Goal: Task Accomplishment & Management: Manage account settings

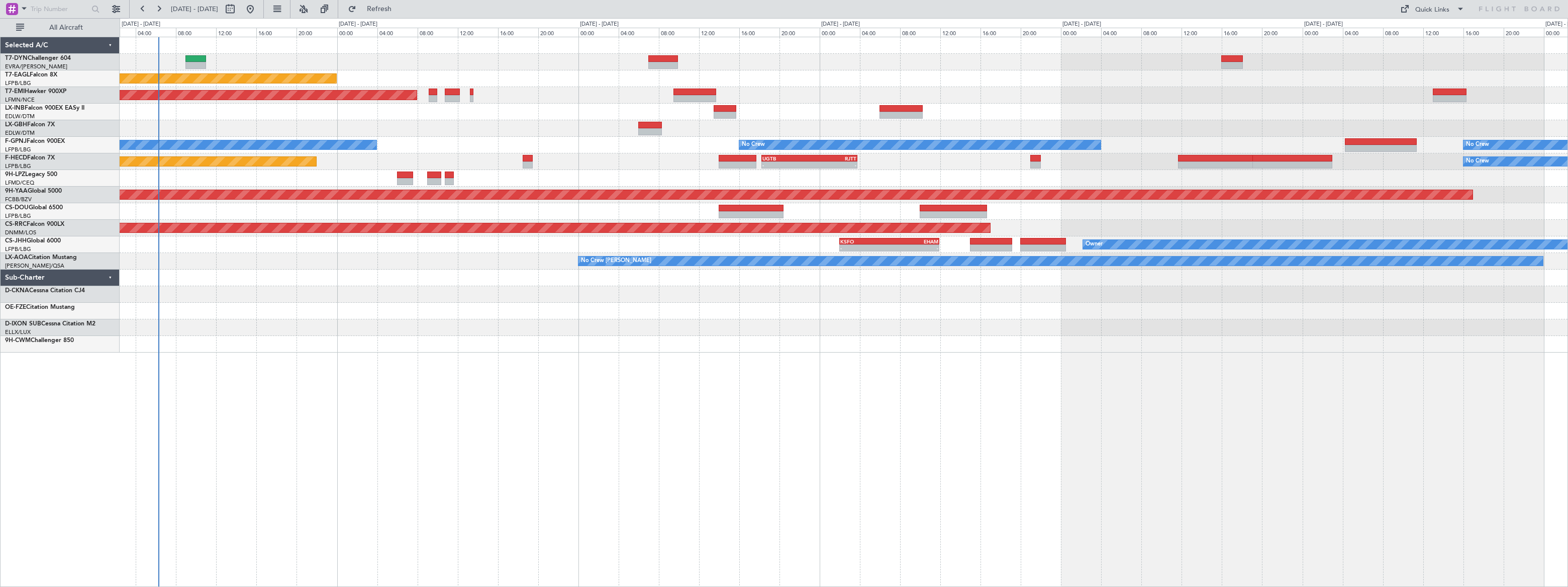
click at [184, 39] on div "Planned Maint New York (Teterboro) Planned Maint Zurich No Crew No Crew No Crew…" at bounding box center [844, 195] width 1448 height 315
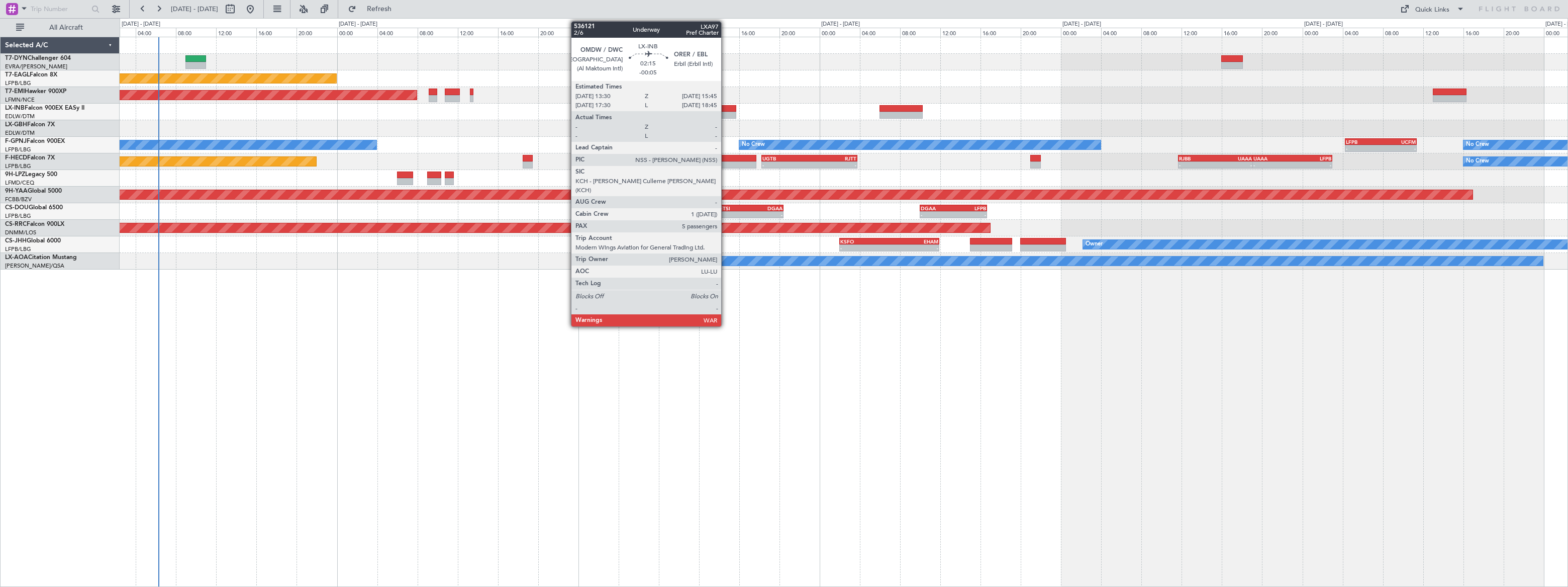
click at [726, 108] on div at bounding box center [725, 109] width 23 height 7
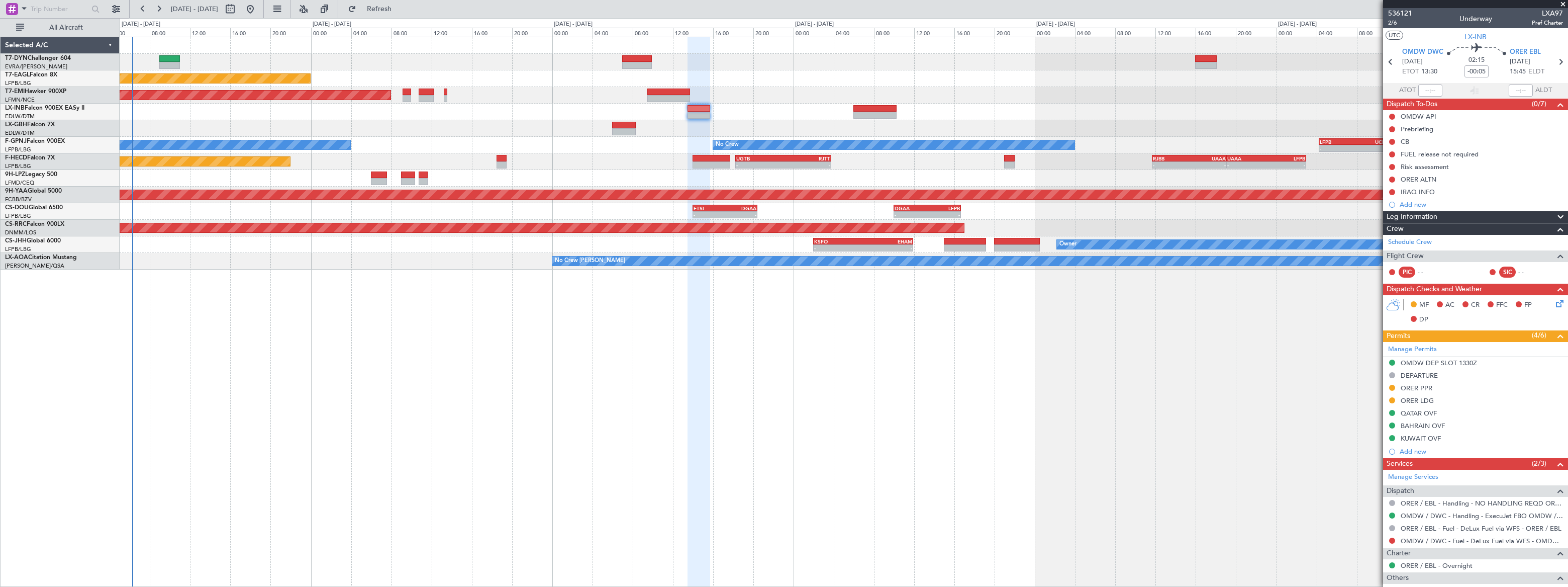
click at [302, 272] on div "Planned Maint New York (Teterboro) Planned Maint Zurich No Crew No Crew No Crew…" at bounding box center [844, 311] width 1448 height 550
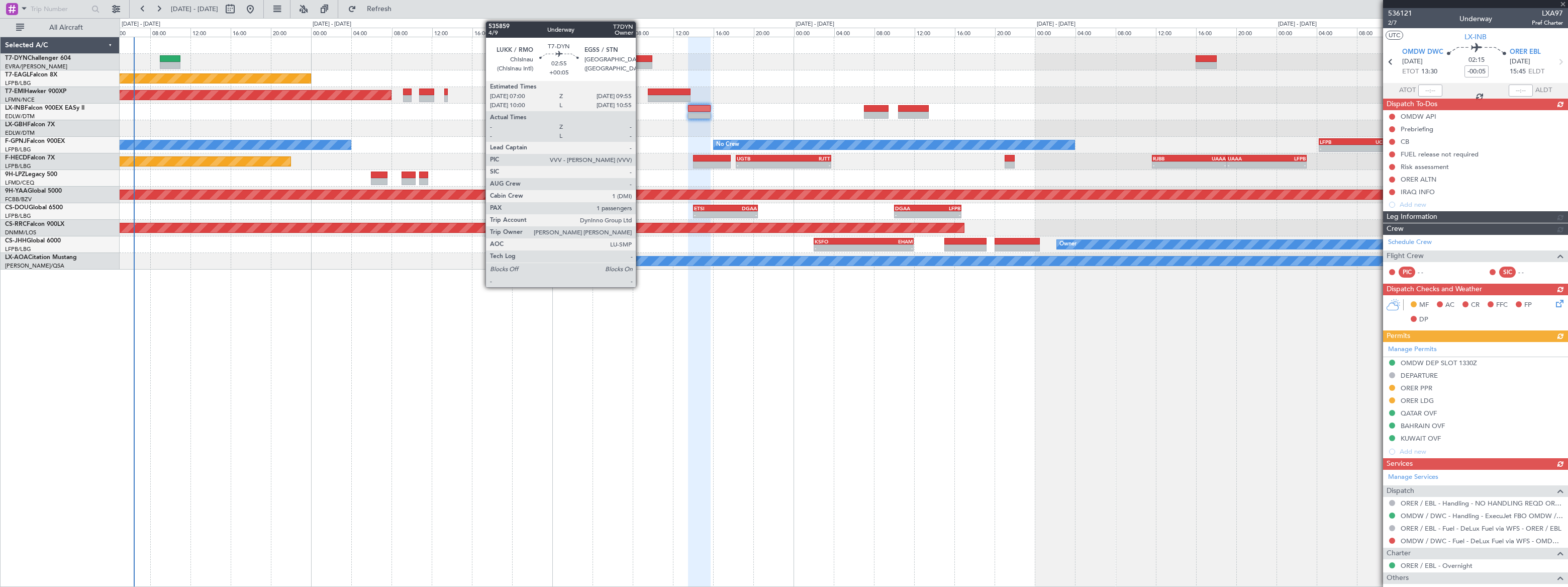
click at [639, 57] on div at bounding box center [637, 59] width 30 height 7
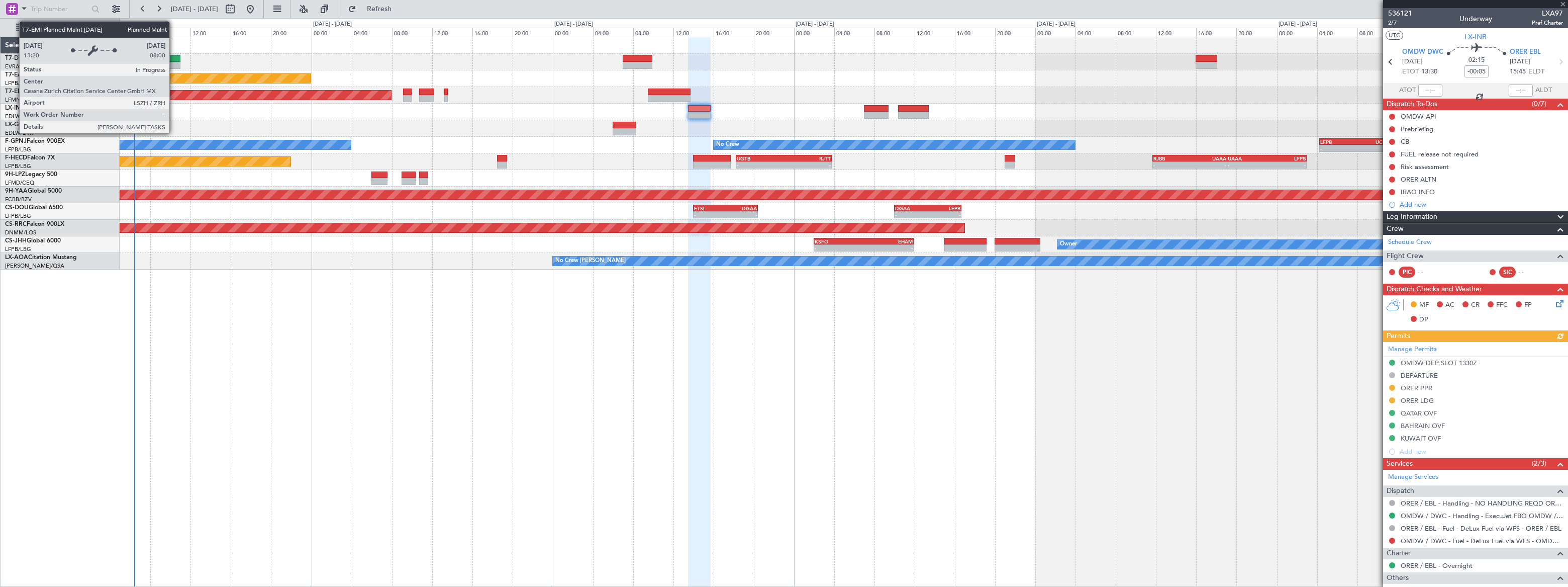
type input "+00:05"
type input "1"
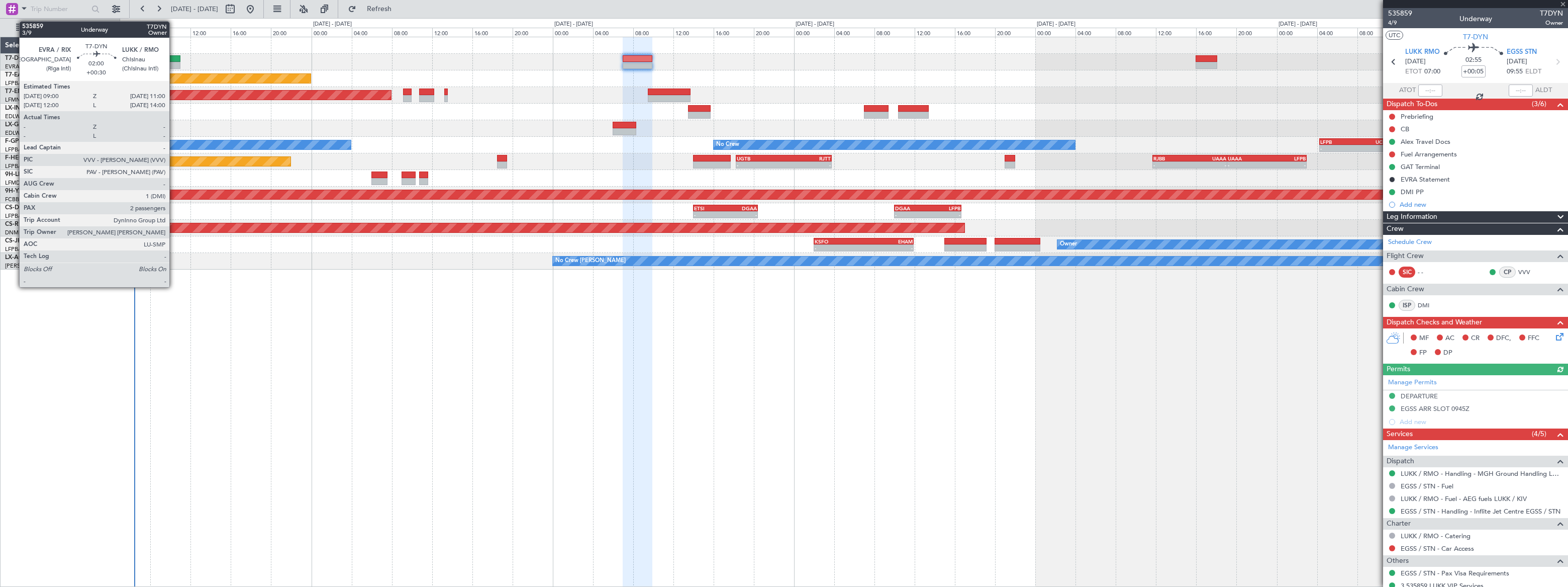
click at [174, 60] on div at bounding box center [170, 59] width 21 height 7
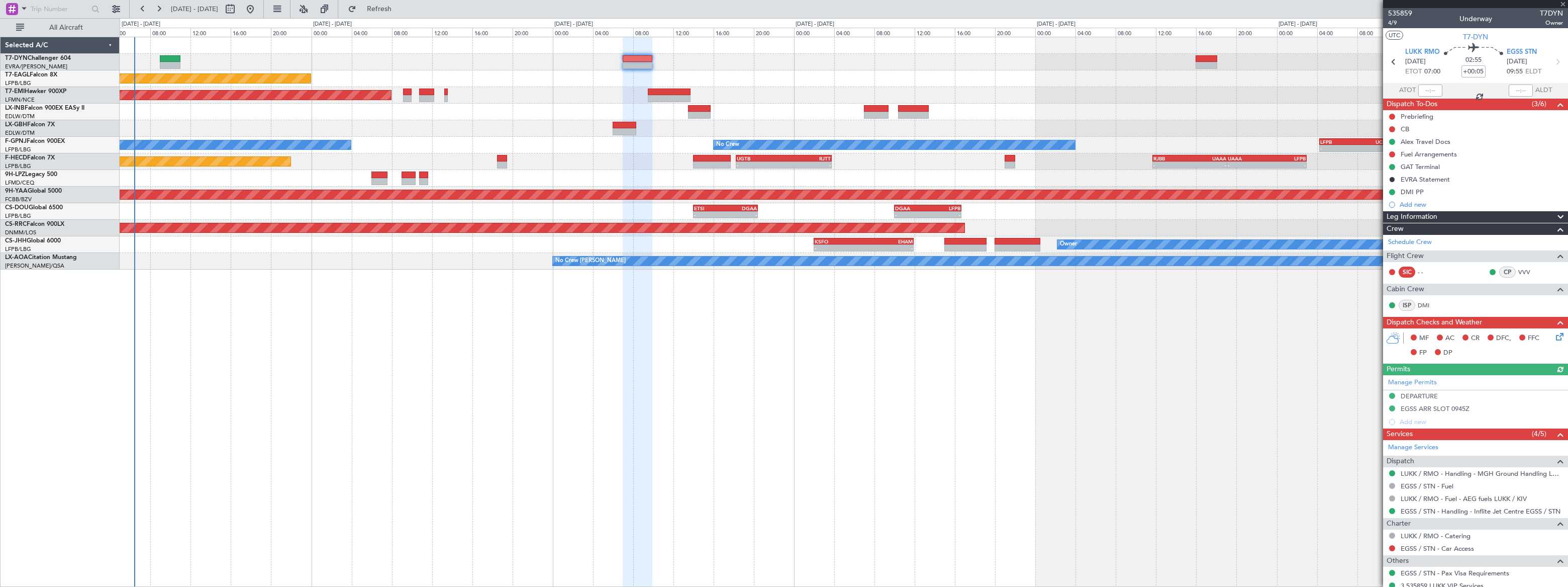
type input "+00:30"
type input "2"
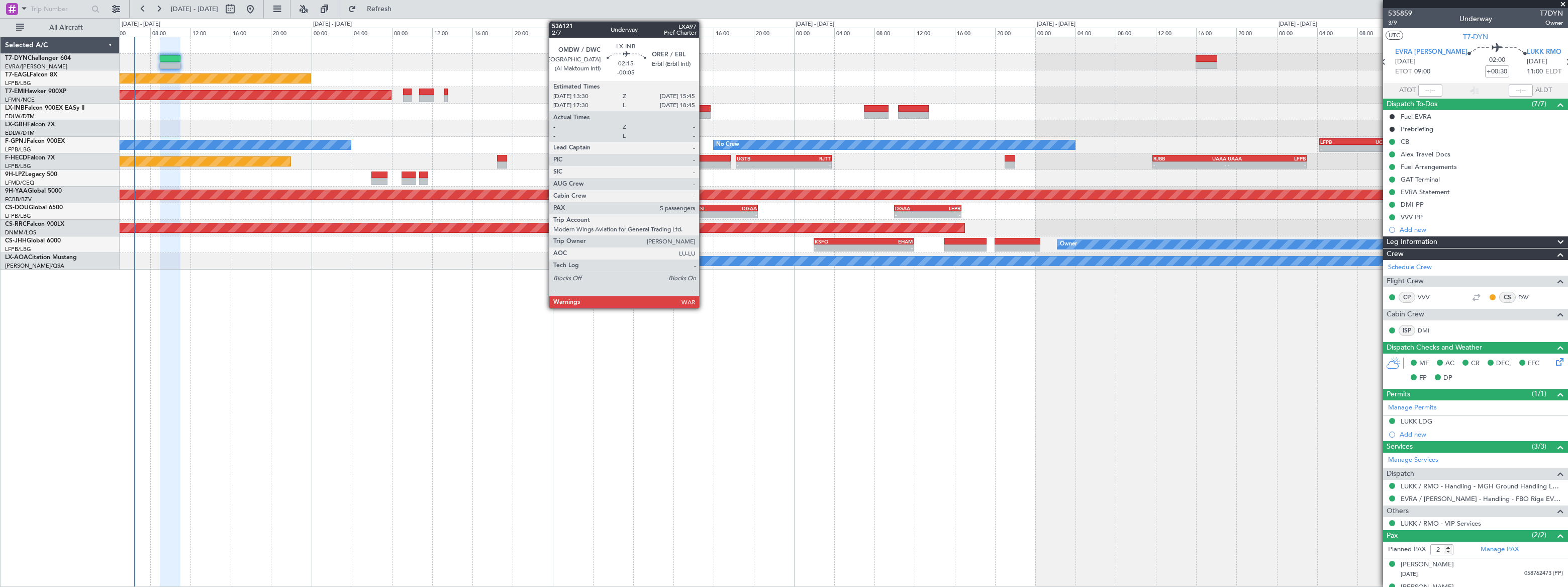
click at [704, 106] on div at bounding box center [699, 109] width 23 height 7
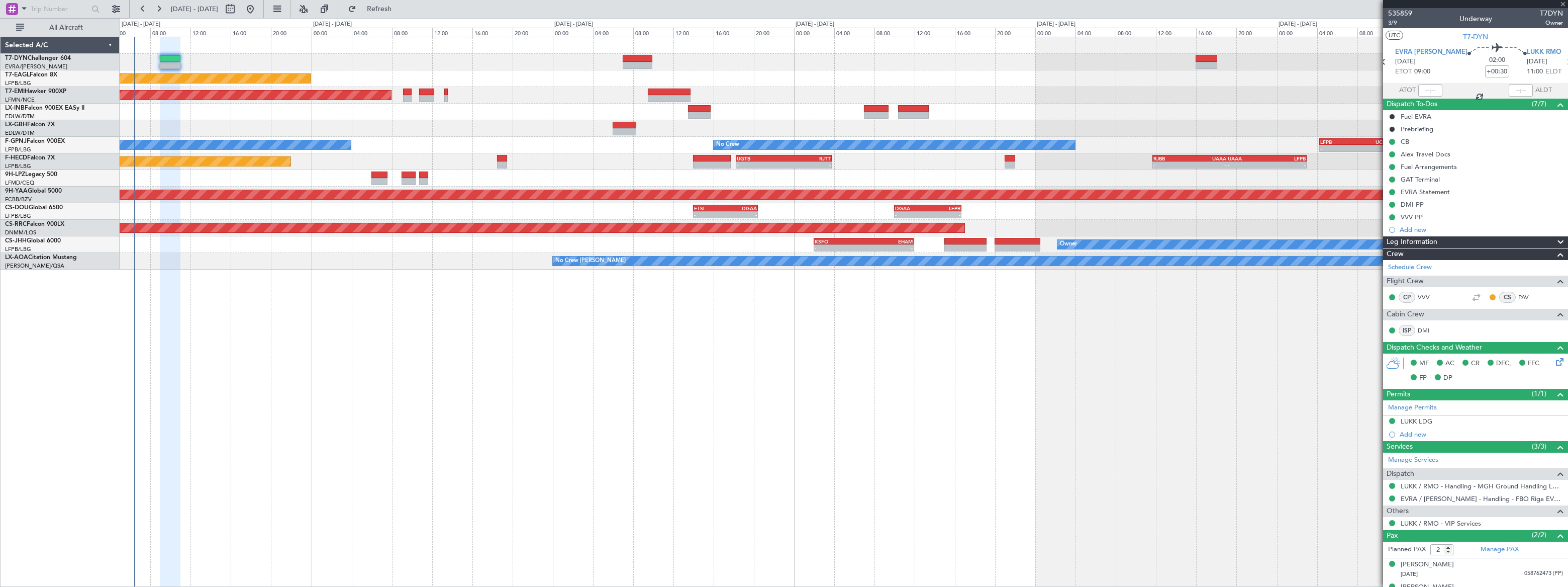
type input "-00:05"
type input "5"
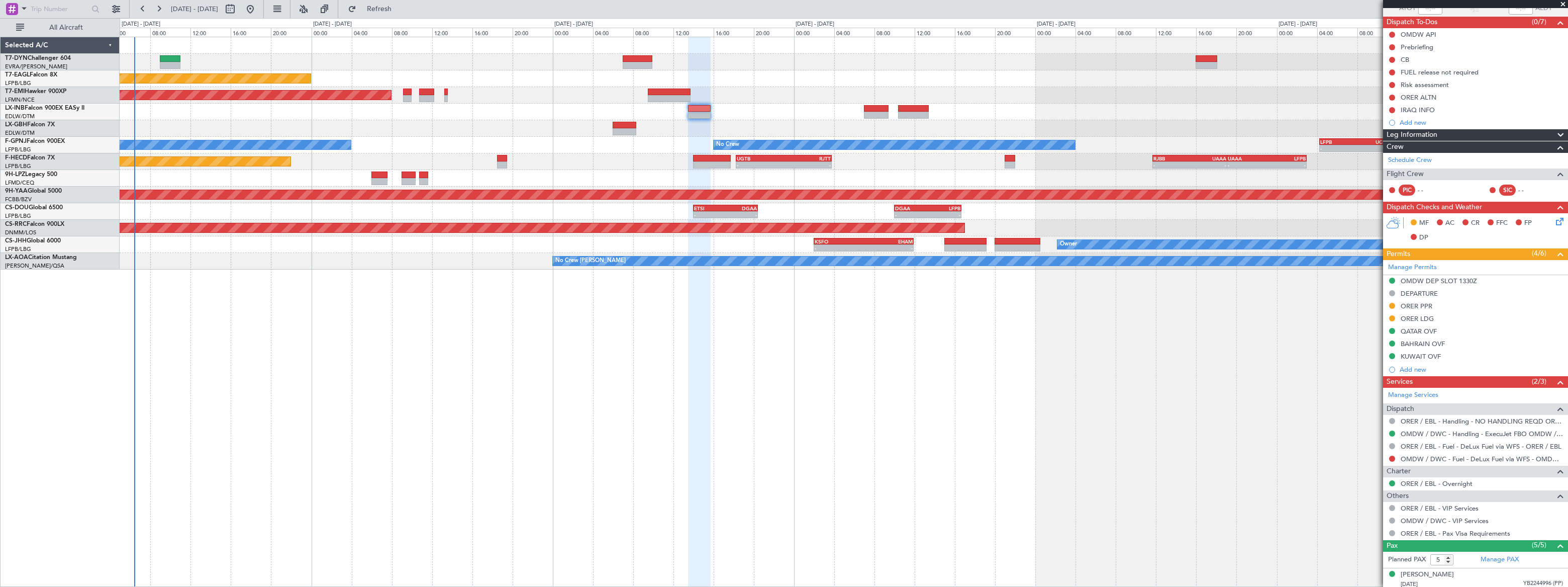
scroll to position [175, 0]
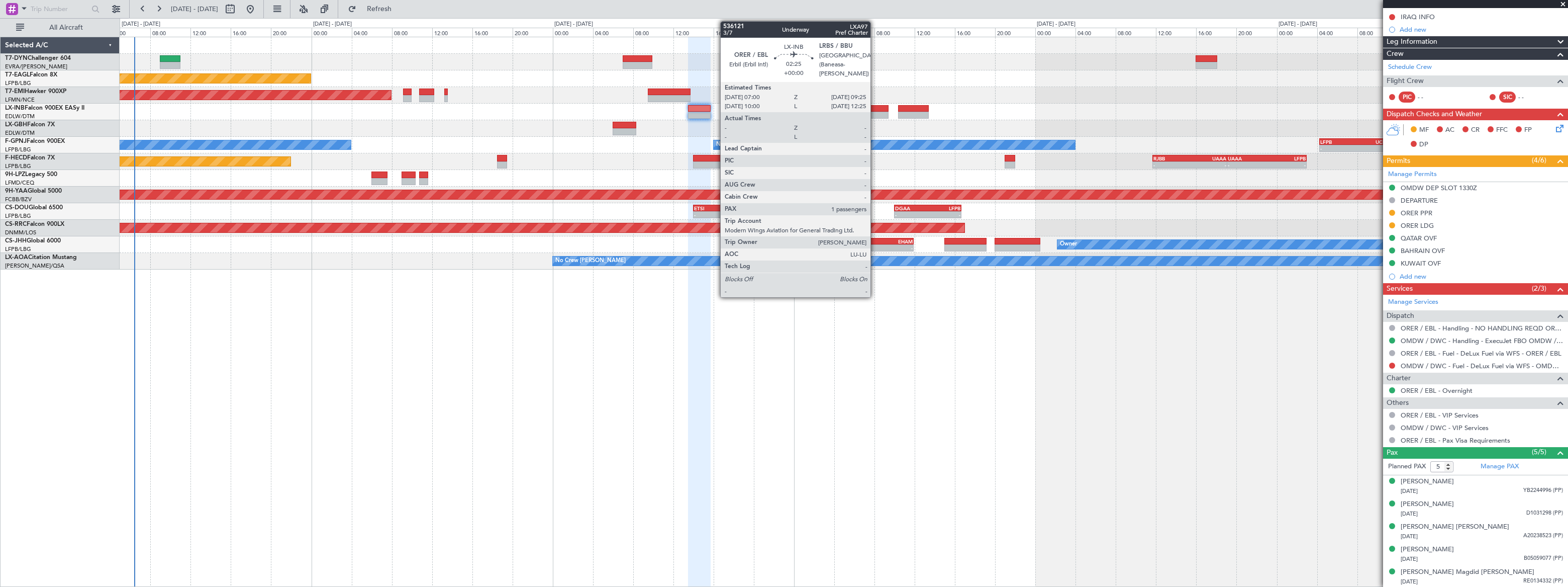
click at [875, 110] on div at bounding box center [876, 109] width 24 height 7
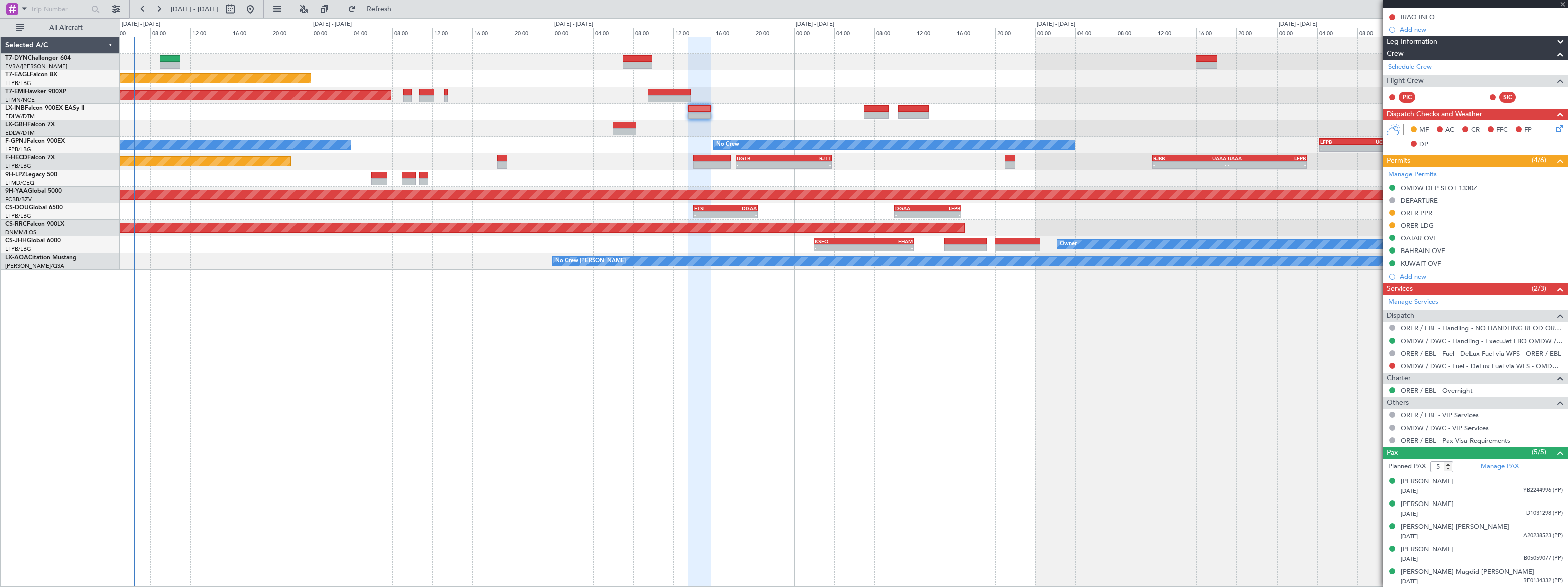
type input "1"
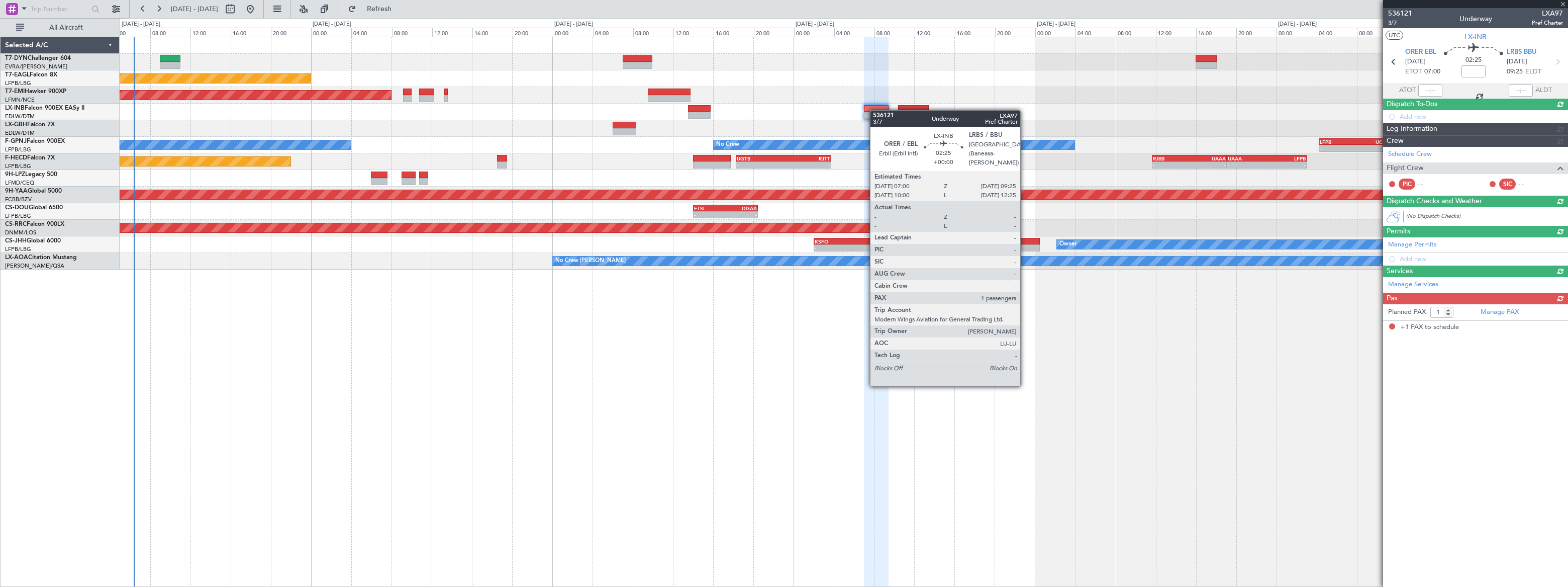
scroll to position [0, 0]
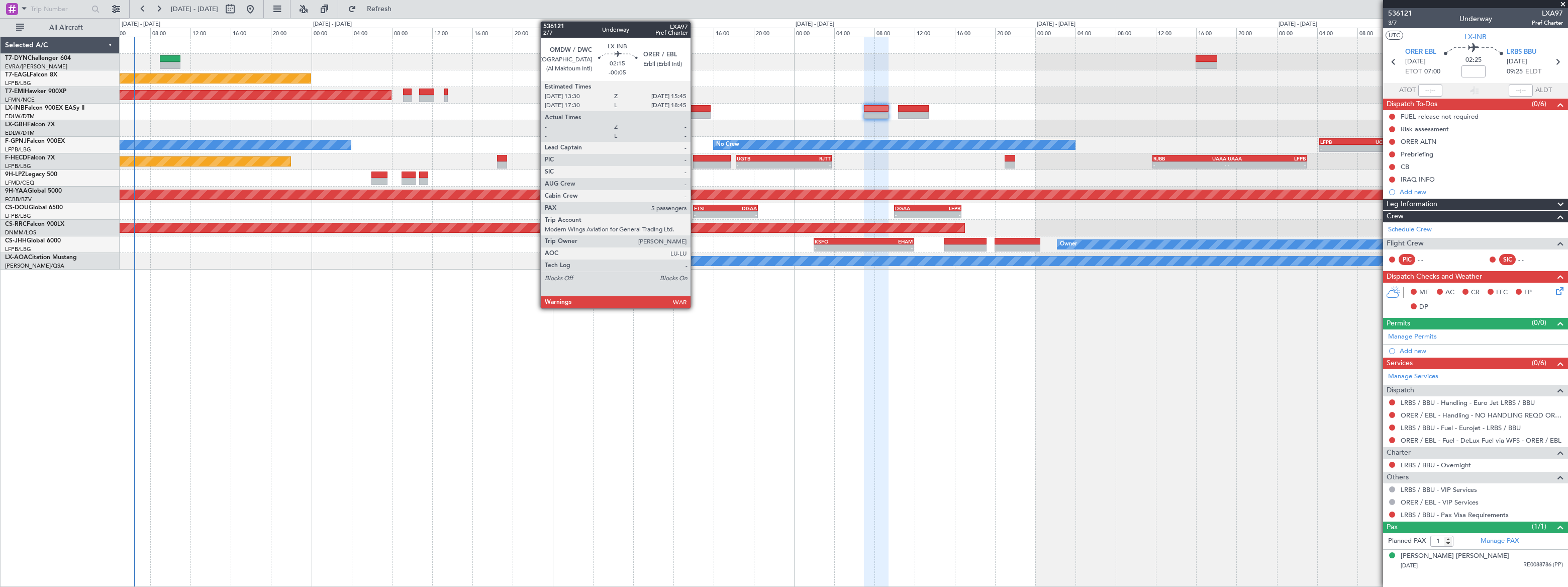
click at [695, 111] on div at bounding box center [699, 115] width 23 height 7
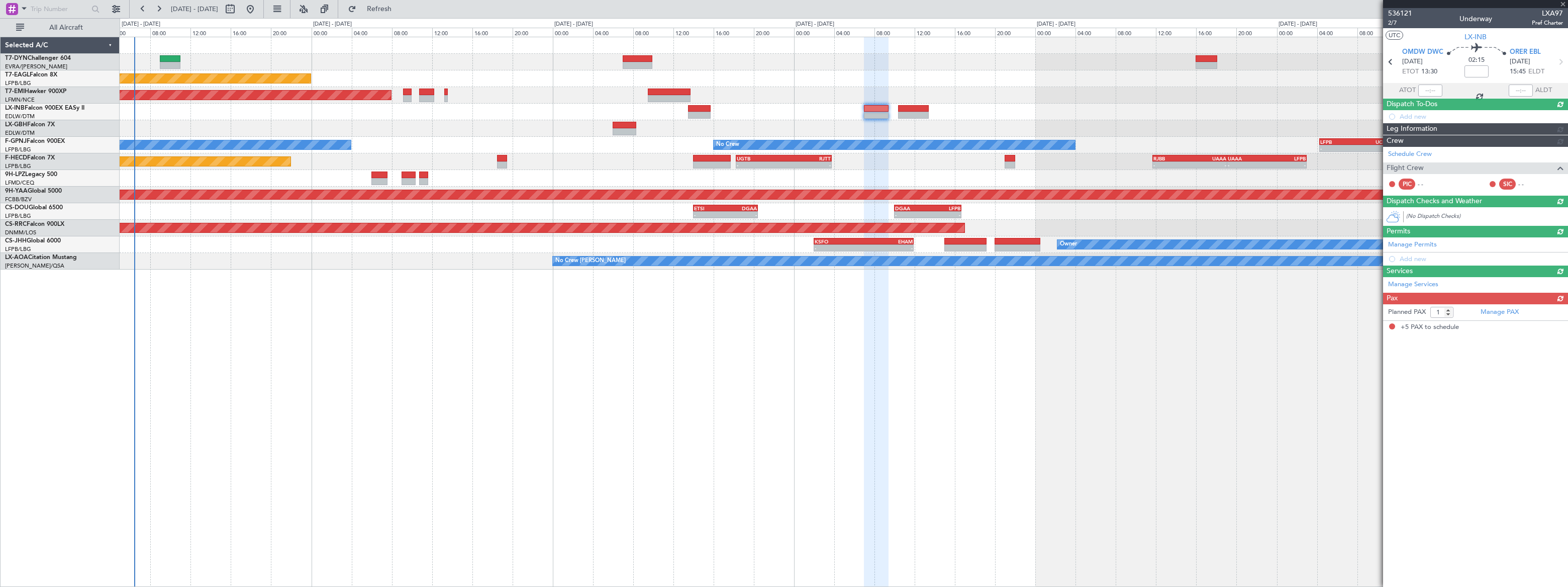
type input "-00:05"
type input "5"
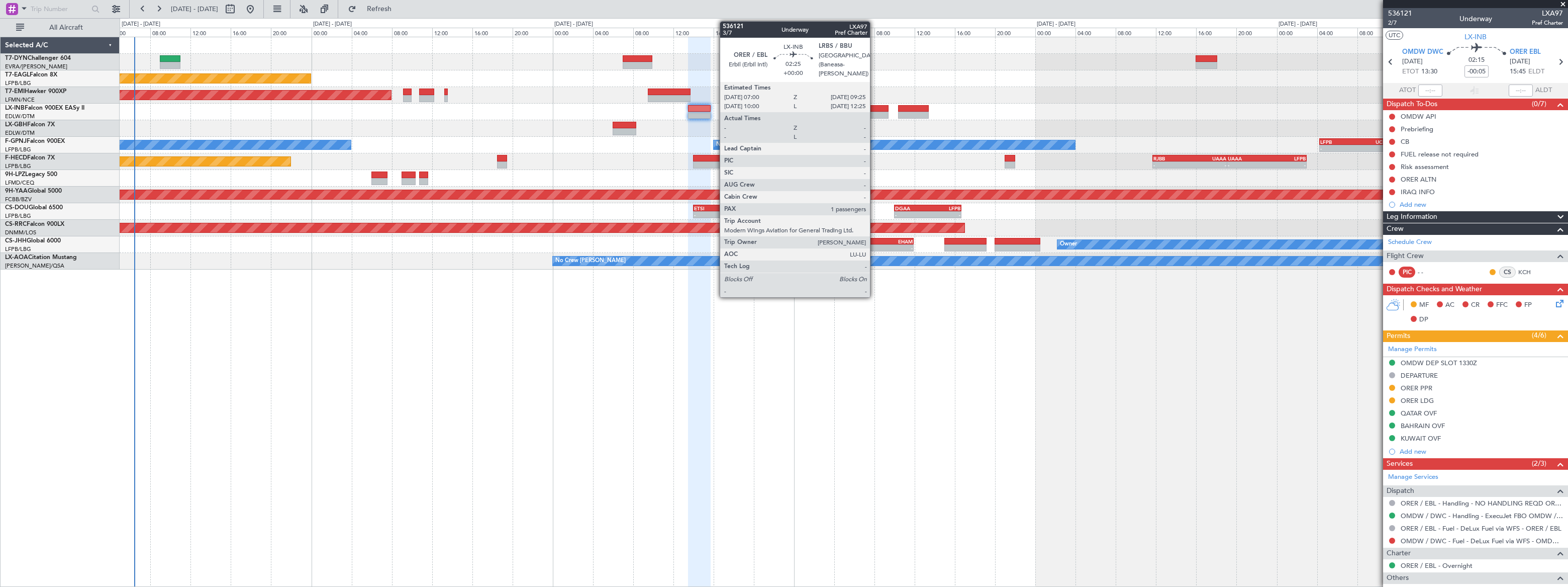
click at [875, 108] on div at bounding box center [876, 109] width 24 height 7
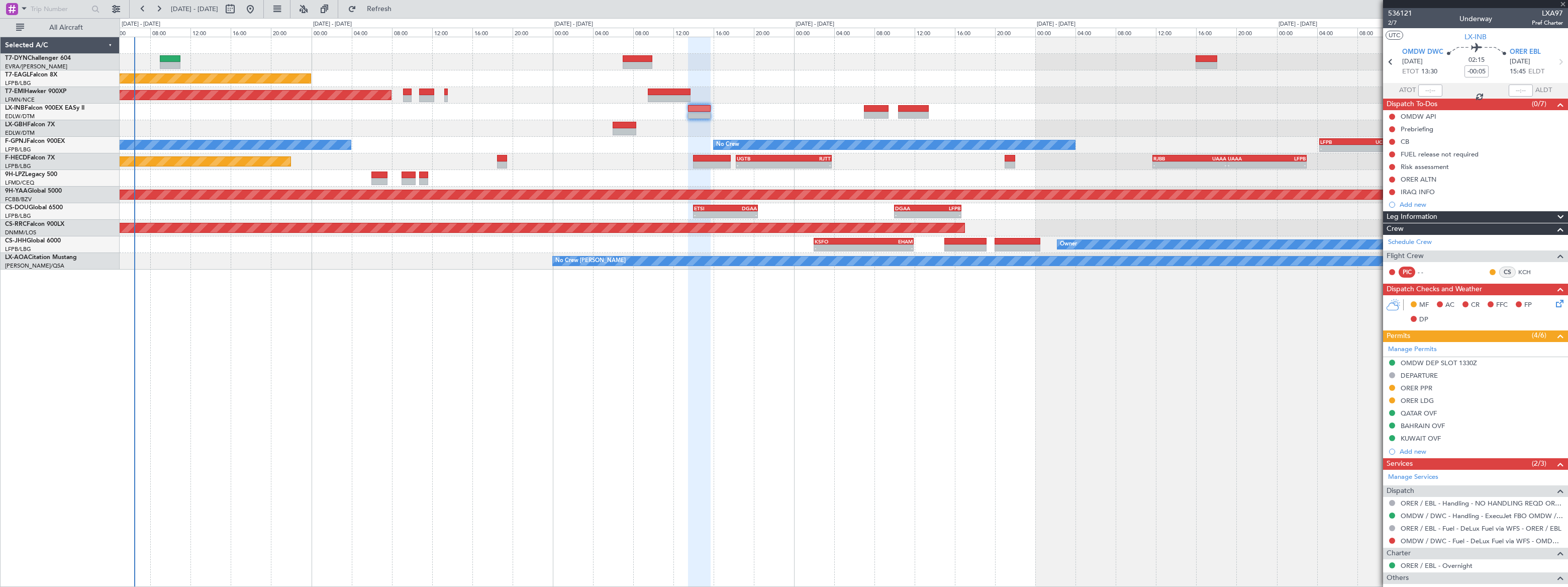
type input "1"
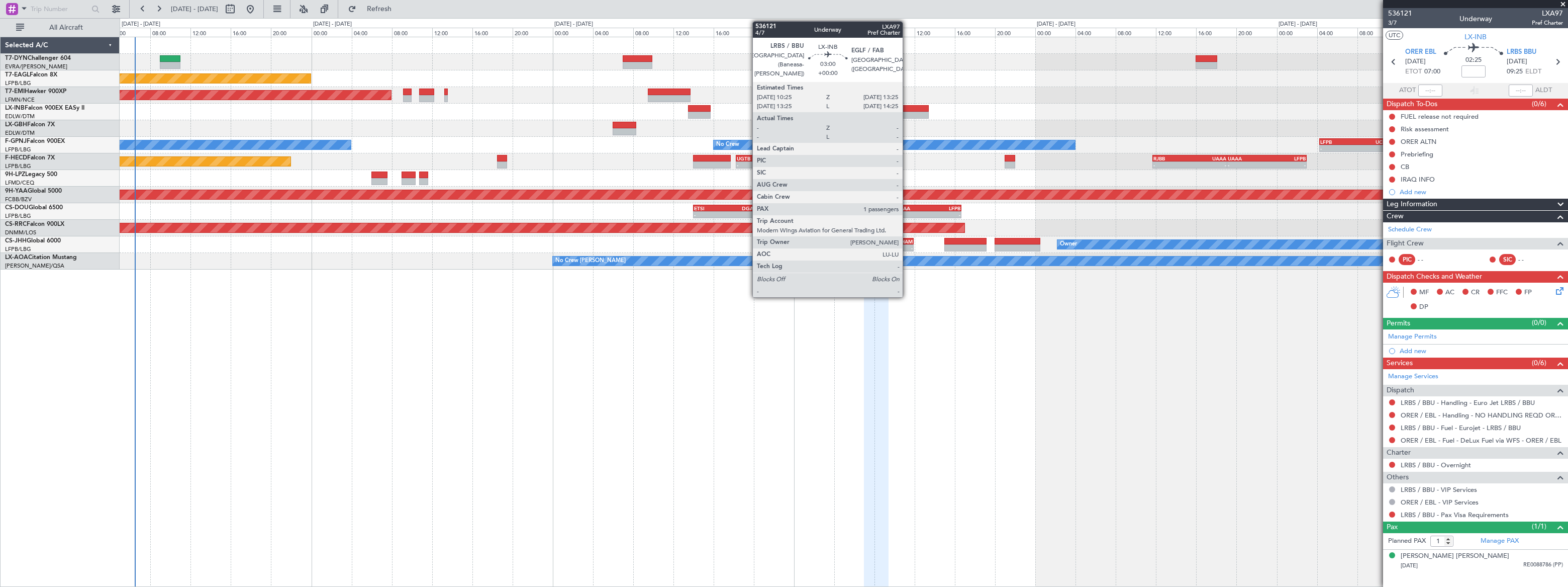
click at [907, 110] on div at bounding box center [913, 109] width 30 height 7
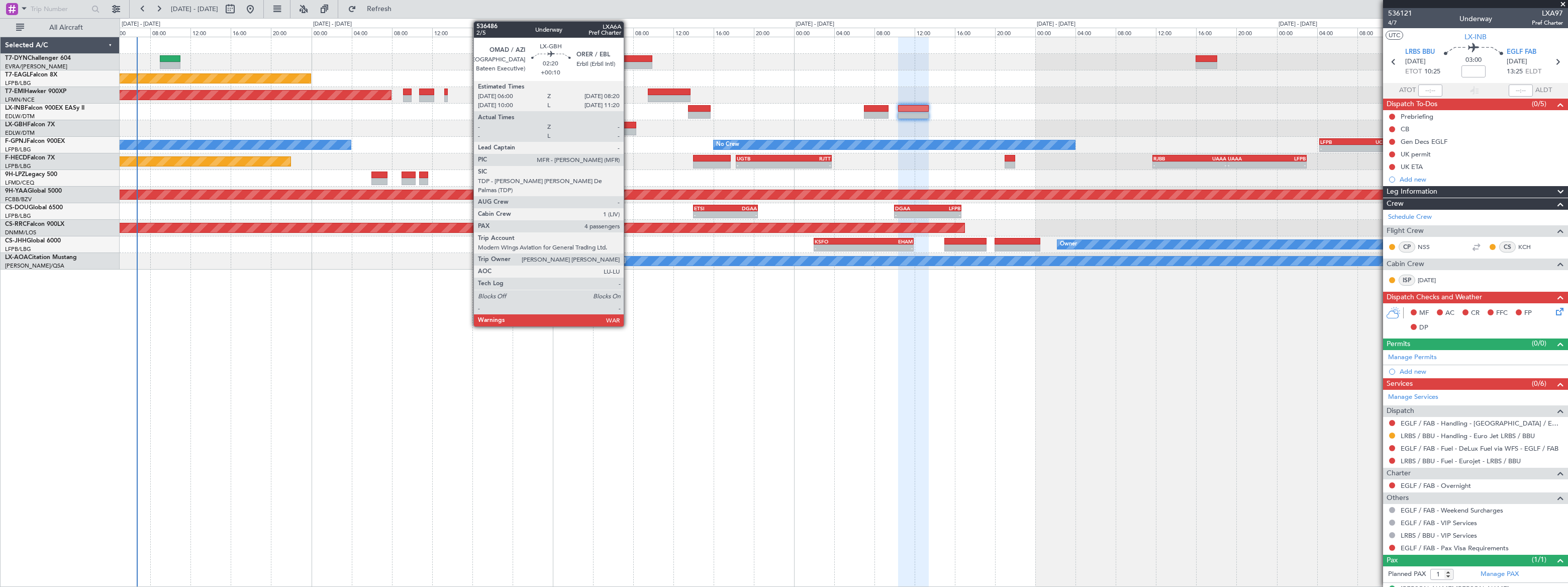
click at [628, 124] on div at bounding box center [624, 125] width 24 height 7
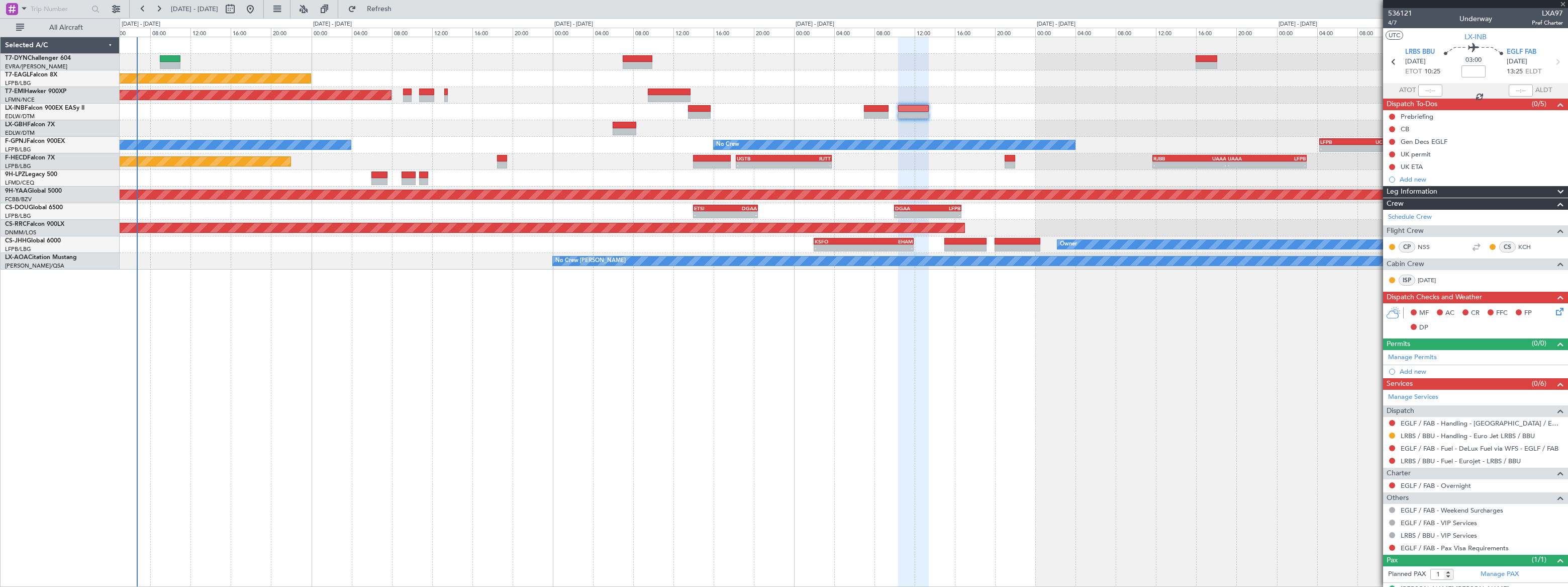
type input "+00:10"
type input "4"
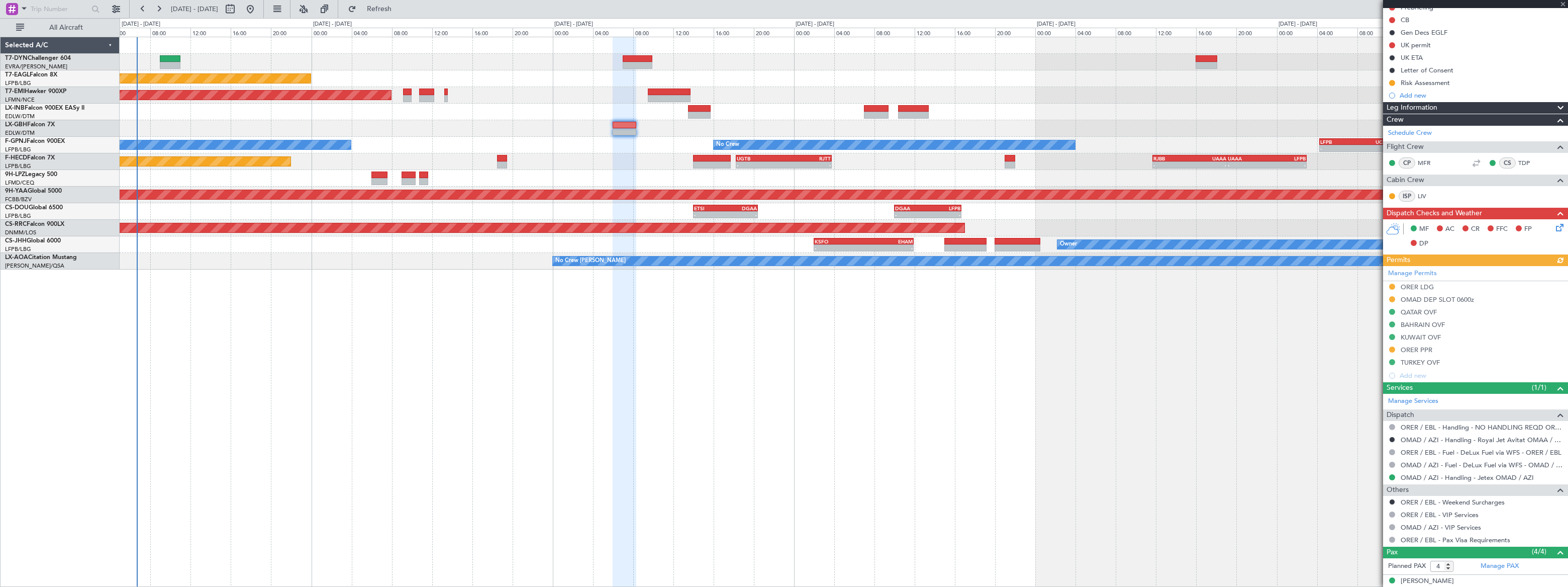
scroll to position [186, 0]
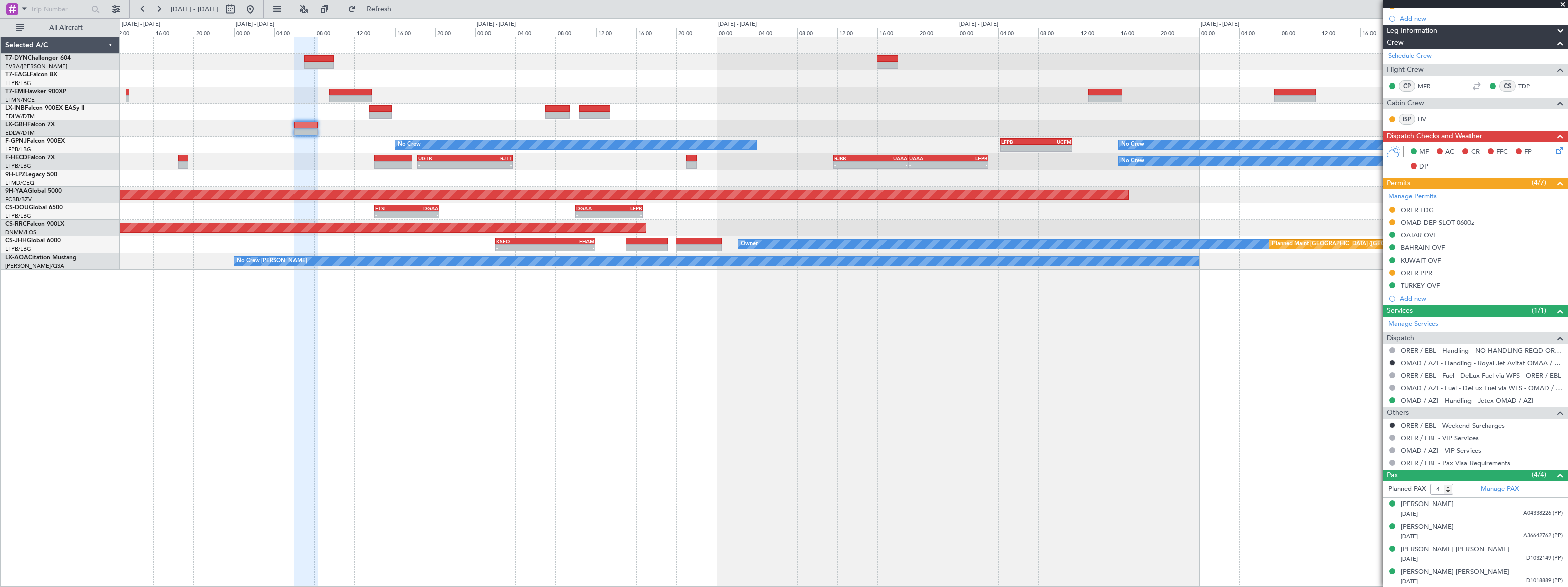
click at [788, 105] on div "Planned Maint New York (Teterboro) Planned Maint Zurich Planned Maint Nurnberg …" at bounding box center [844, 153] width 1447 height 232
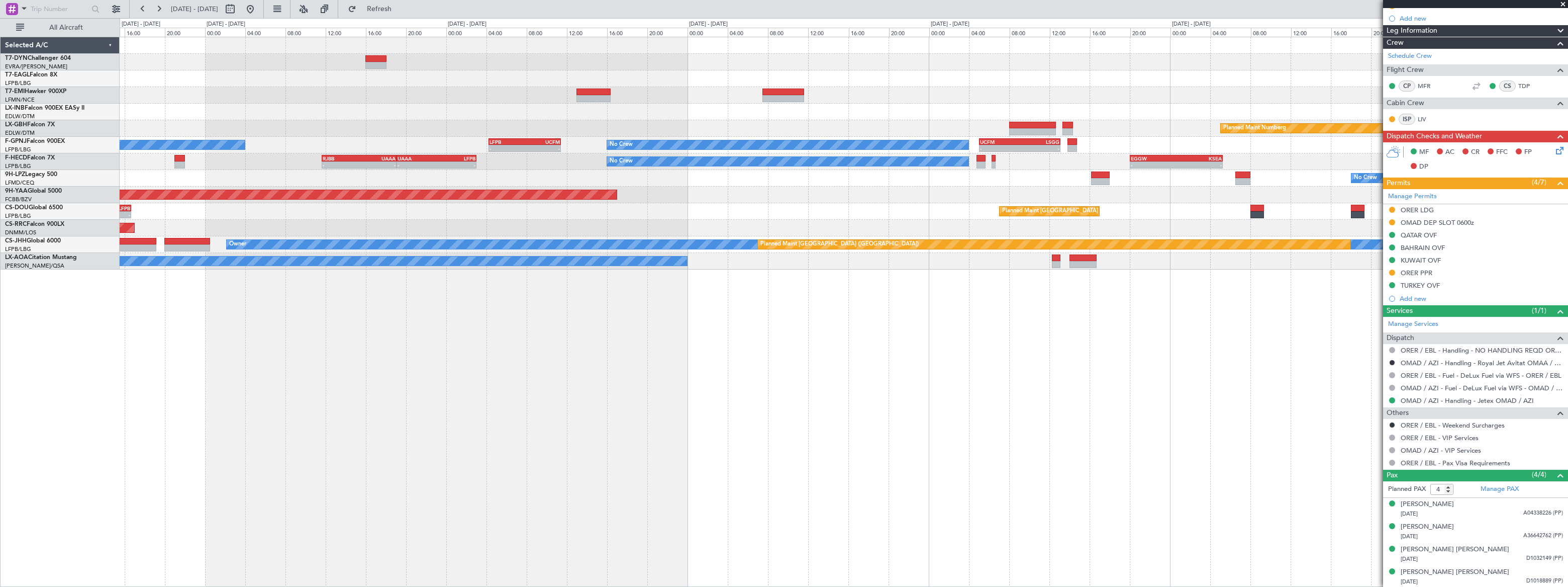
click at [889, 124] on div "Planned Maint Nurnberg" at bounding box center [844, 128] width 1447 height 16
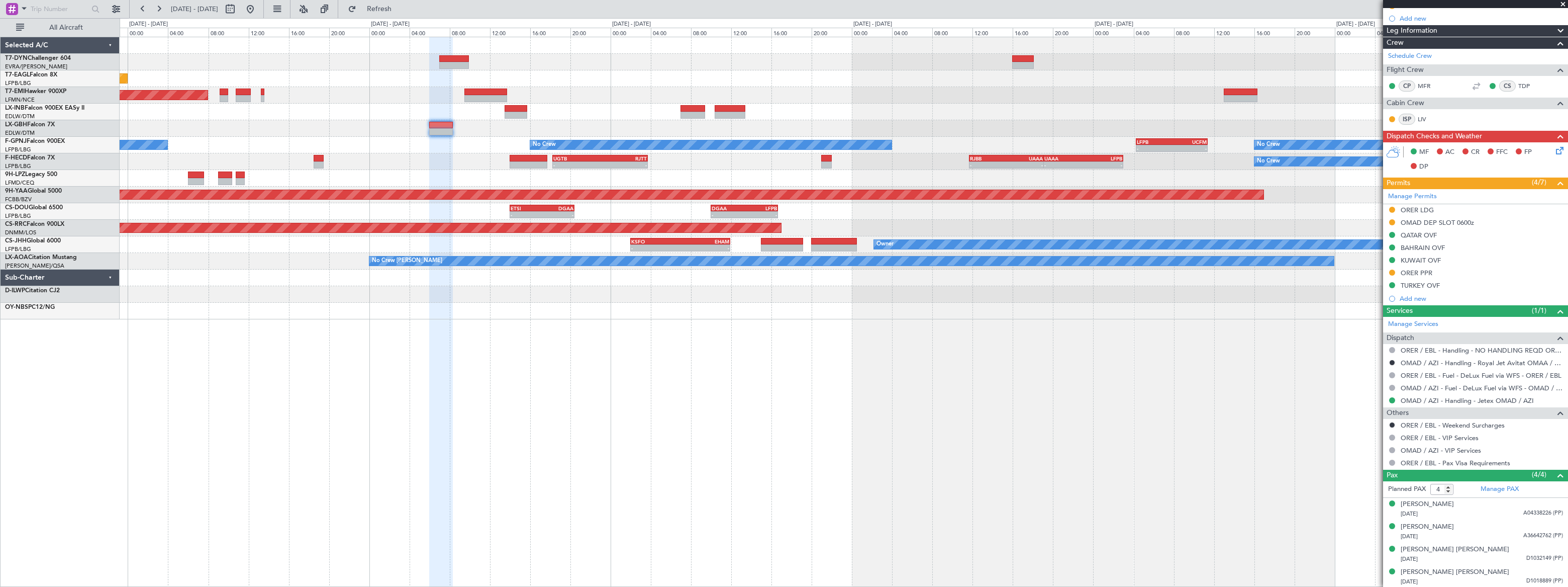
click at [947, 85] on div "Planned Maint New York (Teterboro) Planned Maint Zurich Planned Maint Nurnberg …" at bounding box center [844, 178] width 1448 height 282
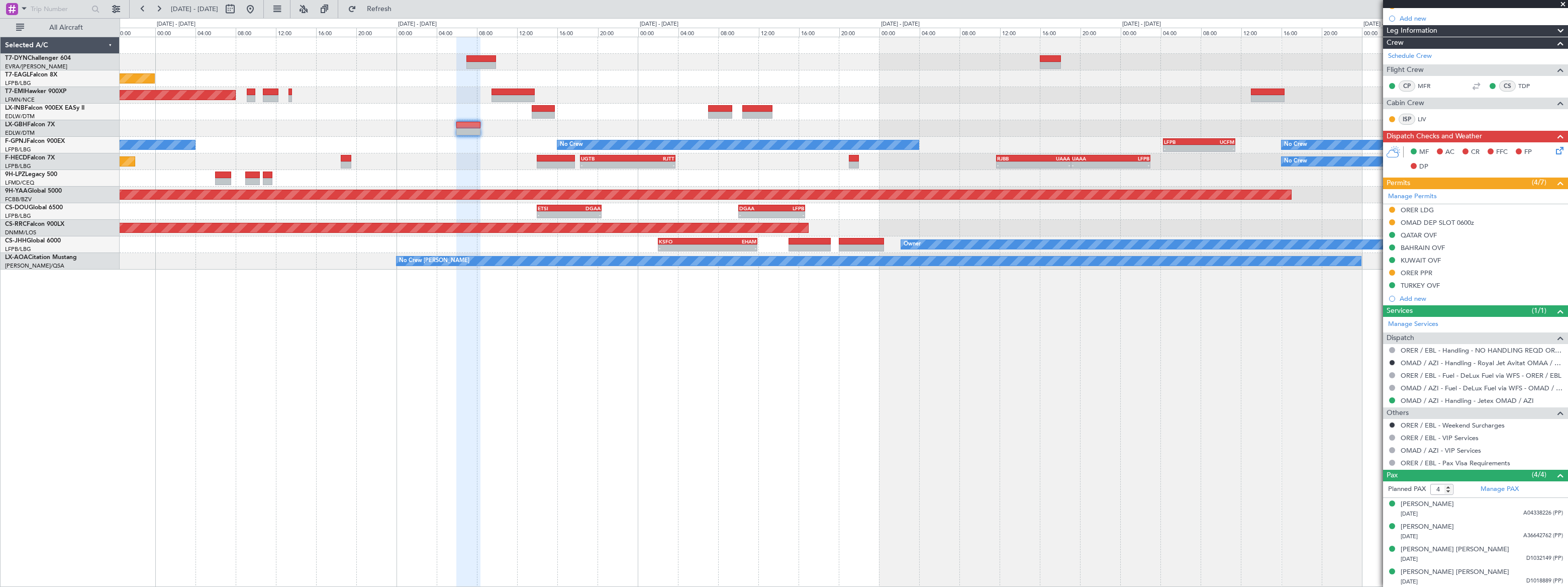
click at [668, 141] on div "No Crew No Crew - - LFPB 04:15 Z UCFM 11:25 Z No Crew - - UCFM 05:00 Z LSGG 13:…" at bounding box center [844, 145] width 1447 height 16
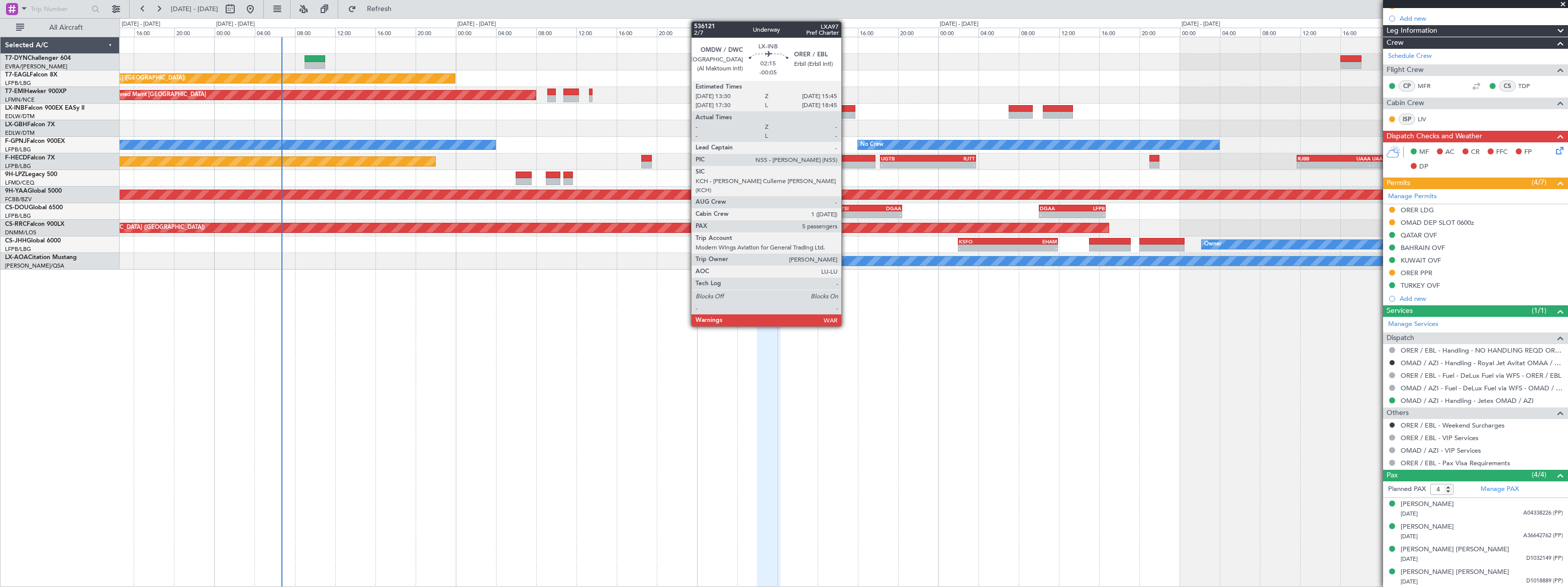
click at [846, 108] on div at bounding box center [844, 109] width 23 height 7
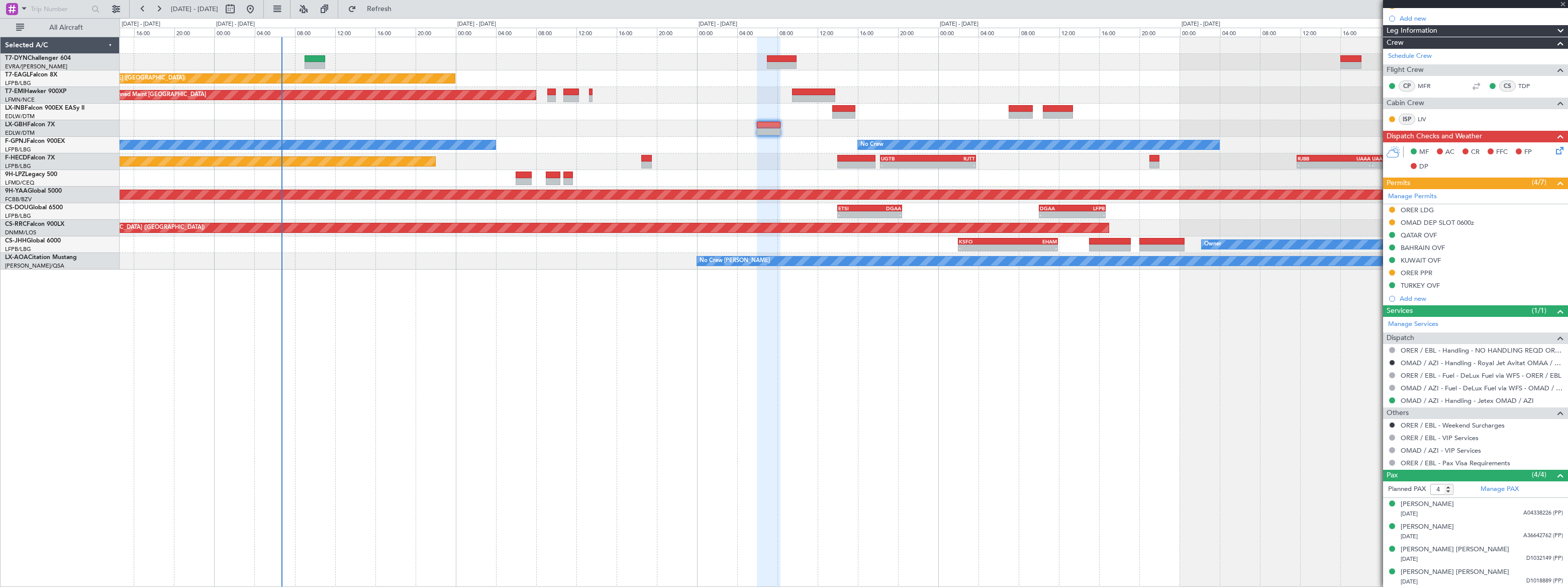
type input "-00:05"
type input "5"
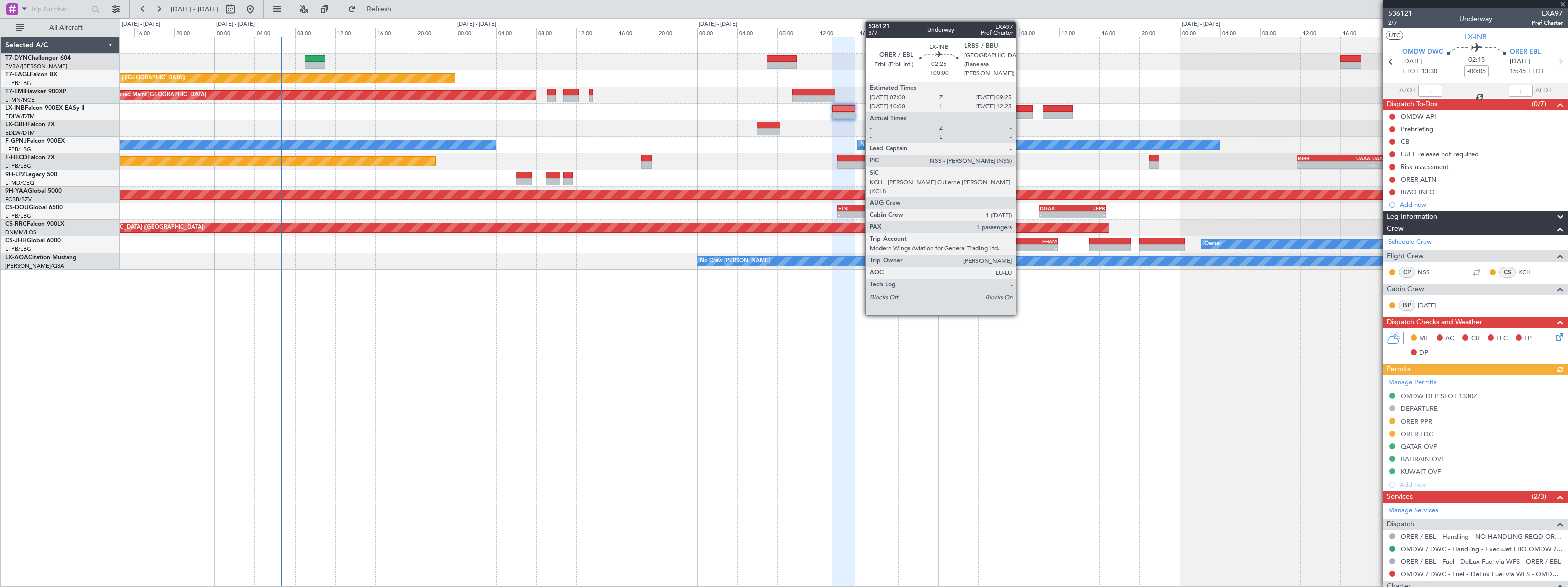
click at [1020, 108] on div at bounding box center [1021, 109] width 24 height 7
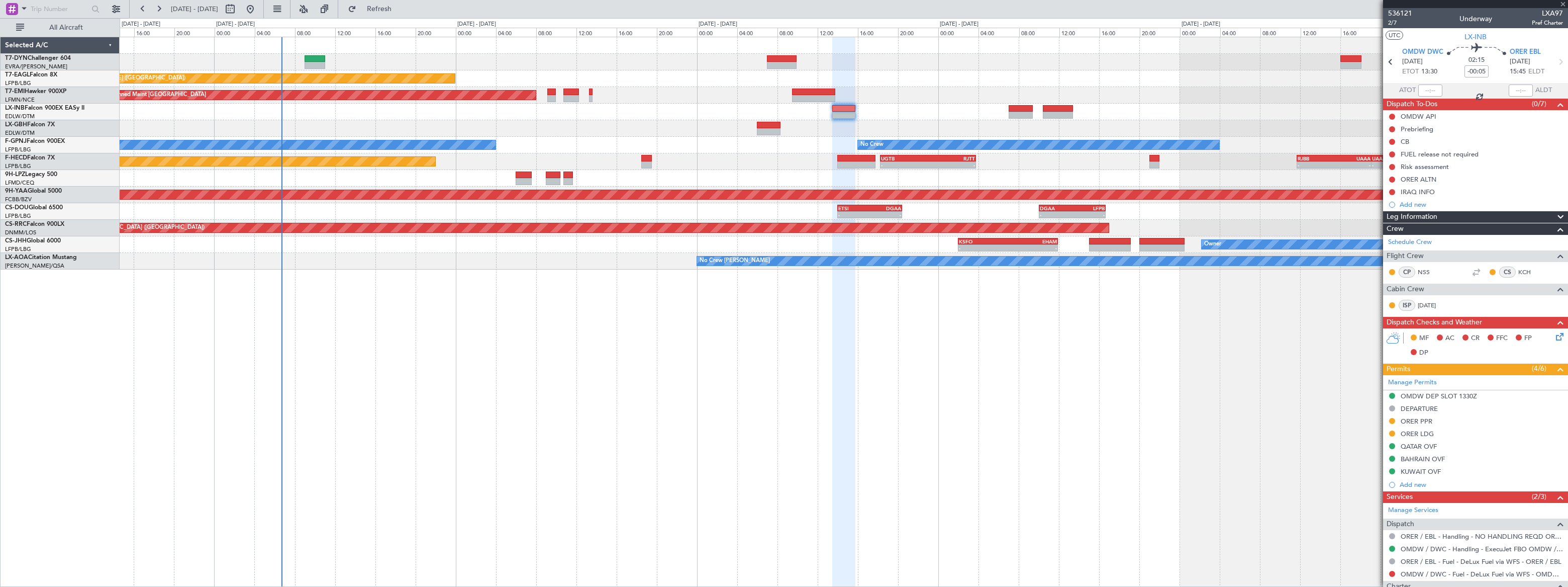
type input "1"
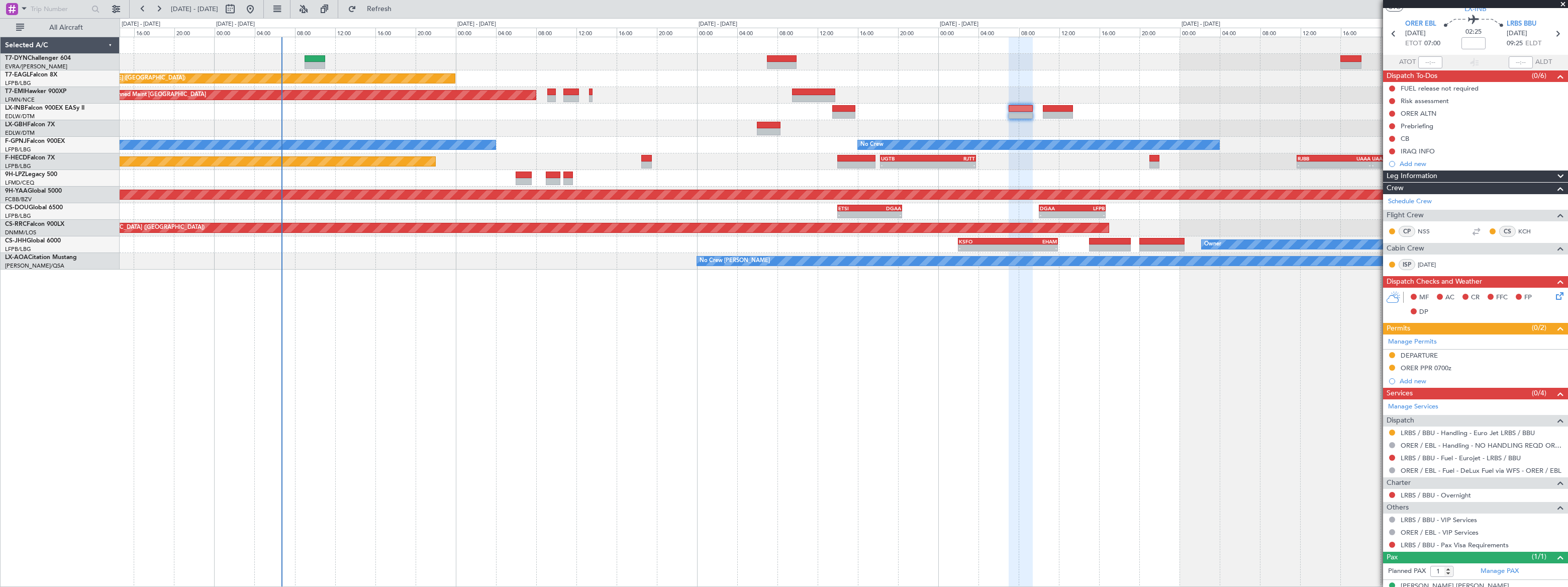
scroll to position [42, 0]
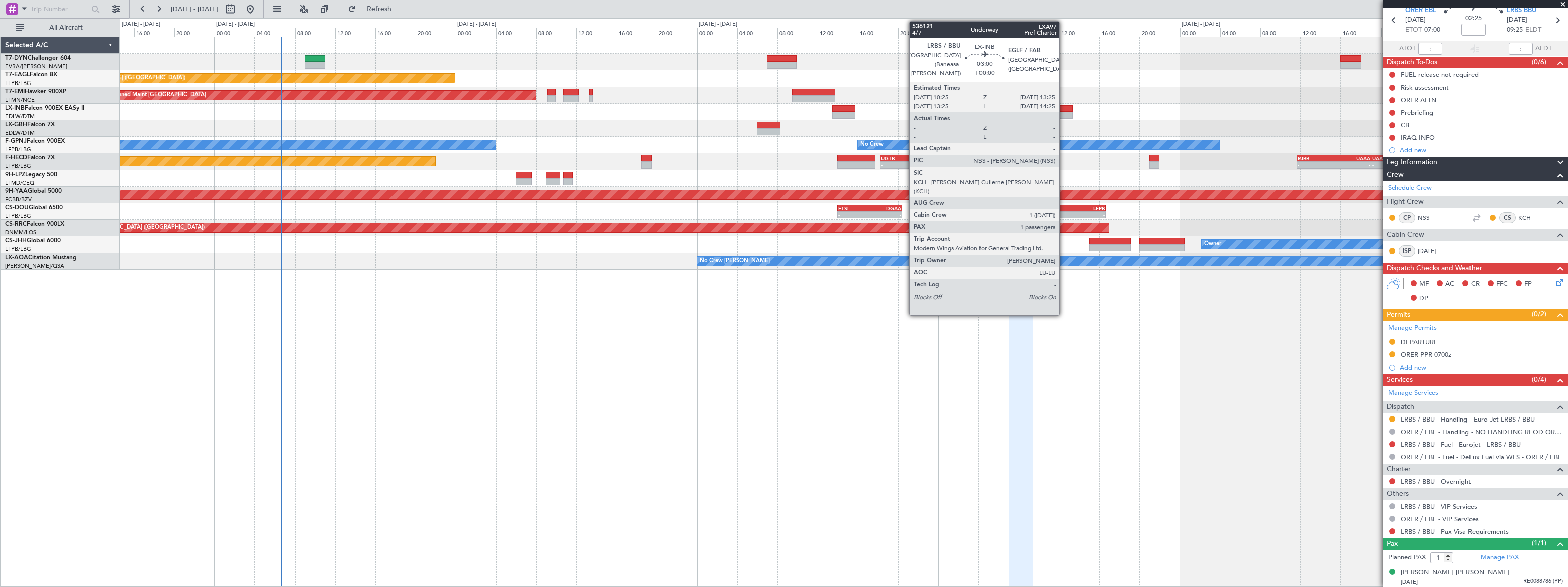
click at [1064, 111] on div at bounding box center [1058, 115] width 30 height 7
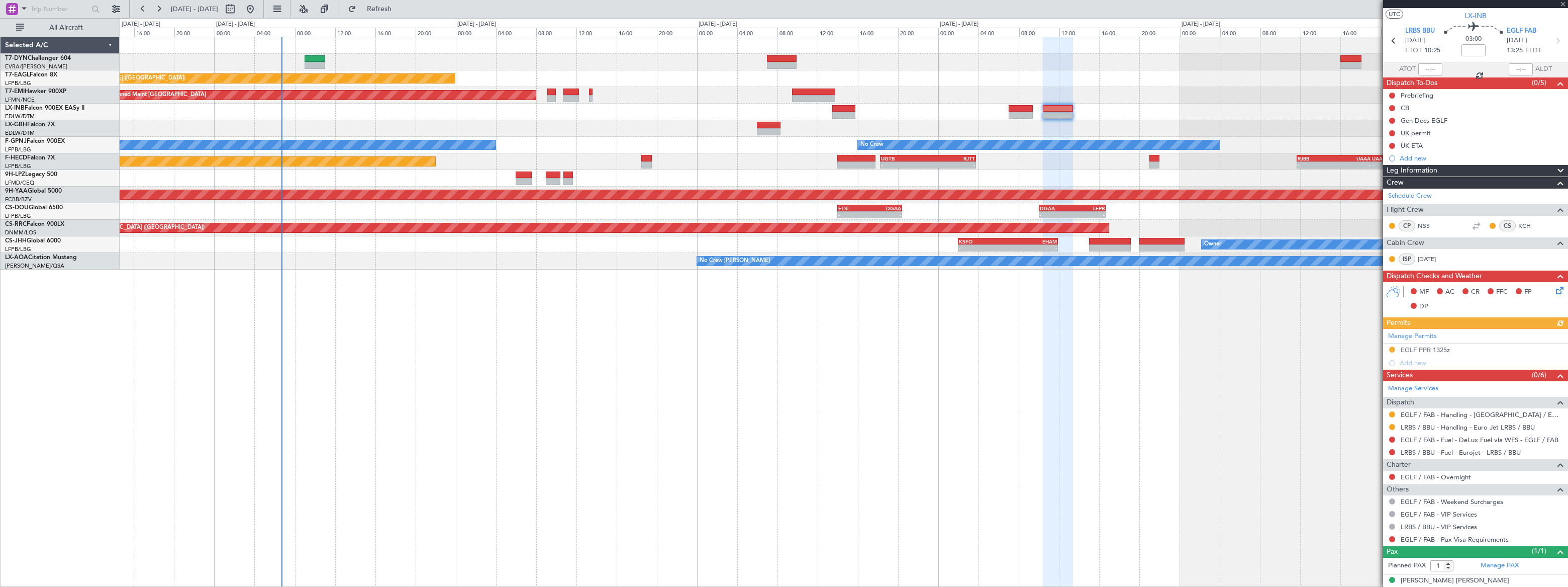
scroll to position [30, 0]
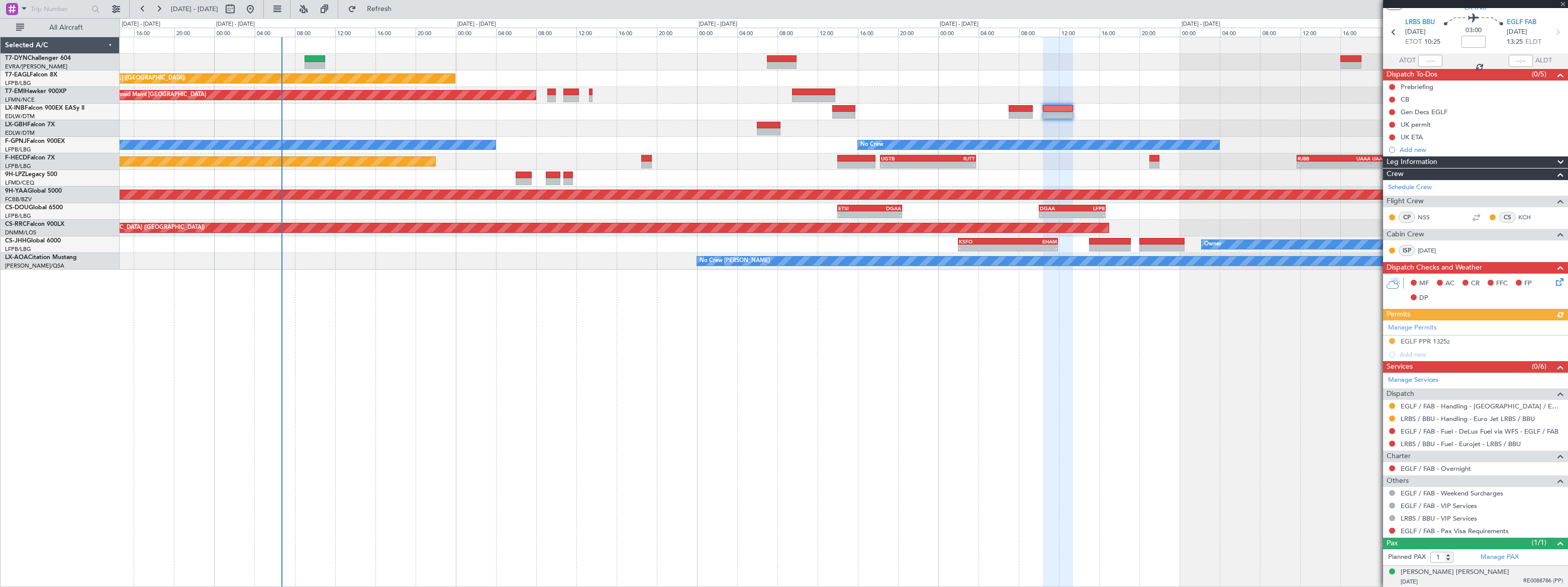
click at [1149, 430] on span "RE0088786 (PP)" at bounding box center [1543, 581] width 40 height 9
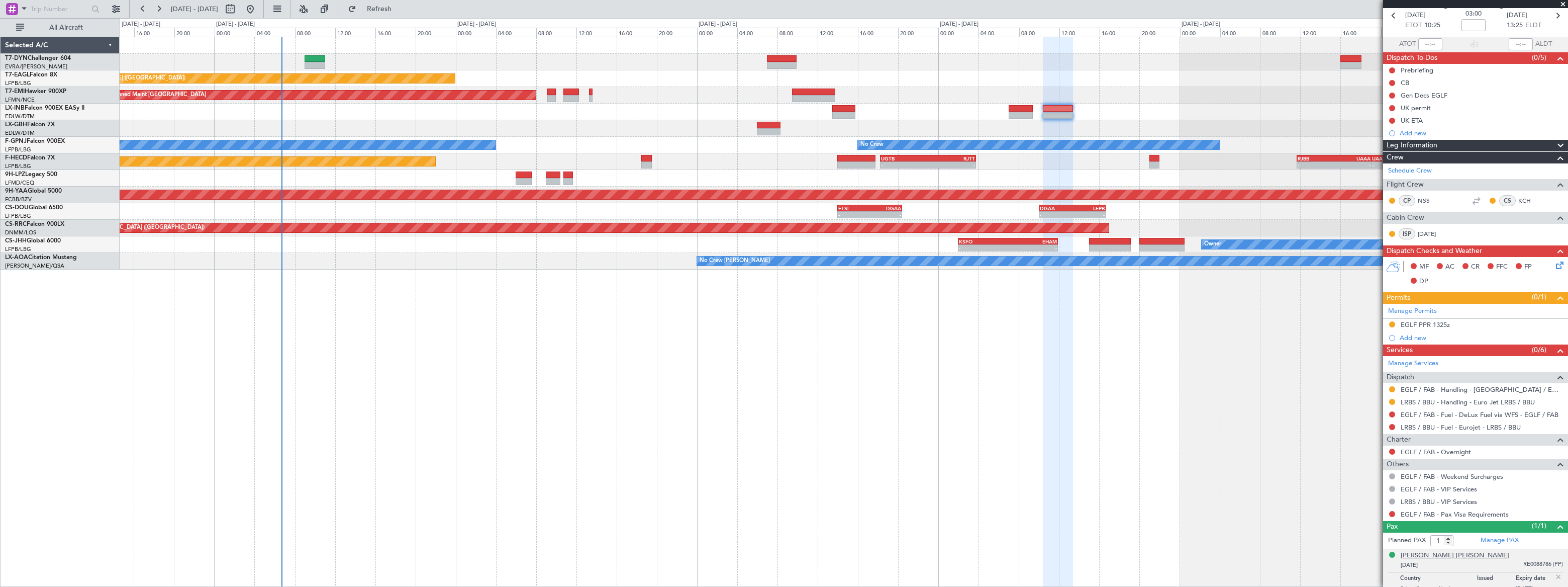
scroll to position [54, 0]
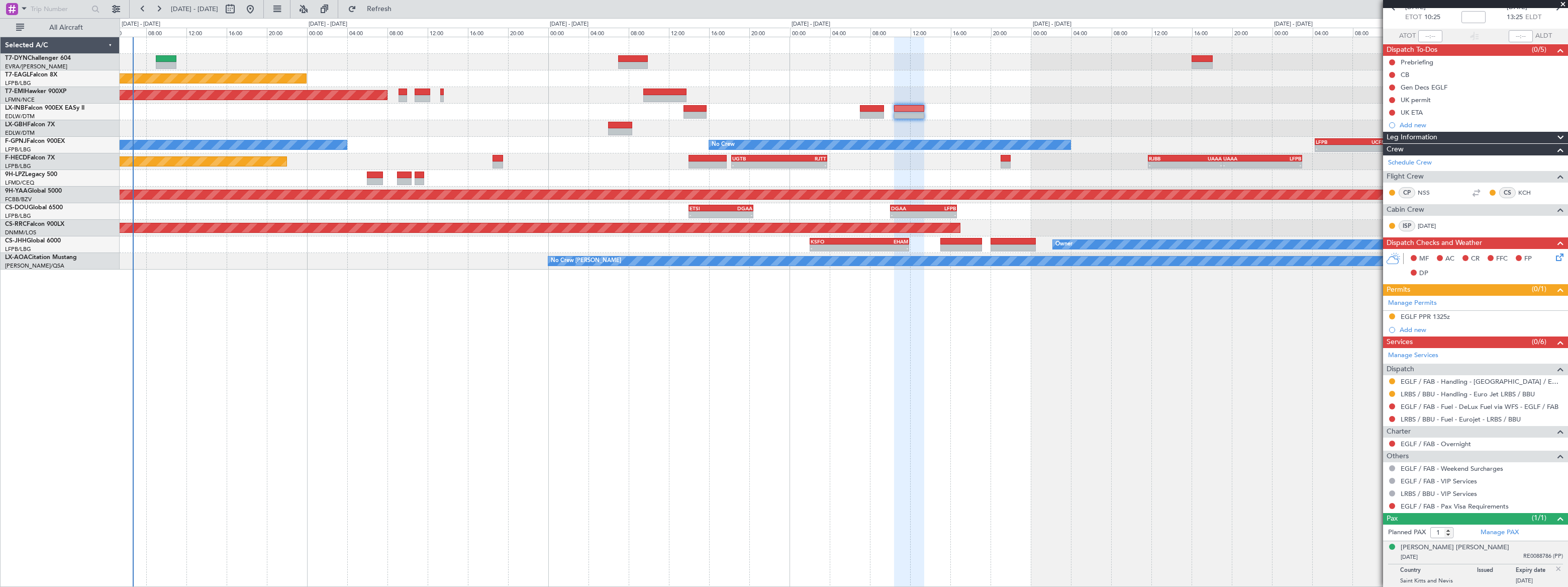
click at [483, 111] on div "Planned Maint New York (Teterboro) Planned Maint Zurich No Crew No Crew - - LFP…" at bounding box center [844, 153] width 1447 height 232
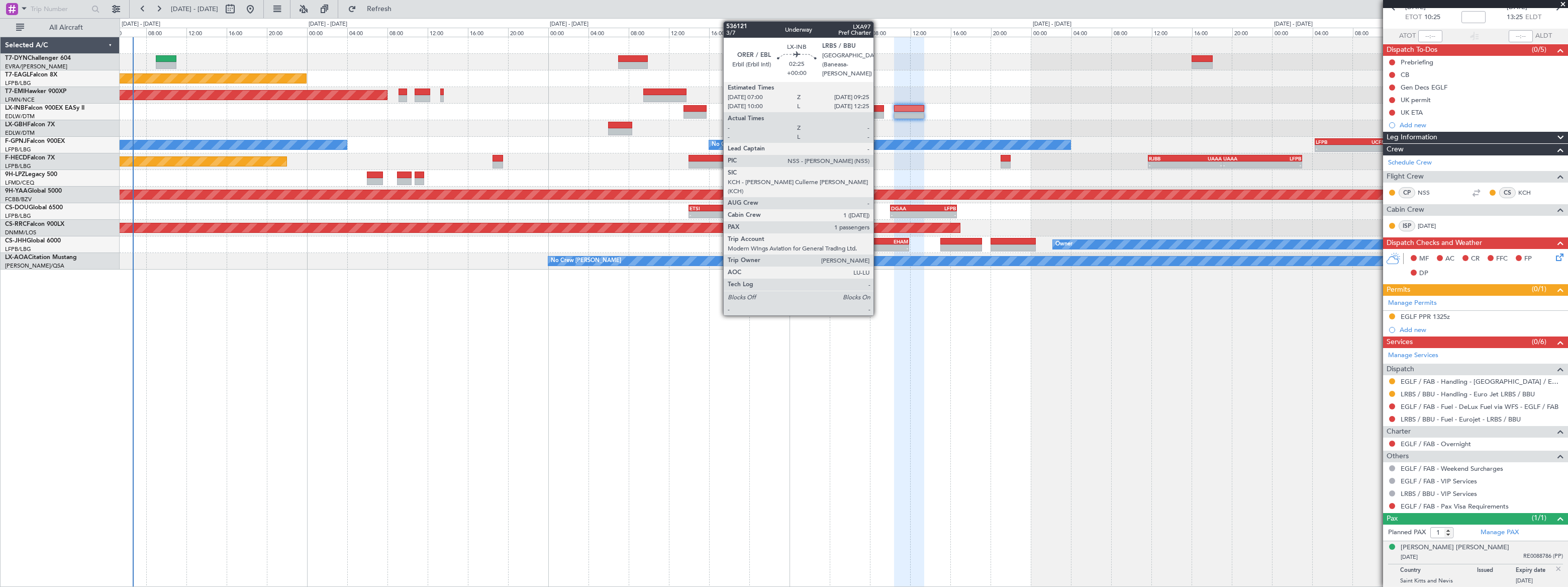
click at [878, 111] on div at bounding box center [872, 115] width 24 height 7
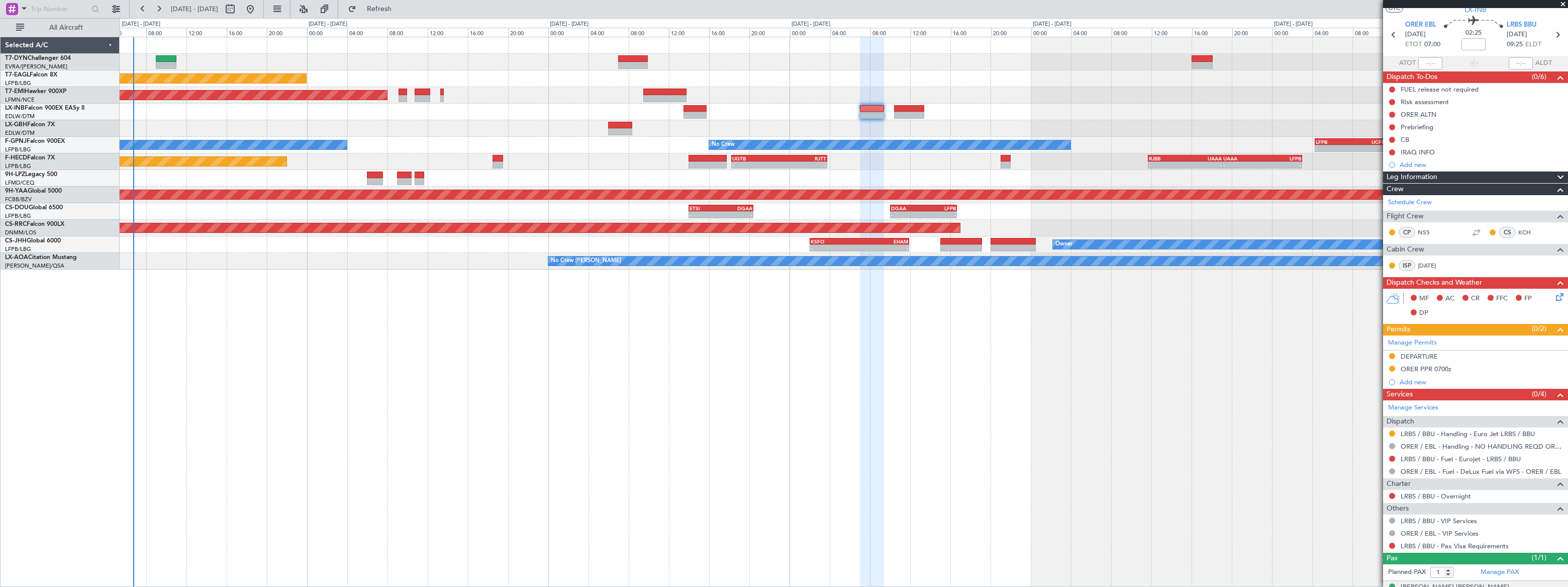
scroll to position [42, 0]
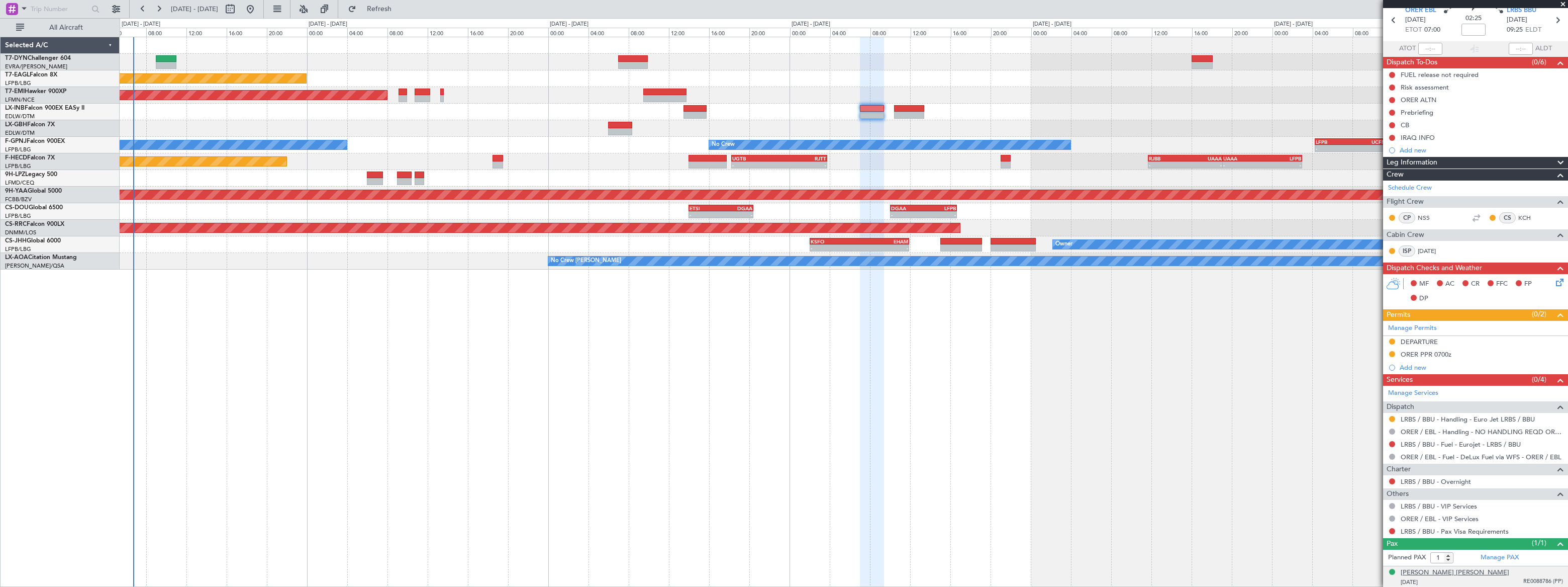
click at [1149, 430] on div "[PERSON_NAME] [PERSON_NAME]" at bounding box center [1455, 572] width 108 height 10
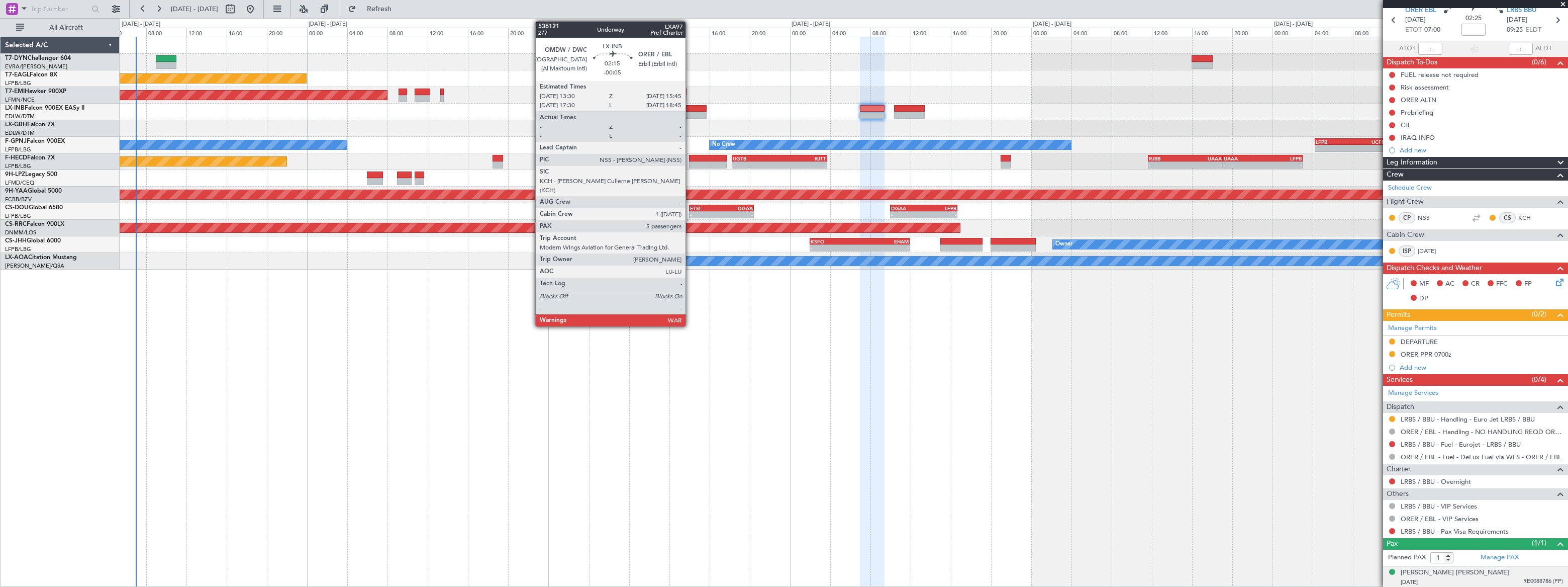
click at [688, 108] on div at bounding box center [696, 109] width 23 height 7
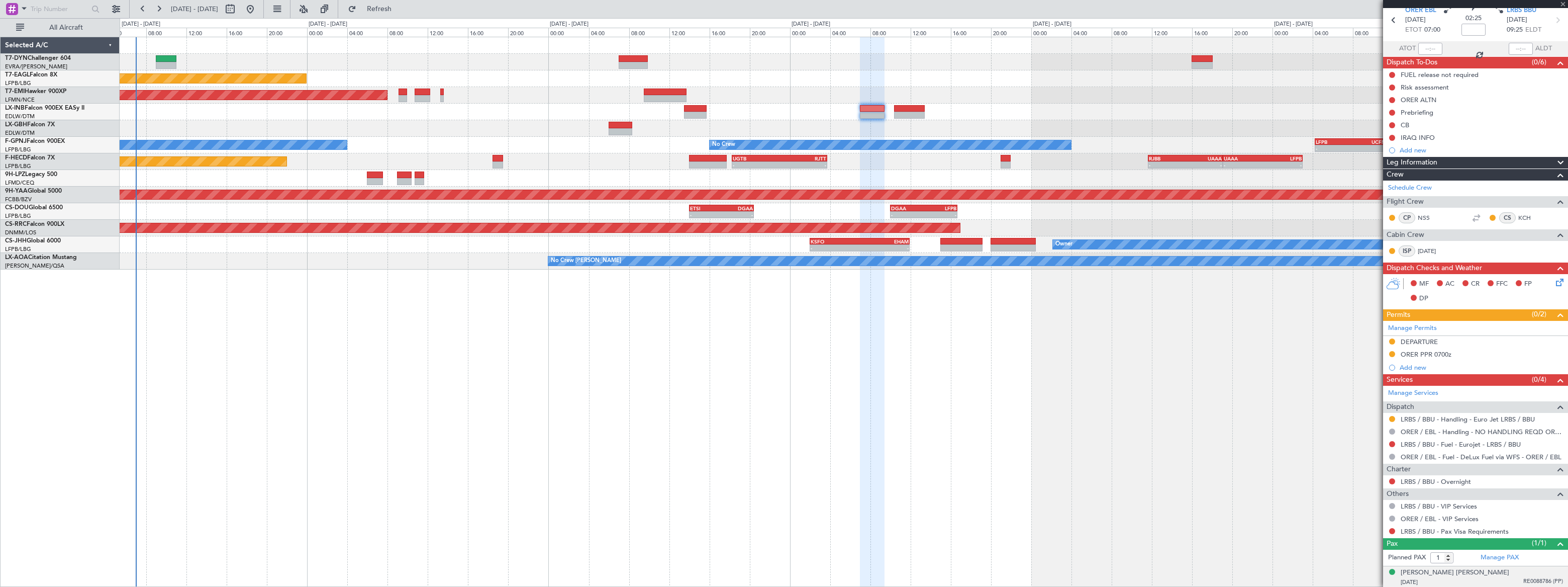
type input "-00:05"
type input "5"
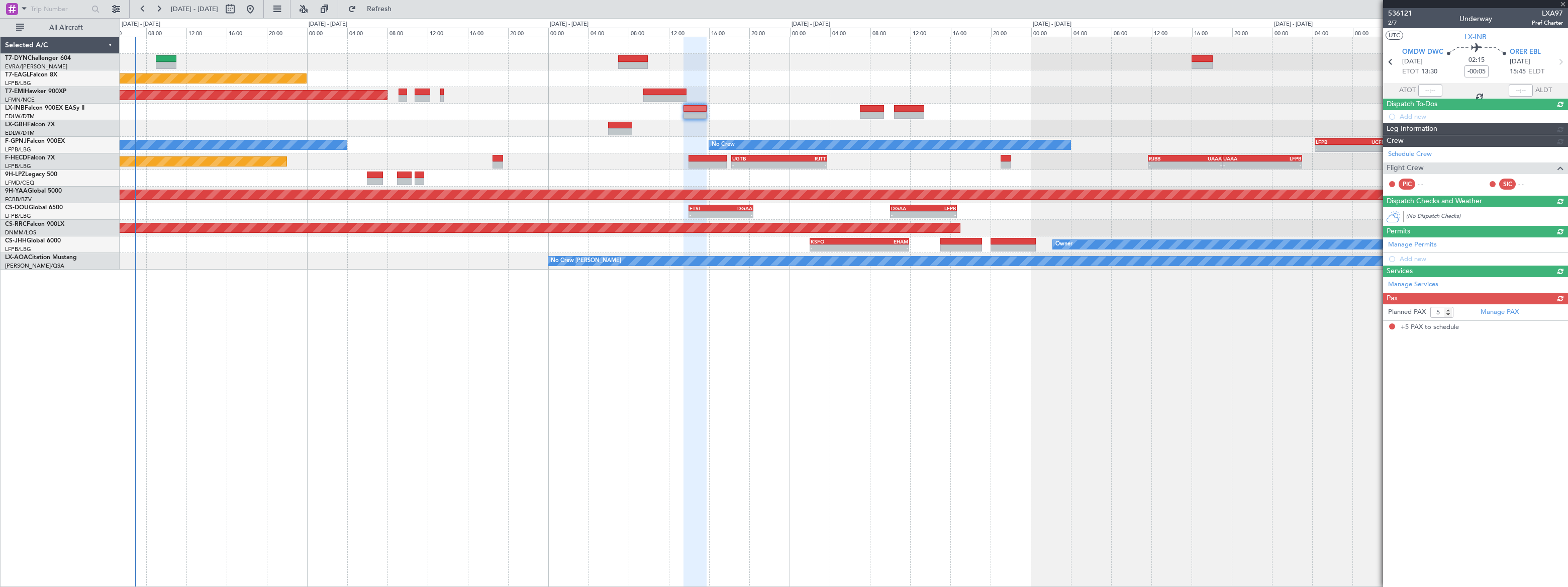
scroll to position [0, 0]
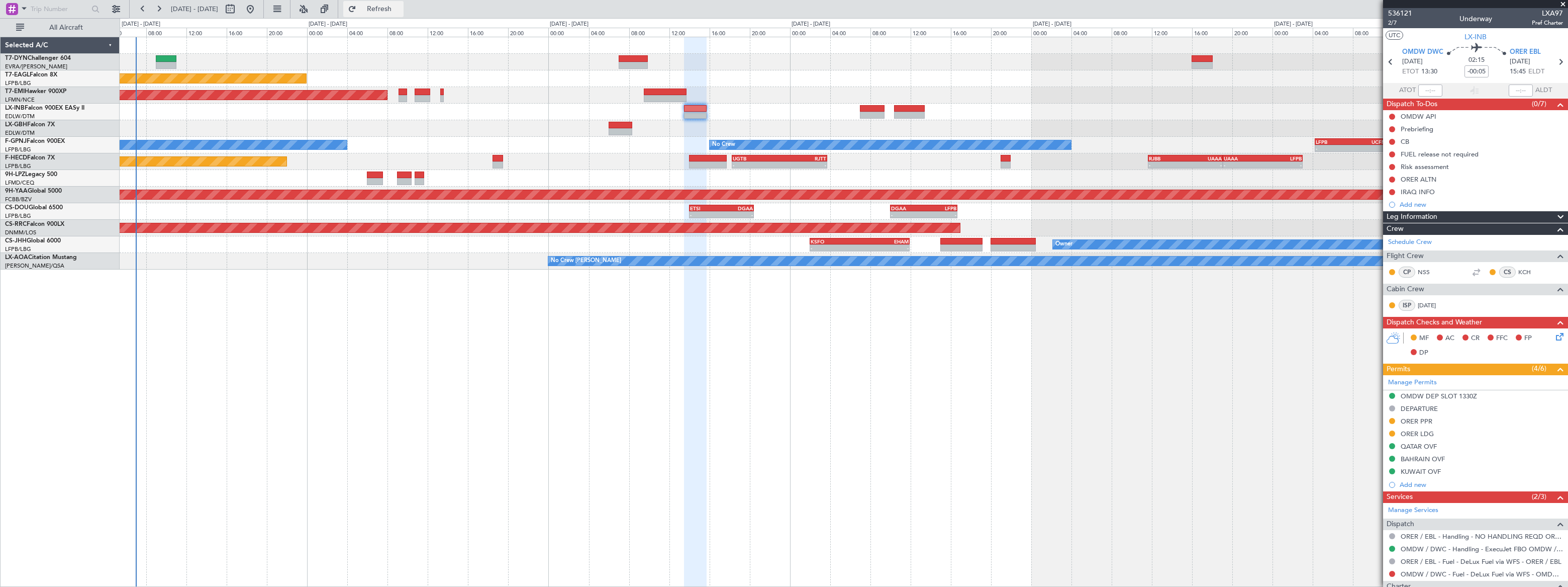
click at [401, 13] on span "Refresh" at bounding box center [379, 9] width 42 height 7
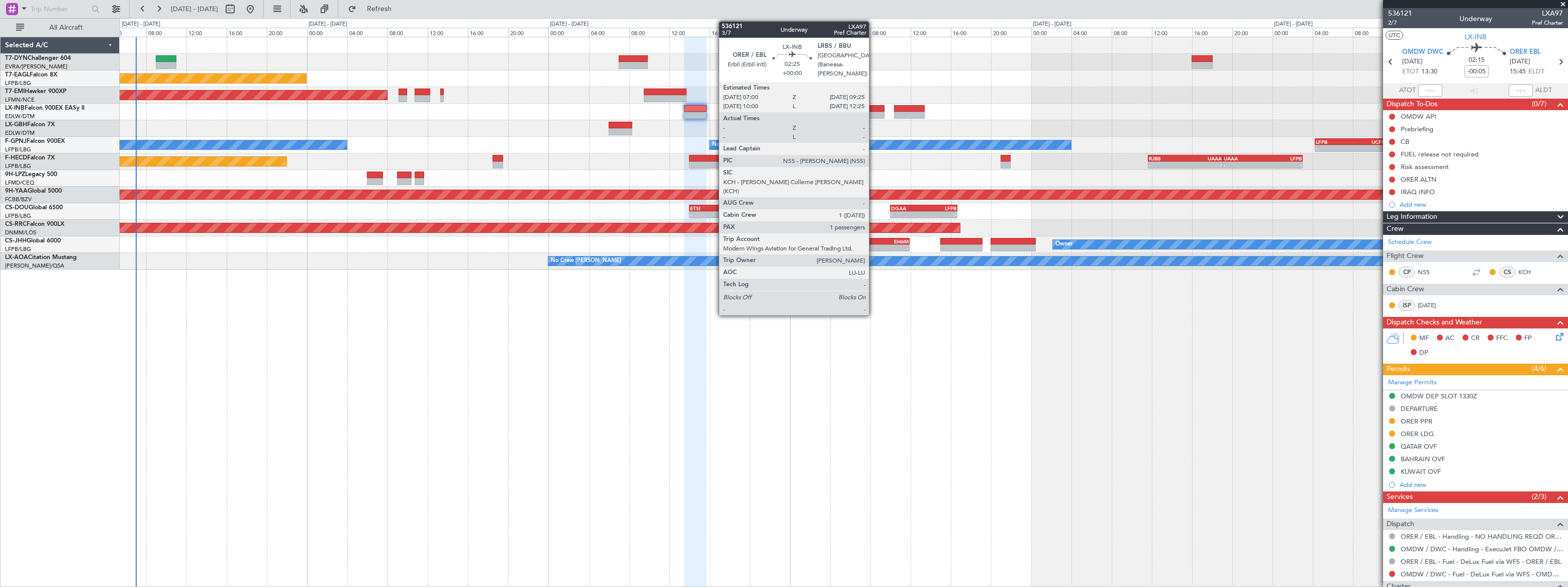
click at [873, 111] on div at bounding box center [872, 115] width 24 height 7
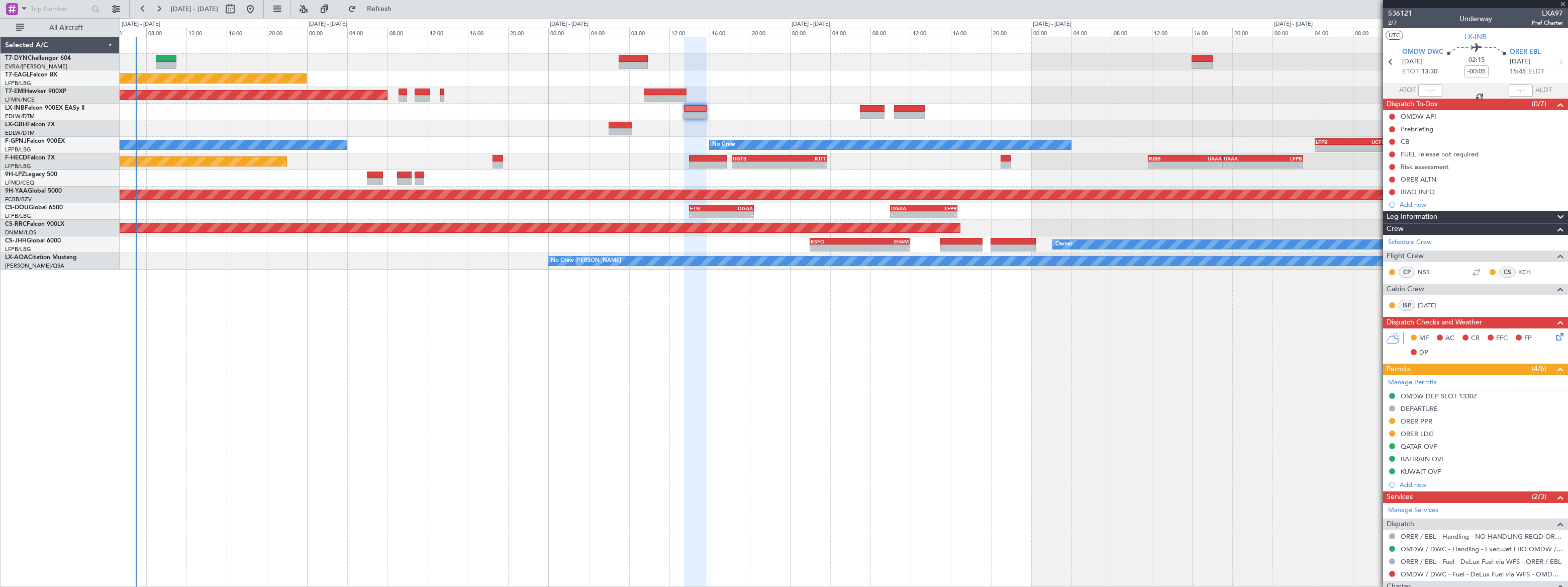
type input "1"
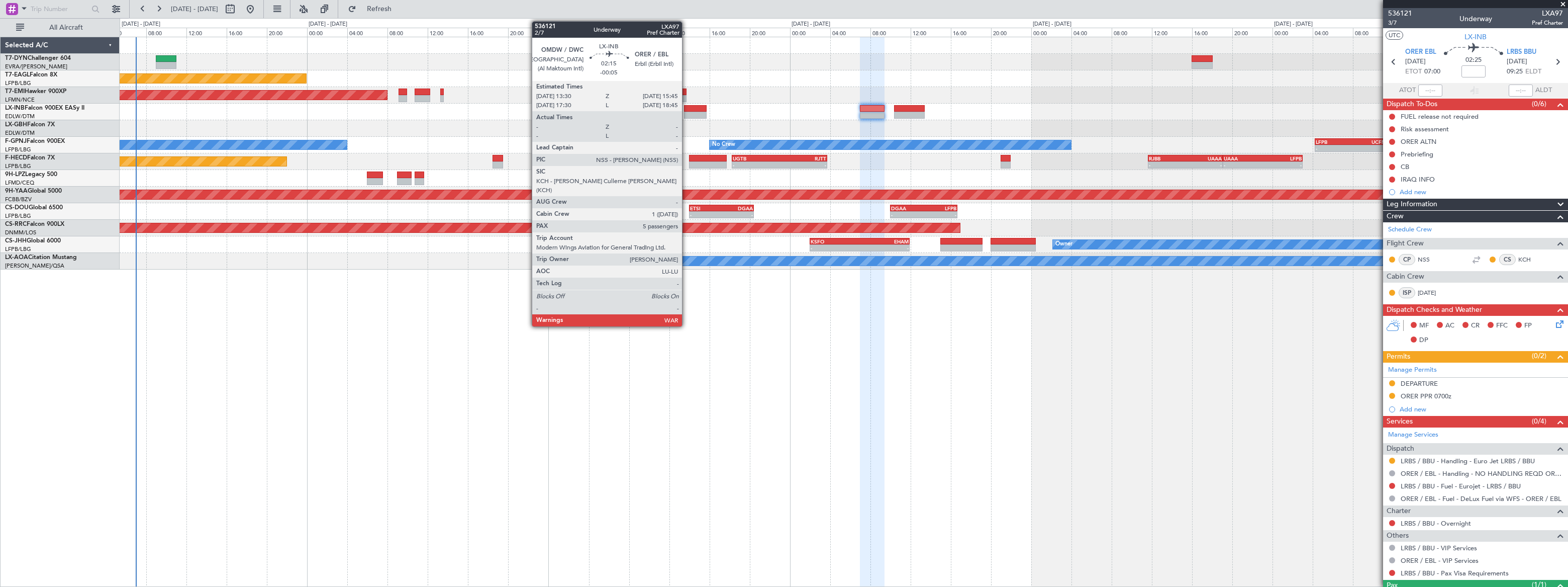
click at [687, 105] on div at bounding box center [696, 109] width 23 height 7
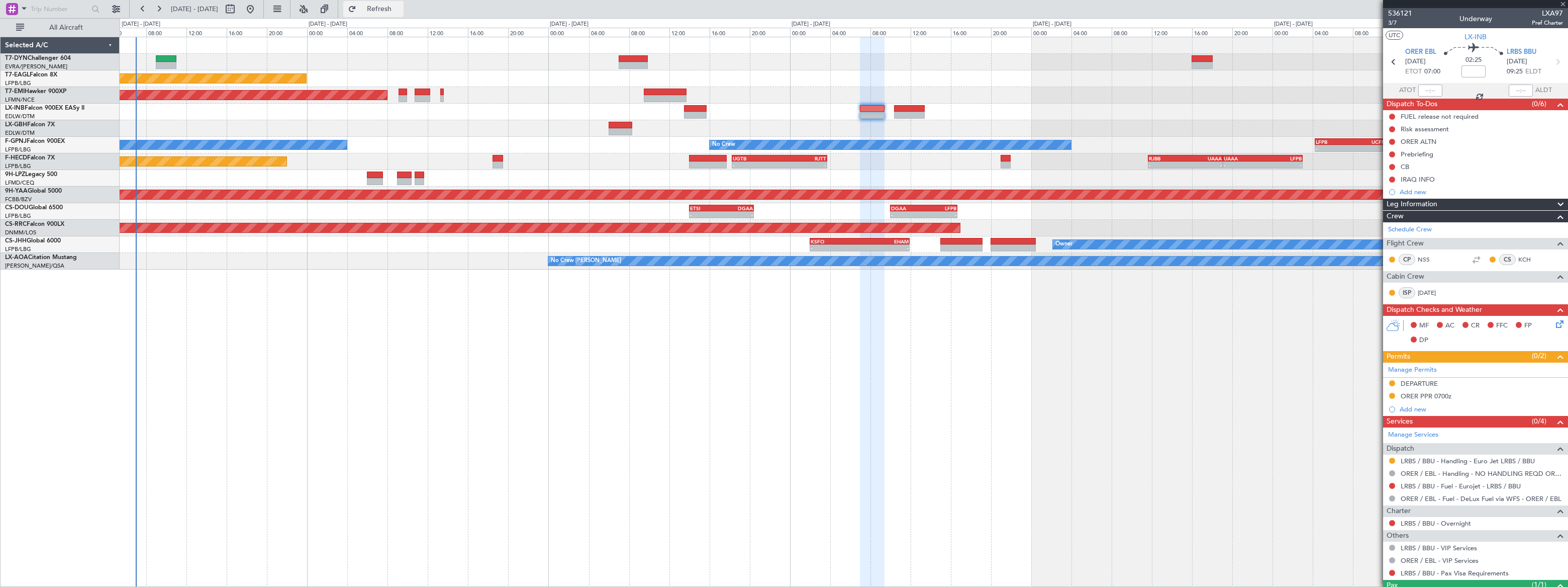
click at [401, 7] on span "Refresh" at bounding box center [379, 9] width 42 height 7
type input "-00:05"
type input "5"
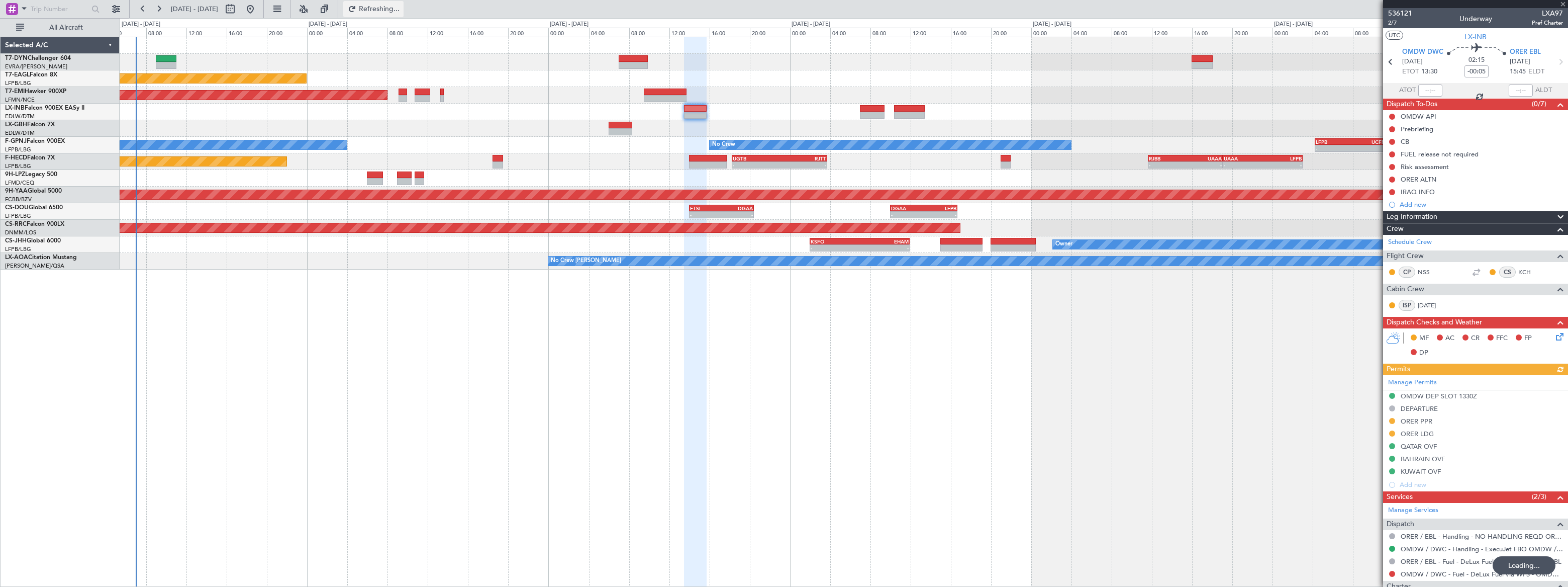
type input "1"
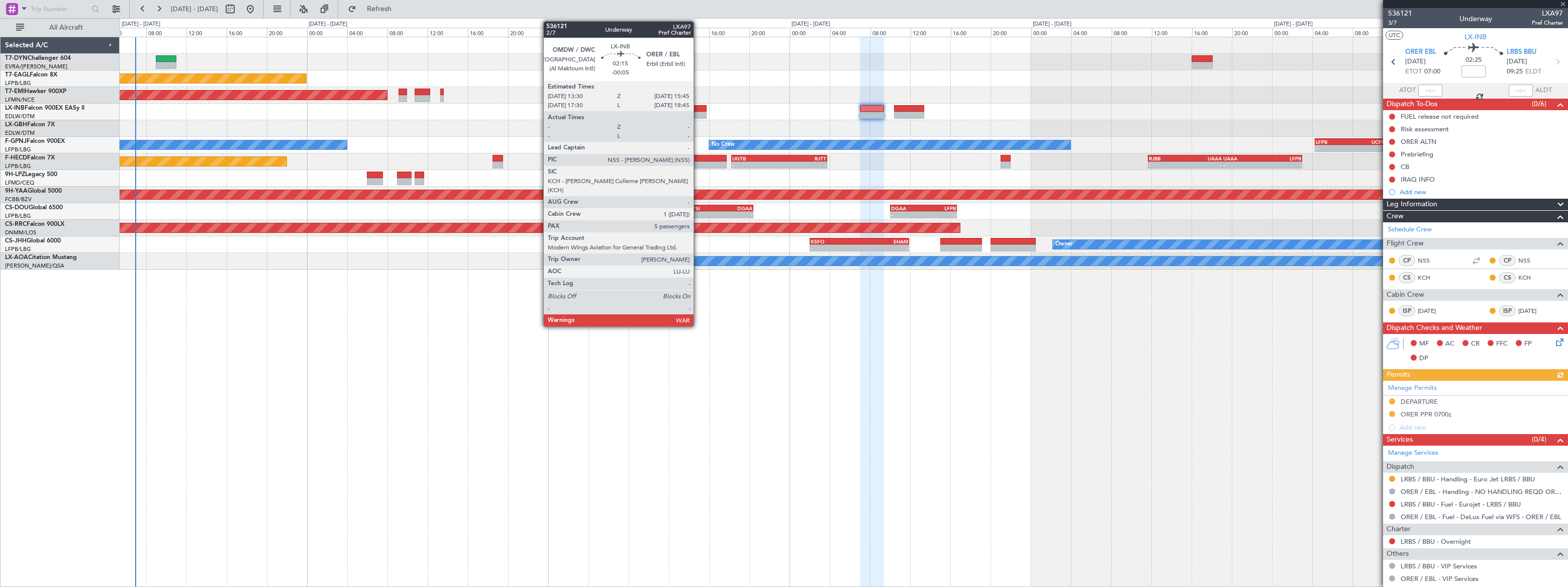
click at [698, 110] on div at bounding box center [695, 109] width 23 height 7
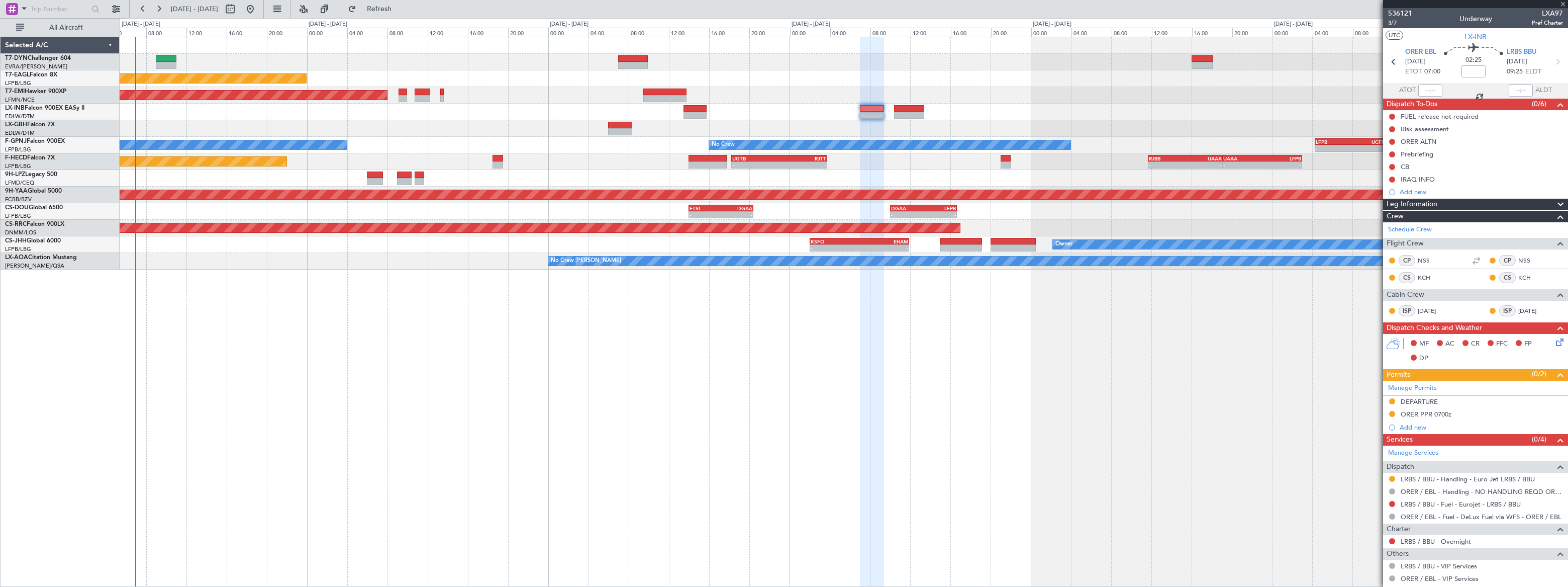
type input "-00:05"
type input "5"
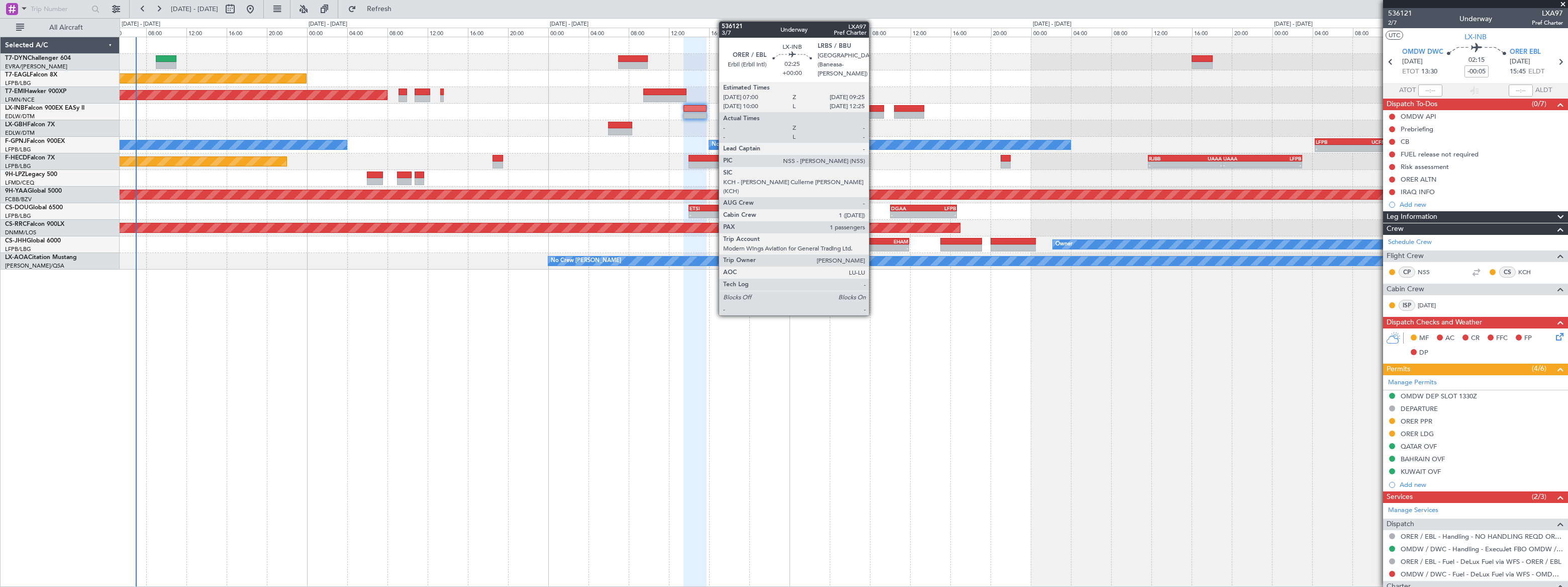
click at [873, 111] on div at bounding box center [872, 115] width 24 height 7
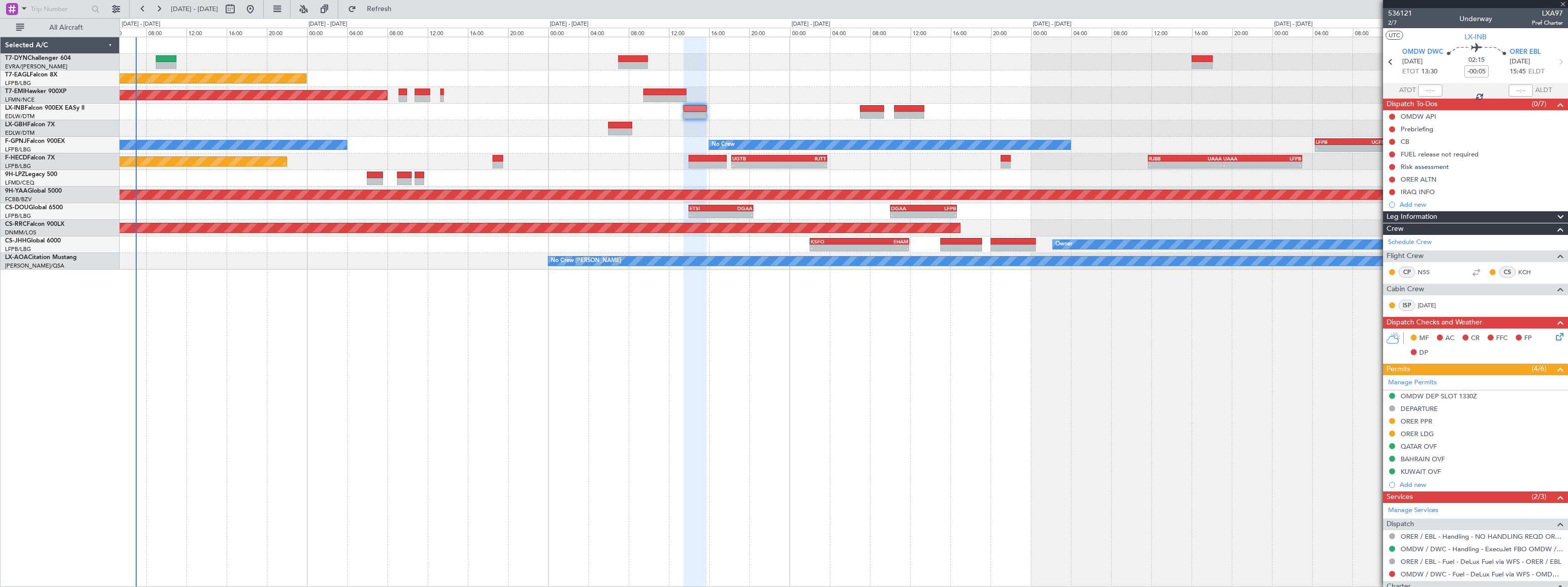
type input "1"
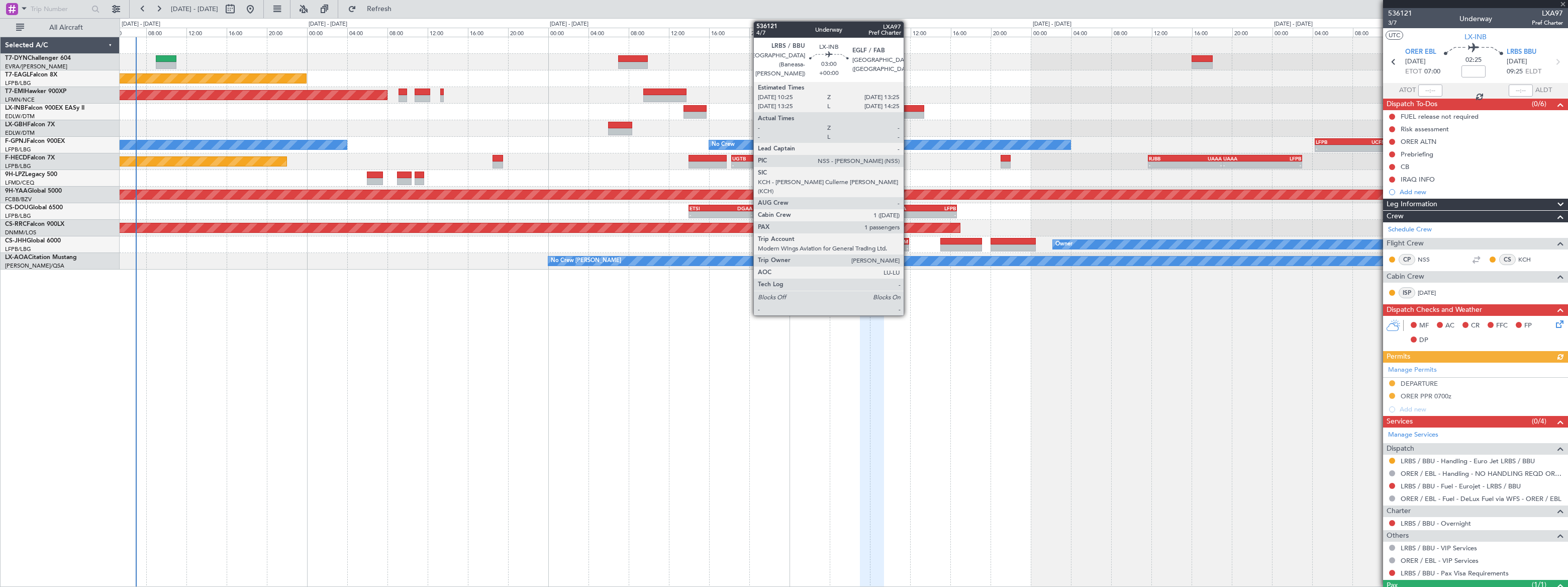
click at [908, 110] on div at bounding box center [909, 109] width 30 height 7
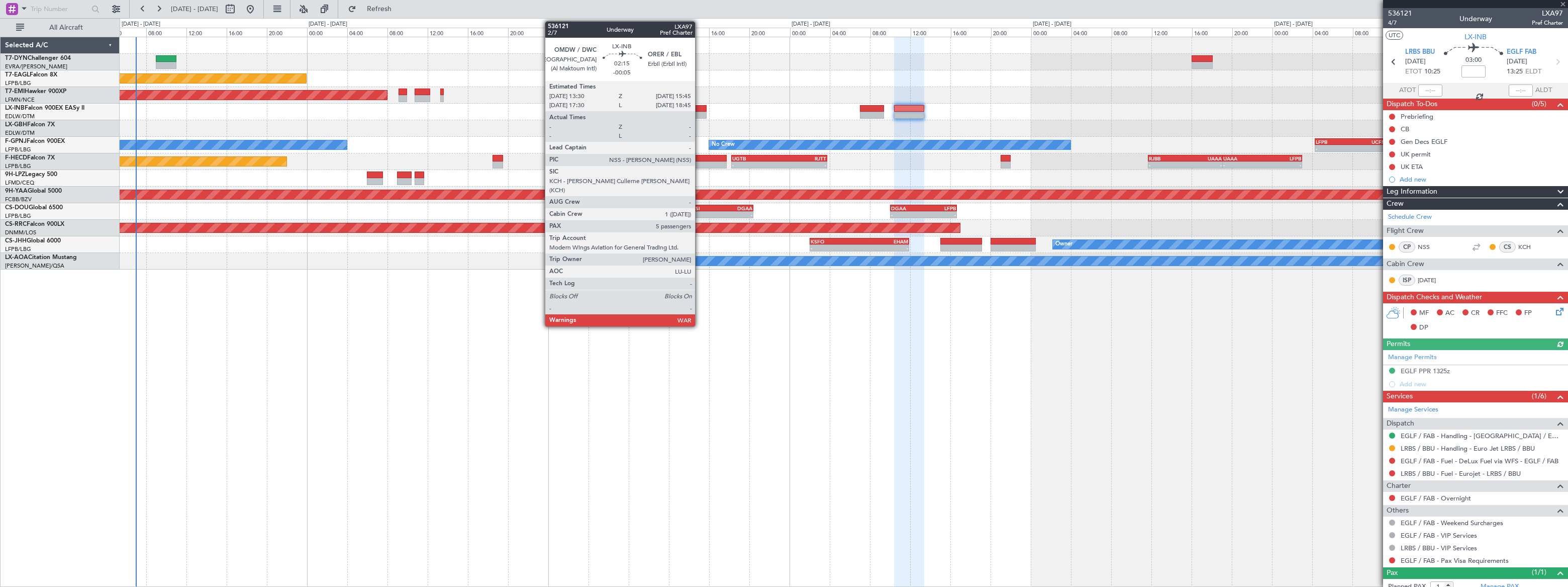
click at [698, 110] on div at bounding box center [695, 109] width 23 height 7
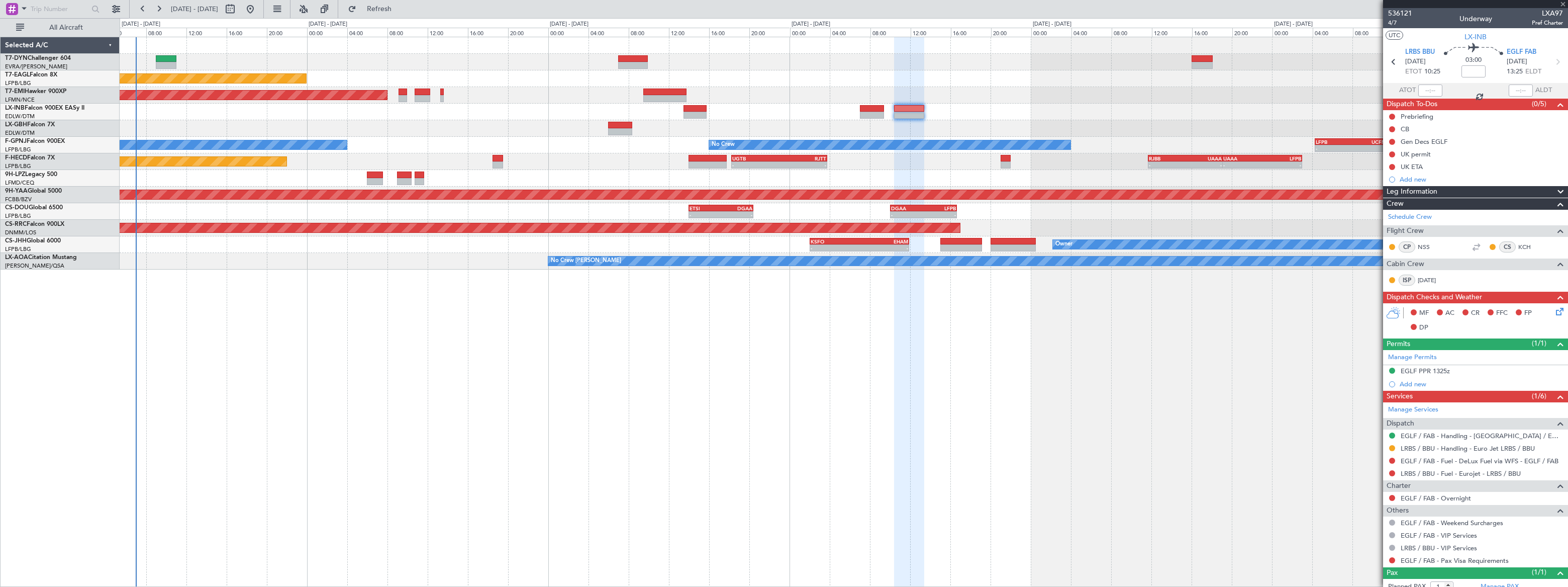
type input "-00:05"
type input "5"
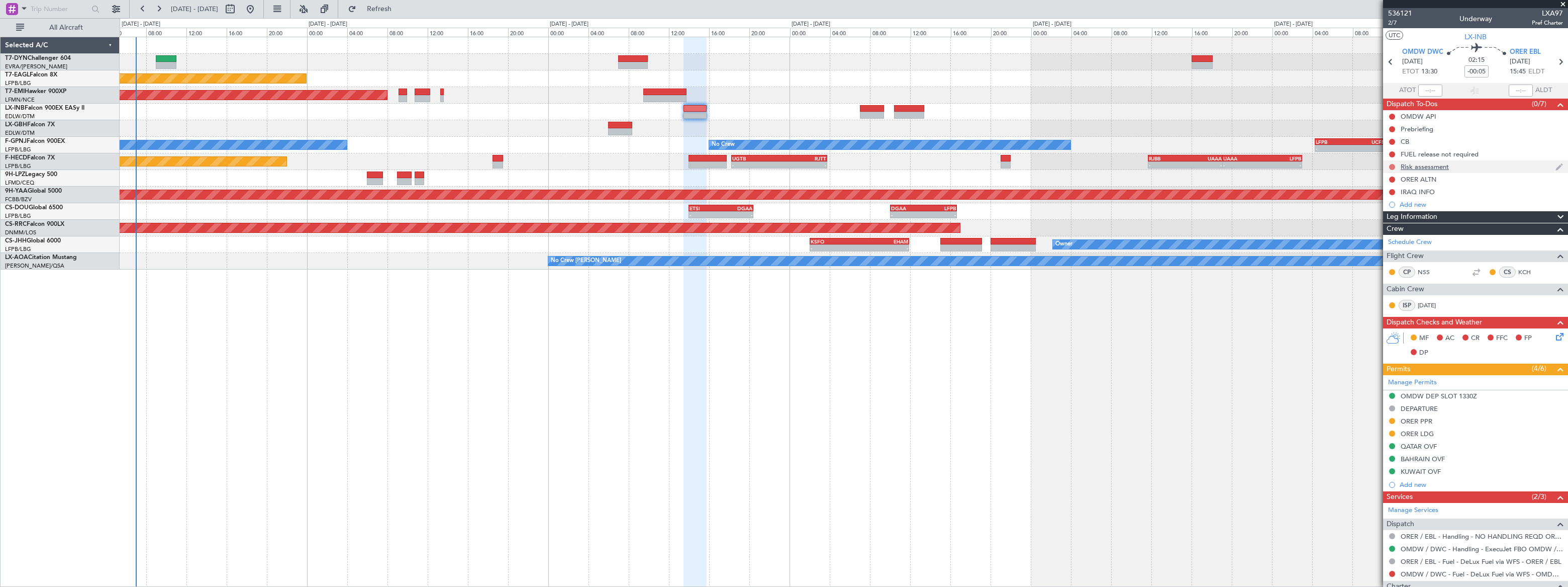
click at [1149, 165] on button at bounding box center [1392, 167] width 6 height 6
click at [1149, 195] on span "In Progress" at bounding box center [1396, 196] width 34 height 10
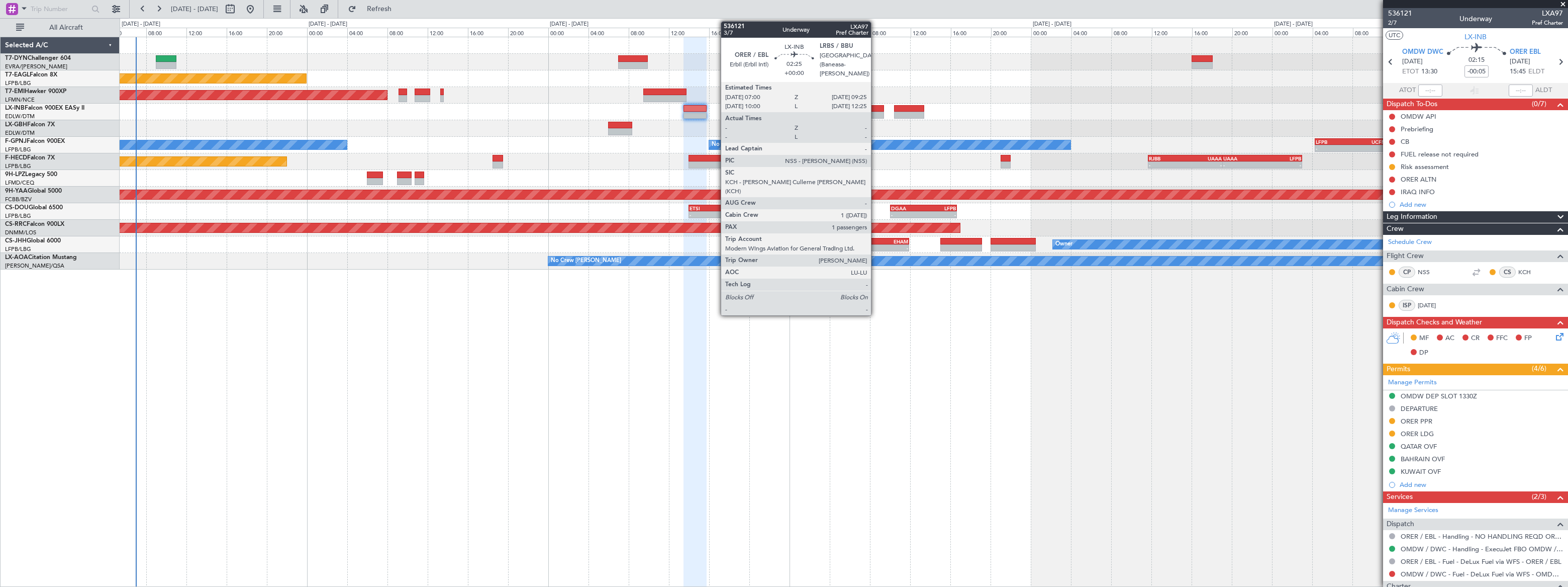
click at [875, 111] on div at bounding box center [872, 115] width 24 height 7
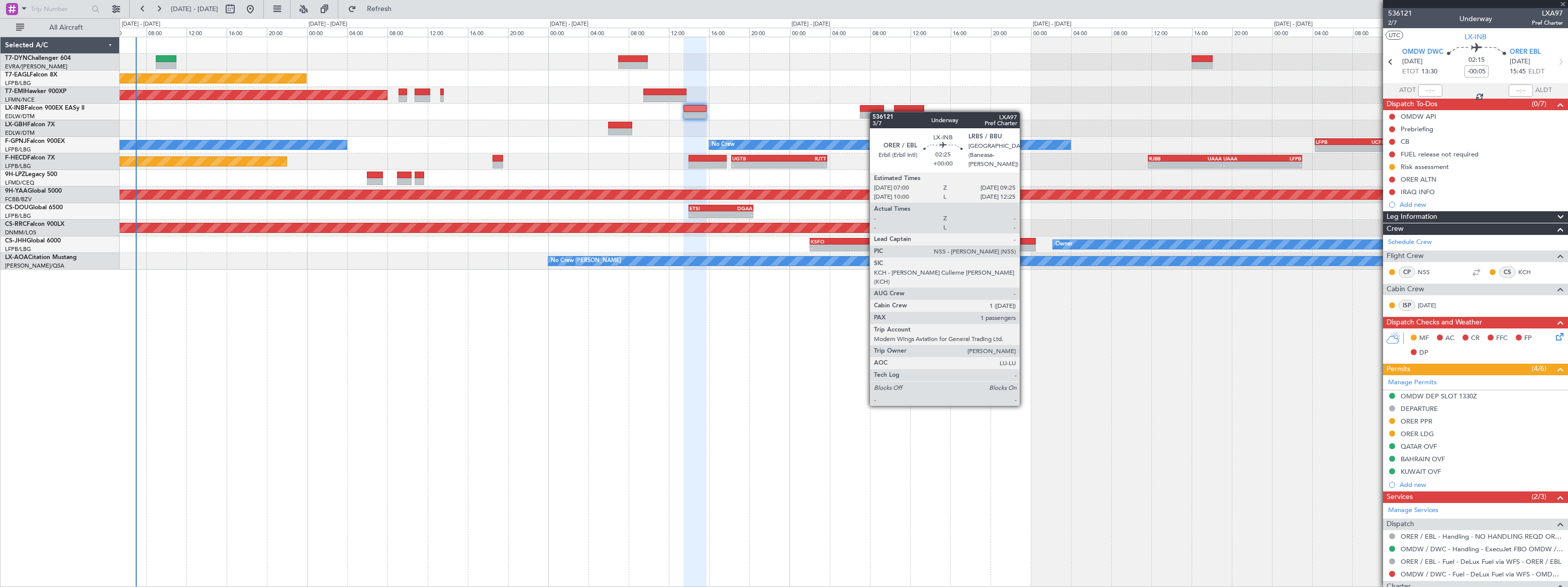
type input "1"
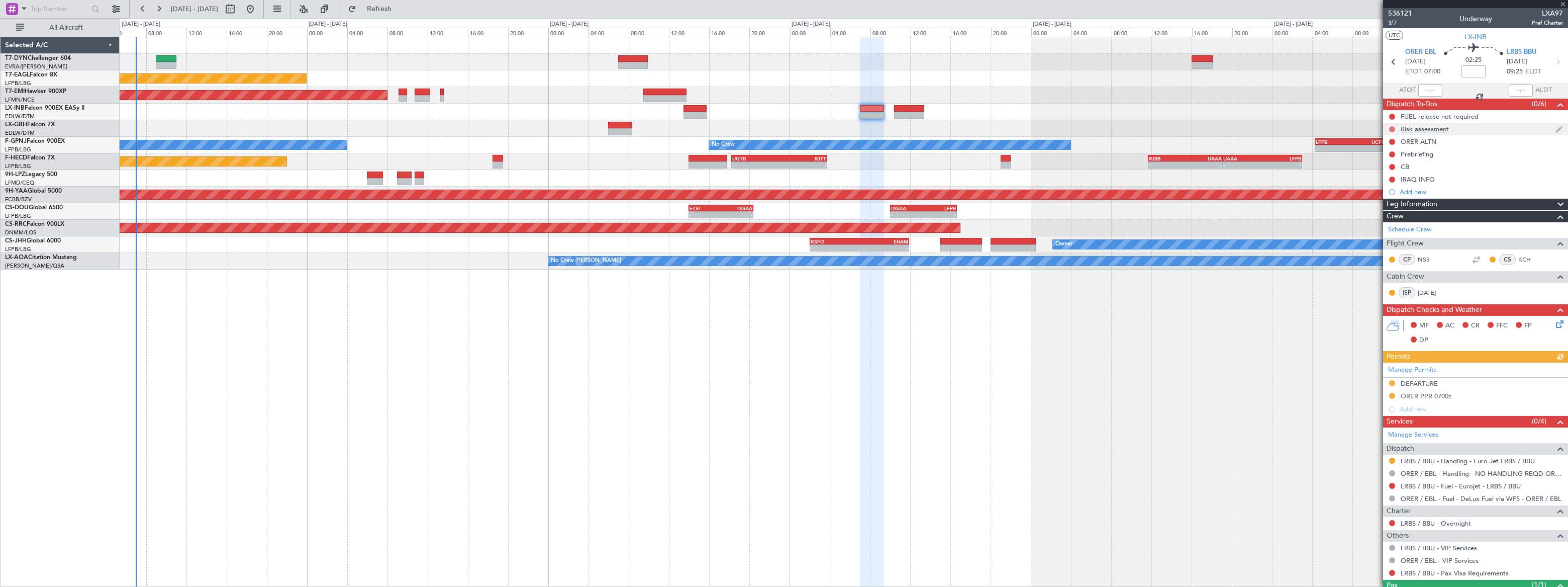
click at [1149, 126] on button at bounding box center [1392, 129] width 6 height 6
click at [1149, 159] on span "In Progress" at bounding box center [1396, 158] width 34 height 10
click at [511, 430] on div "Planned Maint New York (Teterboro) Planned Maint Zurich No Crew No Crew No Crew…" at bounding box center [844, 311] width 1448 height 550
click at [419, 312] on div "Planned Maint New York (Teterboro) Planned Maint Zurich No Crew No Crew No Crew…" at bounding box center [844, 311] width 1448 height 550
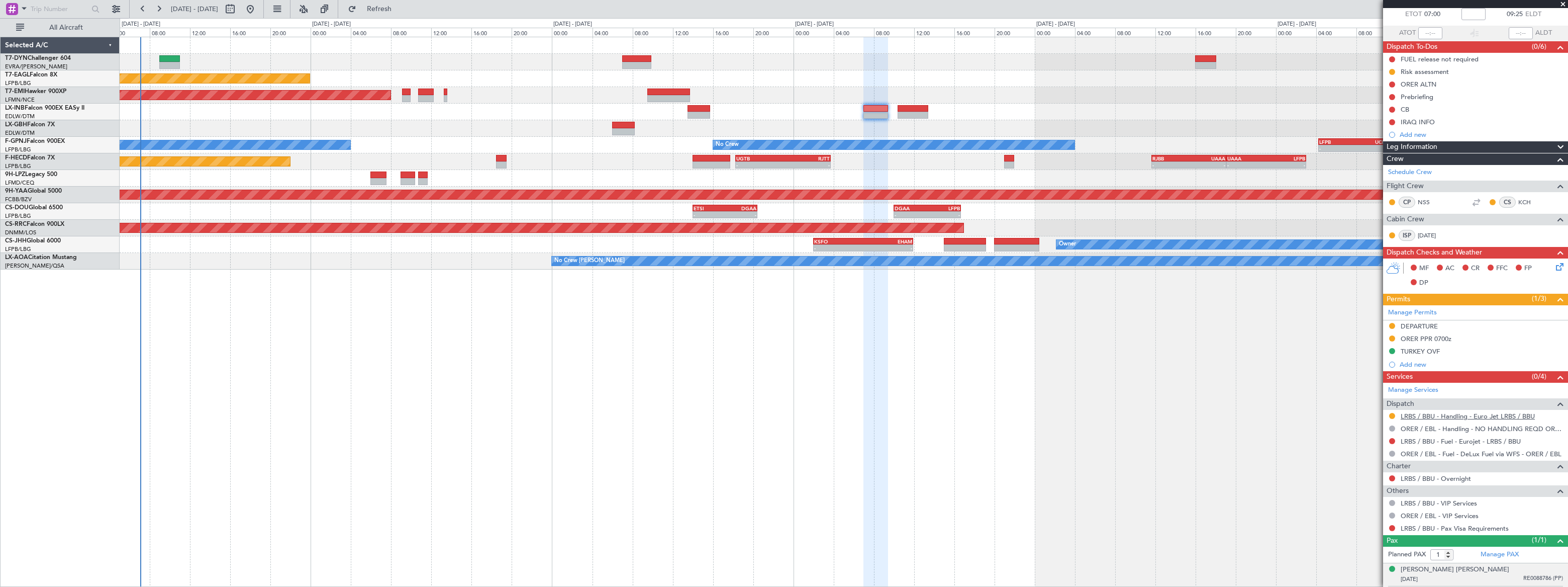
scroll to position [79, 0]
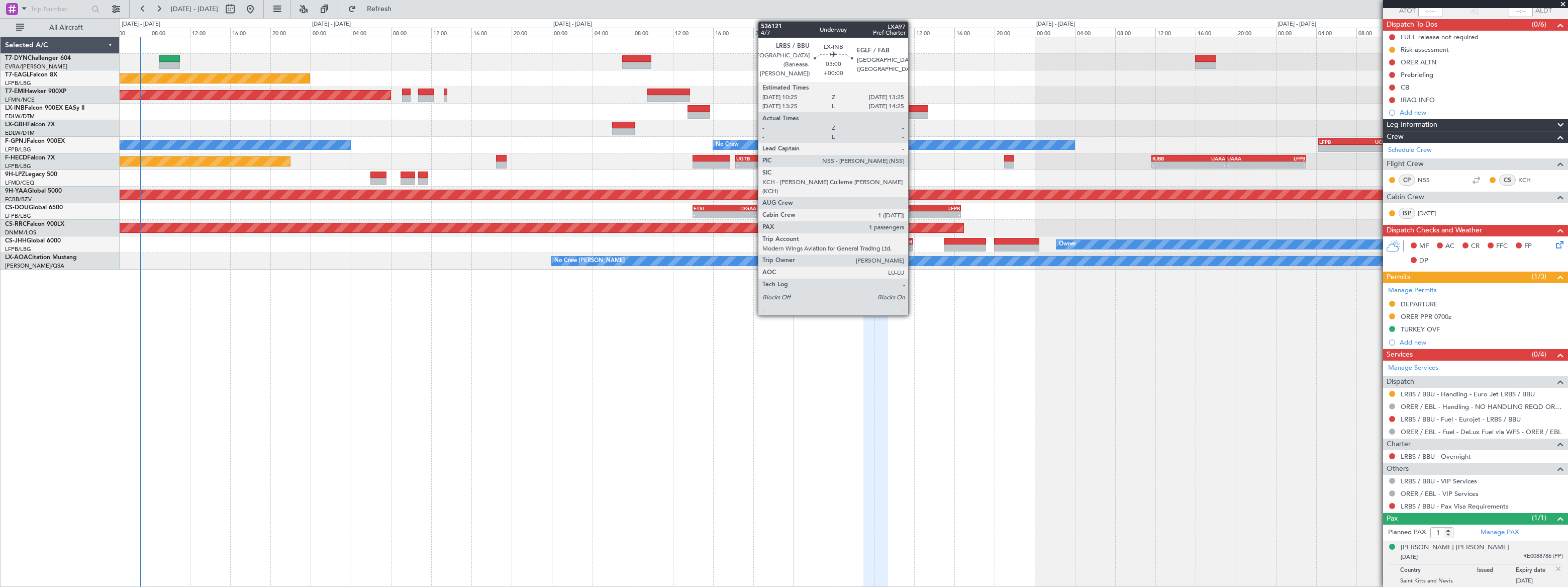
click at [912, 110] on div at bounding box center [913, 109] width 30 height 7
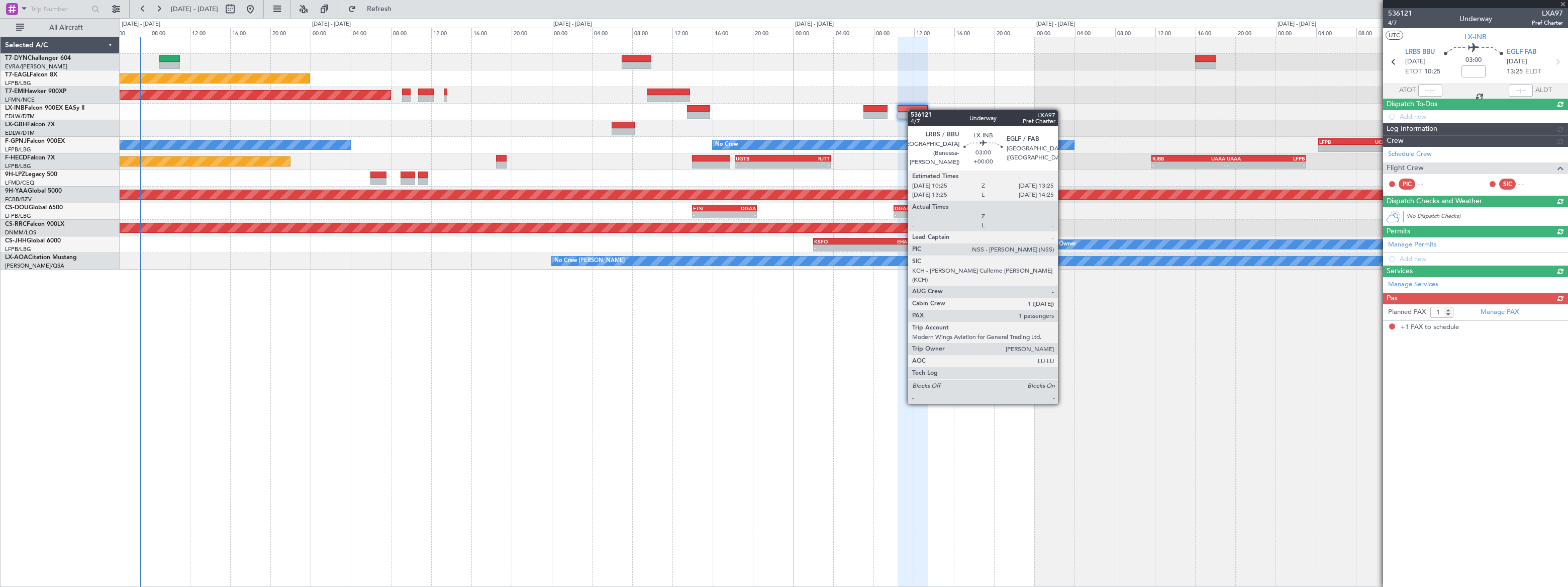
scroll to position [0, 0]
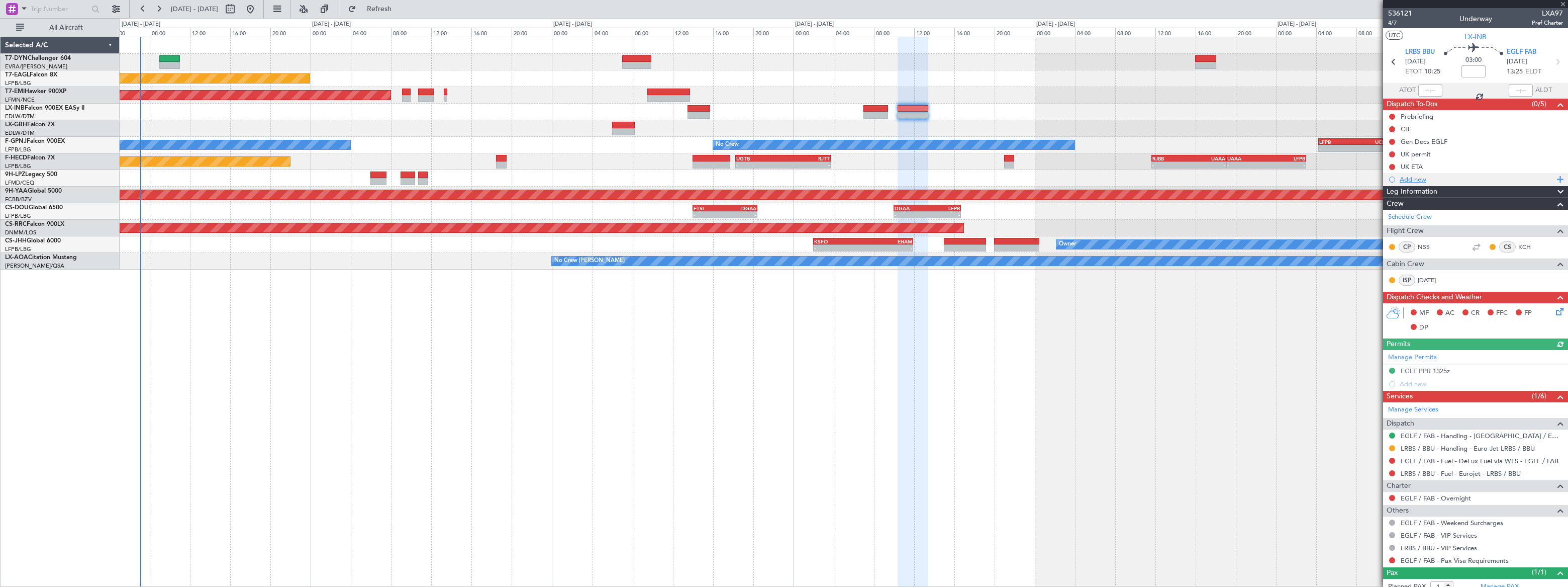
click at [1149, 177] on div "Add new" at bounding box center [1476, 179] width 154 height 9
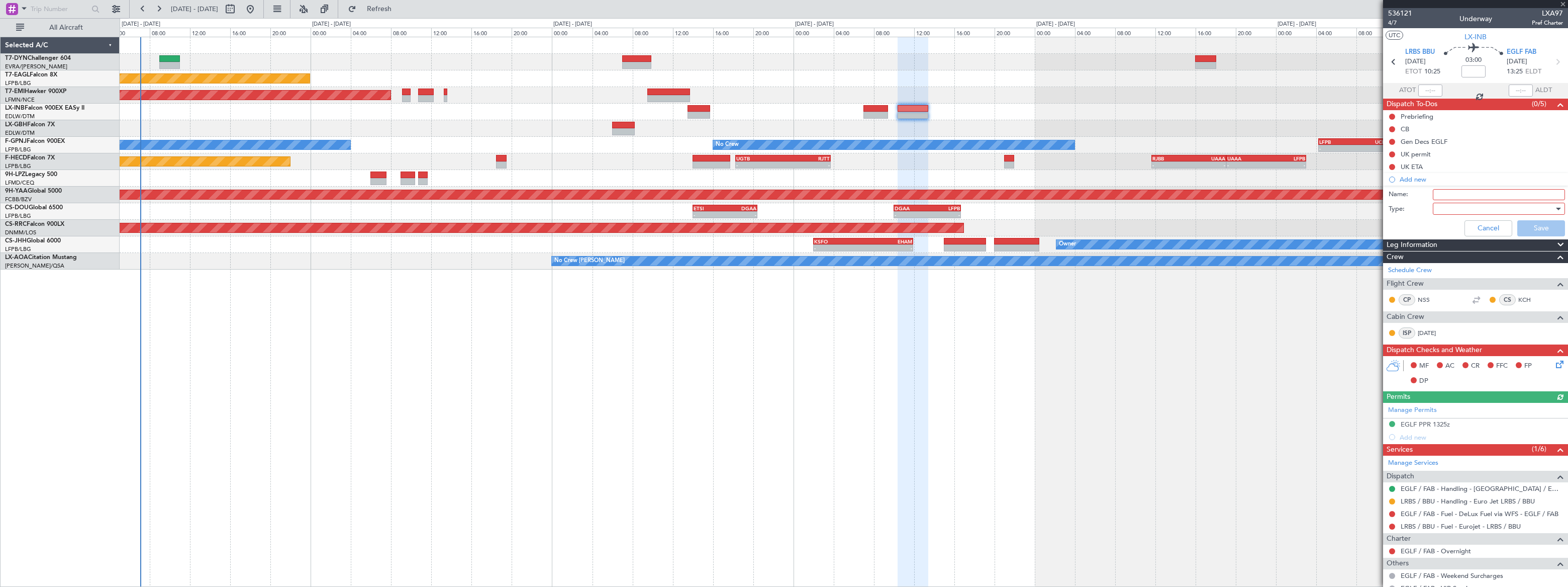
click at [1149, 196] on input "Name:" at bounding box center [1499, 194] width 132 height 11
type input "Rania Travel Docs"
click at [1149, 209] on div at bounding box center [1496, 208] width 117 height 15
click at [1149, 230] on span "Generic" at bounding box center [1494, 228] width 118 height 15
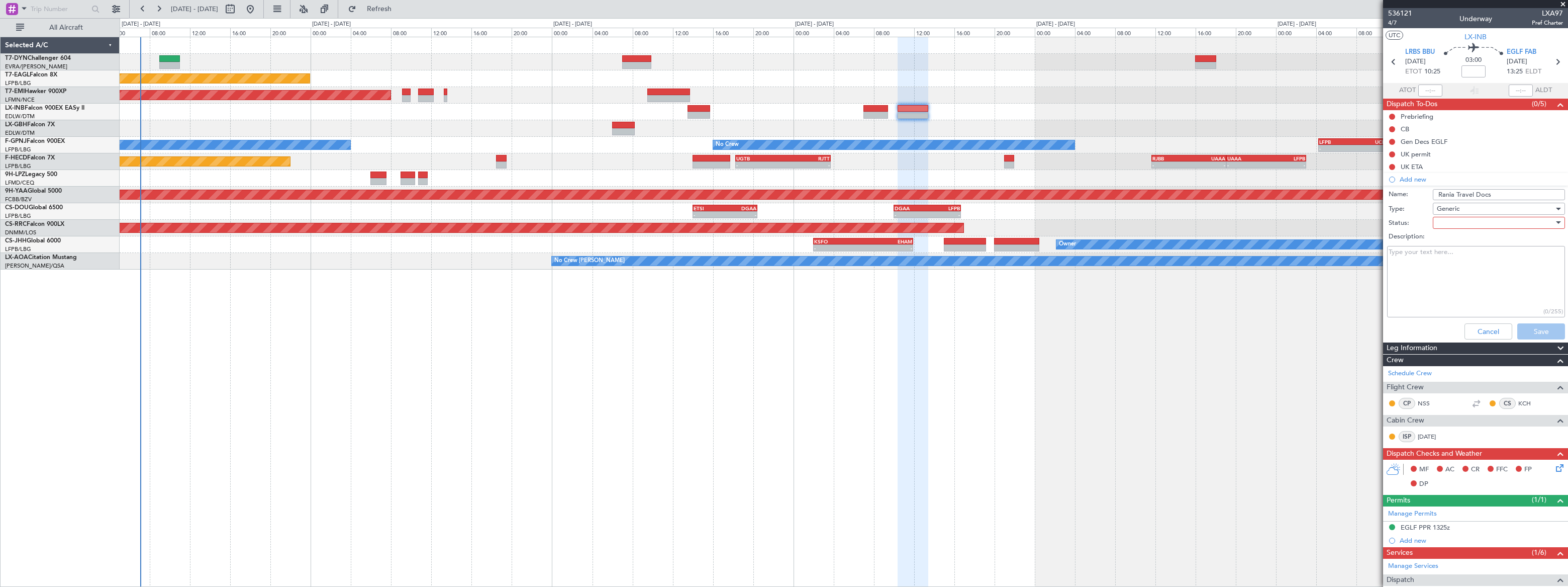
click at [1149, 220] on div at bounding box center [1496, 222] width 117 height 15
click at [1149, 241] on span "Not Started" at bounding box center [1494, 242] width 118 height 15
click at [1149, 264] on textarea "Description:" at bounding box center [1476, 282] width 178 height 72
paste textarea "IQ-D1018889"
click at [1149, 264] on textarea "pax wll exit LRBS with St Kitts passport pax will enter EGLF with diplomatic pa…" at bounding box center [1476, 282] width 178 height 72
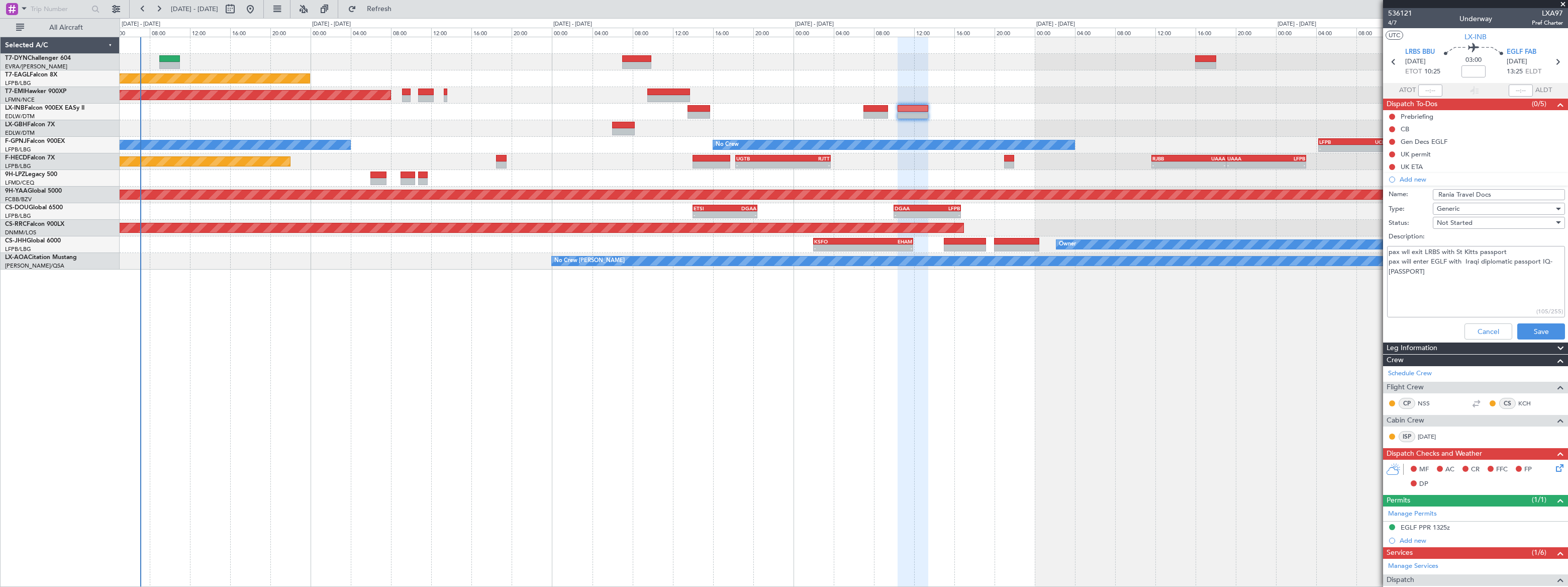
click at [1149, 252] on textarea "pax wll exit LRBS with St Kitts passport pax will enter EGLF with Iraqi diploma…" at bounding box center [1476, 282] width 178 height 72
drag, startPoint x: 1443, startPoint y: 267, endPoint x: 1463, endPoint y: 279, distance: 23.3
click at [1149, 267] on textarea "pax will exit LRBS with St Kitts passport pax will enter EGLF with Iraqi diplom…" at bounding box center [1476, 282] width 178 height 72
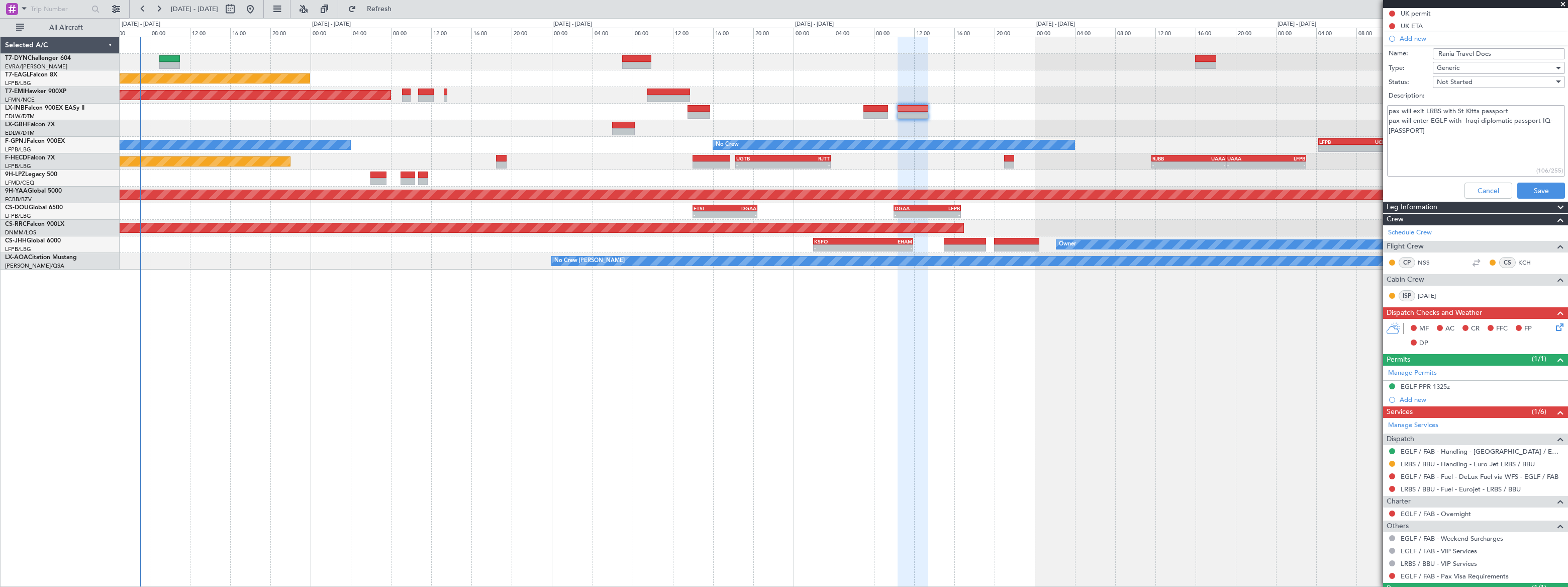
scroll to position [186, 0]
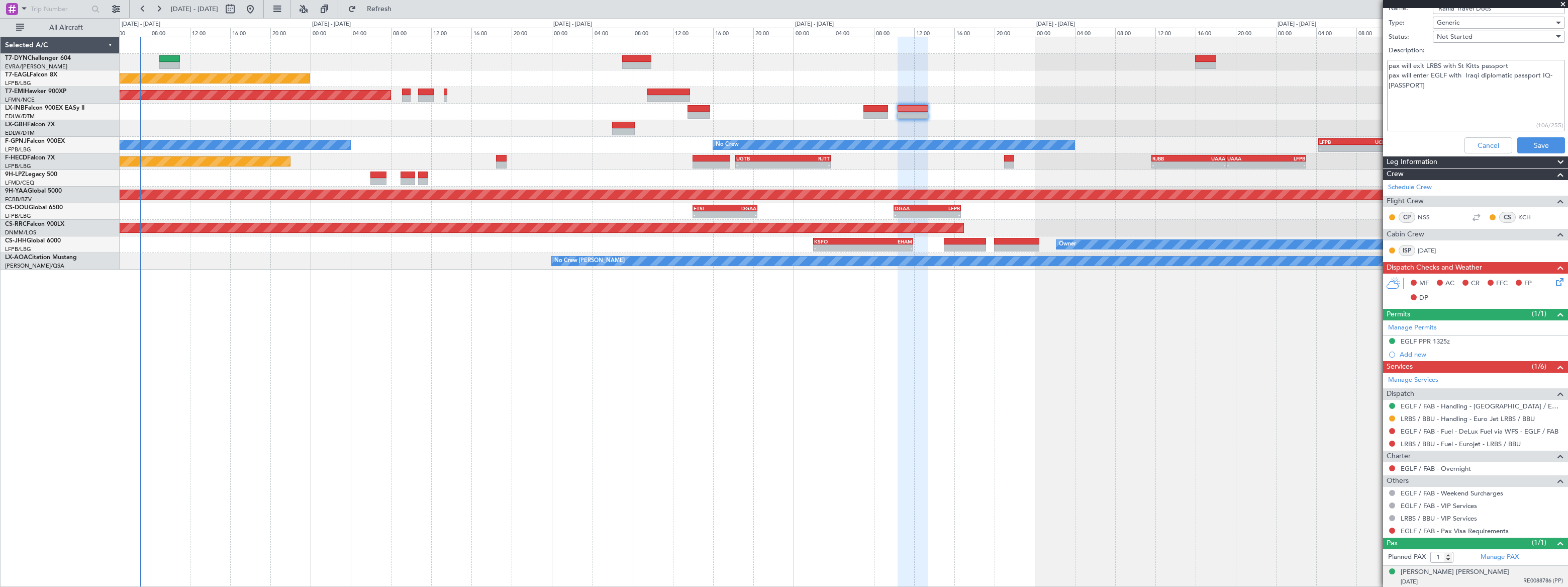
type textarea "pax will exit LRBS with St Kitts passport pax will enter EGLF with Iraqi diplom…"
click at [1149, 430] on span "RE0088786 (PP)" at bounding box center [1543, 581] width 40 height 9
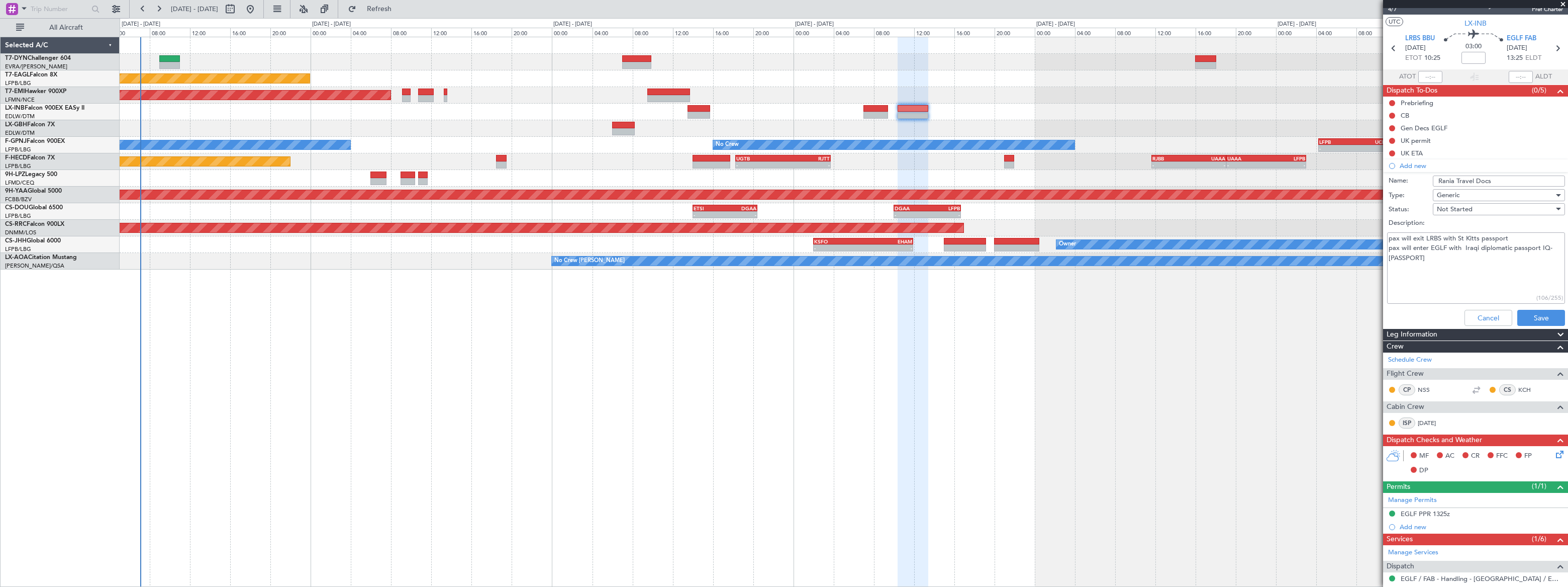
scroll to position [0, 0]
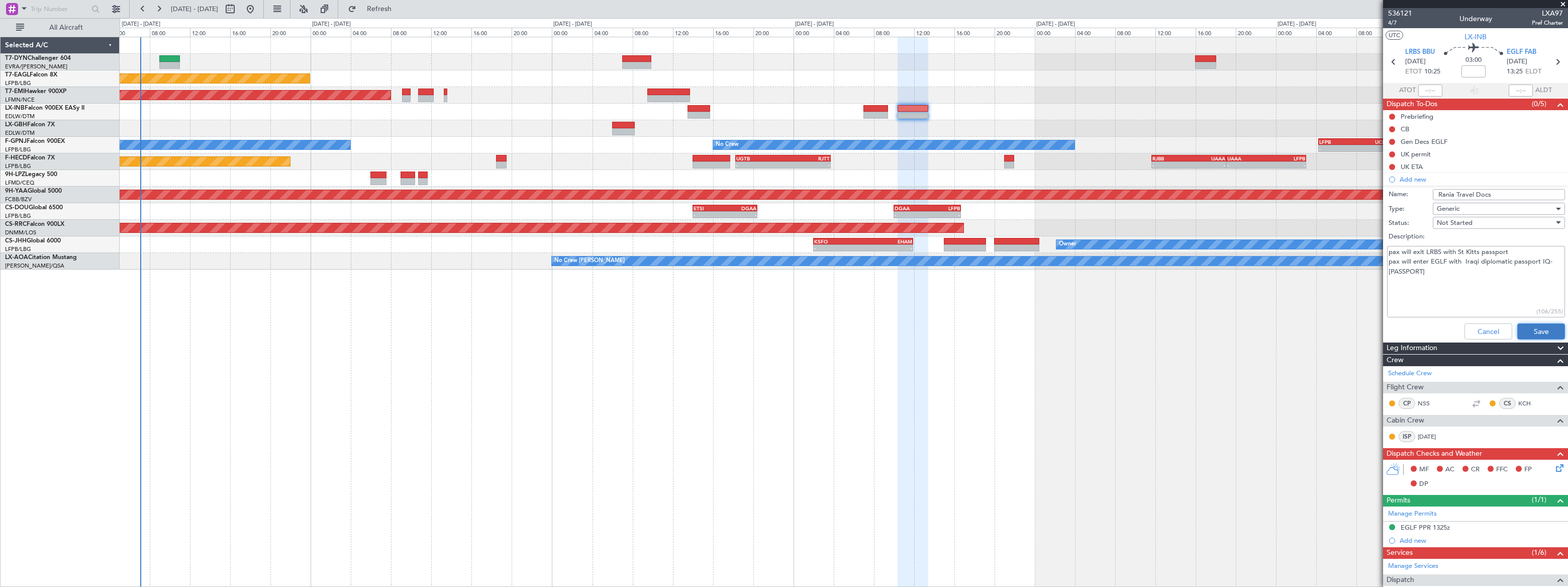
click at [1149, 329] on button "Save" at bounding box center [1541, 331] width 47 height 16
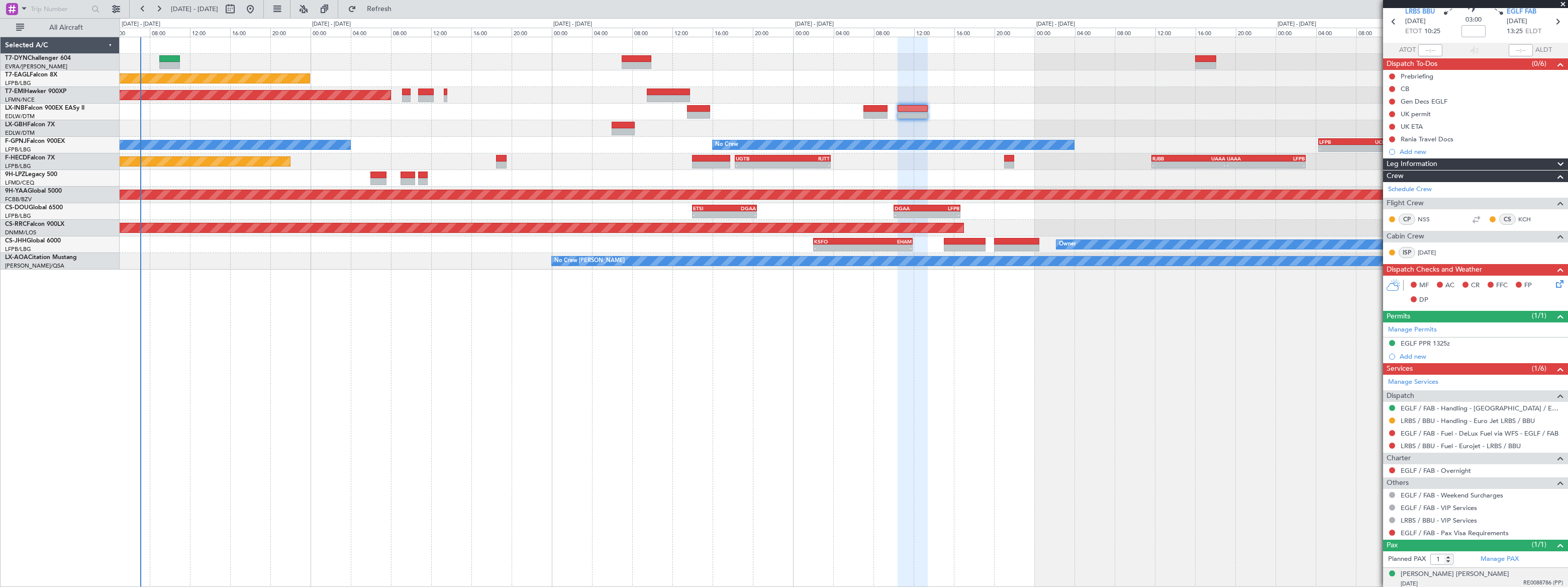
scroll to position [66, 0]
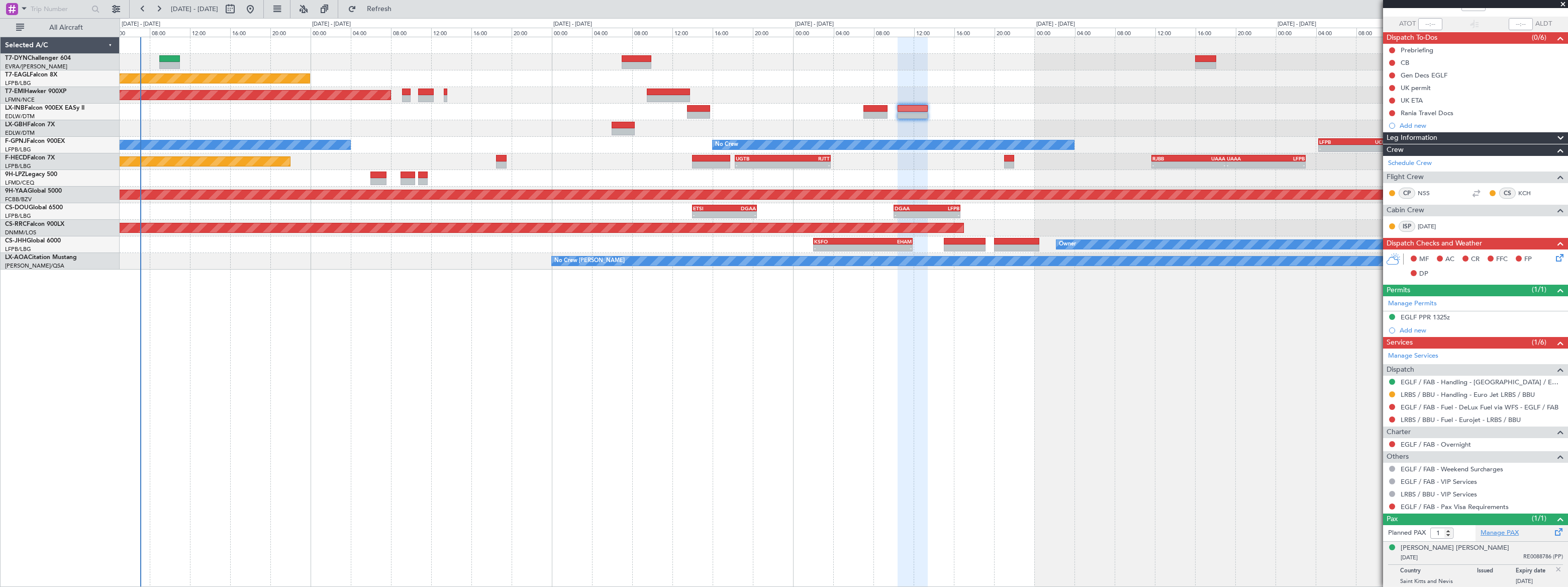
click at [1149, 430] on link "Manage PAX" at bounding box center [1499, 533] width 38 height 10
click at [401, 6] on span "Refresh" at bounding box center [379, 9] width 42 height 7
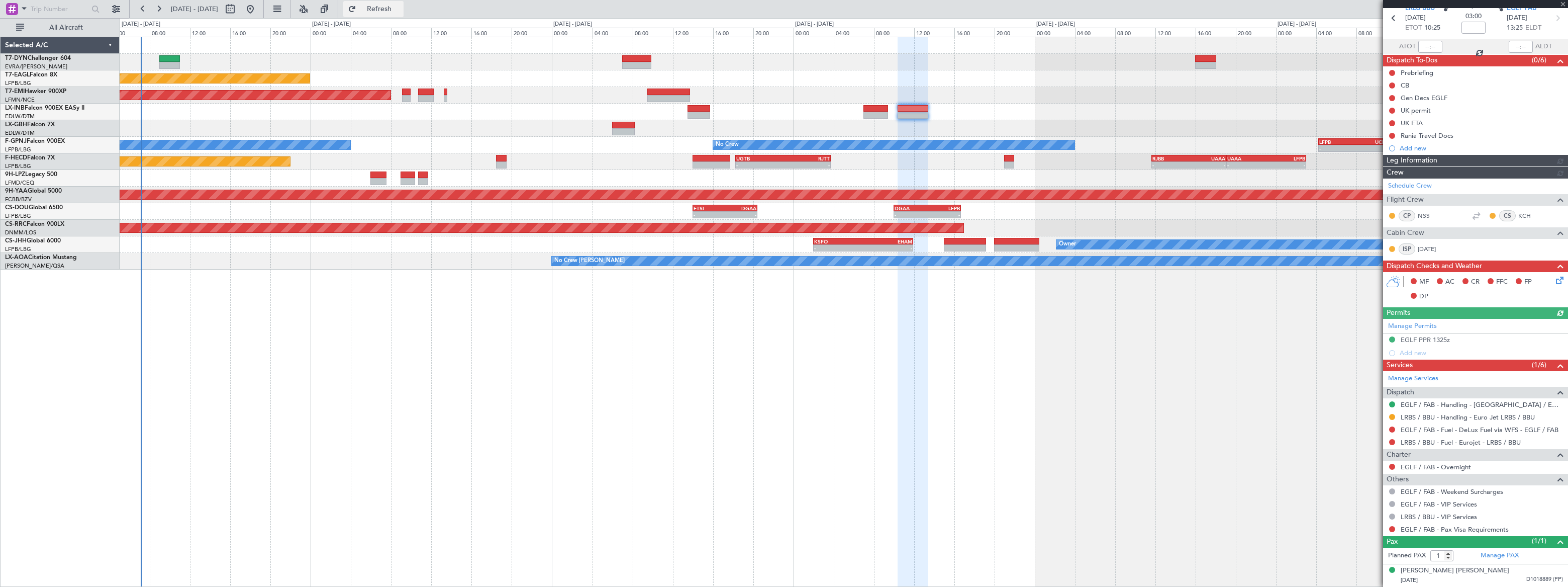
scroll to position [42, 0]
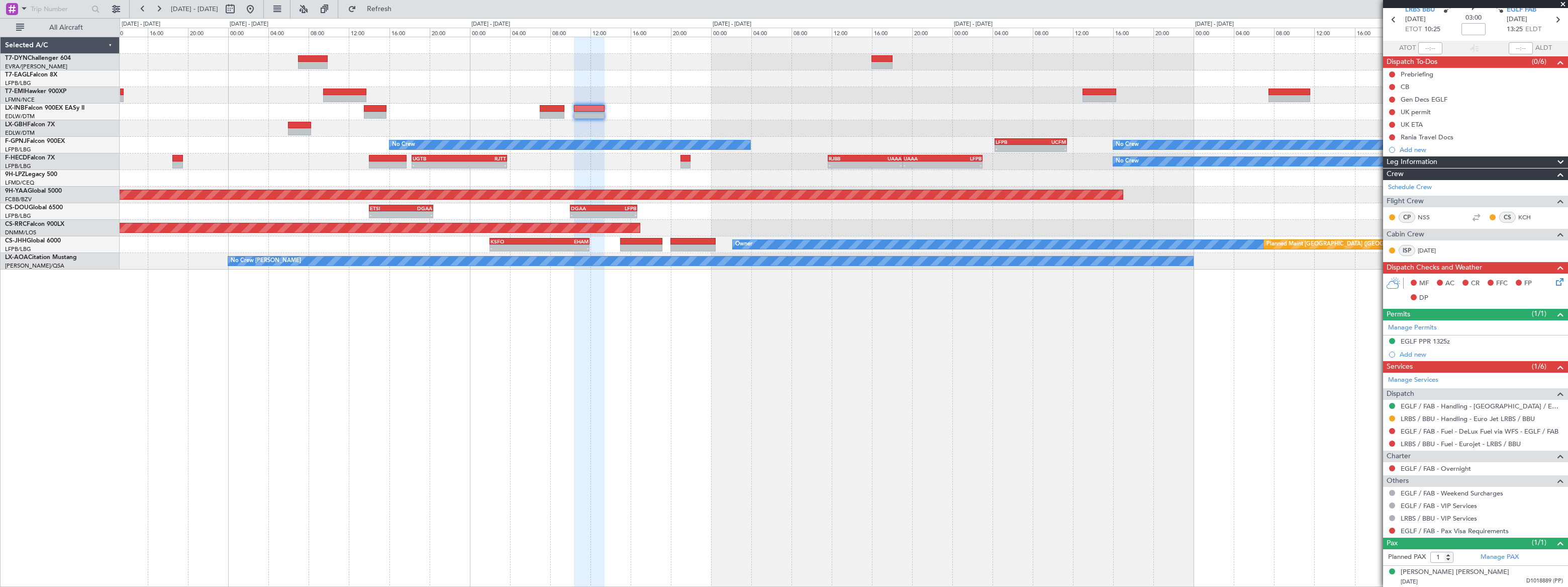
click at [708, 279] on div "Planned Maint New York (Teterboro) Planned Maint Zurich Planned Maint Nurnberg …" at bounding box center [844, 311] width 1448 height 550
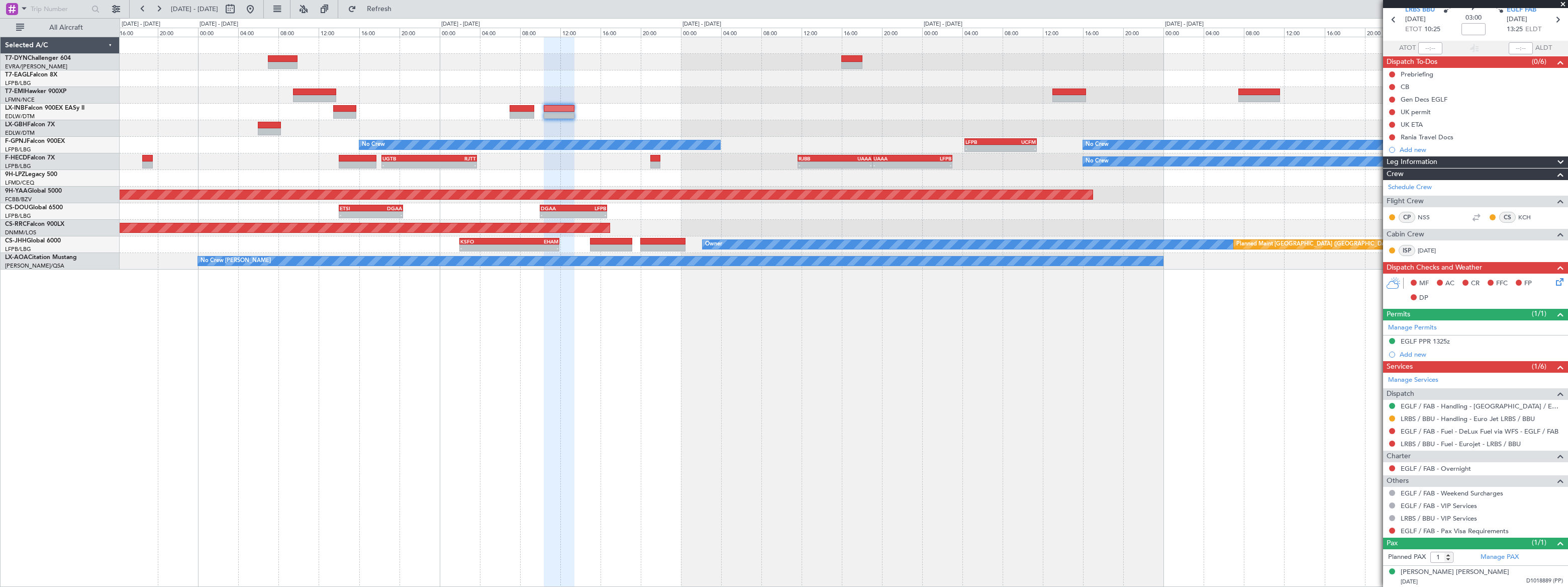
click at [700, 261] on div "Planned Maint New York (Teterboro) Planned Maint Zurich Planned Maint Nurnberg …" at bounding box center [844, 311] width 1448 height 550
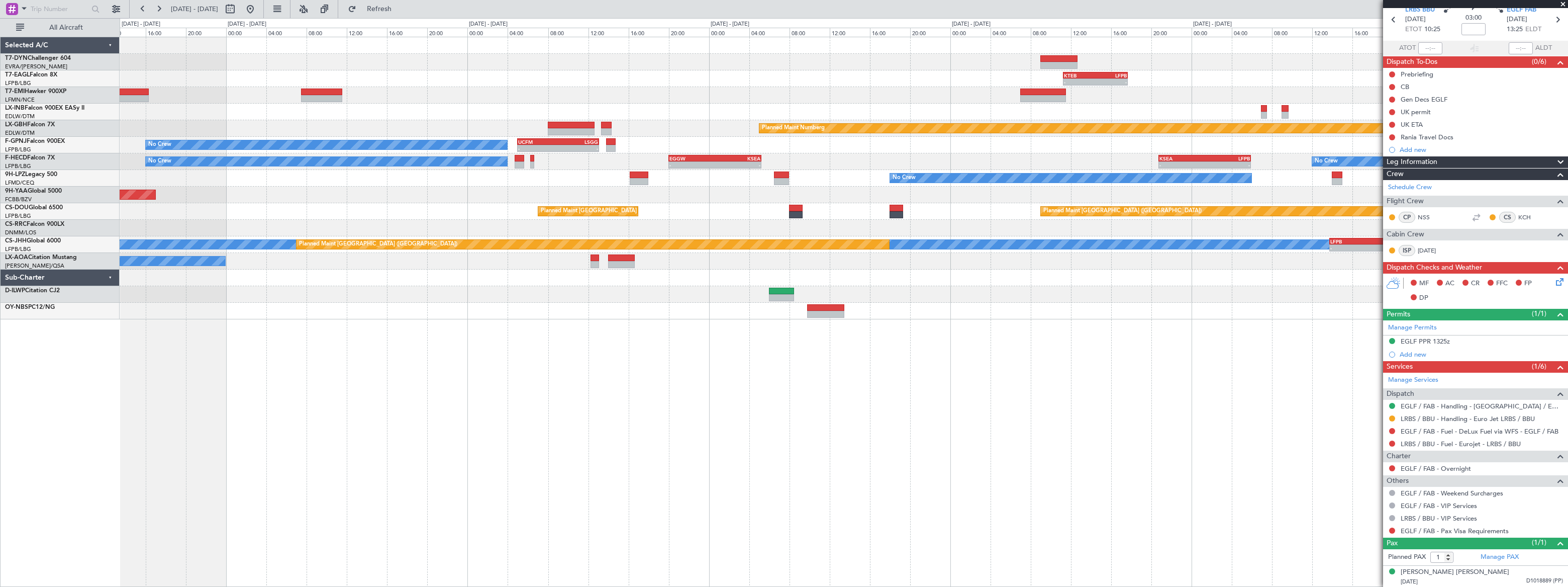
click at [688, 270] on div "- - KTEB 11:15 Z LFPB 17:40 Z Planned Maint Nurnberg No Crew - - UCFM 05:00 Z L…" at bounding box center [844, 311] width 1448 height 550
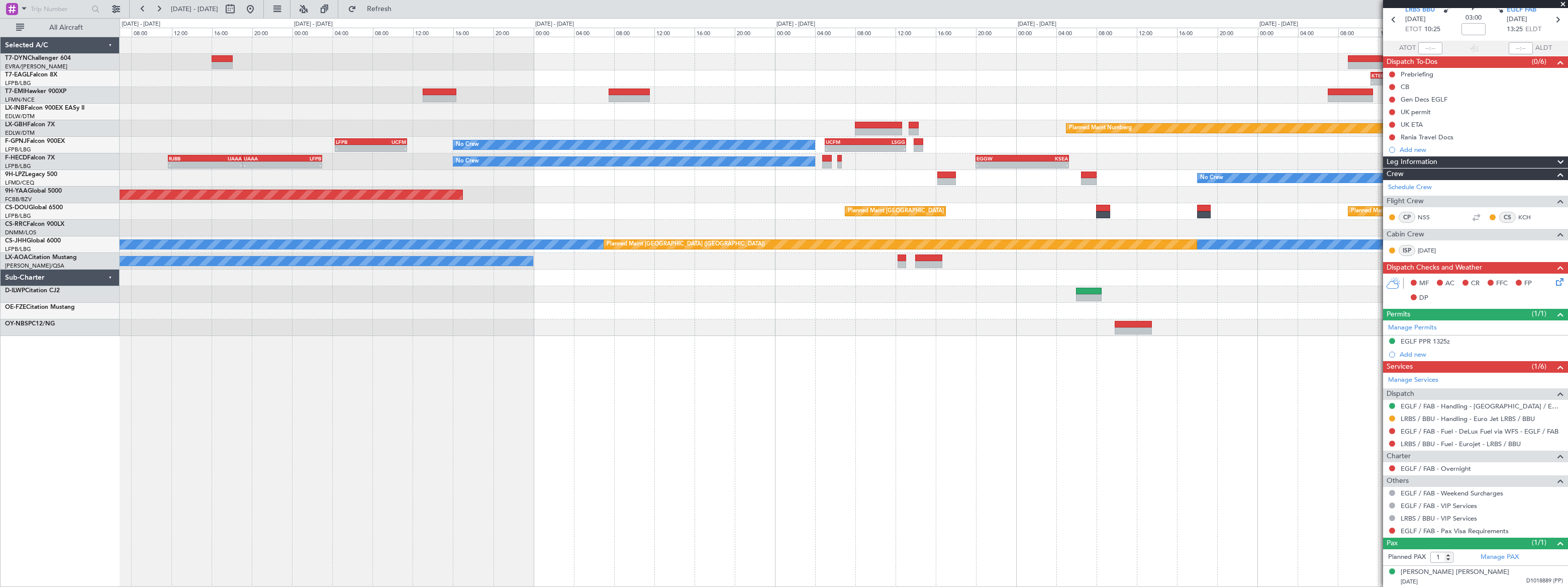
click at [599, 388] on div "- - KTEB 11:15 Z LFPB 17:40 Z Planned Maint Nurnberg No Crew - - UCFM 05:00 Z L…" at bounding box center [844, 311] width 1448 height 550
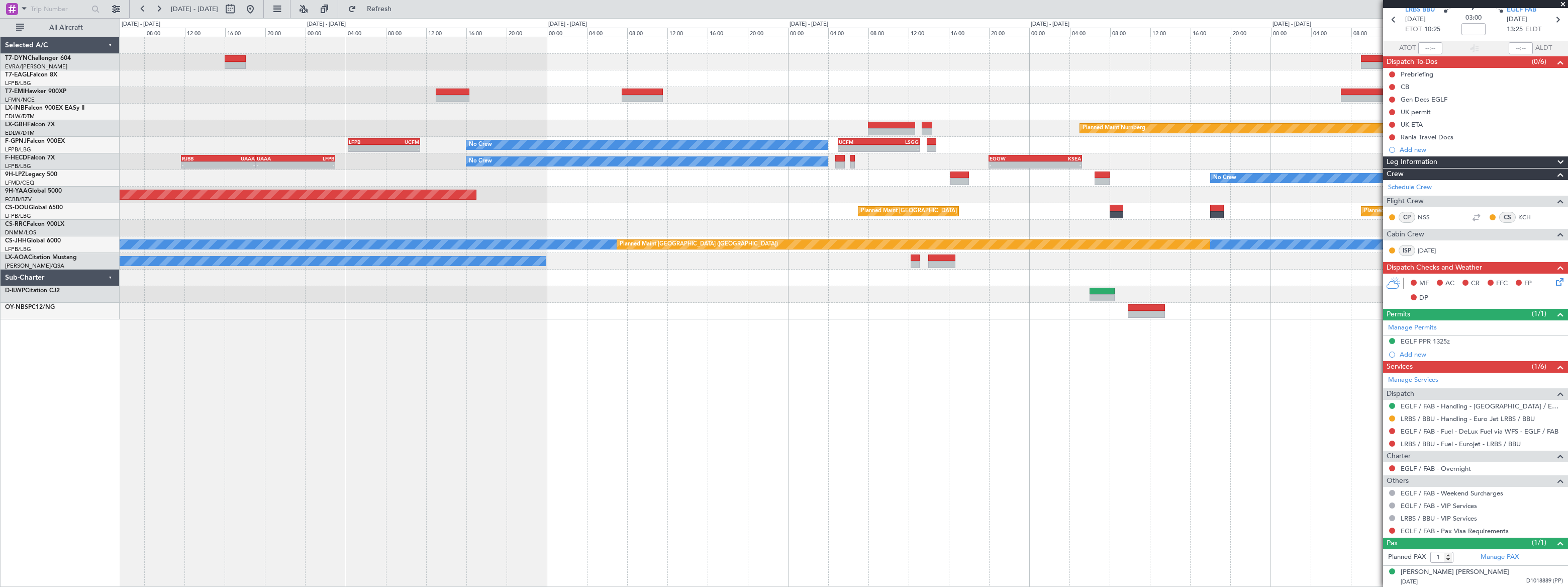
click at [1101, 286] on div at bounding box center [844, 294] width 1447 height 16
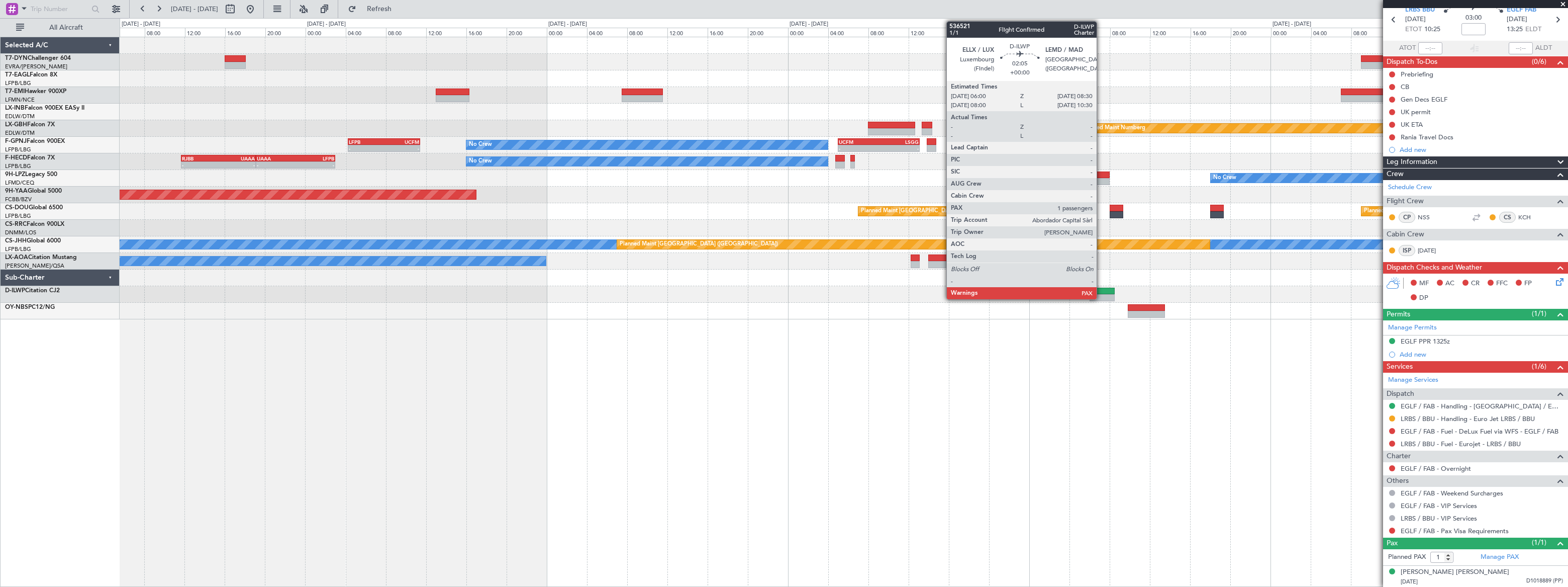
click at [1101, 292] on div at bounding box center [1102, 291] width 26 height 7
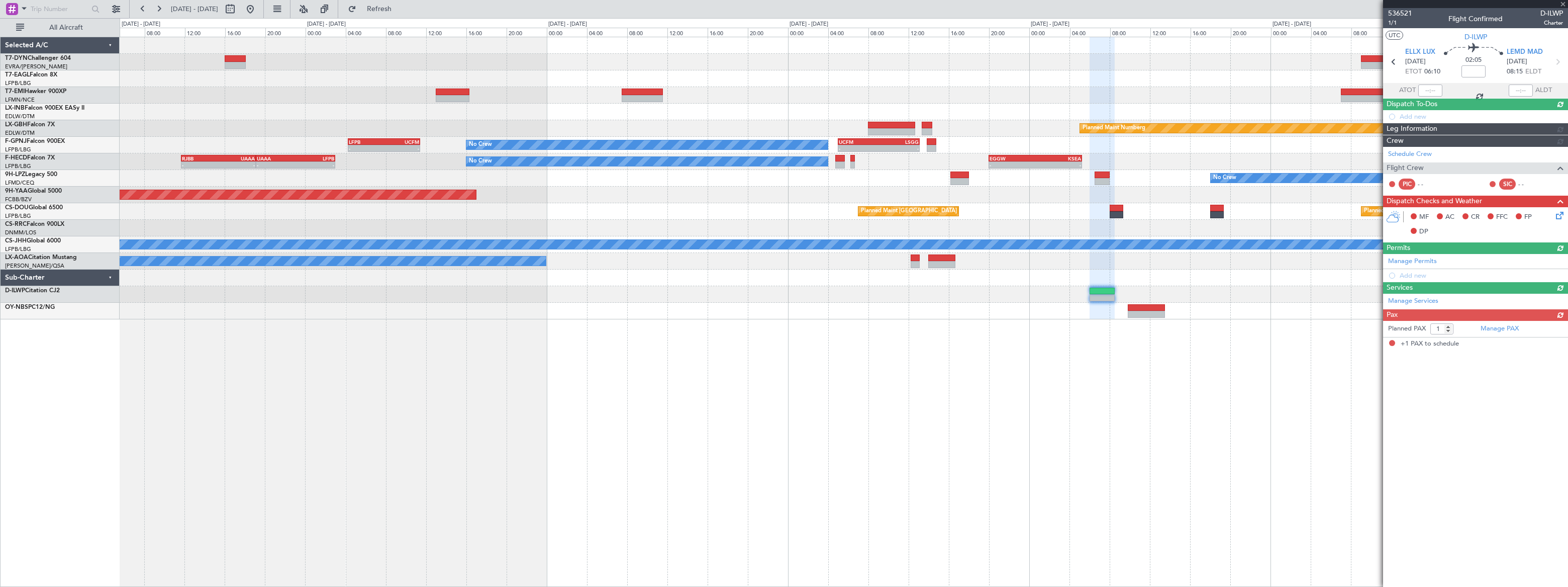
scroll to position [0, 0]
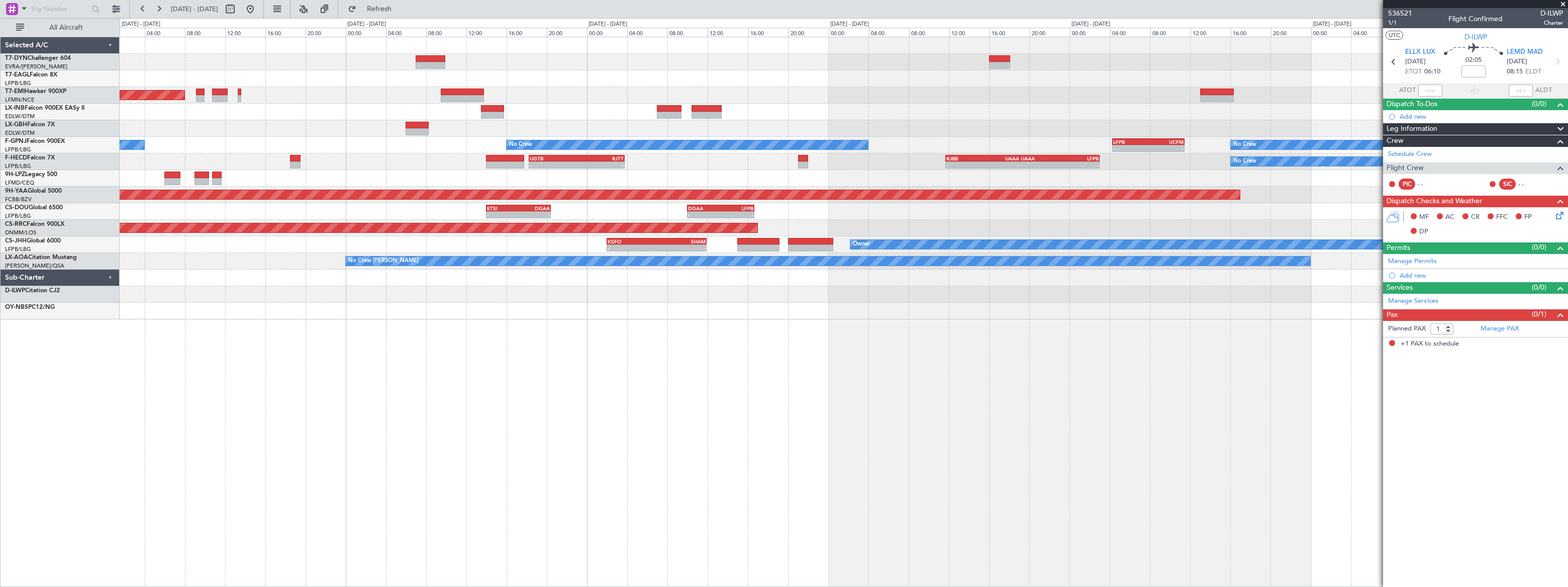
click at [1149, 360] on div "Planned Maint New York (Teterboro) Planned Maint Zurich Planned Maint Nurnberg …" at bounding box center [844, 311] width 1448 height 550
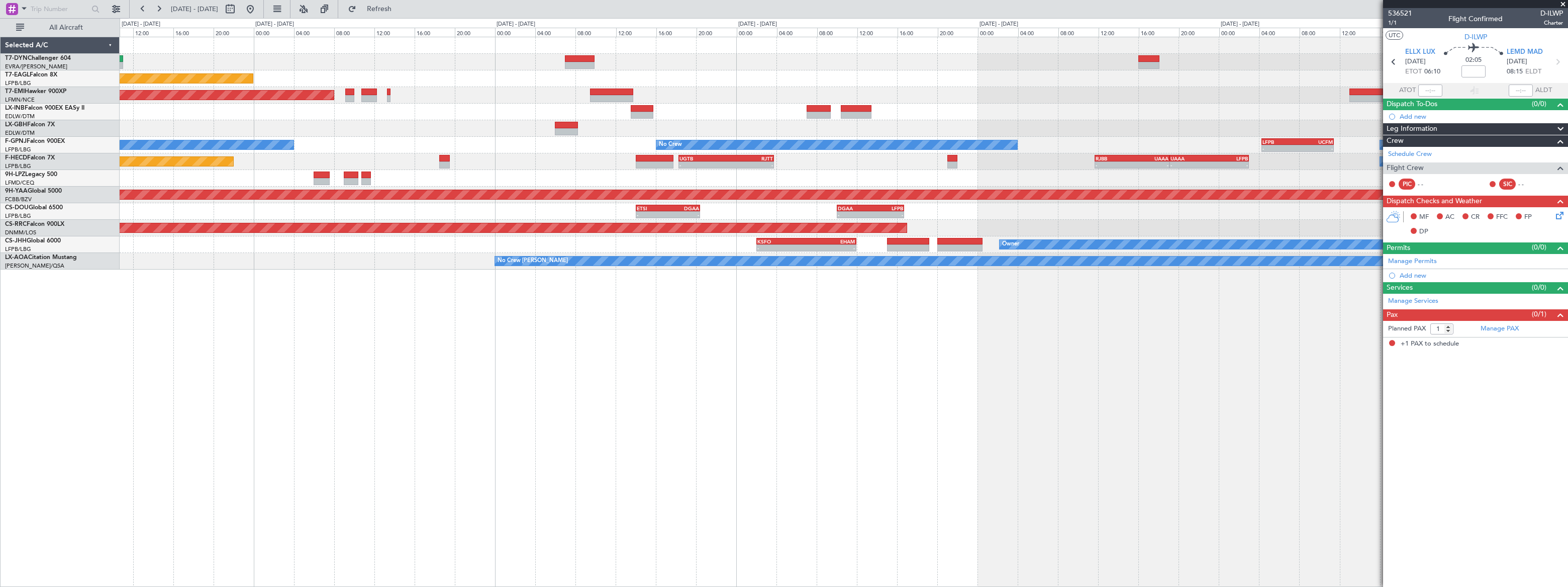
click at [618, 129] on div at bounding box center [844, 128] width 1447 height 16
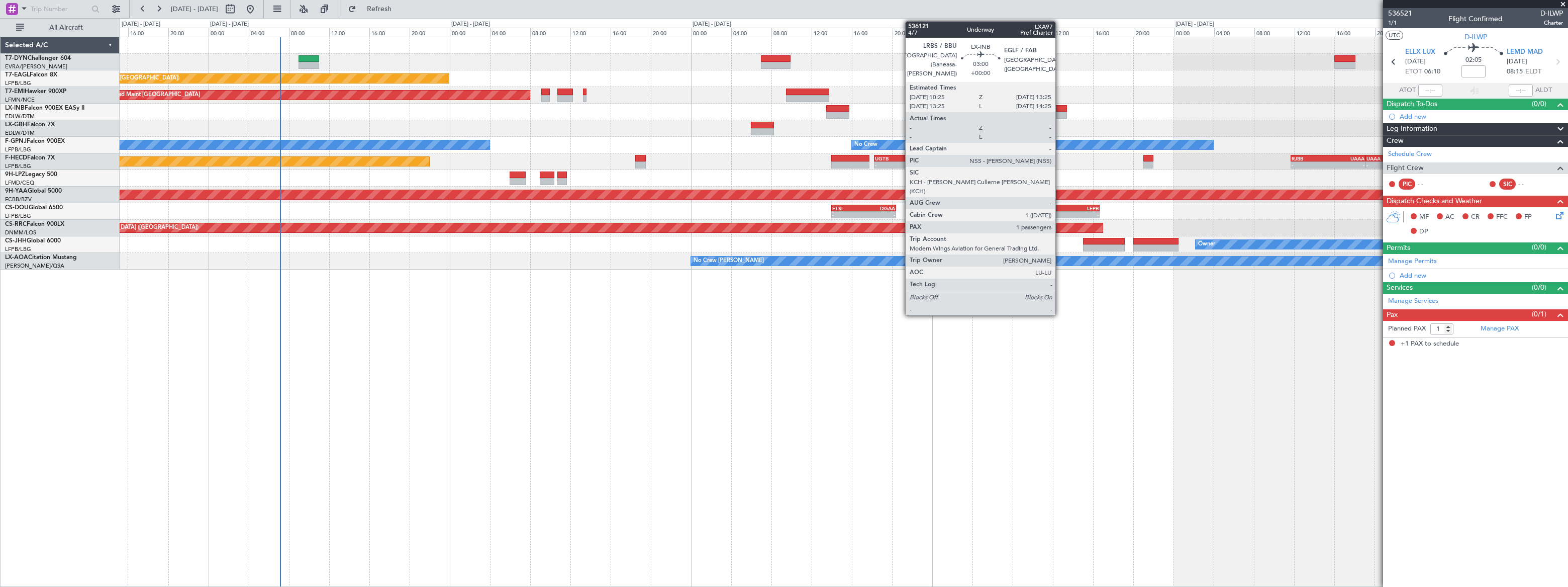
click at [1060, 110] on div at bounding box center [1052, 109] width 30 height 7
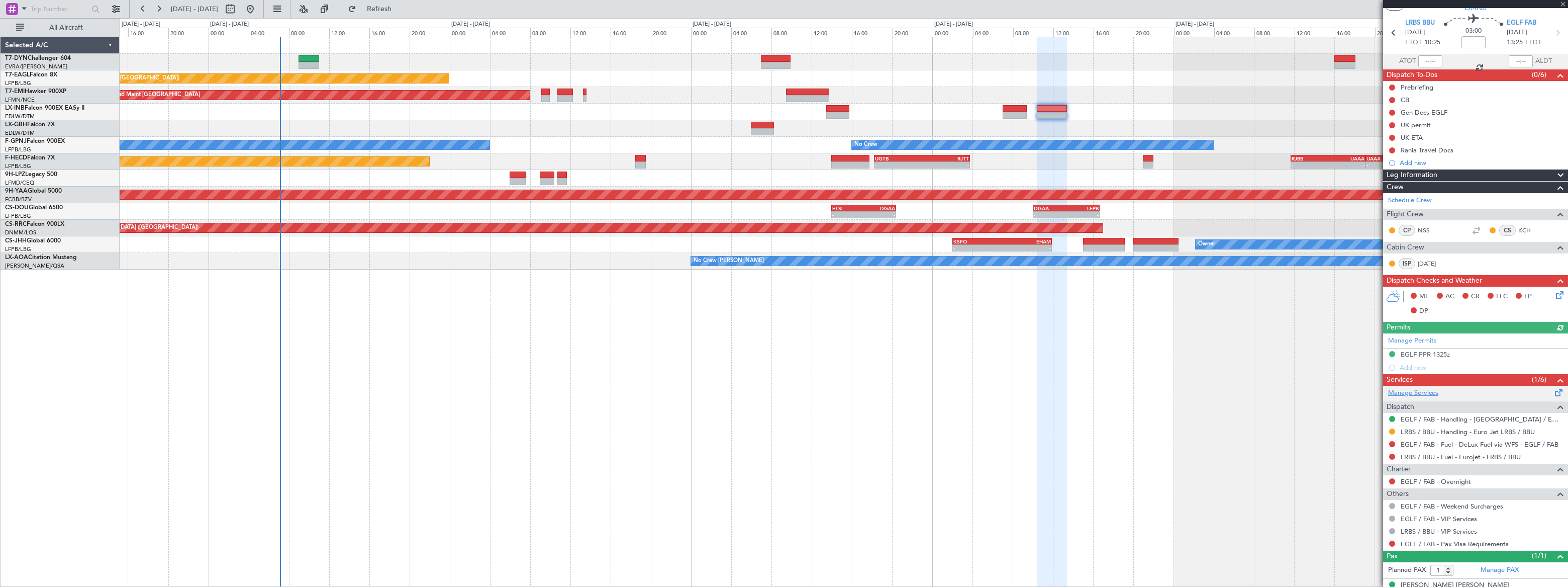
scroll to position [42, 0]
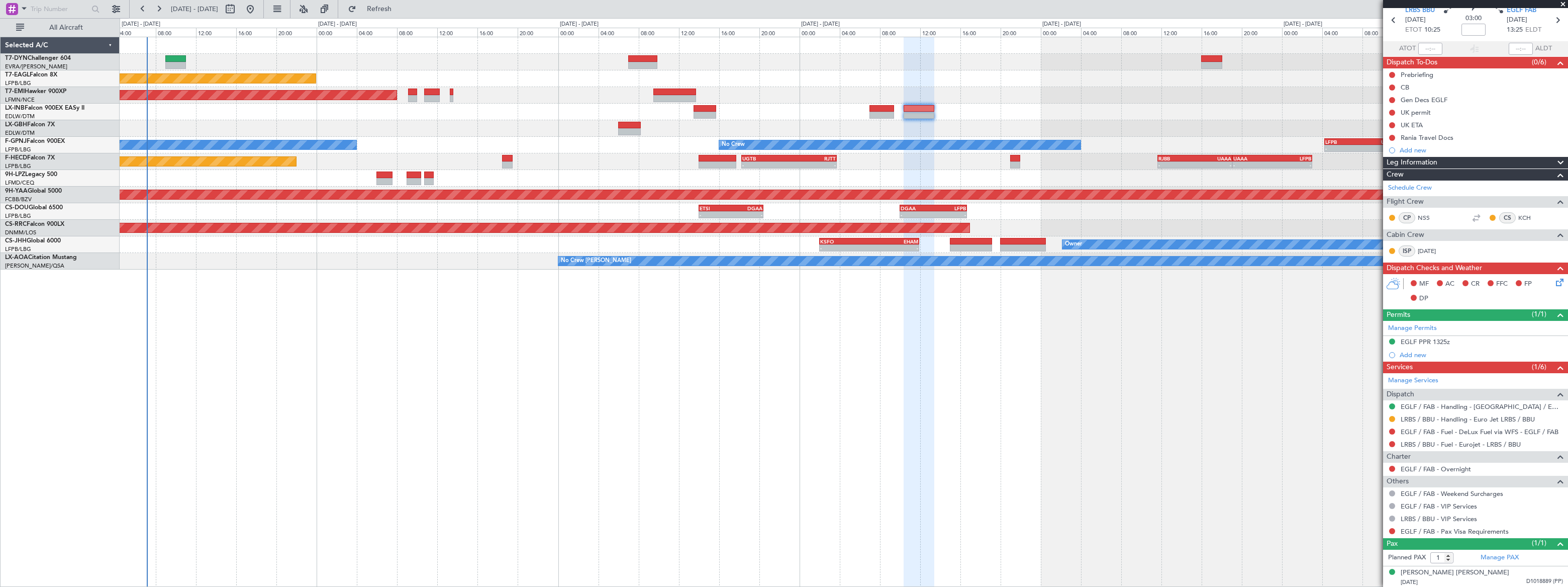
click at [875, 154] on div "Planned Maint Paris (Le Bourget) - - UGTB 18:15 Z RJTT 03:45 Z - - RJBB 11:40 Z…" at bounding box center [844, 161] width 1448 height 16
click at [1149, 430] on div "14/07/1999 D1018889 (PP)" at bounding box center [1482, 582] width 163 height 10
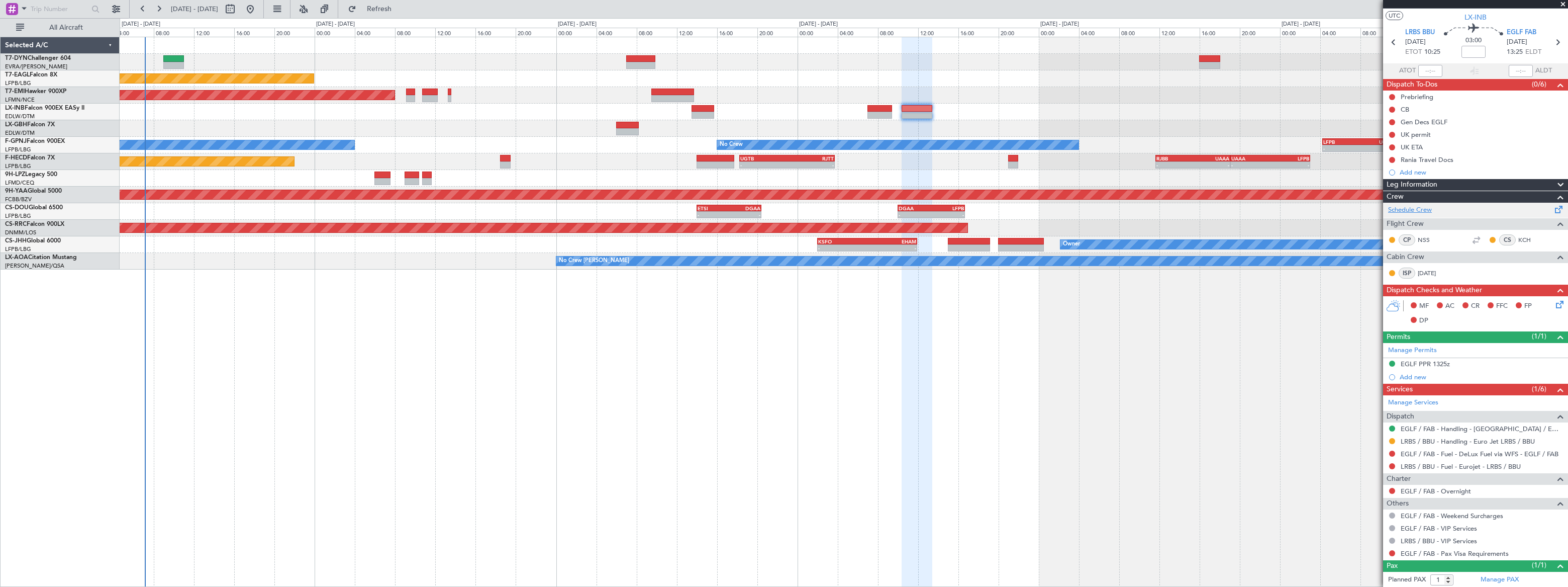
scroll to position [0, 0]
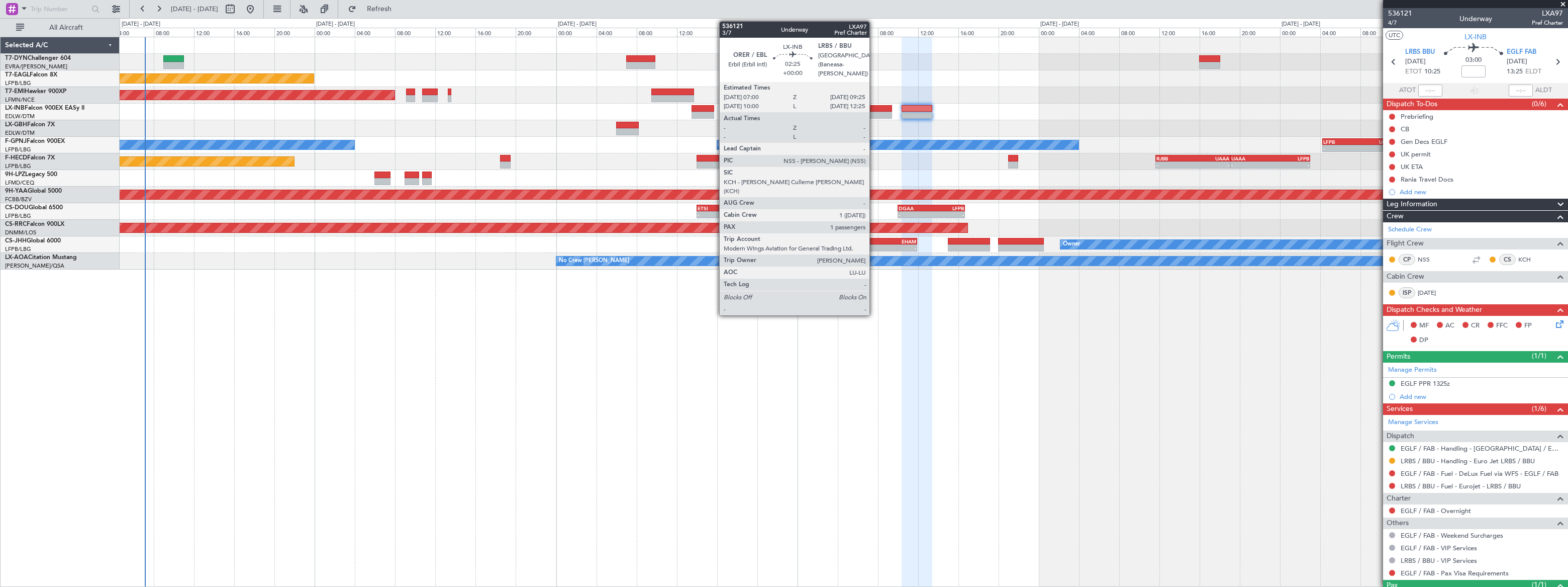
click at [874, 107] on div at bounding box center [880, 109] width 24 height 7
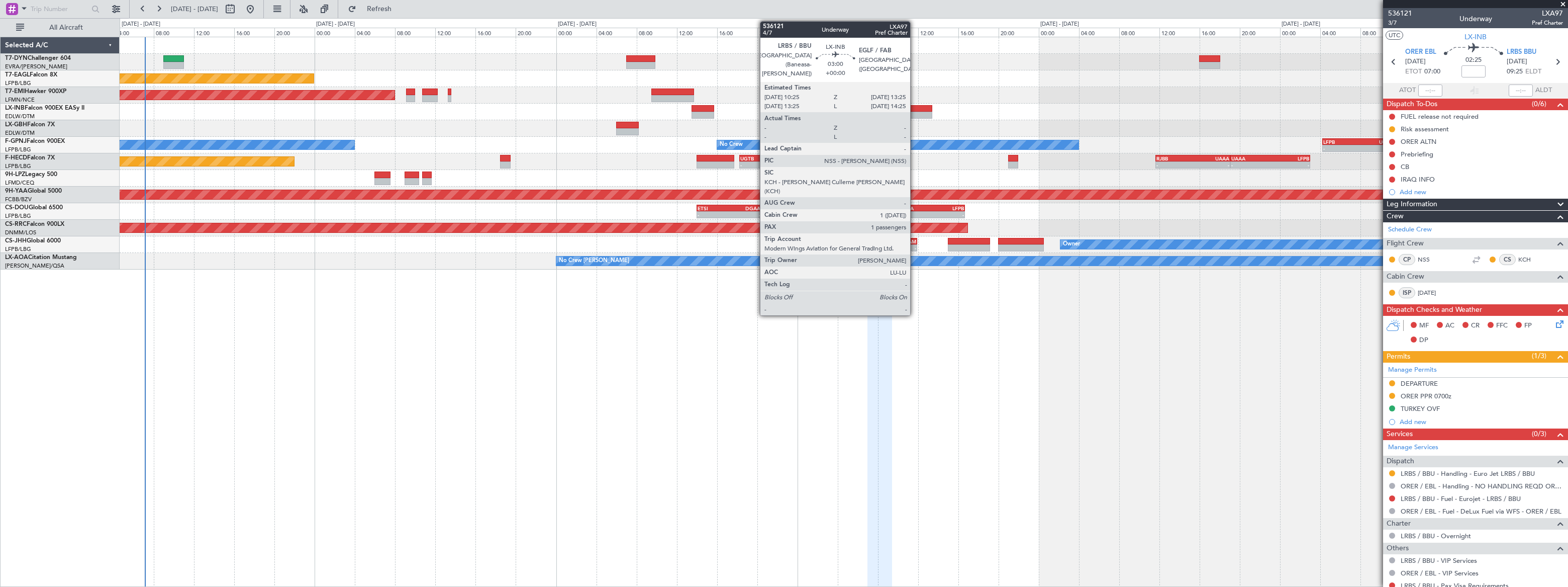
click at [915, 108] on div at bounding box center [917, 109] width 30 height 7
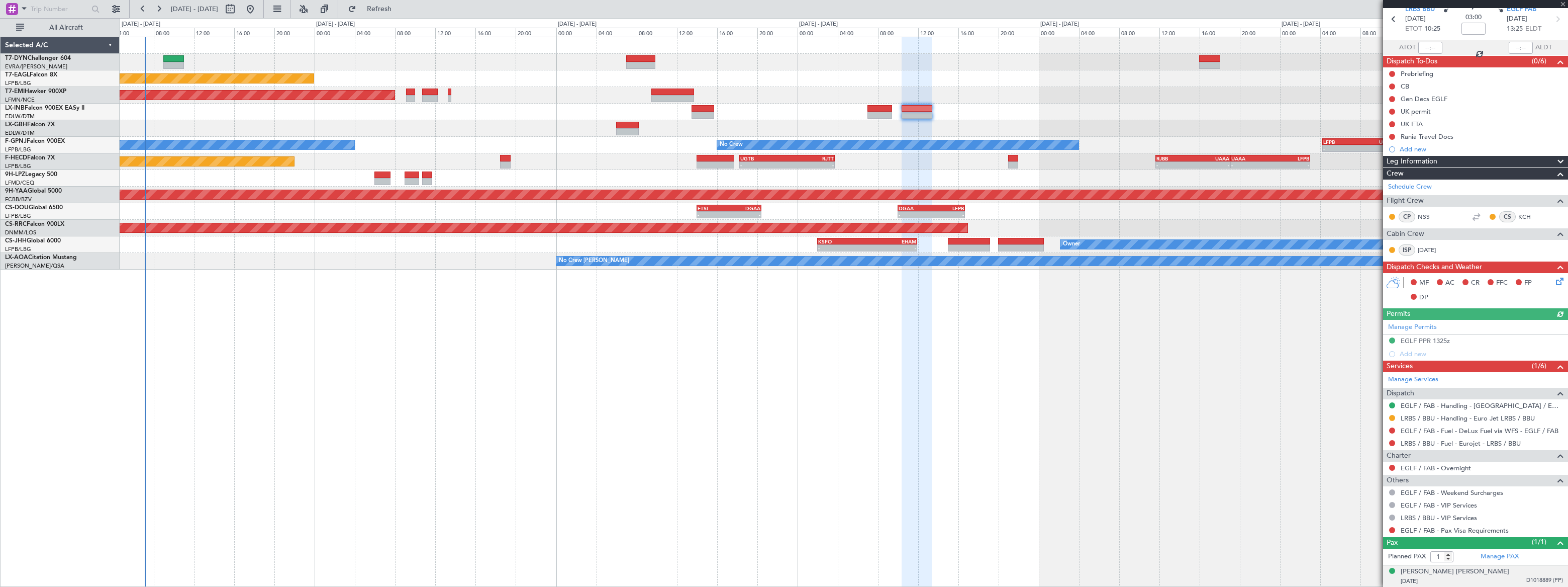
scroll to position [66, 0]
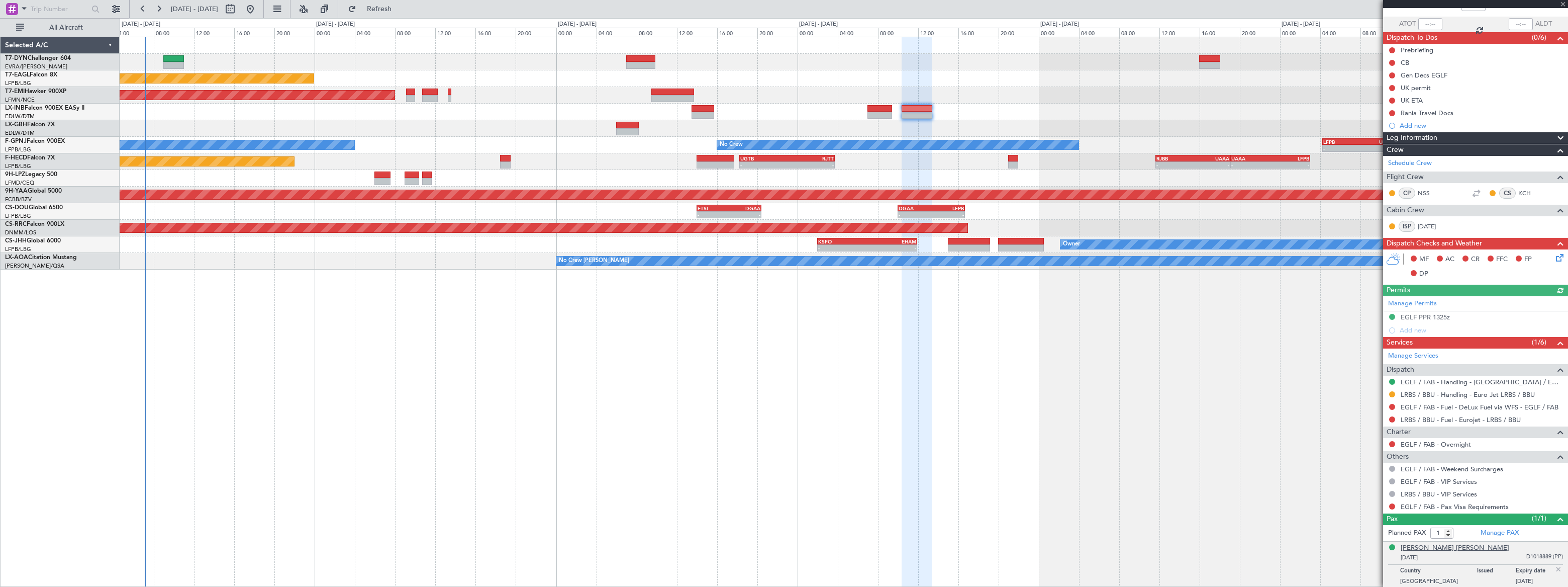
click at [1149, 430] on div "[PERSON_NAME] [PERSON_NAME]" at bounding box center [1455, 548] width 108 height 10
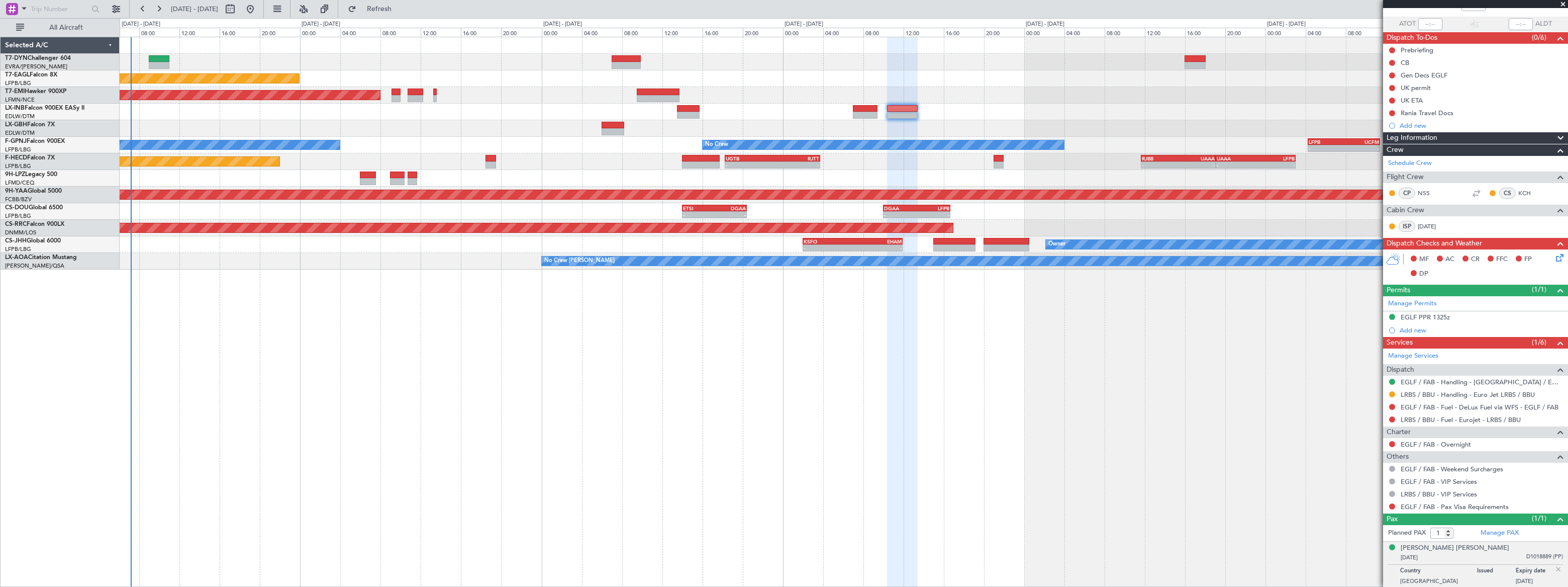
click at [161, 128] on div at bounding box center [844, 128] width 1448 height 16
click at [1000, 407] on div "Planned Maint New York (Teterboro) Planned Maint Zurich No Crew No Crew No Crew…" at bounding box center [844, 311] width 1448 height 550
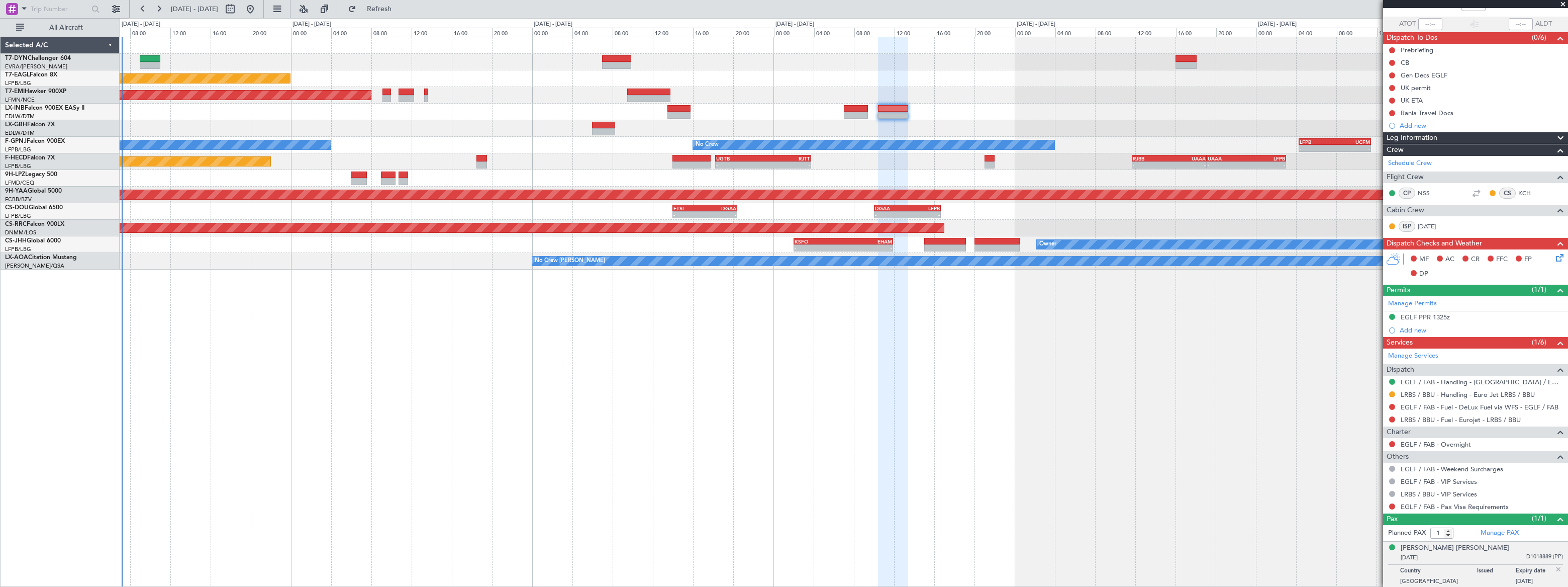
click at [995, 390] on div "Planned Maint New York (Teterboro) Planned Maint Zurich No Crew No Crew No Crew…" at bounding box center [844, 311] width 1448 height 550
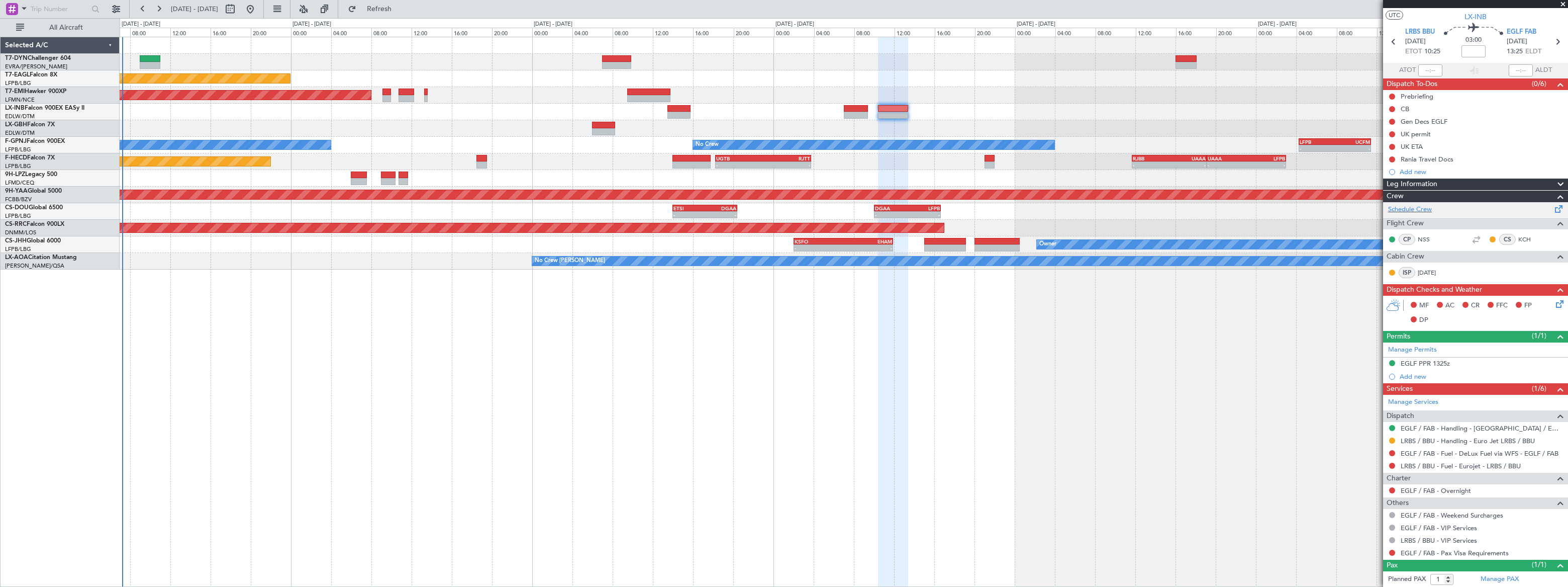
scroll to position [0, 0]
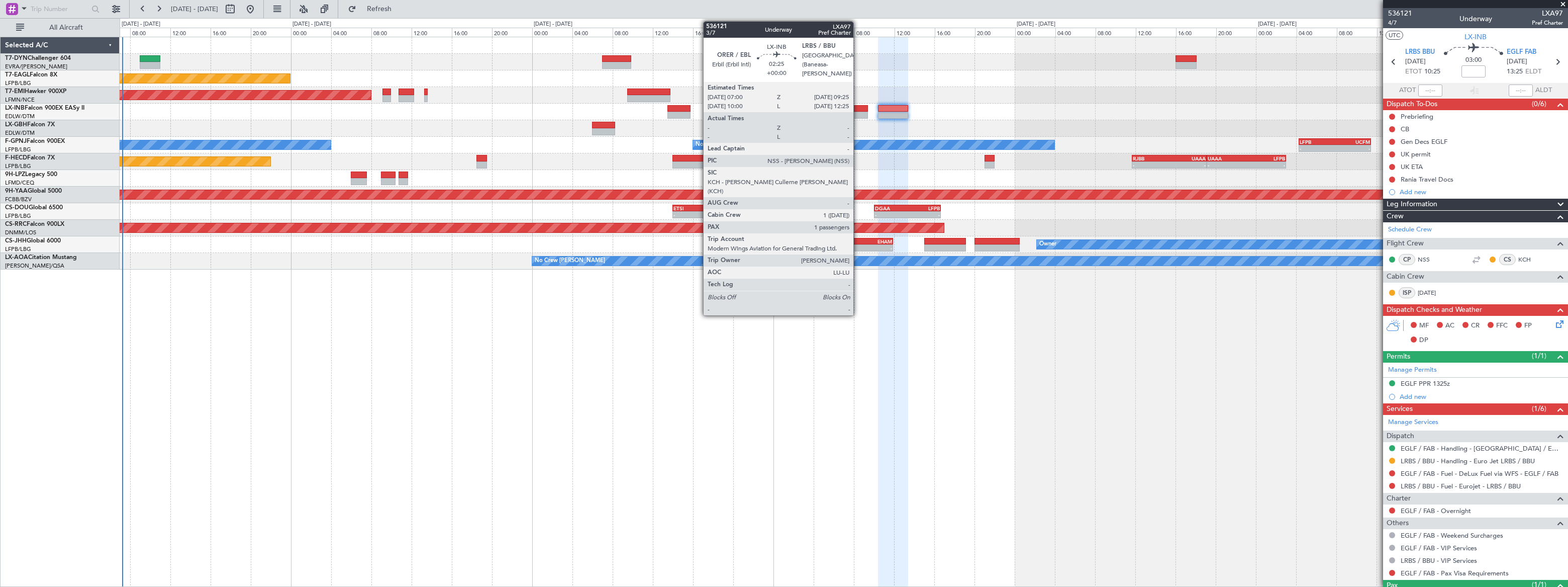
click at [858, 110] on div at bounding box center [856, 109] width 24 height 7
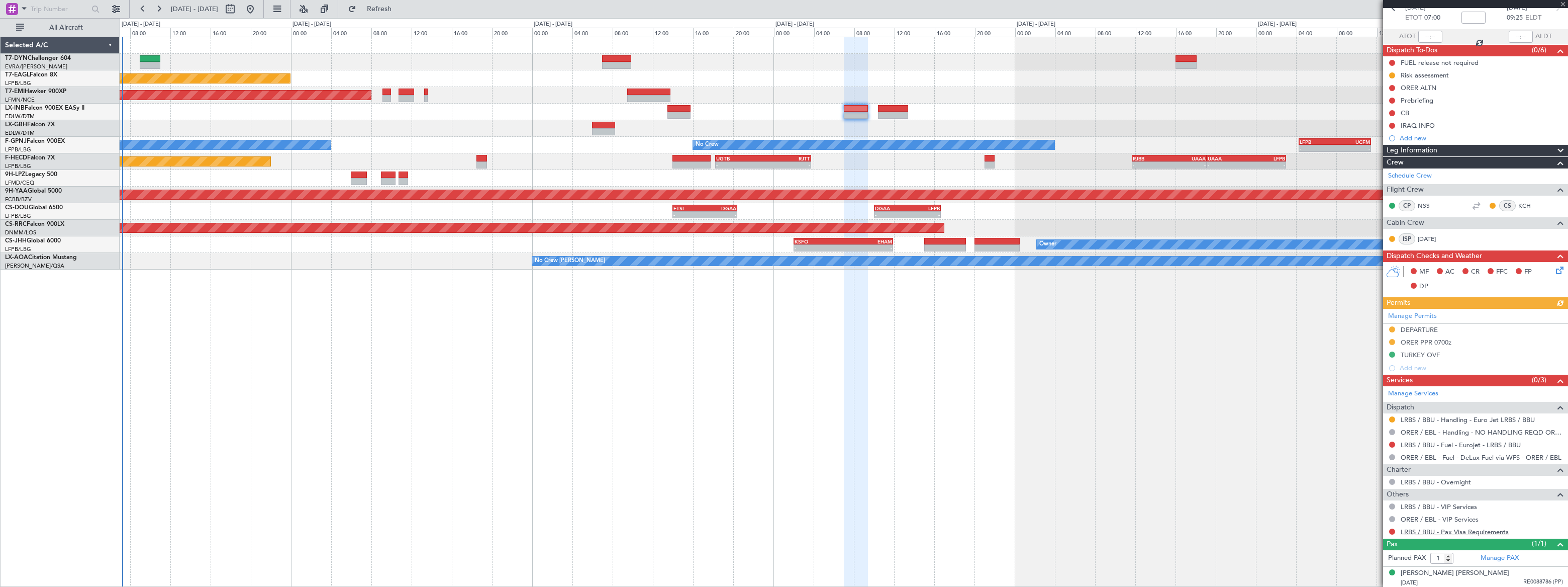
scroll to position [55, 0]
click at [1149, 430] on button at bounding box center [1392, 530] width 6 height 6
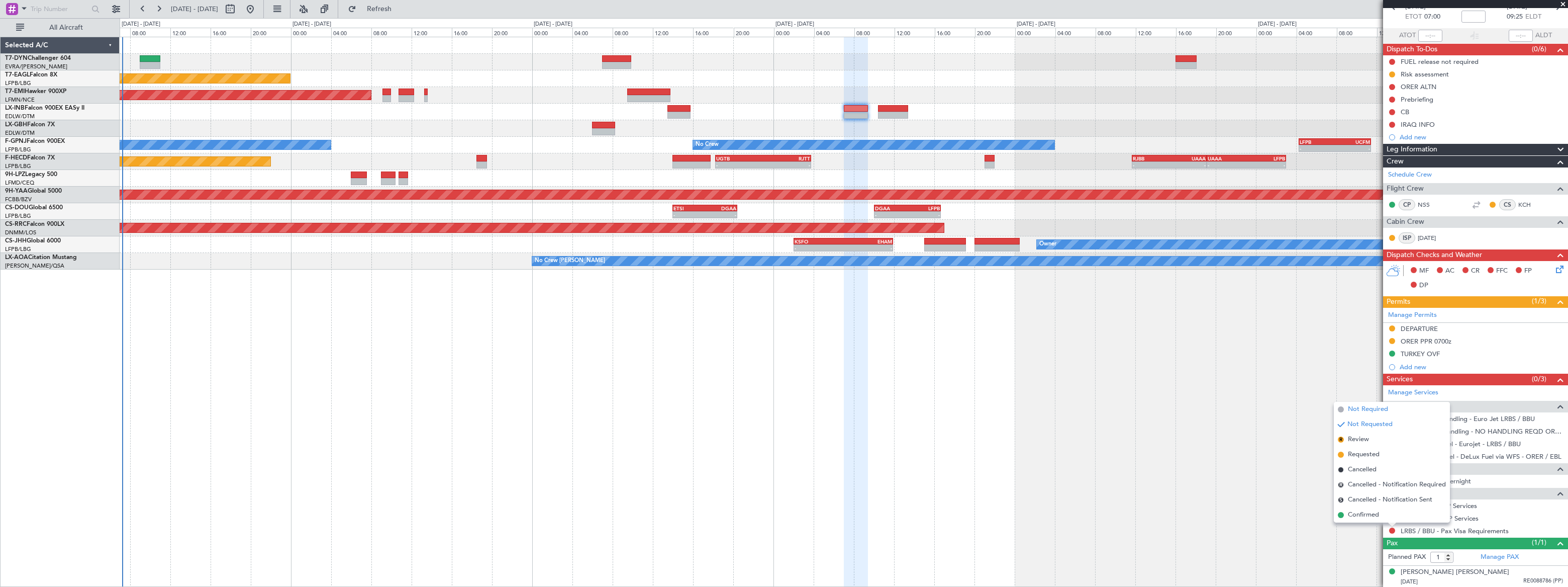
click at [1149, 408] on span "Not Required" at bounding box center [1368, 409] width 40 height 10
click at [306, 390] on div "Planned Maint New York (Teterboro) Planned Maint Zurich No Crew No Crew No Crew…" at bounding box center [844, 311] width 1448 height 550
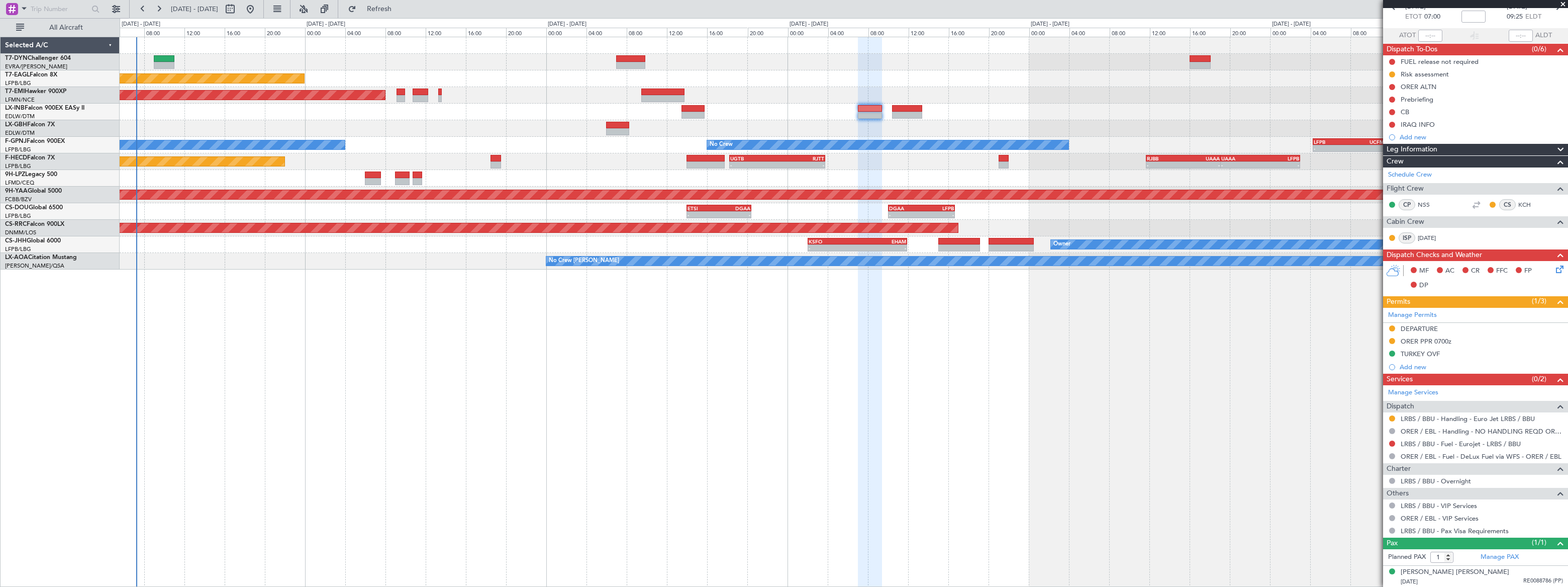
click at [323, 388] on div "Planned Maint New York (Teterboro) Planned Maint Zurich No Crew No Crew No Crew…" at bounding box center [844, 311] width 1448 height 550
click at [644, 54] on div at bounding box center [844, 62] width 1448 height 16
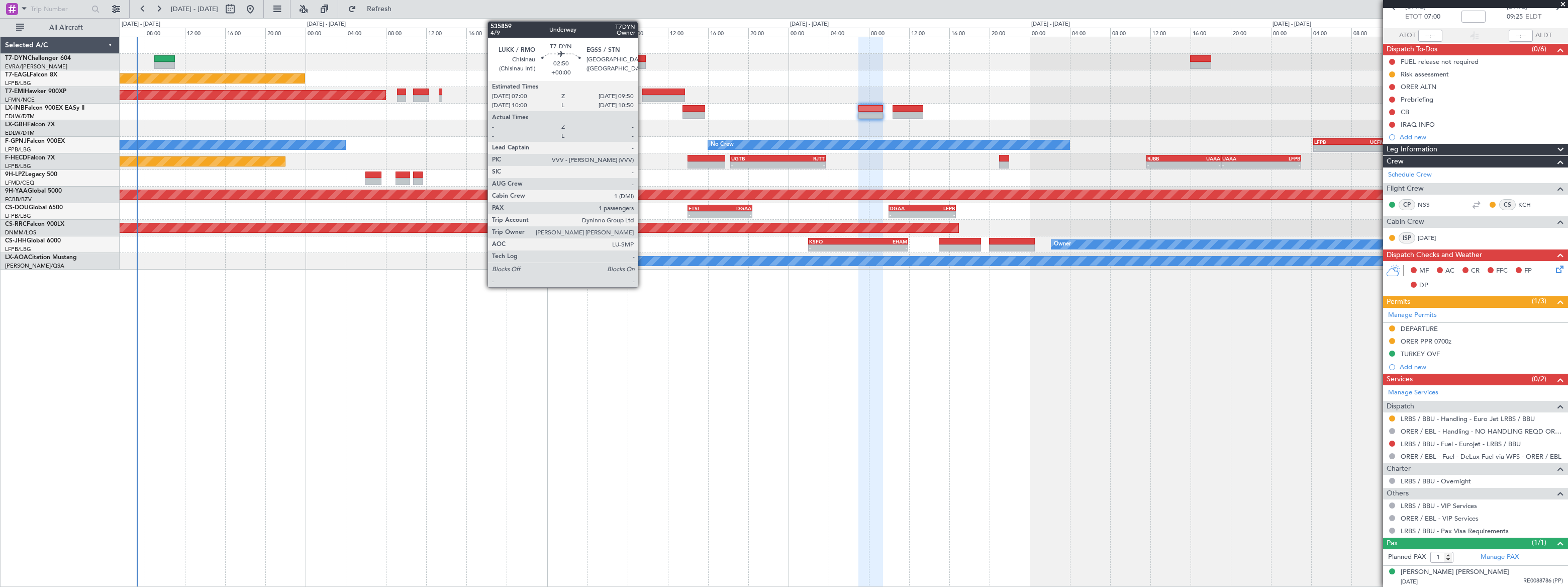
click at [642, 60] on div at bounding box center [631, 59] width 29 height 7
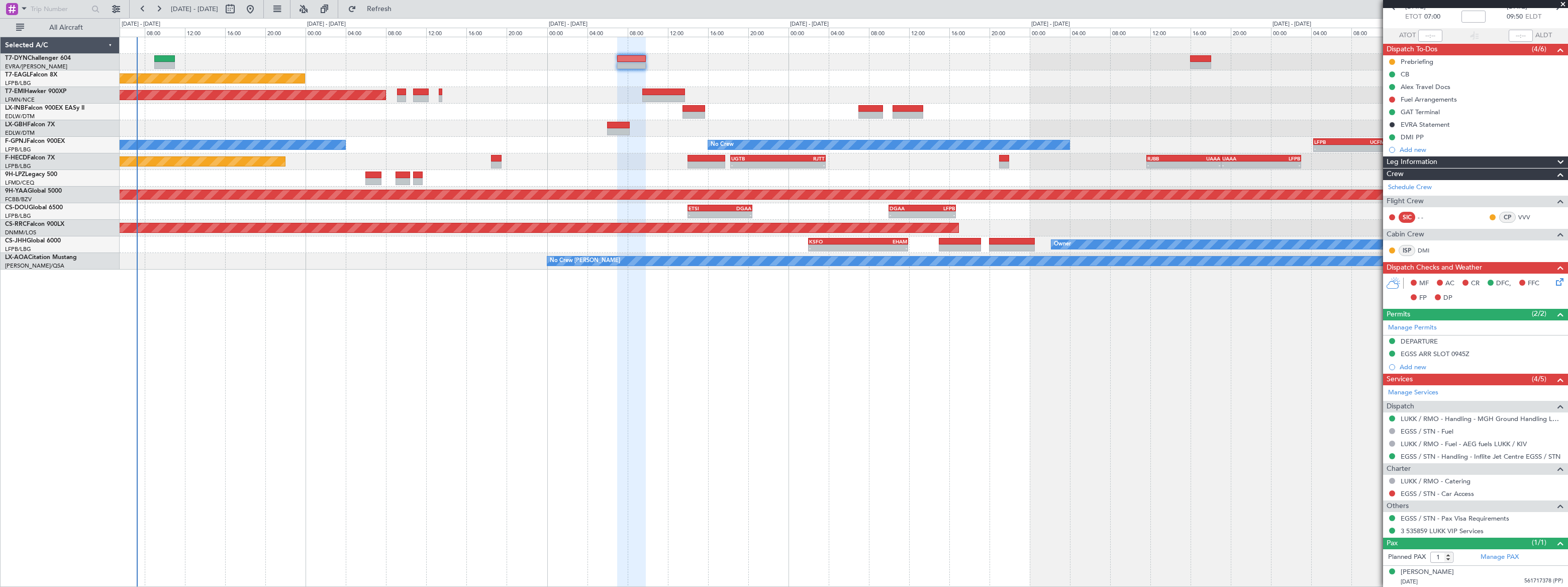
scroll to position [0, 0]
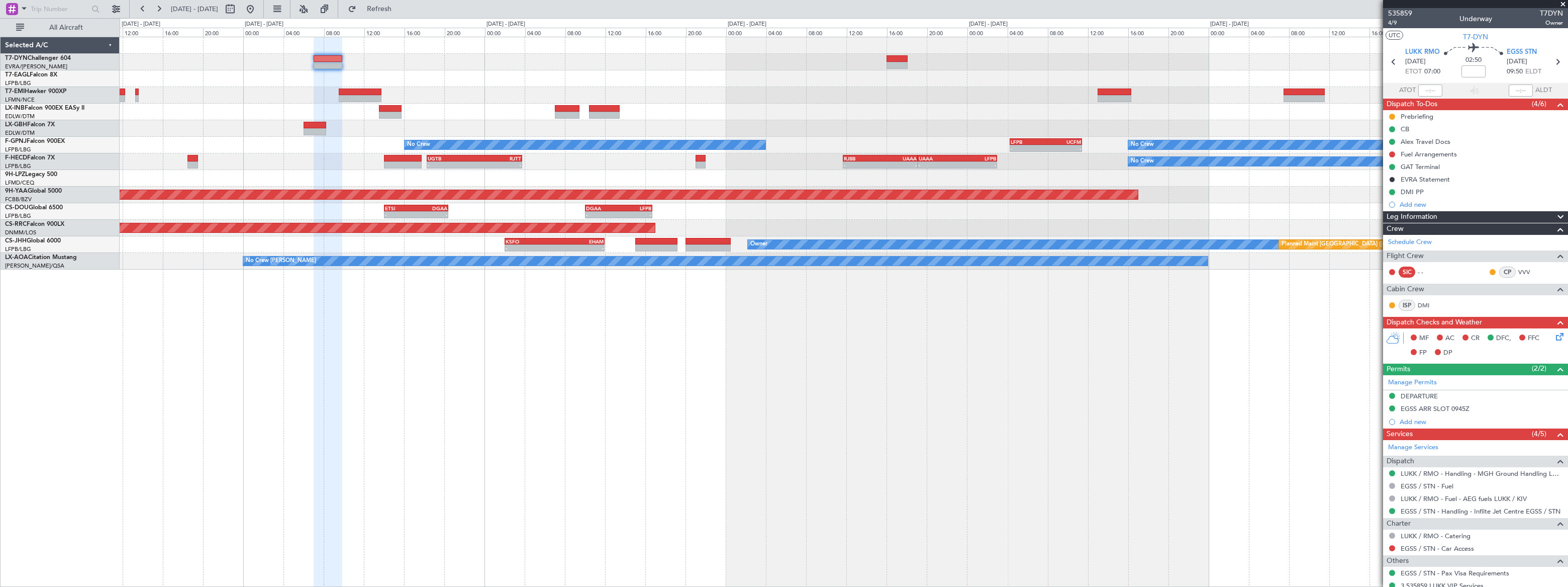
click at [401, 287] on div "Planned Maint New York (Teterboro) Planned Maint Zurich Planned Maint Nurnberg …" at bounding box center [844, 311] width 1448 height 550
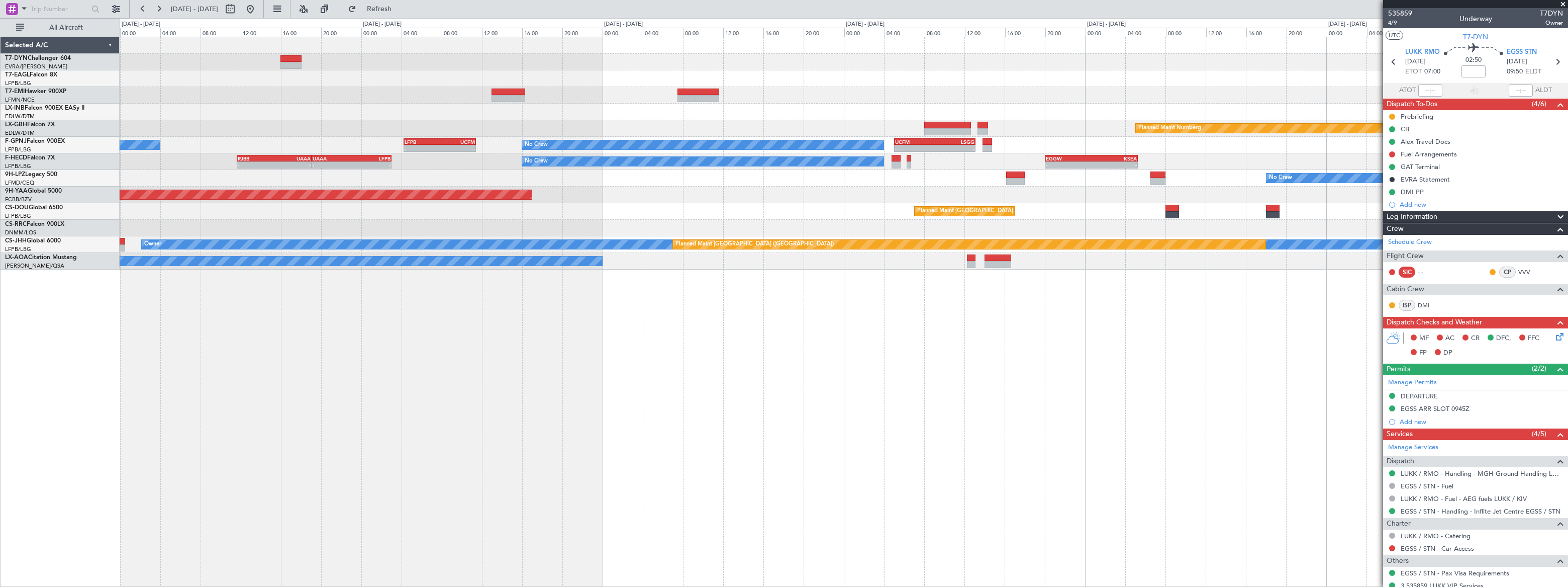
click at [370, 299] on div "- - KTEB 11:15 Z LFPB 17:40 Z Planned Maint Nurnberg No Crew No Crew - - LFPB 0…" at bounding box center [844, 311] width 1448 height 550
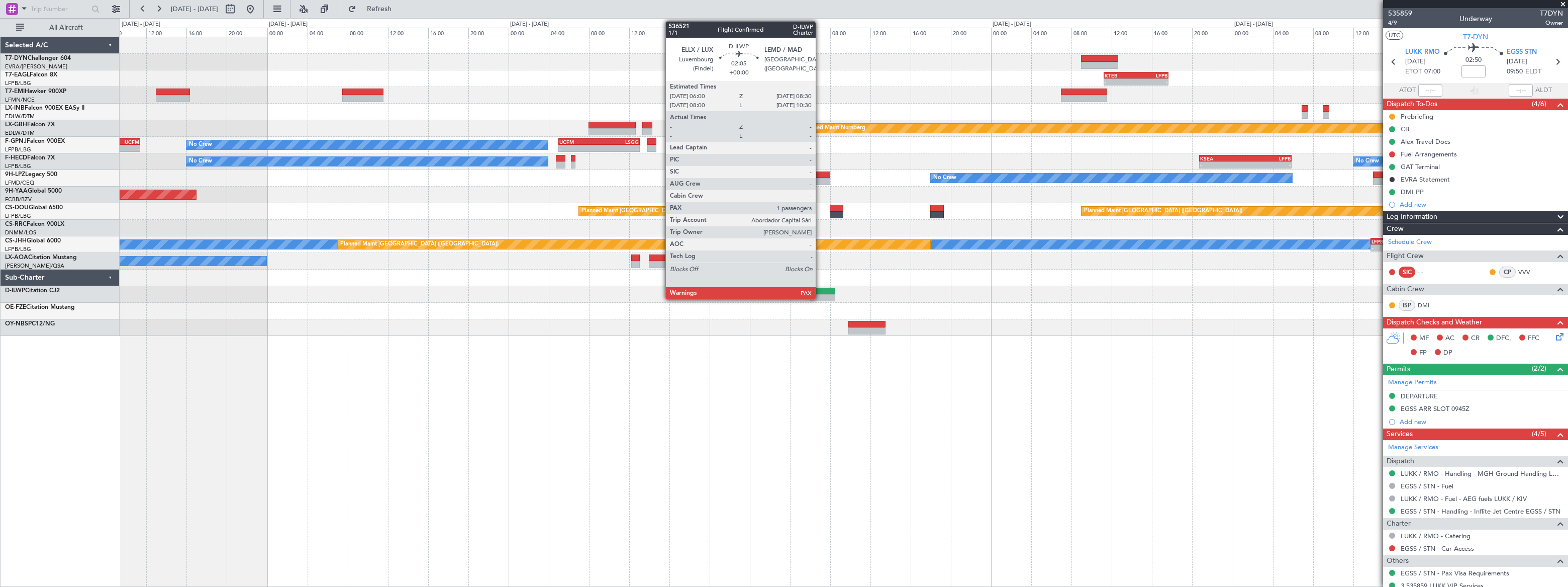
click at [819, 287] on div at bounding box center [822, 291] width 26 height 7
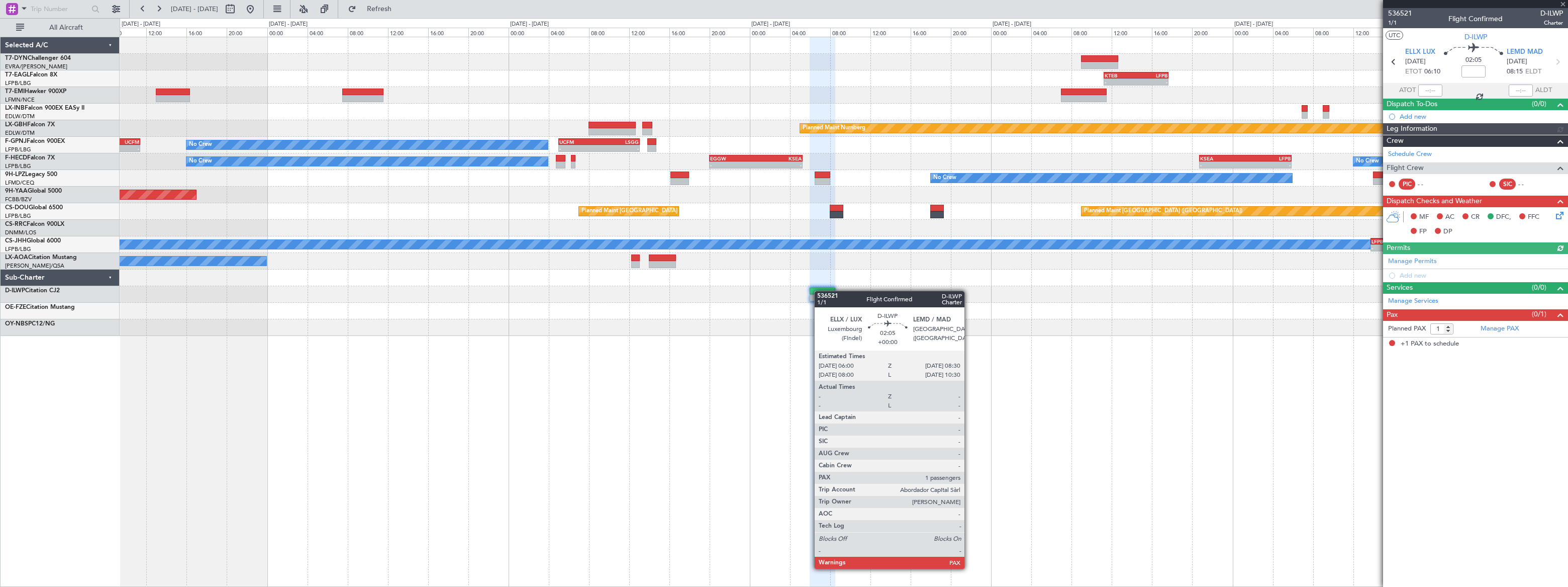
click at [819, 290] on div at bounding box center [822, 291] width 26 height 7
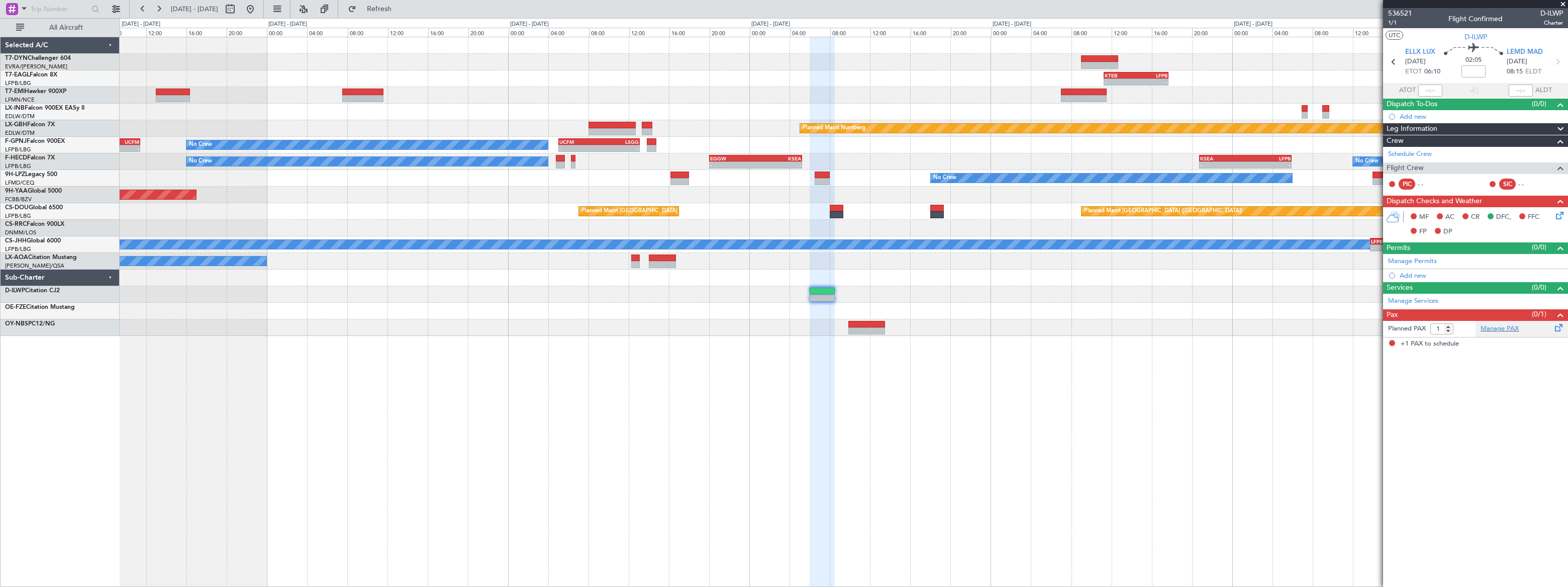
click at [1149, 334] on div "Manage PAX" at bounding box center [1522, 329] width 93 height 16
click at [401, 9] on span "Refresh" at bounding box center [379, 9] width 42 height 7
click at [1149, 302] on link "Manage Services" at bounding box center [1413, 301] width 51 height 10
click at [401, 12] on span "Refresh" at bounding box center [379, 9] width 42 height 7
click at [401, 8] on span "Refresh" at bounding box center [379, 9] width 42 height 7
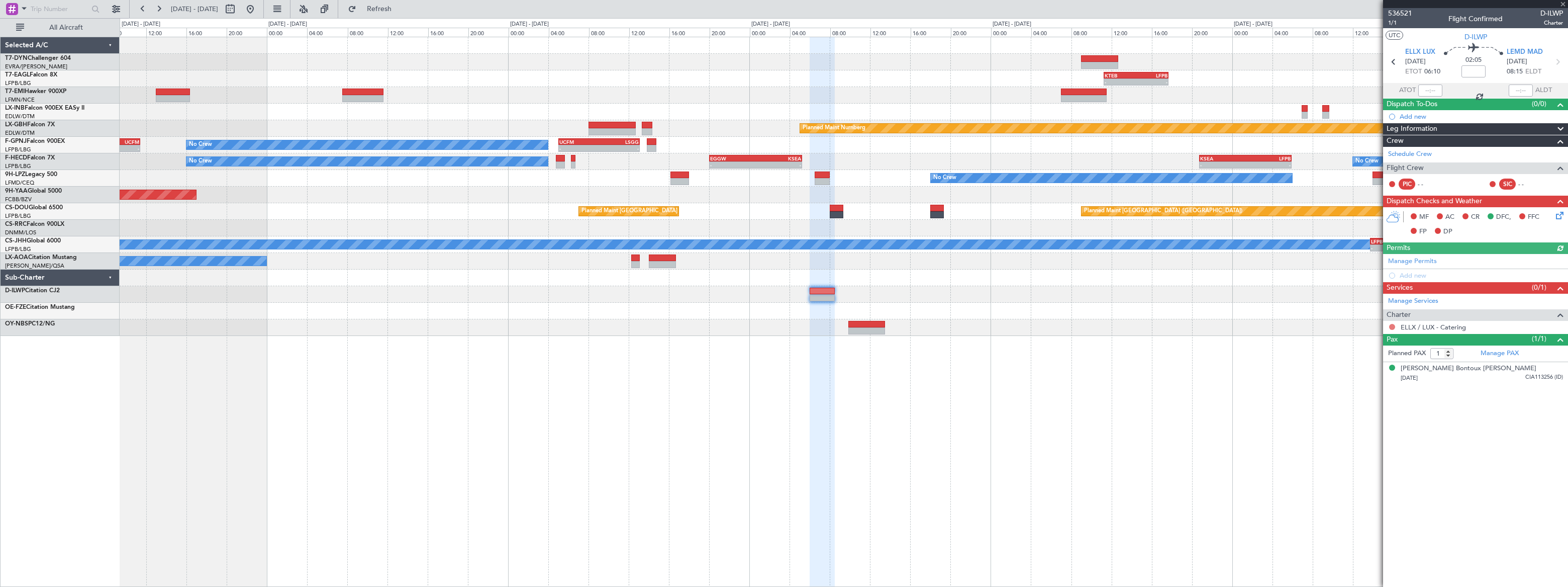
click at [1149, 326] on button at bounding box center [1392, 327] width 6 height 6
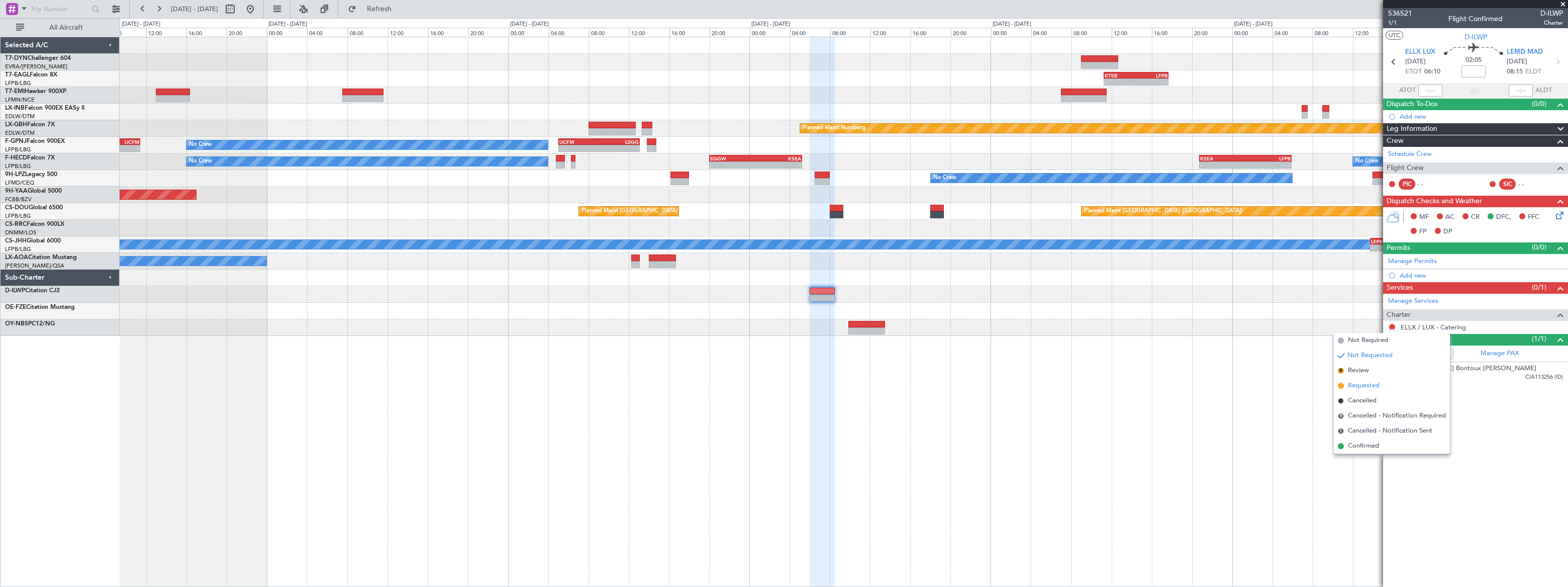
click at [1149, 385] on span "Requested" at bounding box center [1363, 385] width 32 height 10
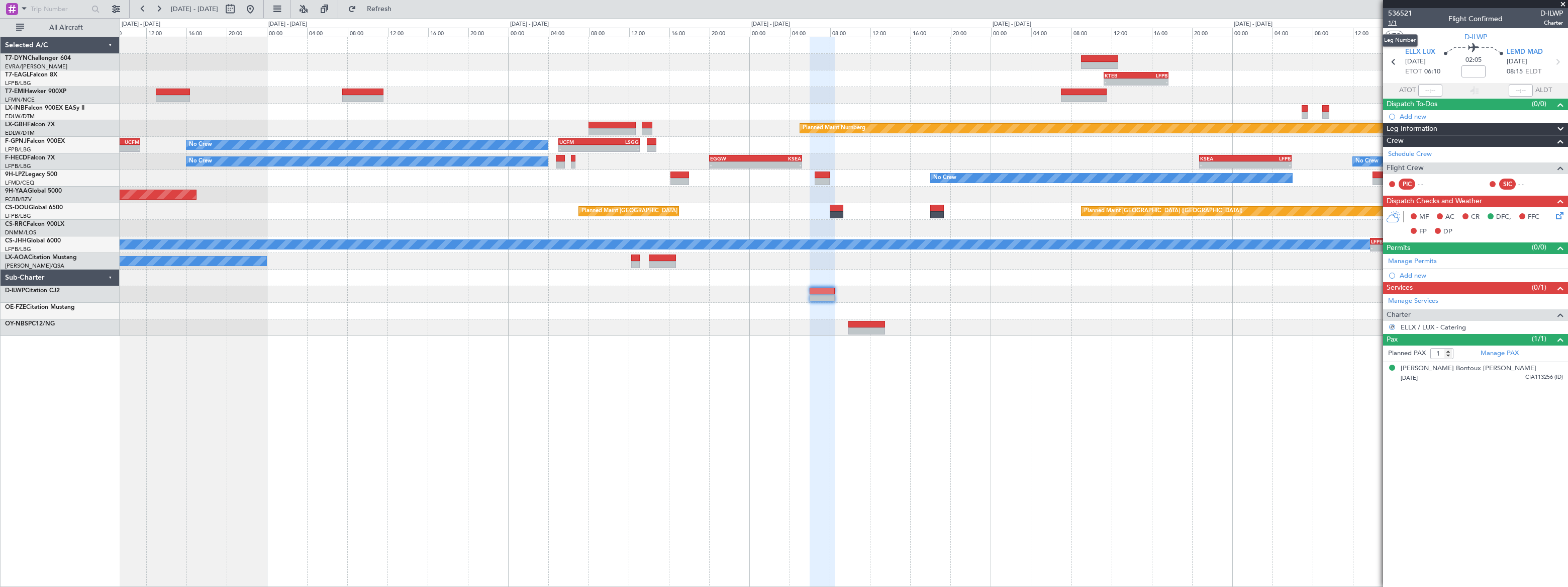
click at [1149, 24] on span "1/1" at bounding box center [1400, 23] width 24 height 9
click at [1149, 325] on link "ELLX / LUX - Catering" at bounding box center [1433, 327] width 65 height 9
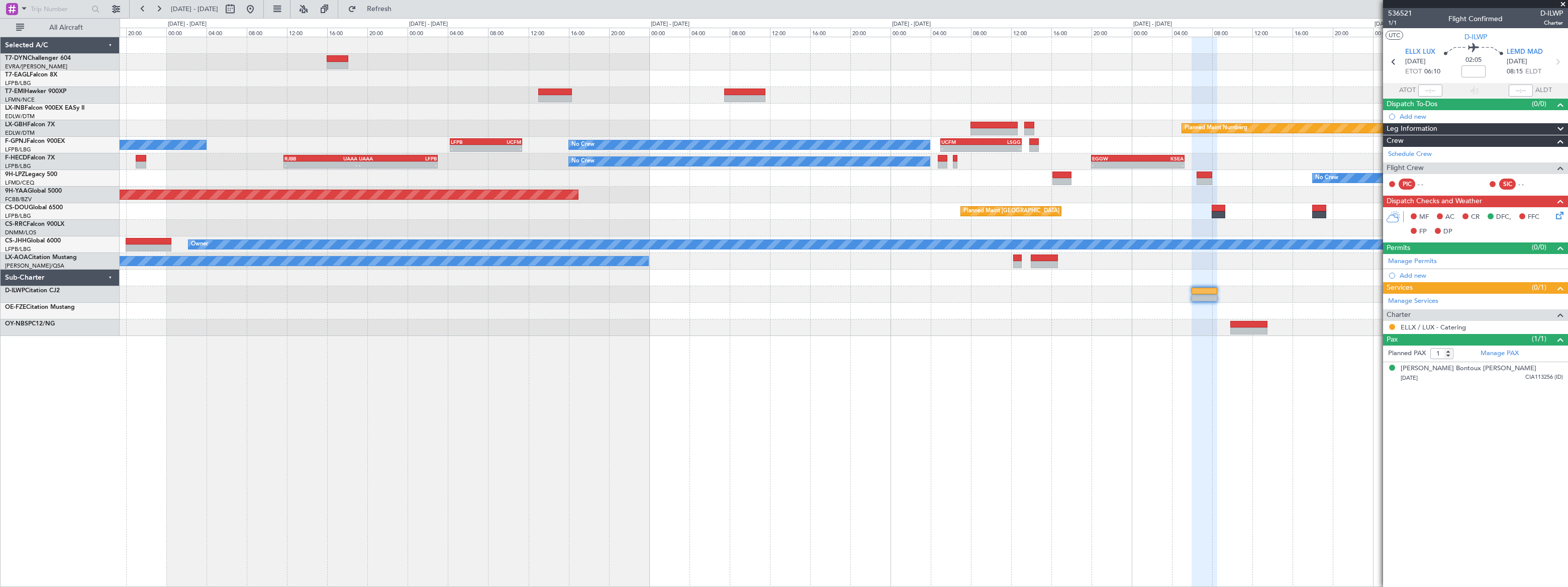
click at [845, 71] on div "- - KTEB 11:15 Z LFPB 17:40 Z Planned Maint Nurnberg No Crew - - LFPB 04:15 Z U…" at bounding box center [844, 186] width 1448 height 298
click at [1000, 85] on div "- - KTEB 11:15 Z LFPB 17:40 Z Planned Maint Nurnberg No Crew - - LFPB 04:15 Z U…" at bounding box center [844, 186] width 1448 height 298
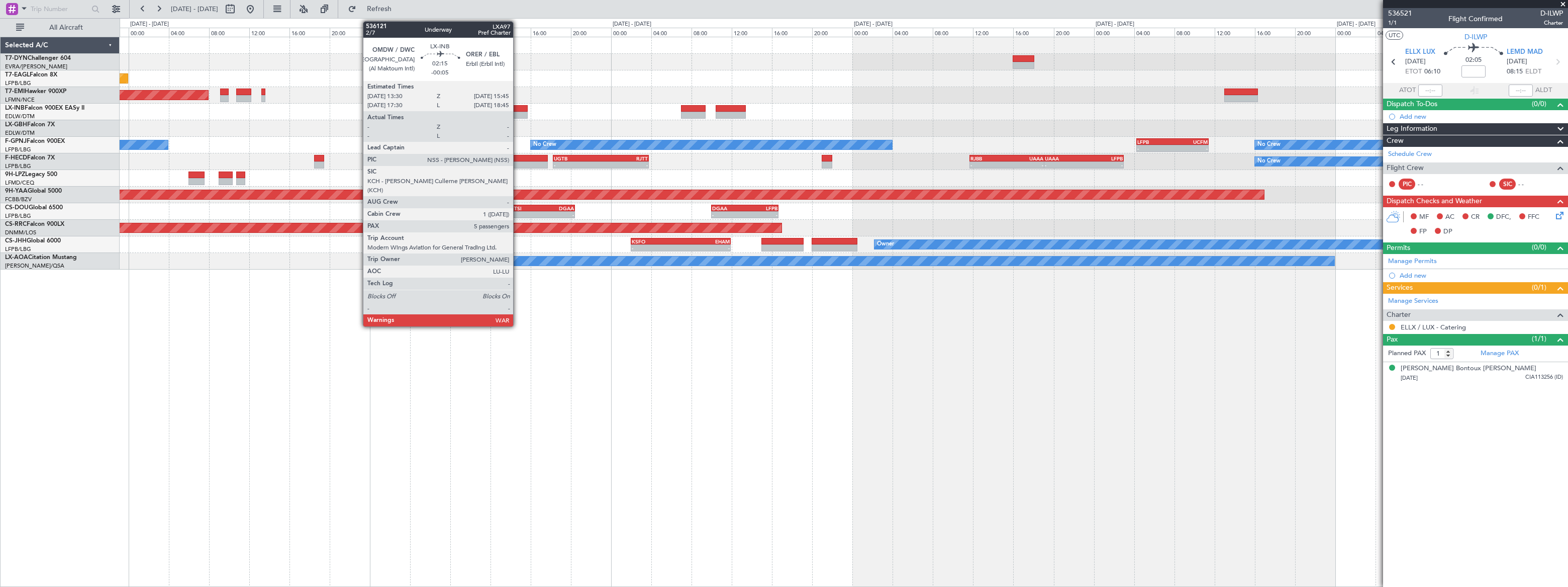
click at [517, 110] on div at bounding box center [517, 109] width 23 height 7
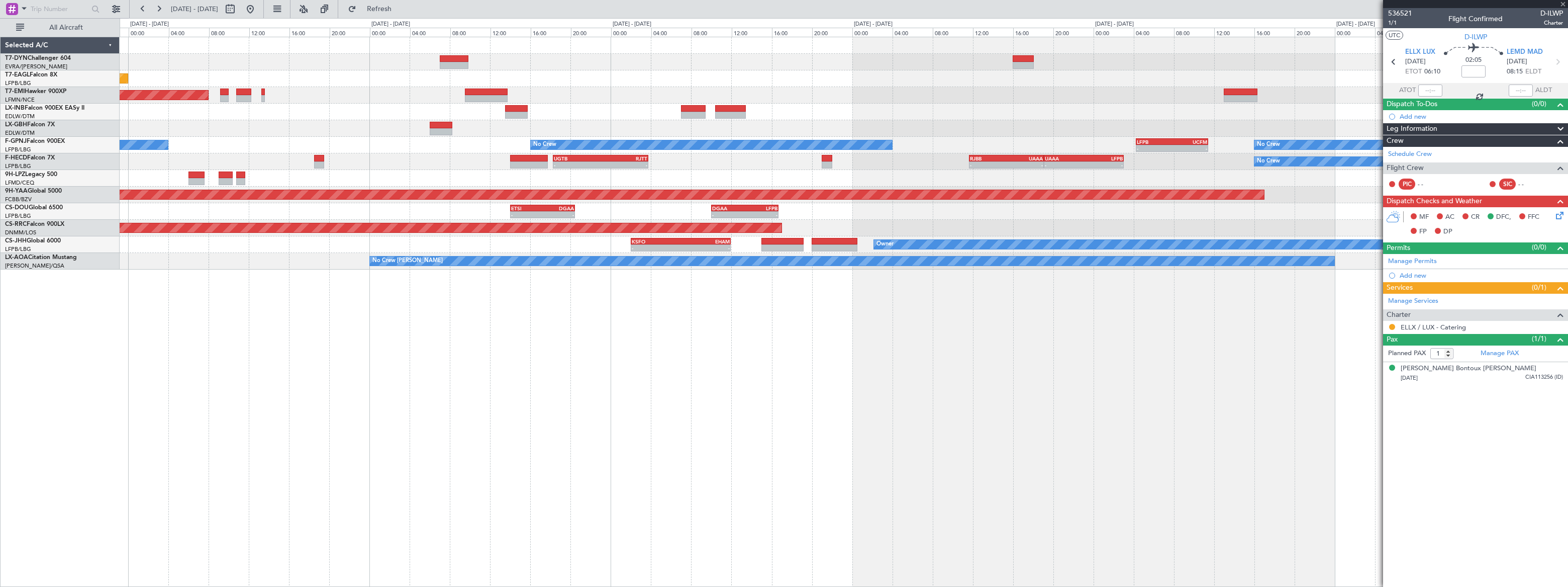
type input "-00:05"
type input "5"
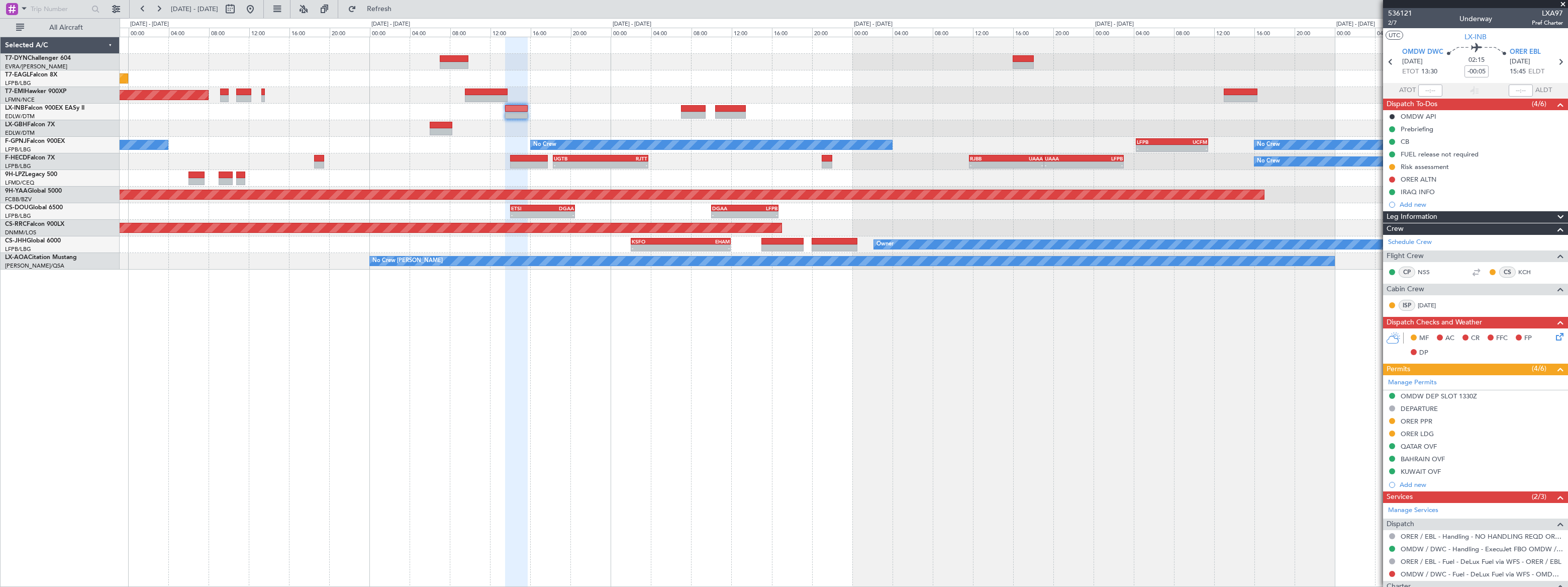
click at [693, 104] on div at bounding box center [844, 111] width 1447 height 16
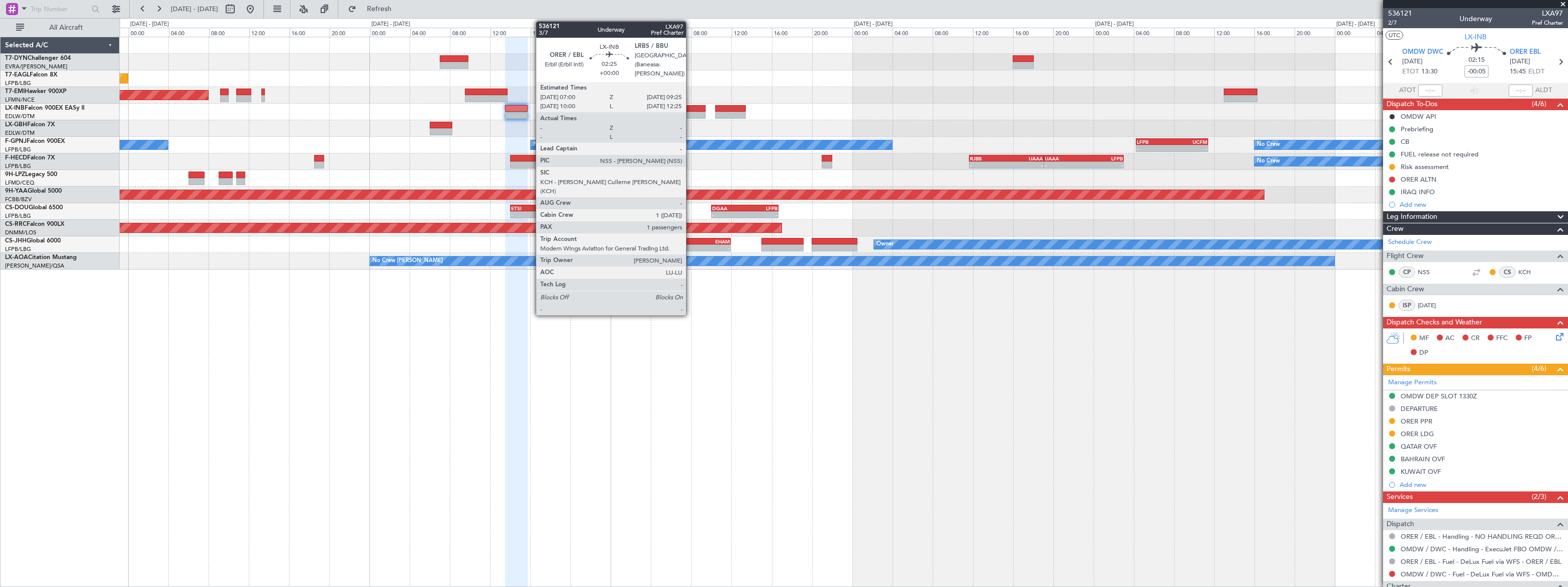
click at [690, 107] on div at bounding box center [693, 109] width 24 height 7
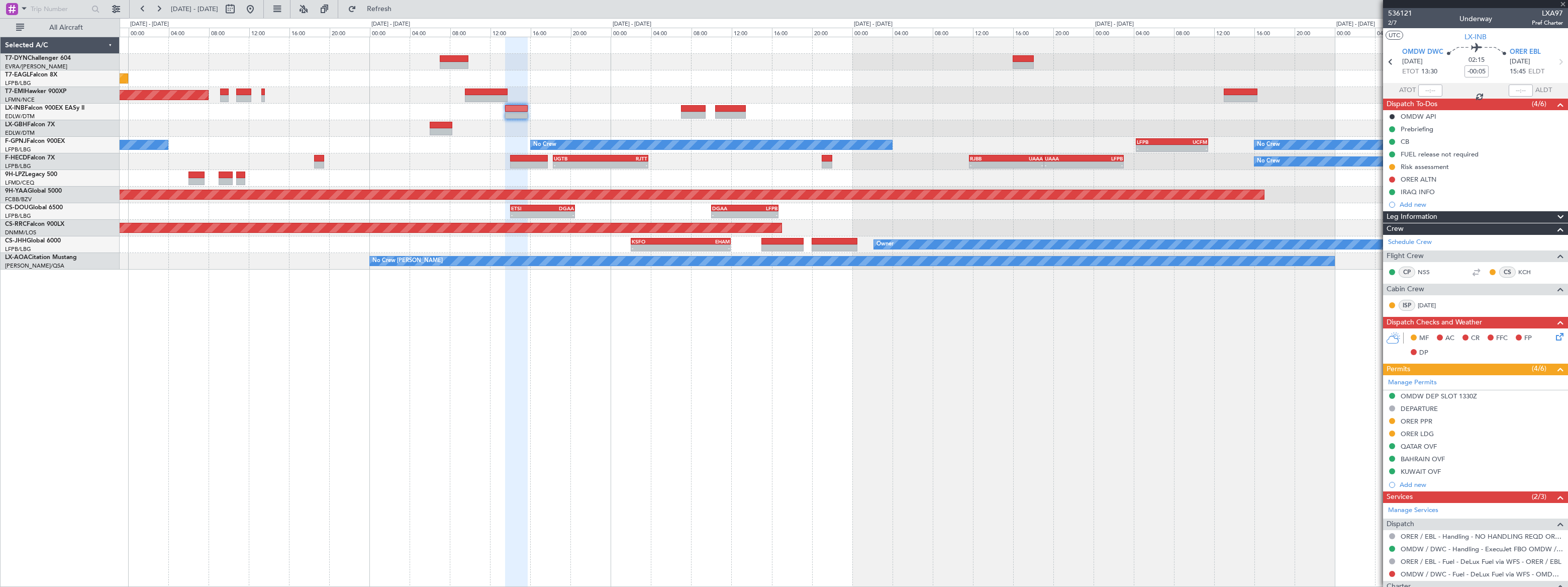
type input "1"
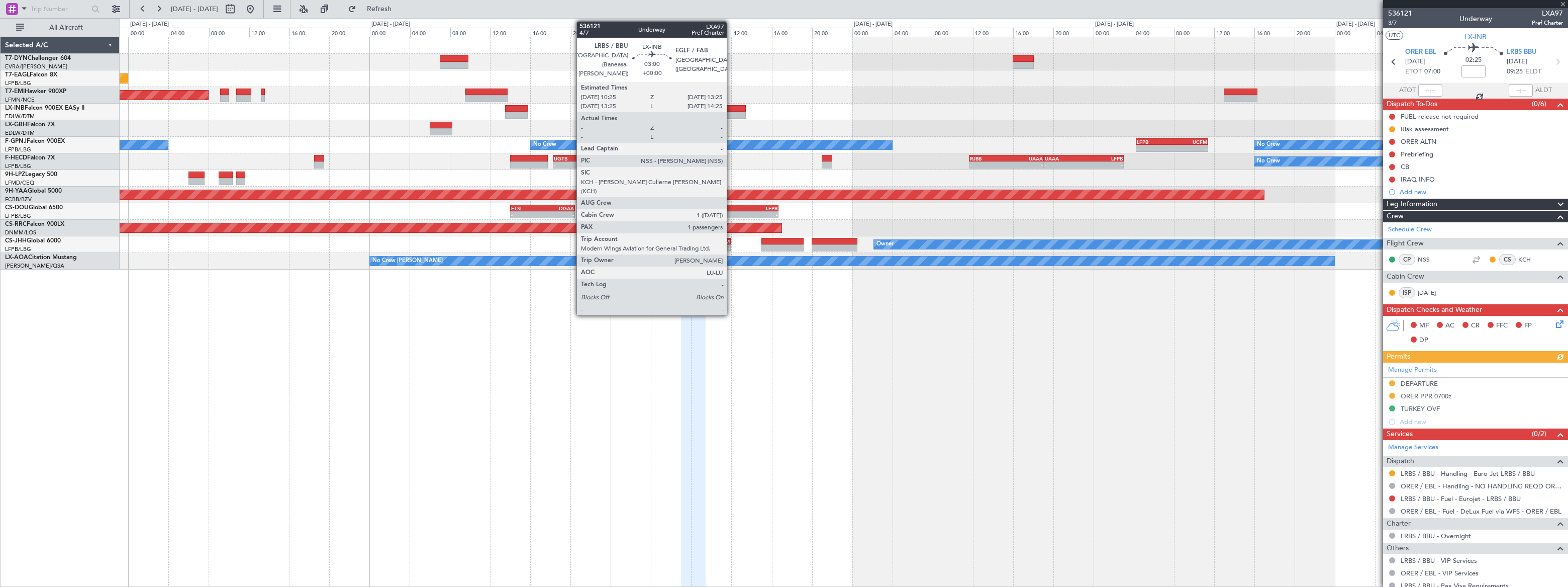
click at [731, 112] on div at bounding box center [730, 115] width 30 height 7
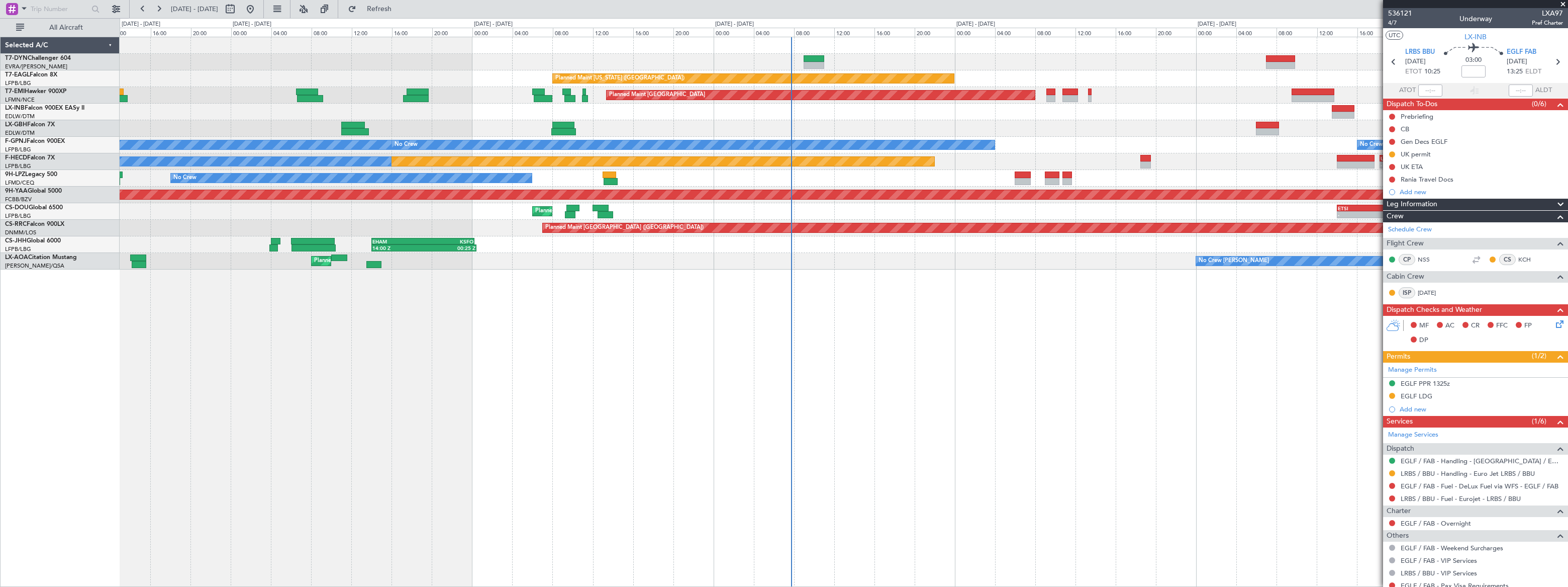
click at [1293, 337] on div "Planned Maint [US_STATE] ([GEOGRAPHIC_DATA]) Planned Maint [GEOGRAPHIC_DATA] Pl…" at bounding box center [844, 311] width 1448 height 550
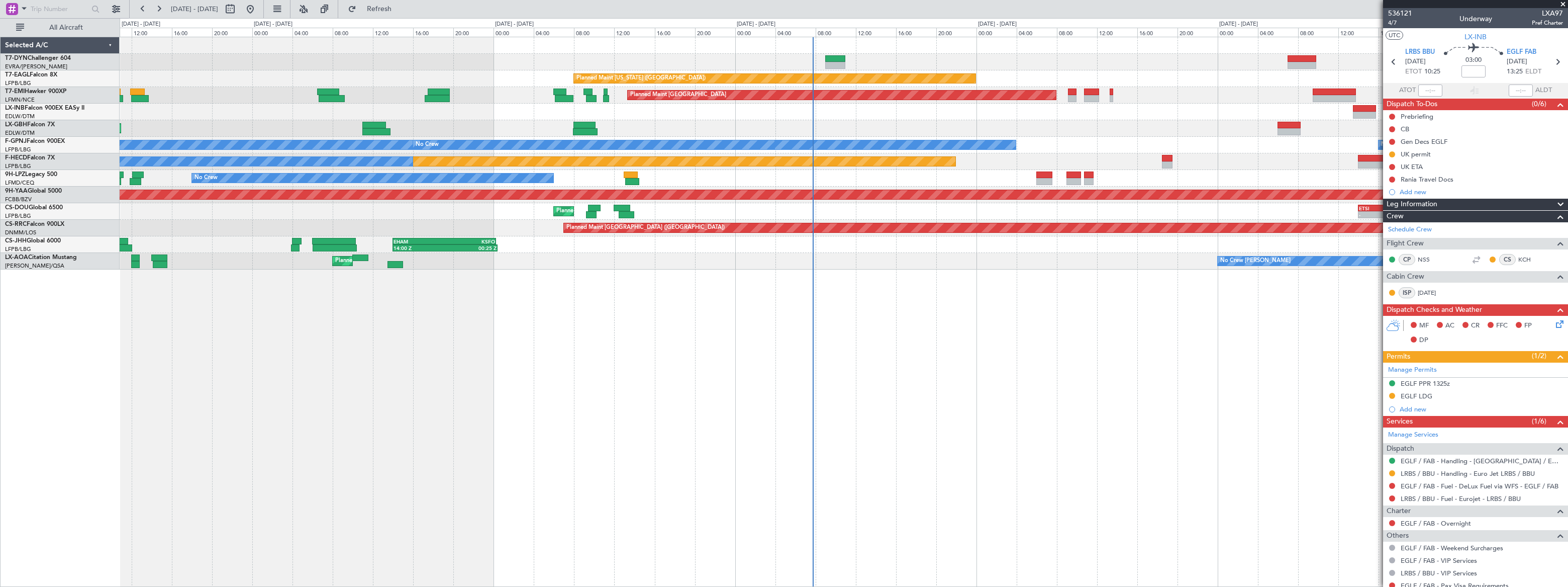
click at [755, 285] on div "Planned Maint [US_STATE] ([GEOGRAPHIC_DATA]) Planned Maint [GEOGRAPHIC_DATA] Pl…" at bounding box center [844, 311] width 1448 height 550
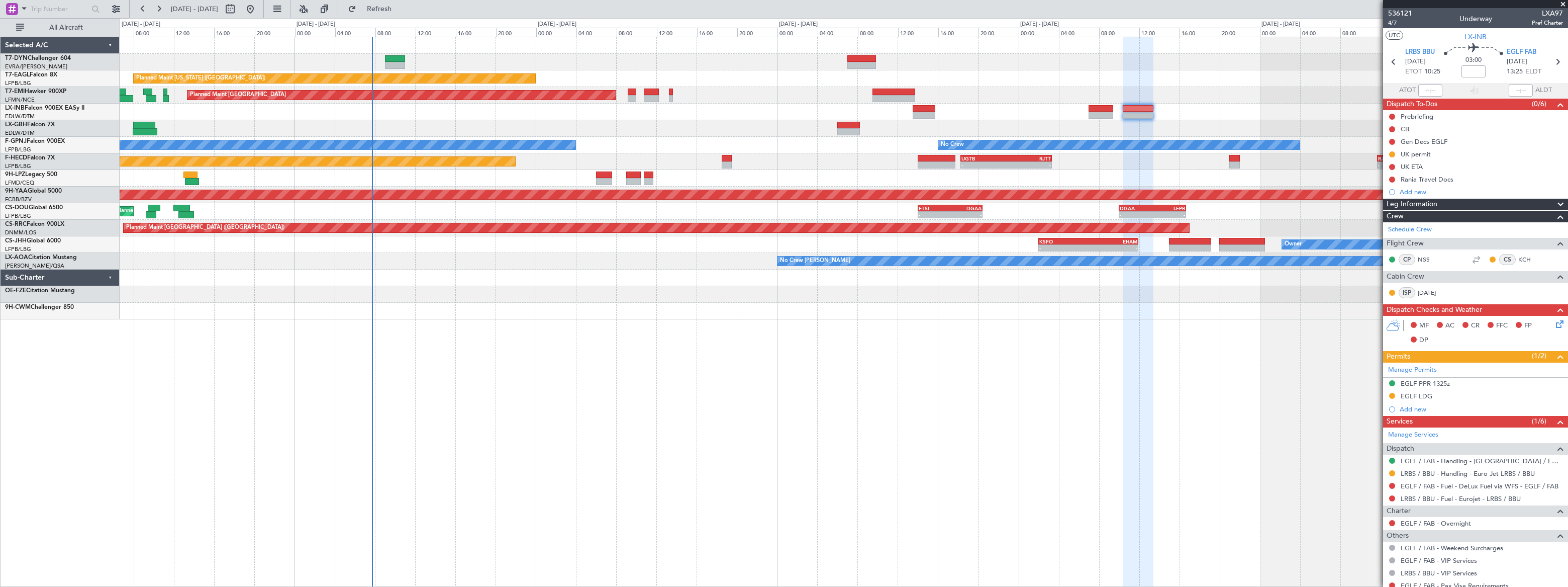
click at [987, 298] on div "Planned Maint [US_STATE] ([GEOGRAPHIC_DATA]) Planned Maint [GEOGRAPHIC_DATA] No…" at bounding box center [844, 311] width 1448 height 550
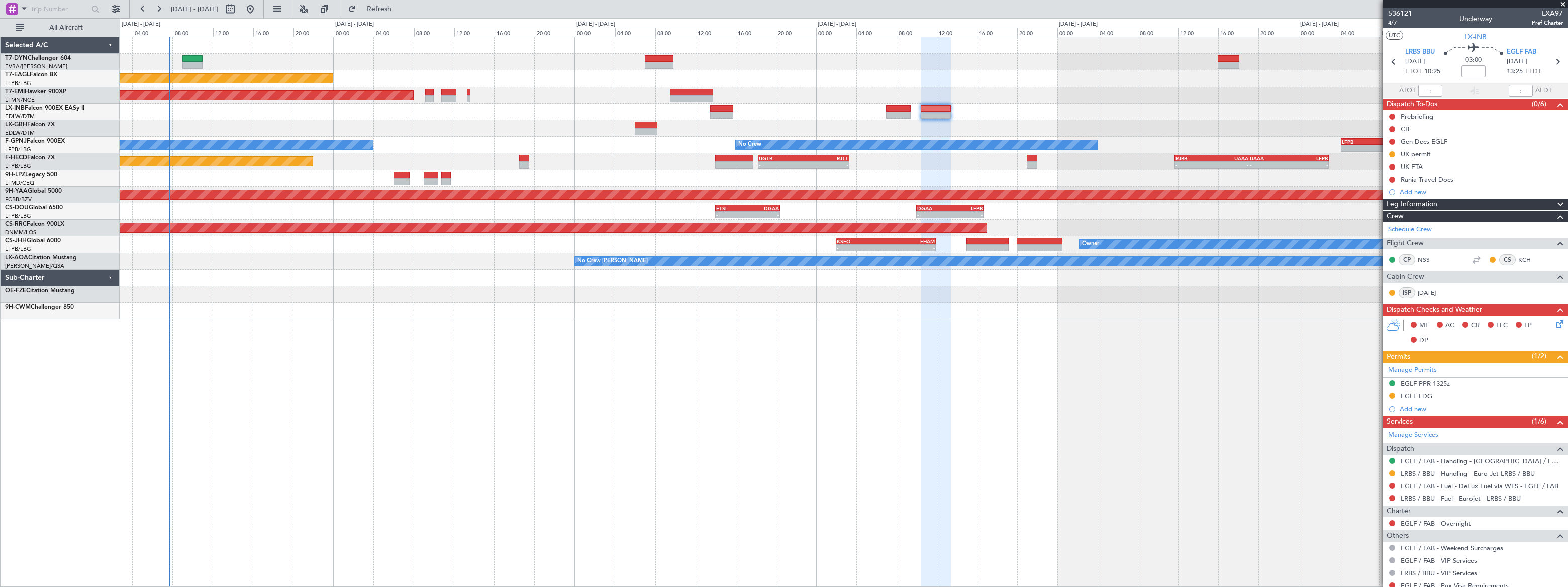
click at [889, 283] on div "Planned Maint [US_STATE] ([GEOGRAPHIC_DATA]) Planned Maint [GEOGRAPHIC_DATA] No…" at bounding box center [844, 311] width 1448 height 550
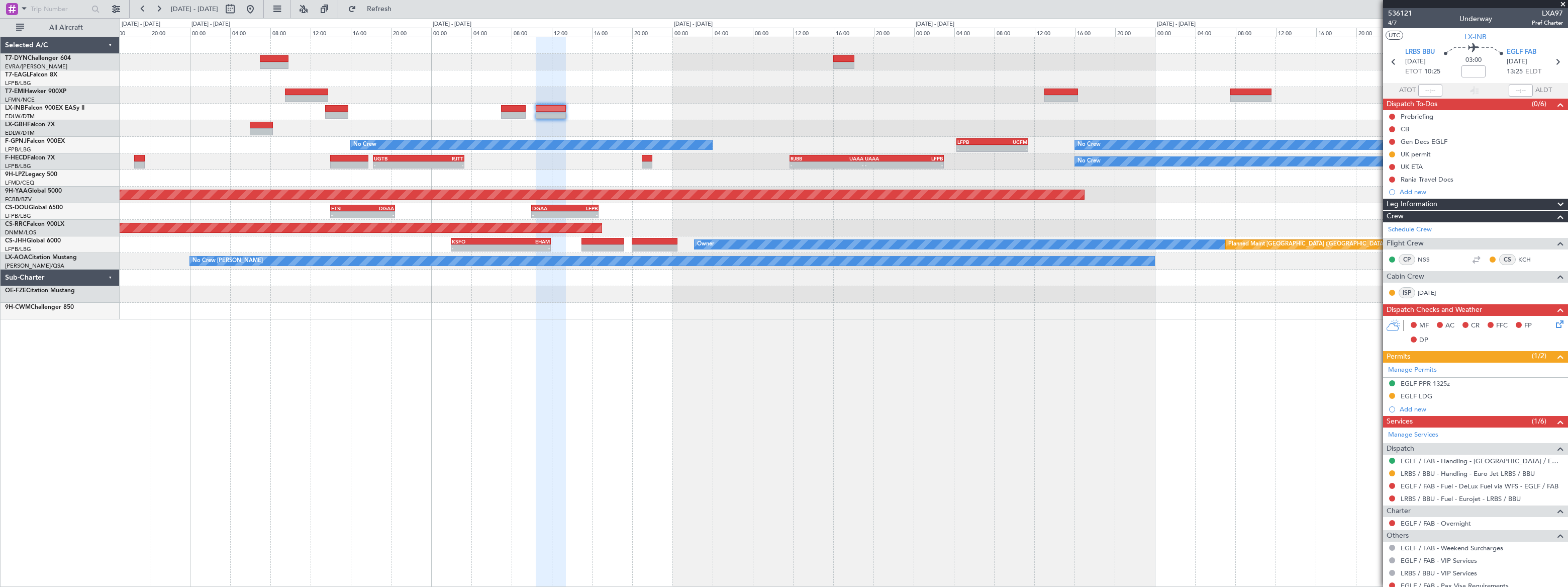
click at [808, 301] on div "Planned Maint [US_STATE] ([GEOGRAPHIC_DATA]) Planned Maint [GEOGRAPHIC_DATA] Pl…" at bounding box center [844, 178] width 1447 height 282
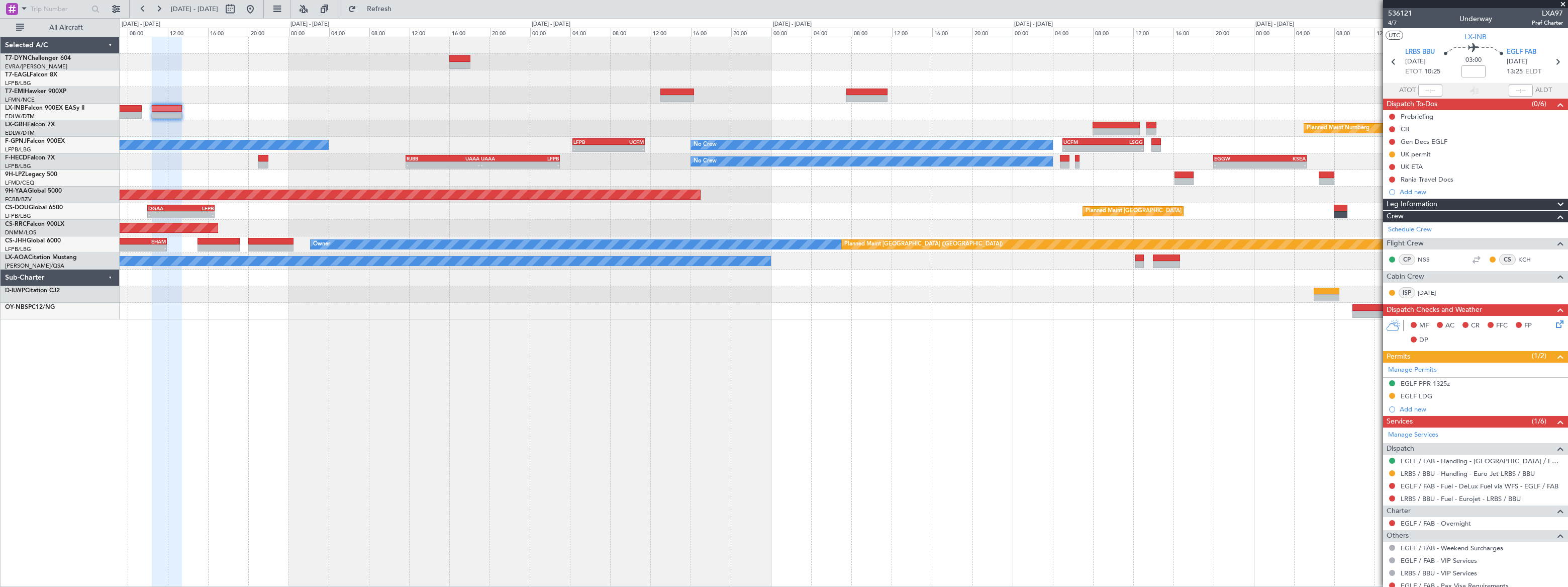
click at [1003, 308] on div "- - KTEB 11:15 Z LFPB 17:40 Z Planned Maint Nurnberg No Crew - - LFPB 04:15 Z U…" at bounding box center [844, 311] width 1448 height 550
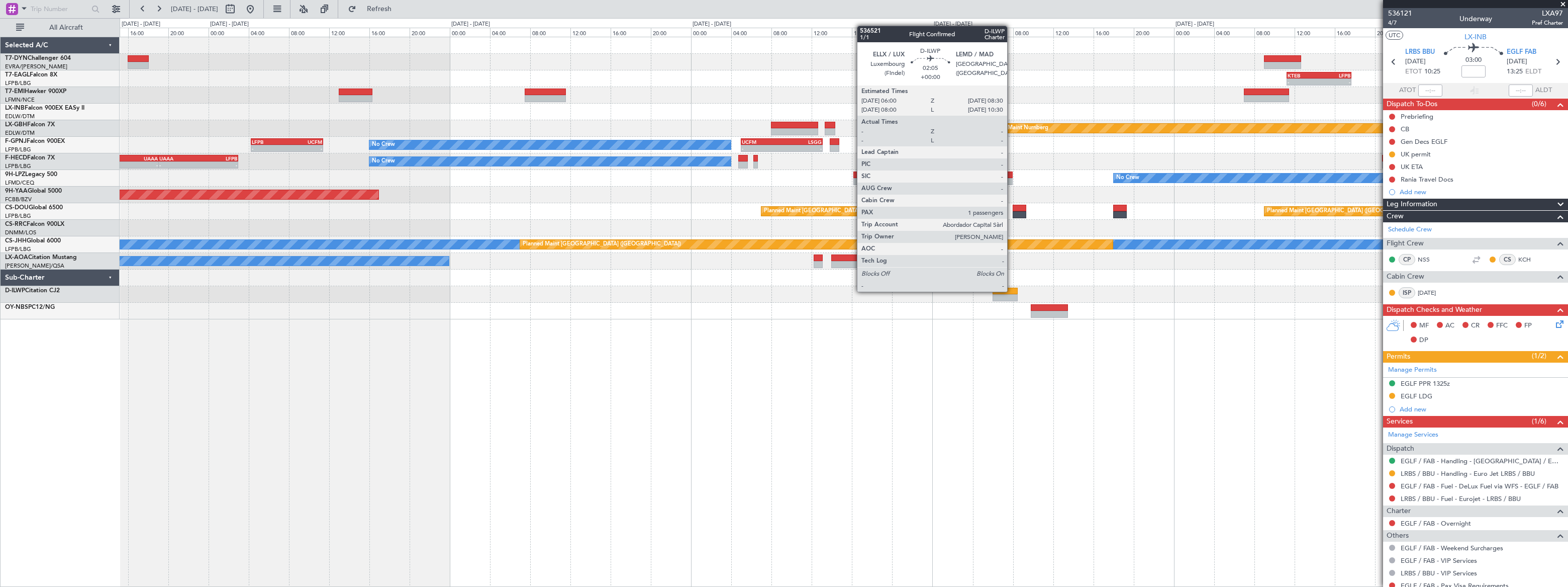
click at [1012, 290] on div at bounding box center [1006, 291] width 26 height 7
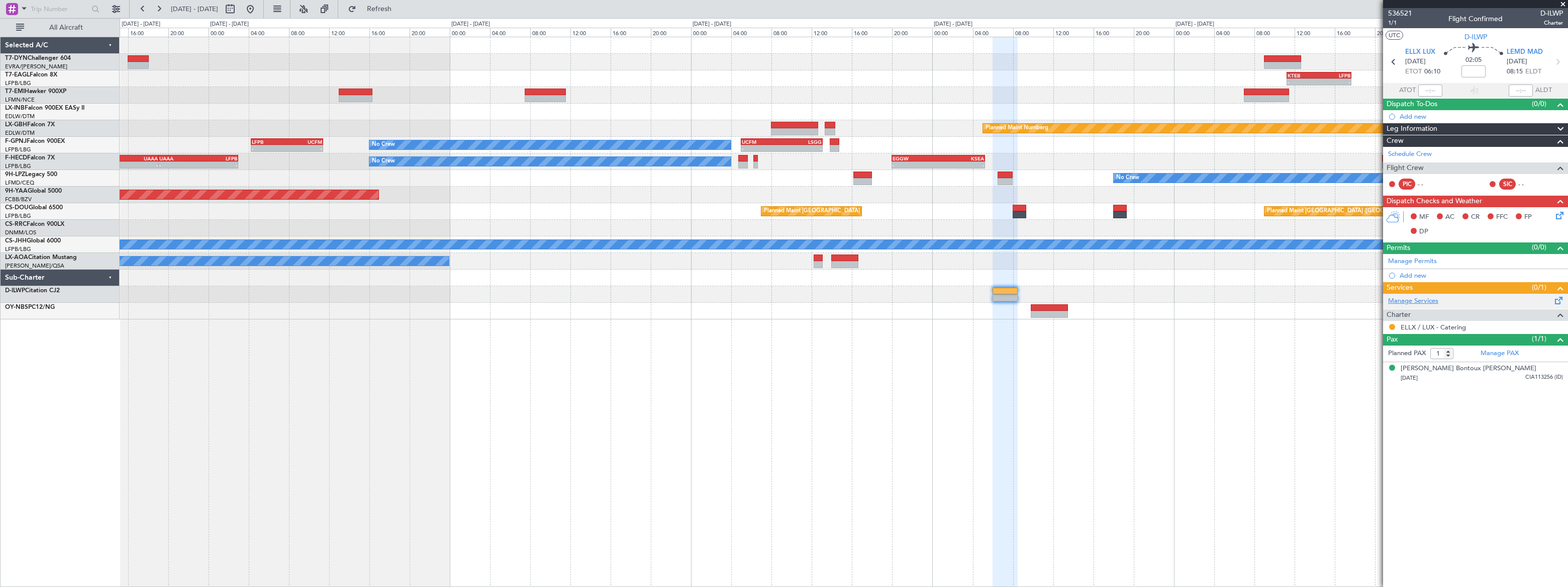
click at [1427, 297] on link "Manage Services" at bounding box center [1413, 301] width 51 height 10
click at [401, 13] on span "Refresh" at bounding box center [379, 9] width 42 height 7
click at [401, 5] on span "Refresh" at bounding box center [379, 9] width 42 height 7
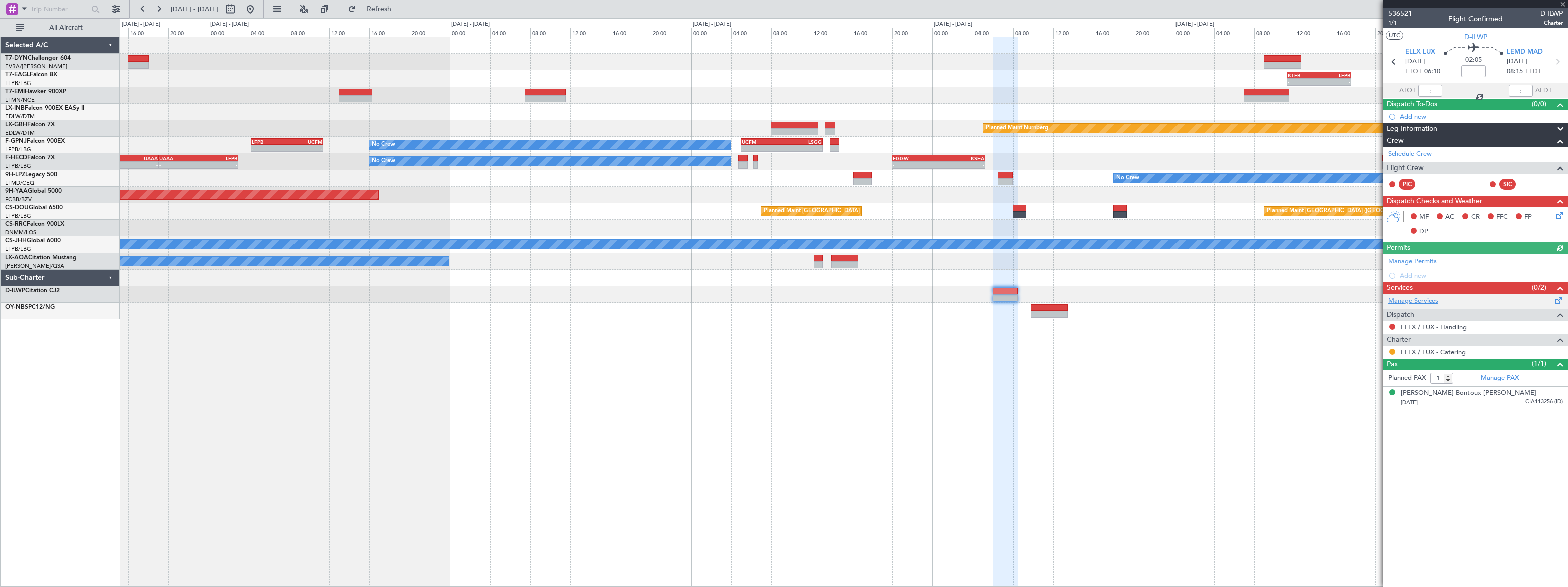
click at [1415, 300] on link "Manage Services" at bounding box center [1413, 301] width 51 height 10
click at [1435, 327] on link "ELLX / LUX - Handling" at bounding box center [1433, 327] width 66 height 9
click at [401, 10] on span "Refresh" at bounding box center [379, 9] width 42 height 7
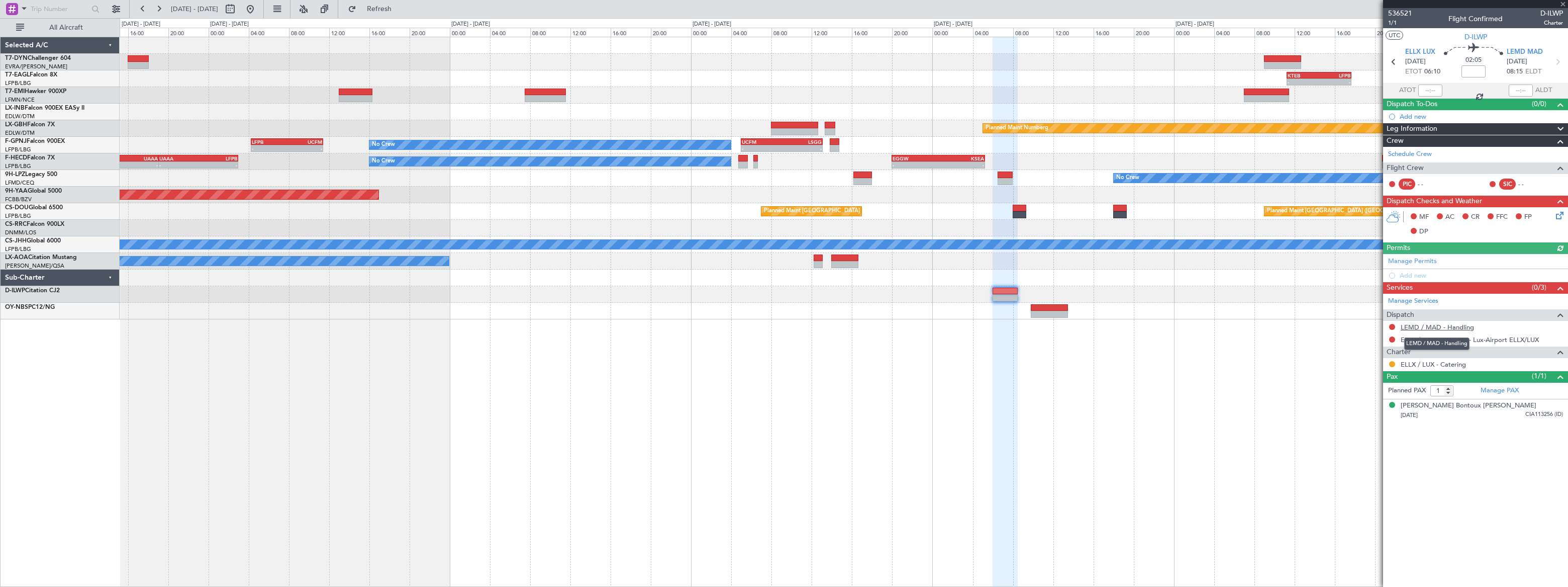
click at [1461, 327] on link "LEMD / MAD - Handling" at bounding box center [1437, 327] width 74 height 9
click at [401, 10] on span "Refresh" at bounding box center [379, 9] width 42 height 7
click at [1391, 326] on button at bounding box center [1392, 327] width 6 height 6
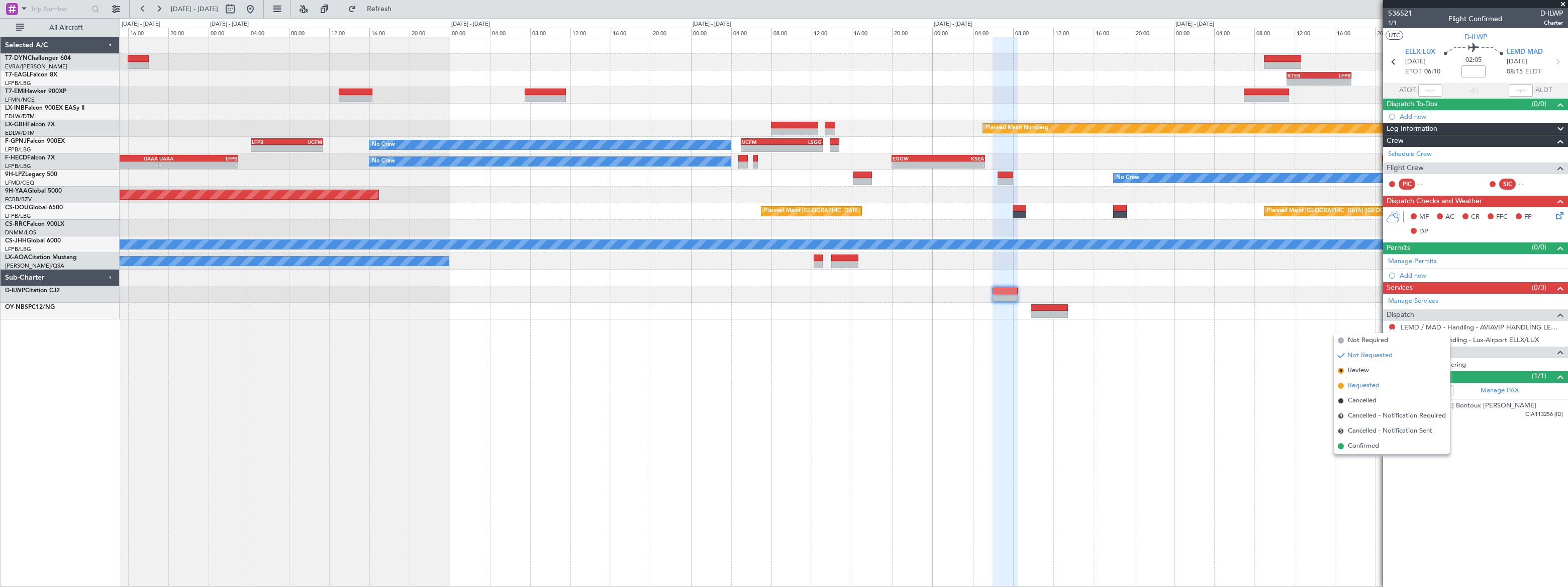
click at [1359, 382] on span "Requested" at bounding box center [1363, 385] width 32 height 10
click at [1392, 337] on button at bounding box center [1392, 339] width 6 height 6
click at [1358, 396] on span "Requested" at bounding box center [1363, 398] width 32 height 10
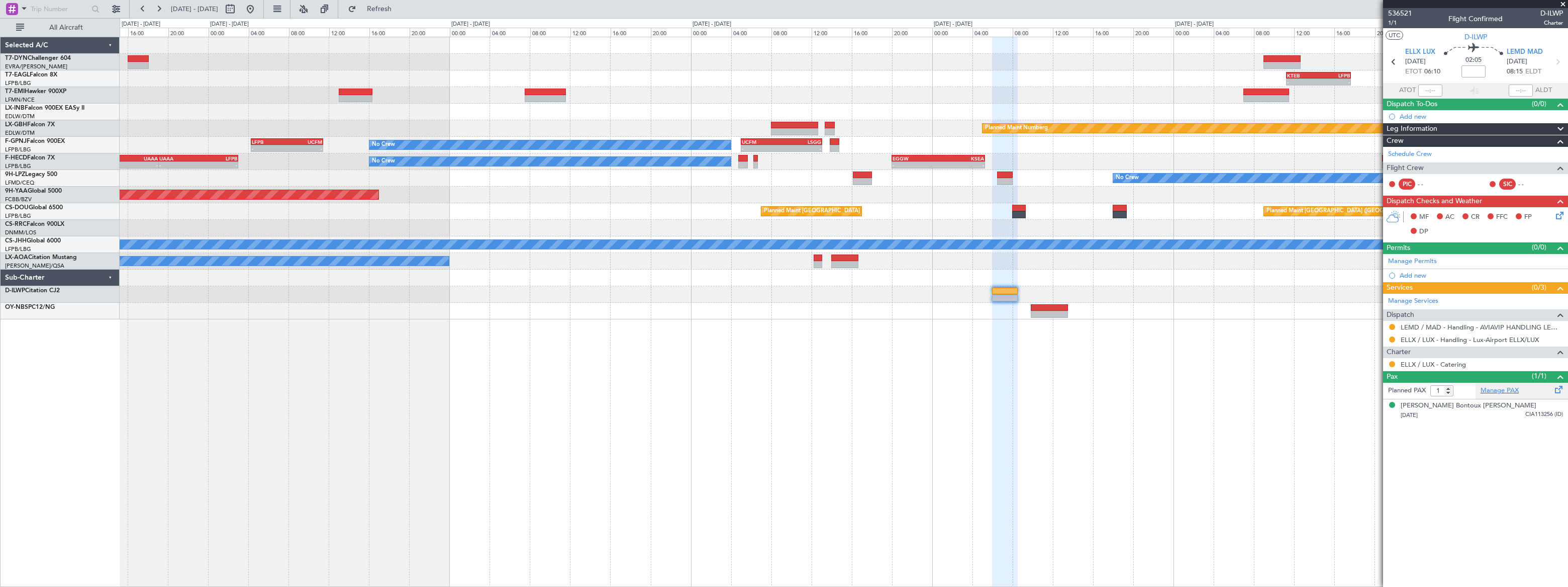
click at [1508, 396] on div "Manage PAX" at bounding box center [1522, 390] width 93 height 16
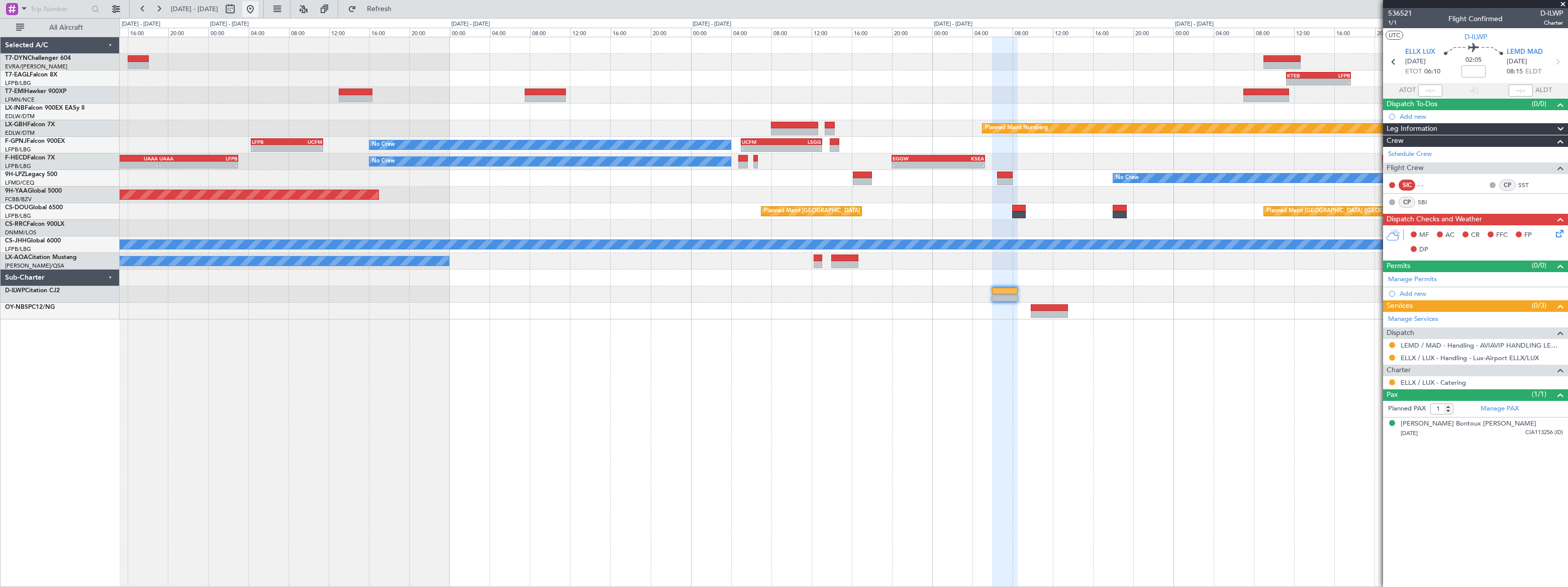
click at [258, 7] on button at bounding box center [250, 9] width 16 height 16
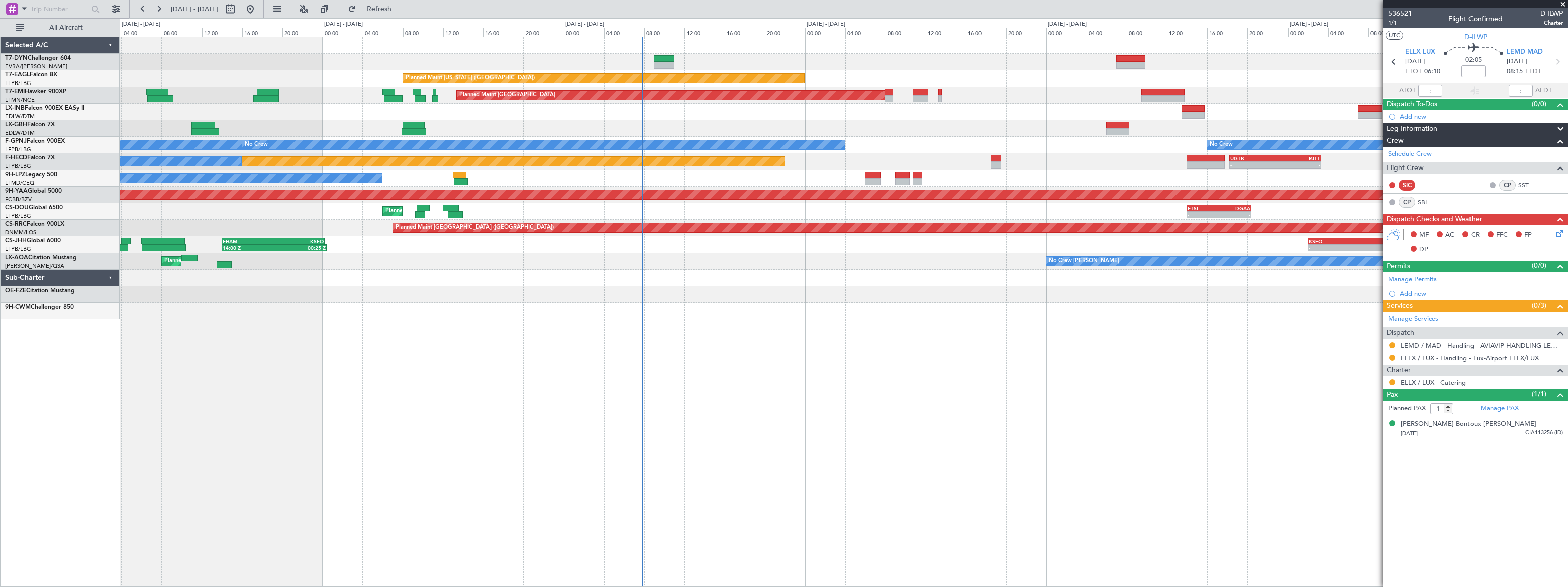
click at [705, 102] on div "Planned Maint [US_STATE] ([GEOGRAPHIC_DATA]) Planned Maint [GEOGRAPHIC_DATA] Pl…" at bounding box center [844, 178] width 1447 height 282
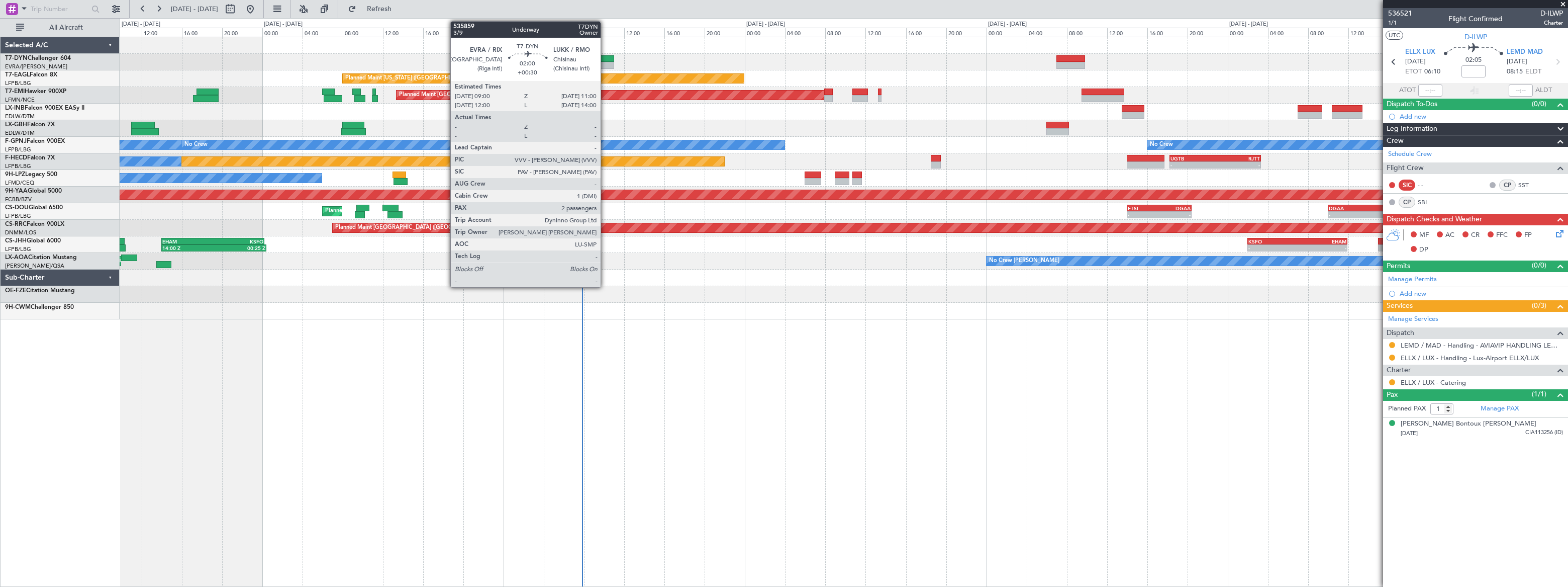
click at [606, 59] on div at bounding box center [604, 59] width 21 height 7
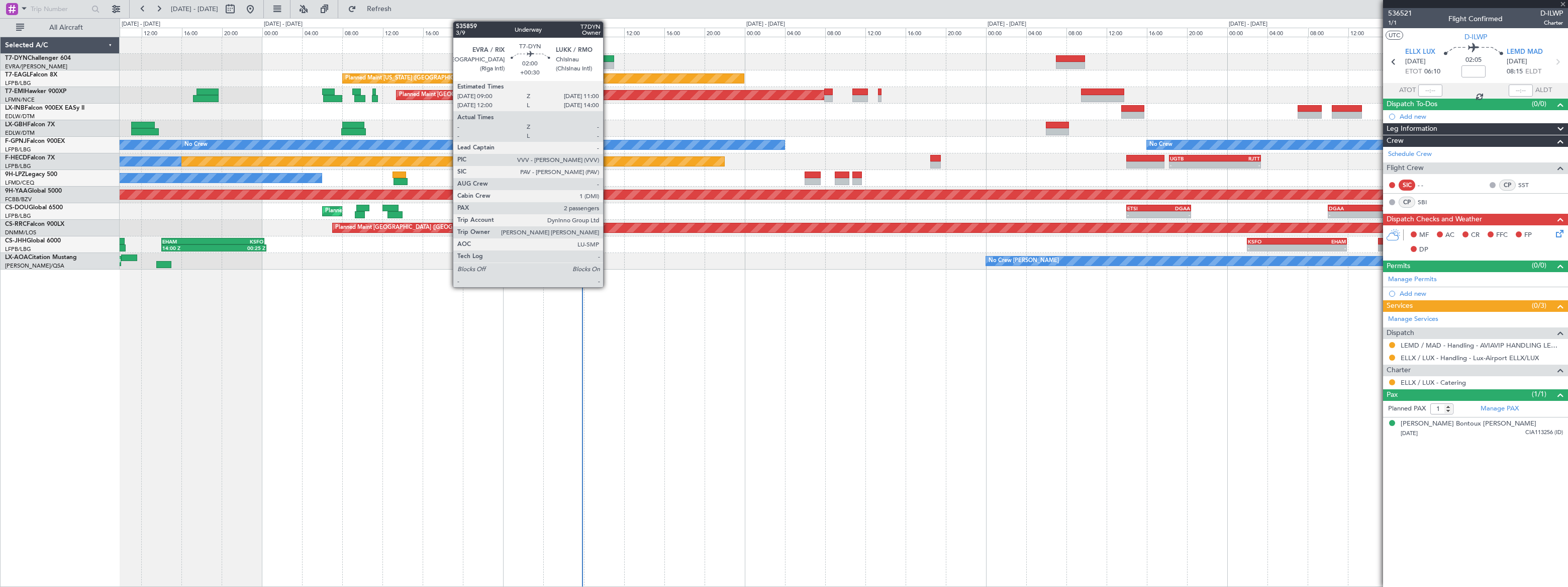
click at [607, 60] on div at bounding box center [604, 59] width 21 height 7
type input "+00:30"
type input "2"
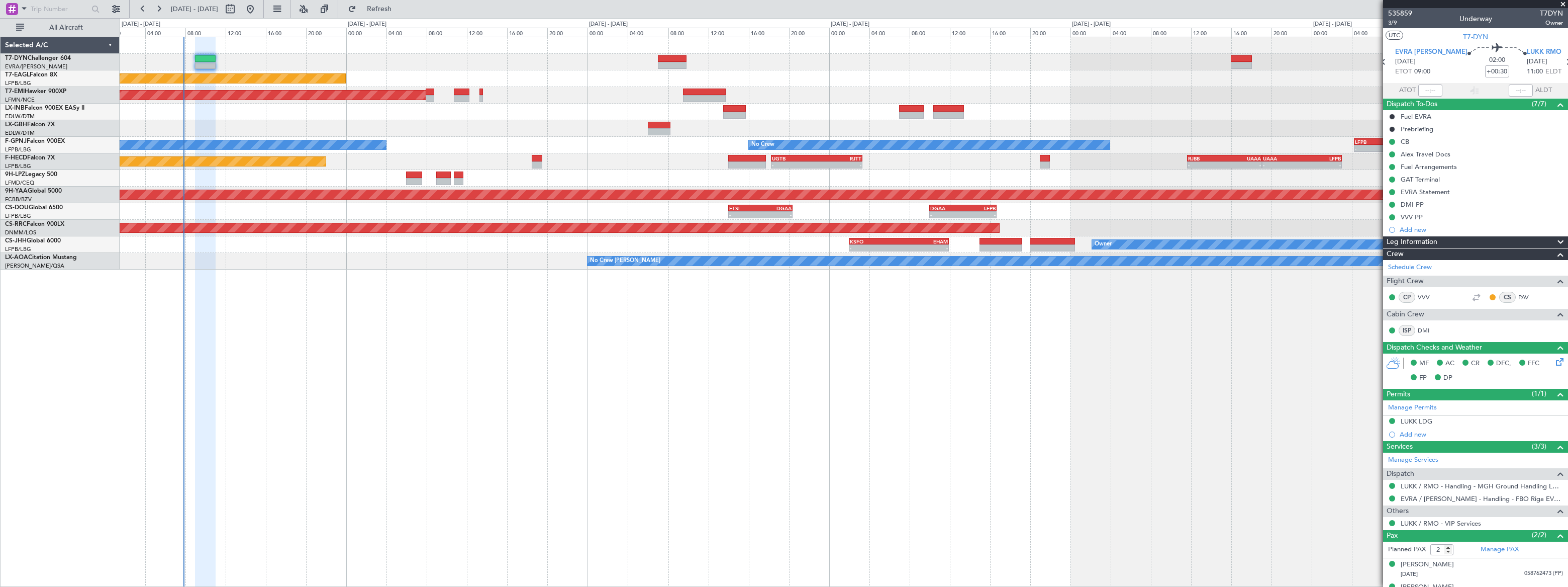
click at [625, 315] on div "Planned Maint [US_STATE] ([GEOGRAPHIC_DATA]) Planned Maint [GEOGRAPHIC_DATA] No…" at bounding box center [844, 311] width 1448 height 550
click at [970, 272] on div "Planned Maint [US_STATE] ([GEOGRAPHIC_DATA]) Planned Maint [GEOGRAPHIC_DATA] No…" at bounding box center [844, 311] width 1448 height 550
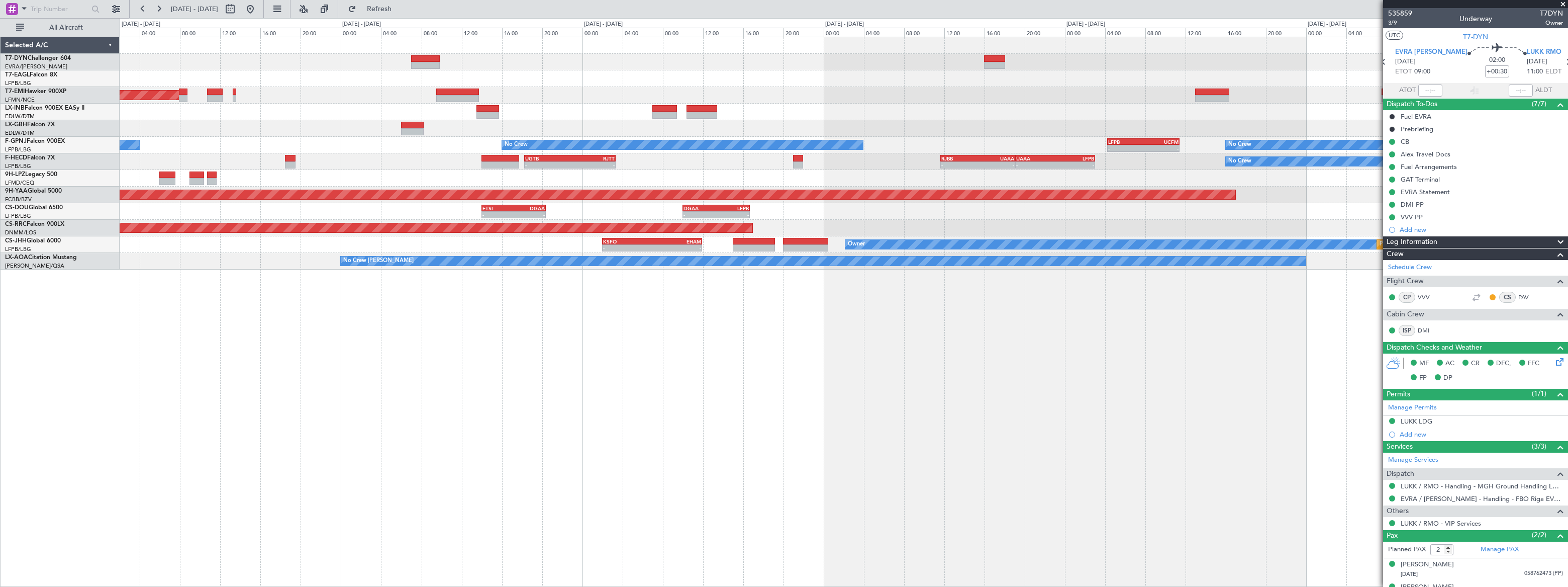
click at [653, 283] on div "Planned Maint [US_STATE] ([GEOGRAPHIC_DATA]) Planned Maint [GEOGRAPHIC_DATA] Pl…" at bounding box center [844, 311] width 1448 height 550
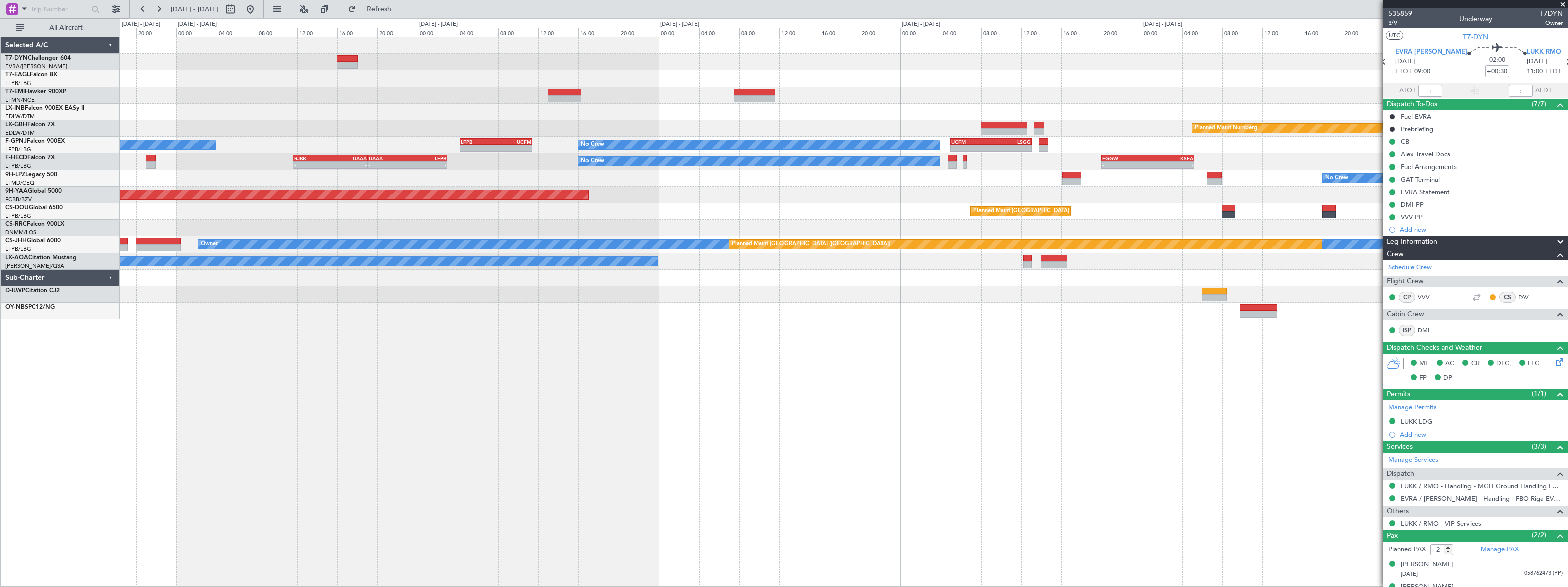
click at [734, 286] on div "- - KTEB 11:15 Z LFPB 17:40 Z Planned Maint Nurnberg No Crew - - LFPB 04:15 Z U…" at bounding box center [844, 311] width 1448 height 550
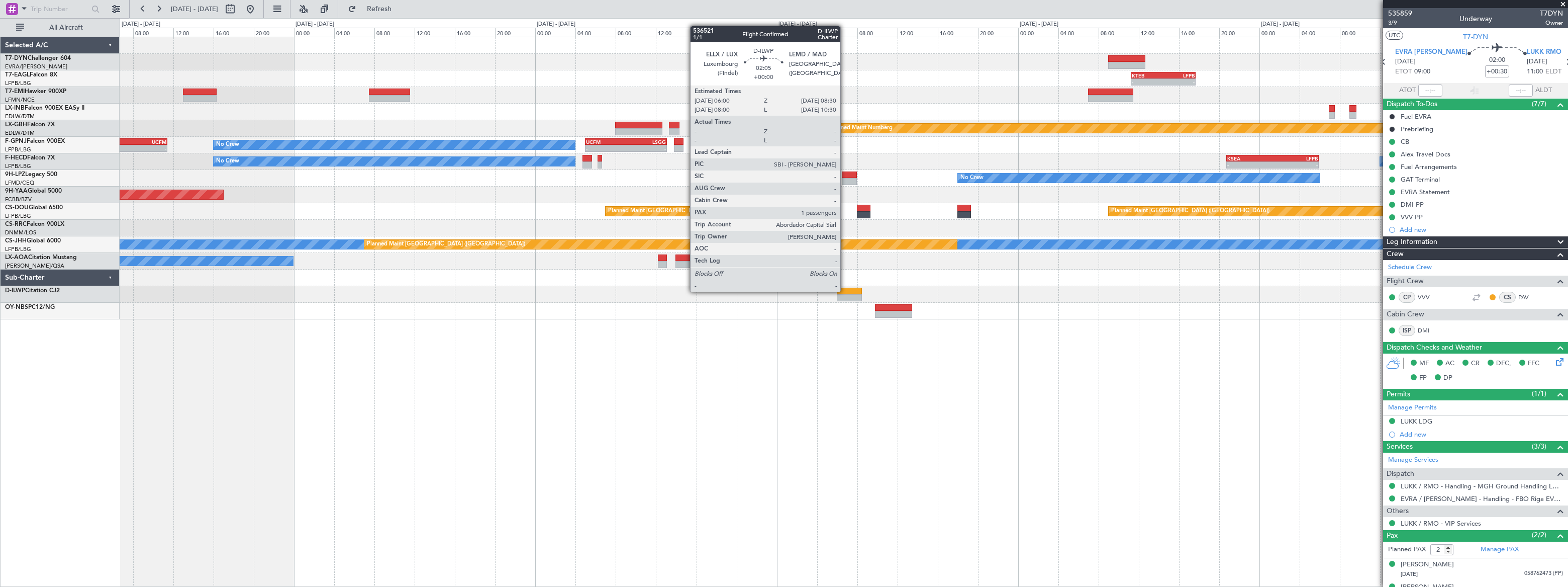
click at [845, 290] on div at bounding box center [850, 291] width 26 height 7
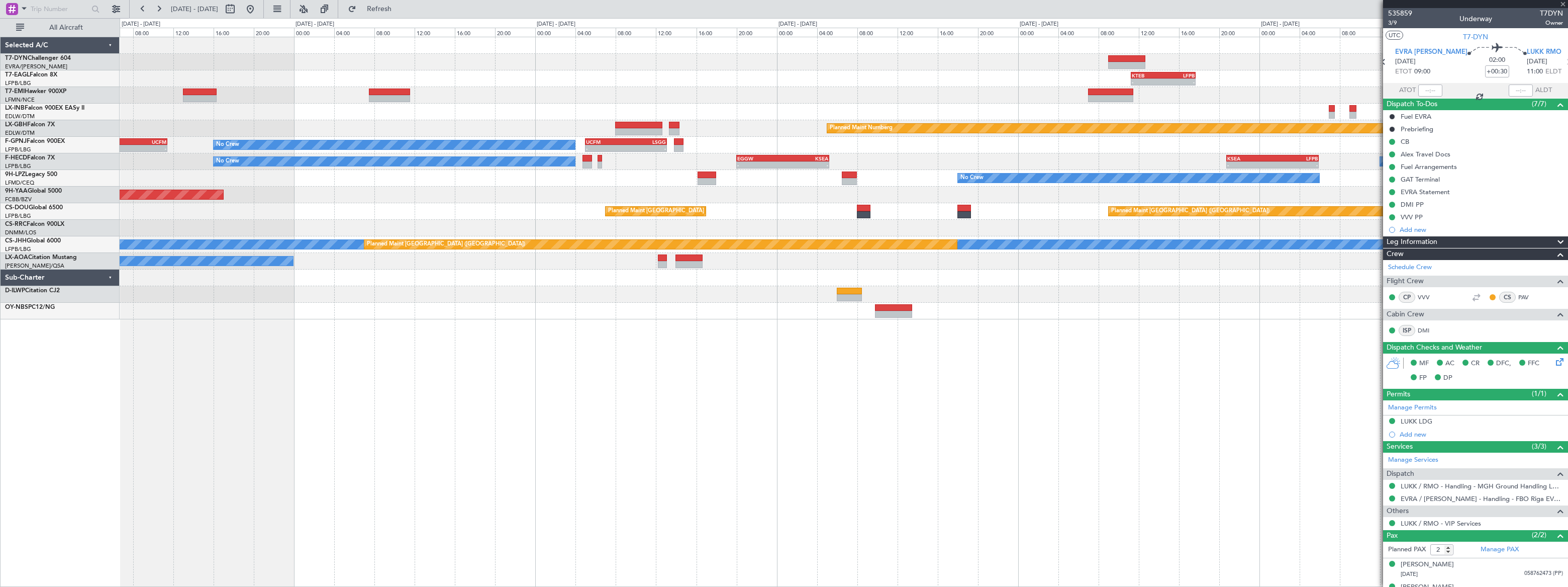
click at [845, 290] on div at bounding box center [850, 291] width 26 height 7
type input "1"
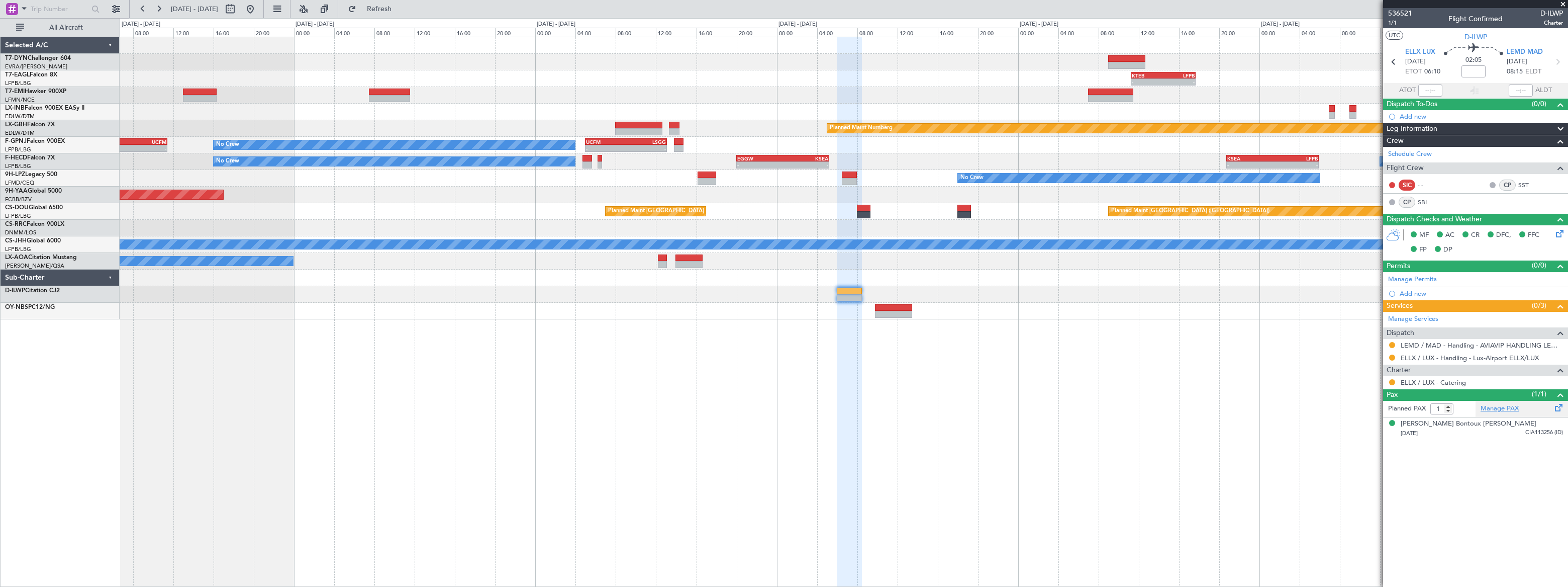
click at [1506, 409] on link "Manage PAX" at bounding box center [1499, 409] width 38 height 10
click at [401, 8] on span "Refresh" at bounding box center [379, 9] width 42 height 7
click at [401, 9] on span "Refresh" at bounding box center [379, 9] width 42 height 7
click at [401, 9] on span "Refreshing..." at bounding box center [379, 9] width 42 height 7
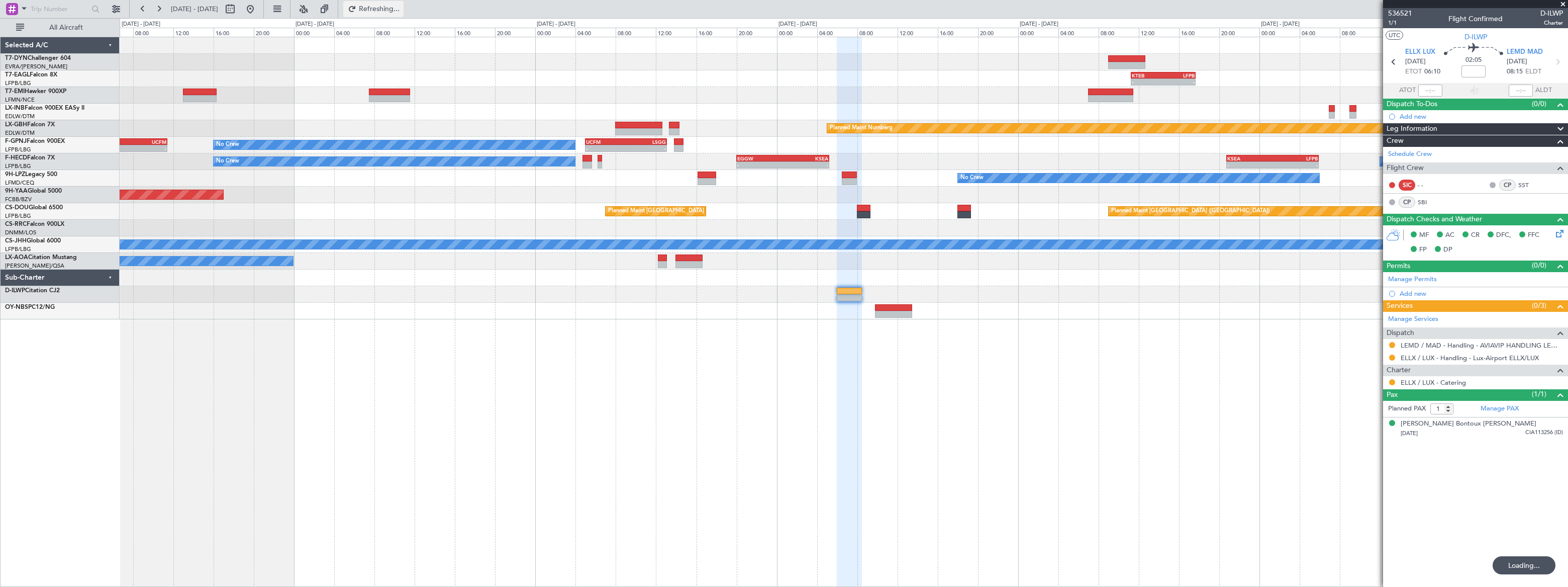
click at [401, 9] on span "Refreshing..." at bounding box center [379, 9] width 42 height 7
click at [1505, 407] on link "Manage PAX" at bounding box center [1499, 409] width 38 height 10
click at [401, 9] on span "Refresh" at bounding box center [379, 9] width 42 height 7
click at [401, 9] on span "Refreshing..." at bounding box center [379, 9] width 42 height 7
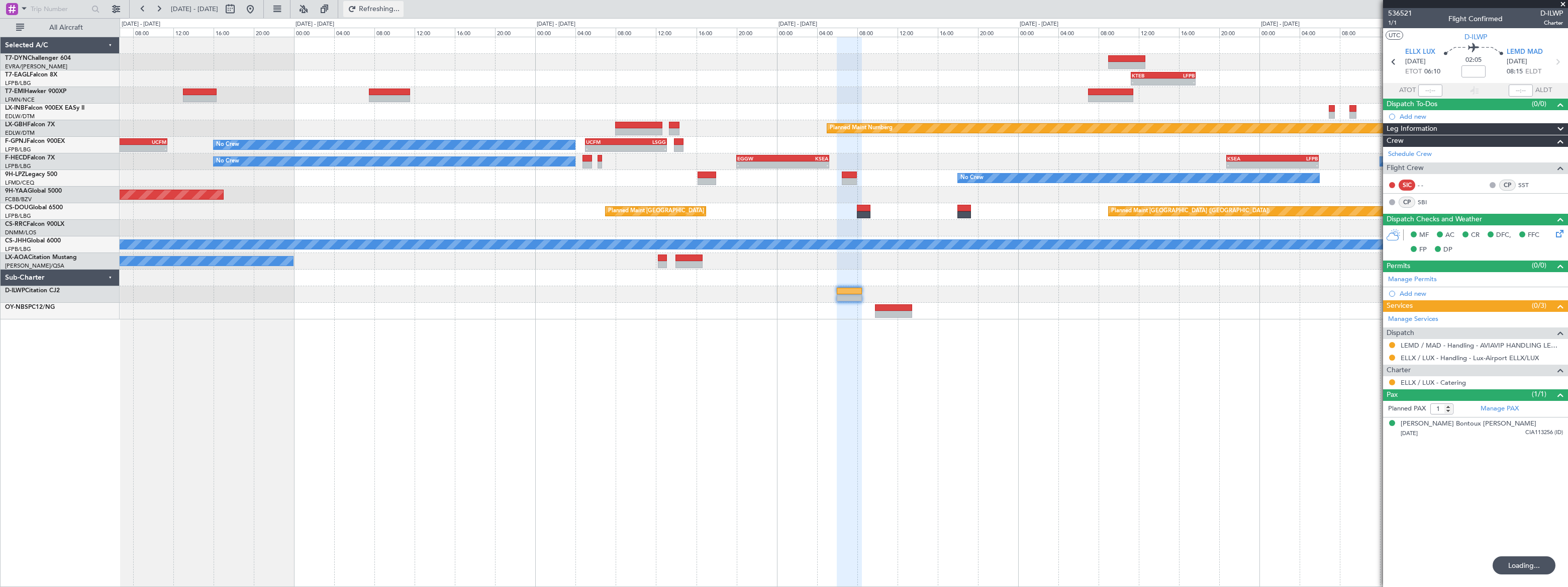
click at [401, 9] on span "Refreshing..." at bounding box center [379, 9] width 42 height 7
click at [401, 9] on span "Refresh" at bounding box center [379, 9] width 42 height 7
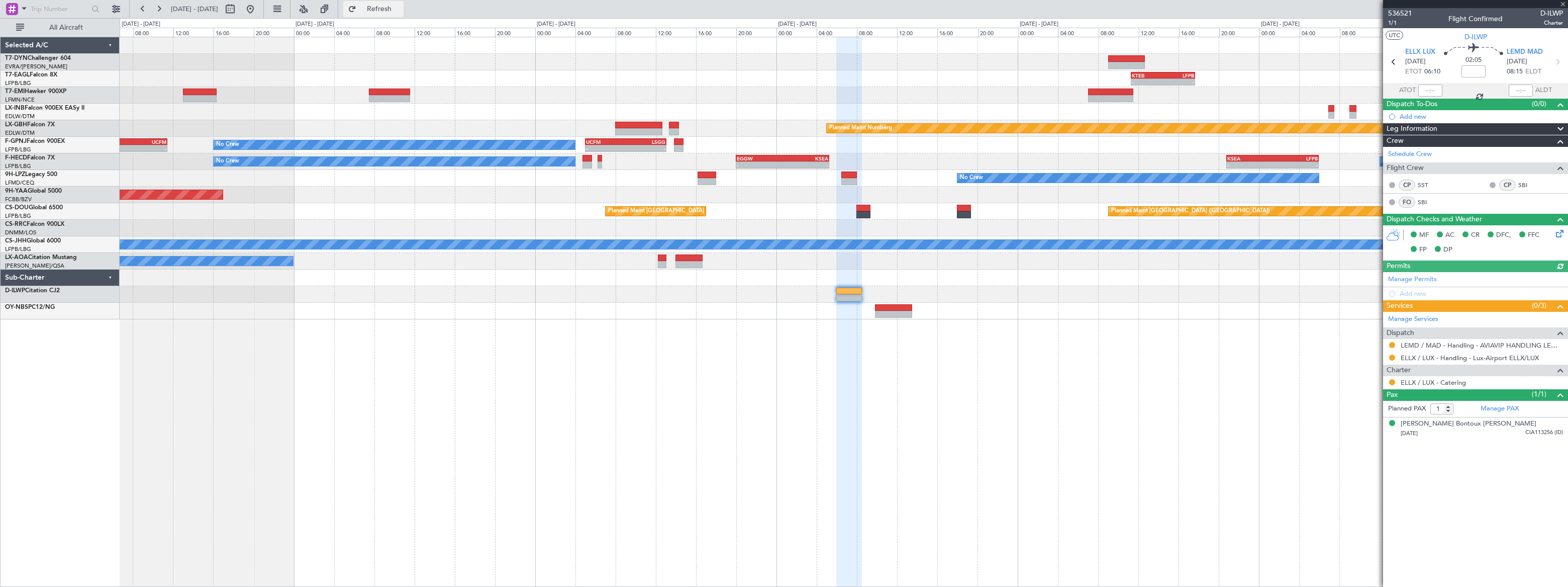
click at [401, 10] on span "Refresh" at bounding box center [379, 9] width 42 height 7
click at [1404, 10] on span "536521" at bounding box center [1400, 13] width 24 height 10
click at [849, 409] on div at bounding box center [850, 312] width 26 height 550
click at [1392, 24] on span "1/1" at bounding box center [1400, 23] width 24 height 9
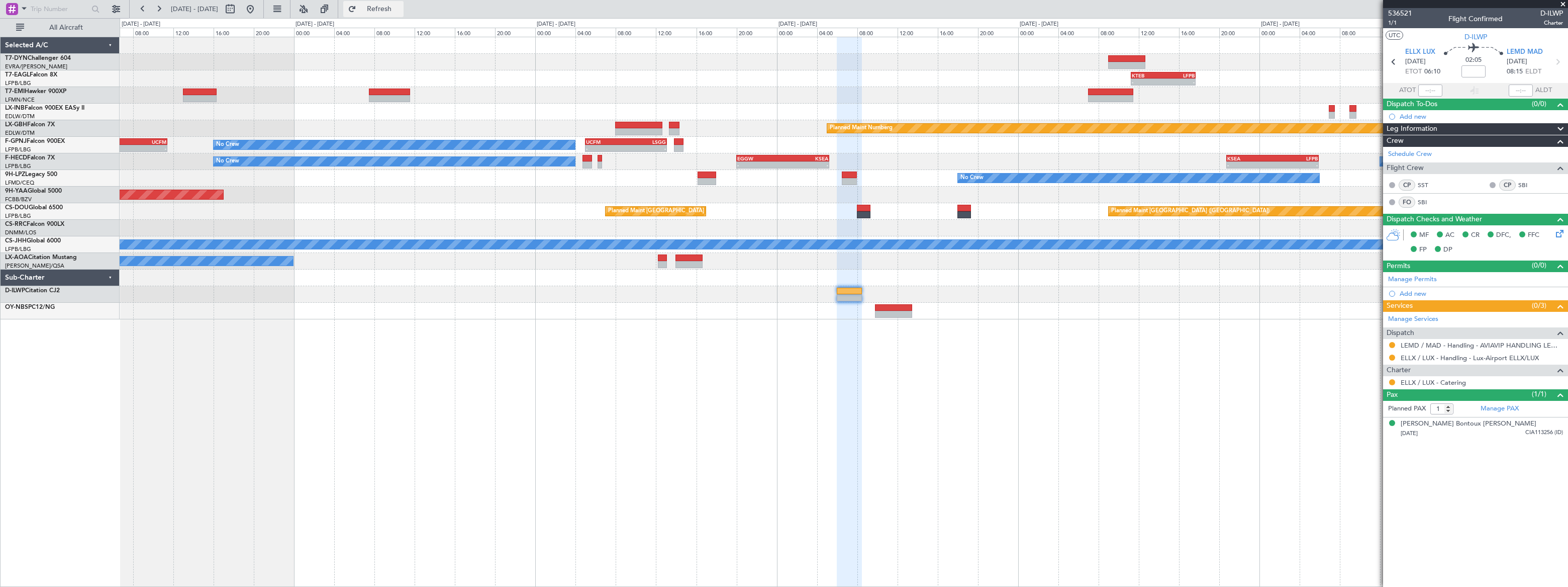
click at [401, 8] on span "Refresh" at bounding box center [379, 9] width 42 height 7
click at [1393, 343] on button "R" at bounding box center [1392, 345] width 6 height 6
click at [1357, 402] on span "Requested" at bounding box center [1363, 404] width 32 height 10
click at [1392, 356] on button "R" at bounding box center [1392, 357] width 6 height 6
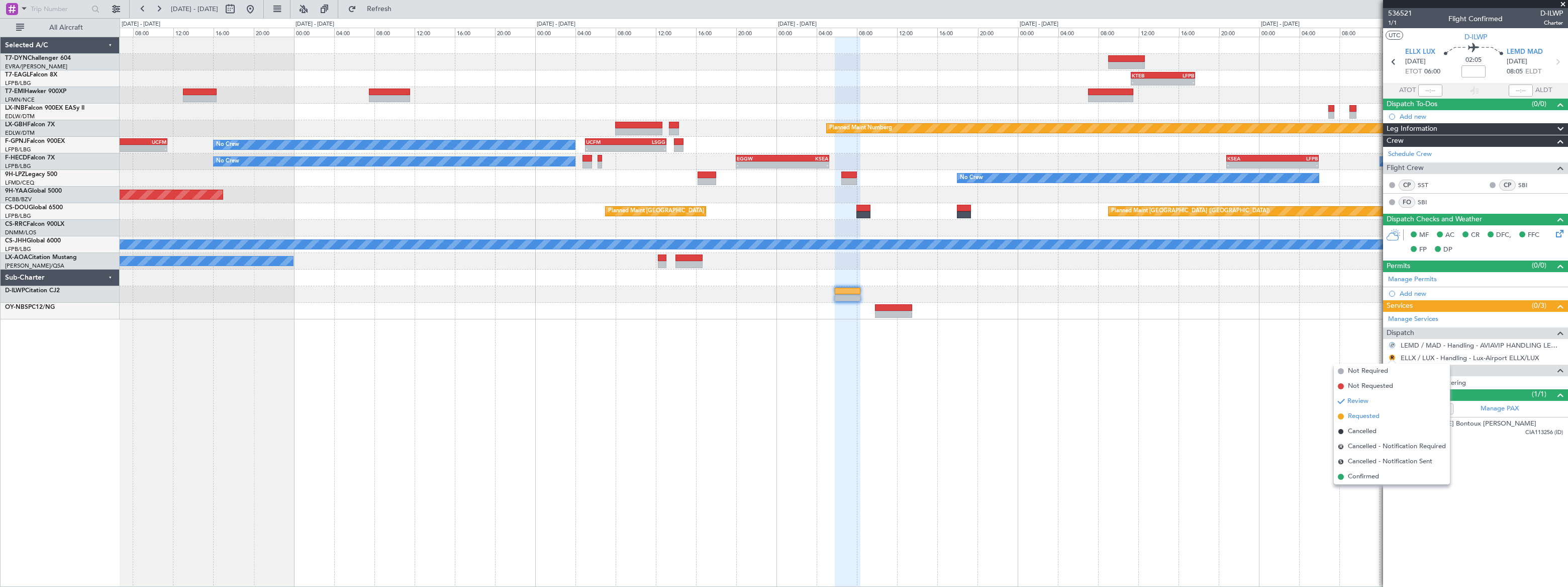
click at [1354, 413] on span "Requested" at bounding box center [1363, 416] width 32 height 10
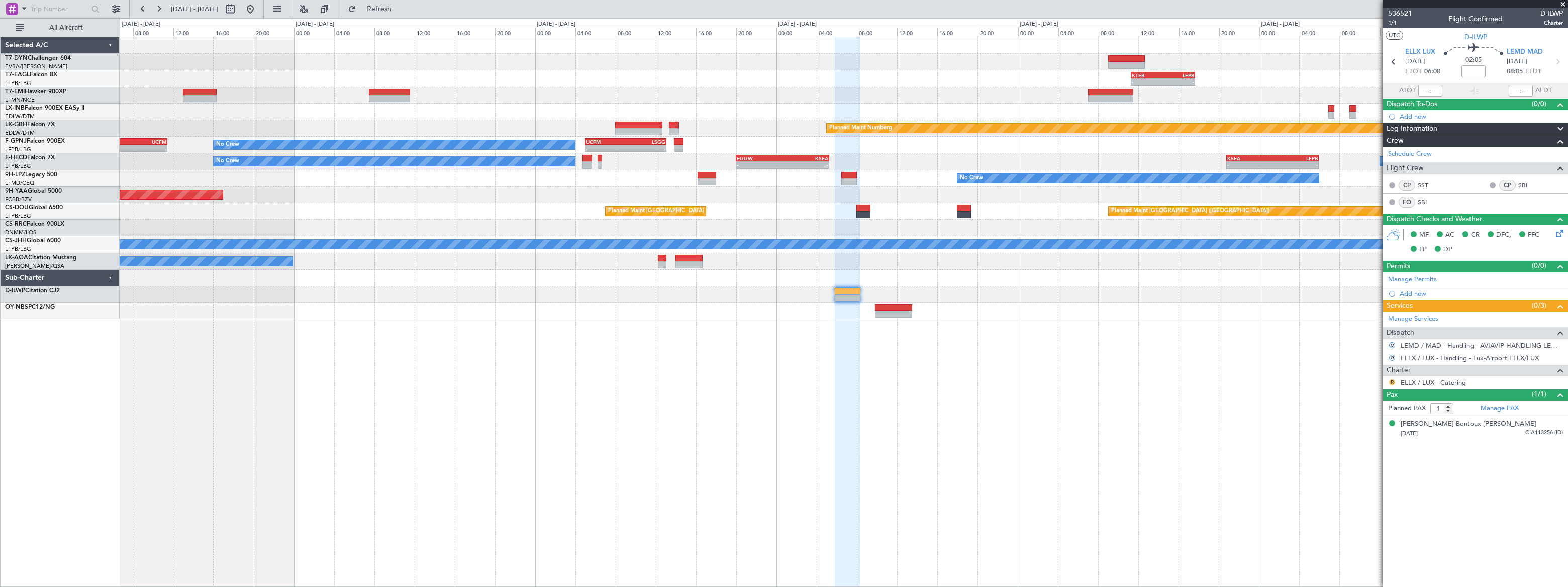
click at [1391, 381] on button "R" at bounding box center [1392, 382] width 6 height 6
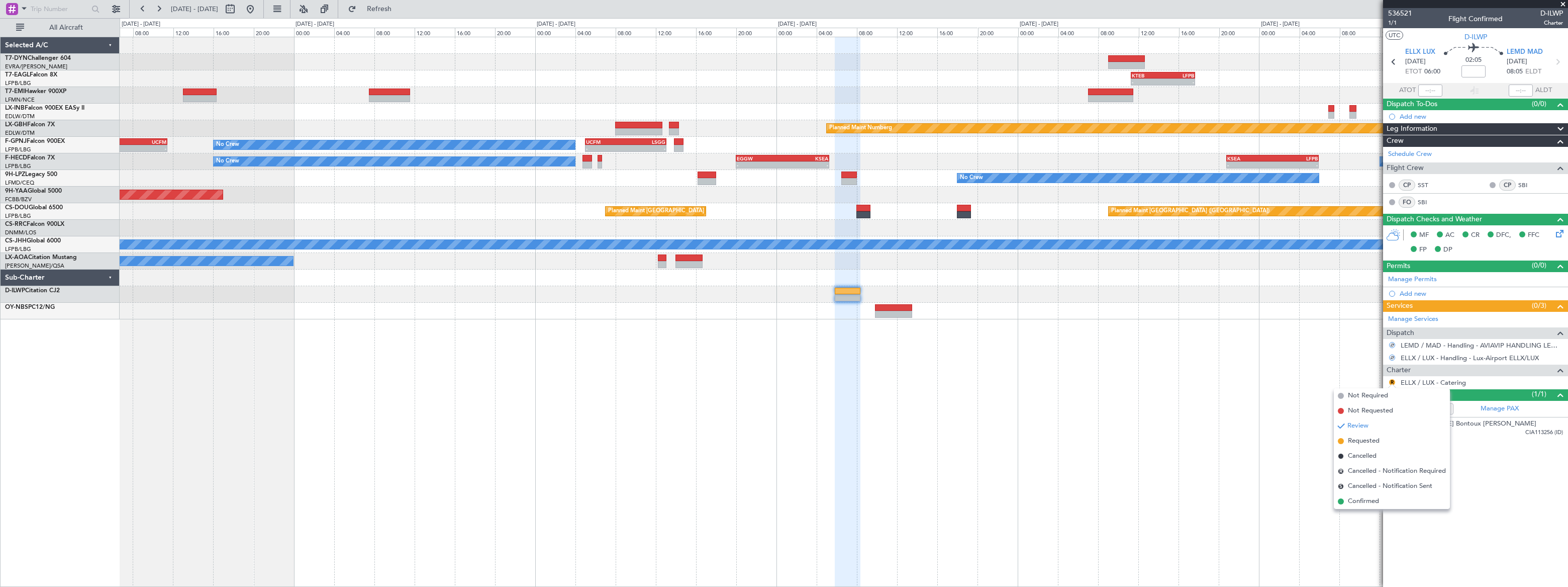
click at [1345, 440] on li "Requested" at bounding box center [1391, 441] width 116 height 15
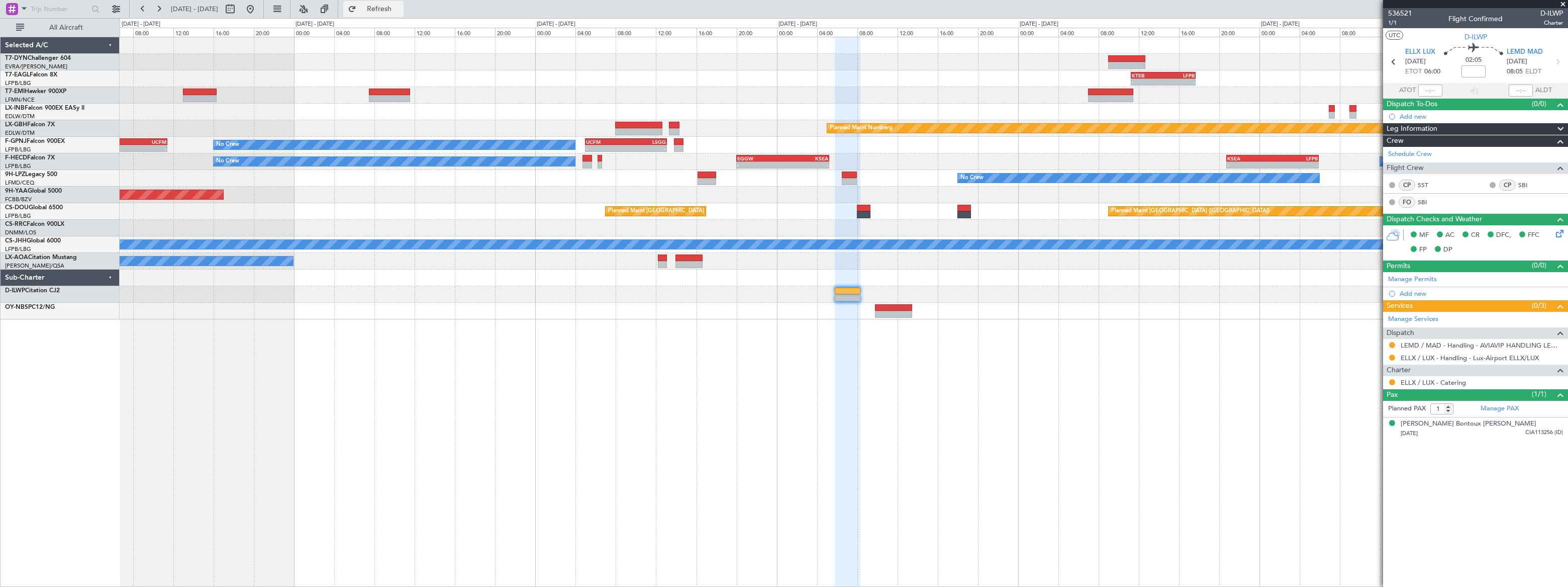
click at [401, 7] on span "Refresh" at bounding box center [379, 9] width 42 height 7
click at [401, 10] on span "Refresh" at bounding box center [379, 9] width 42 height 7
click at [1398, 13] on span "536521" at bounding box center [1400, 13] width 24 height 10
click at [1399, 10] on span "536521" at bounding box center [1400, 13] width 24 height 10
click at [1474, 69] on input at bounding box center [1474, 71] width 24 height 12
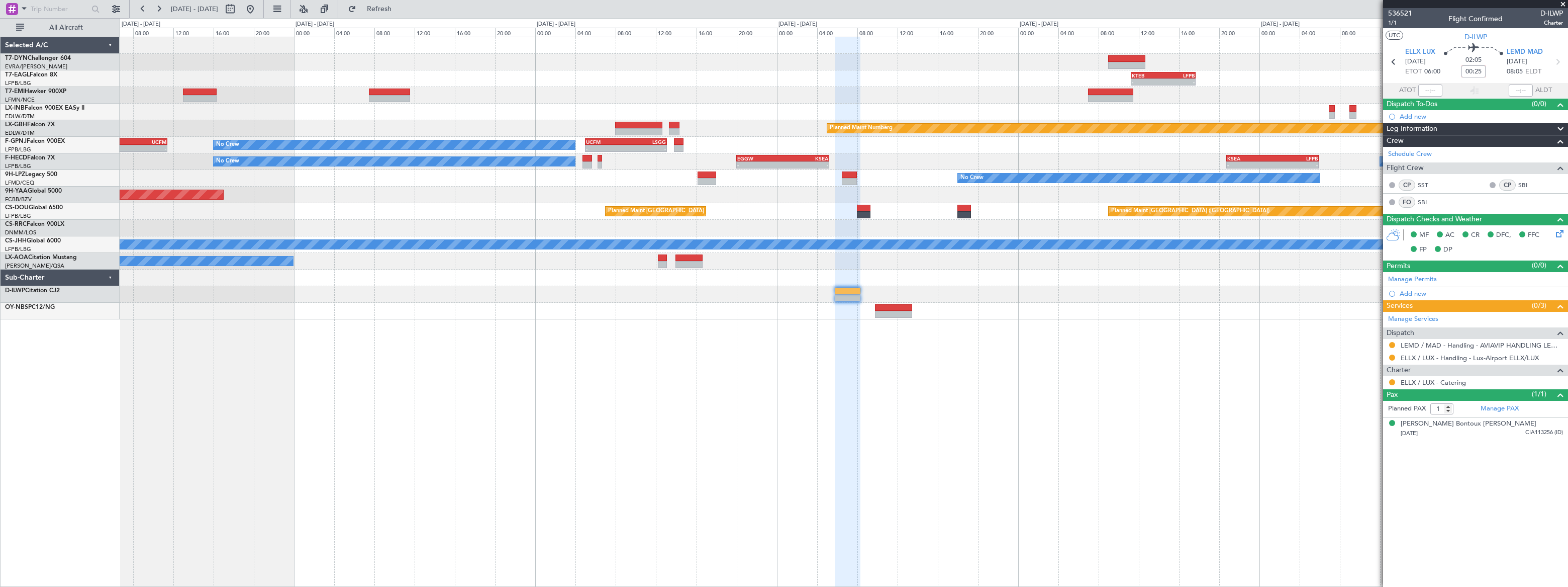
click at [1500, 77] on div "02:05 00:25" at bounding box center [1473, 62] width 66 height 37
click at [1398, 15] on span "536521" at bounding box center [1400, 13] width 24 height 10
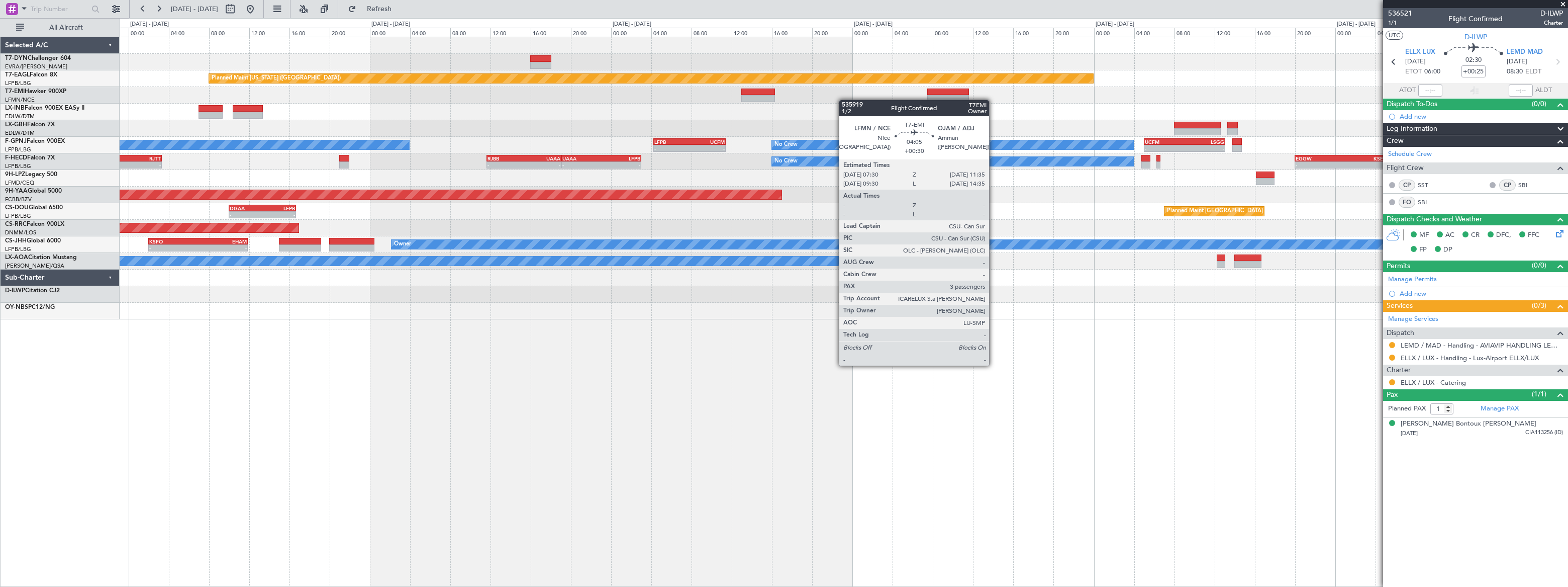
click at [892, 84] on div "Planned Maint [US_STATE] ([GEOGRAPHIC_DATA]) - - KTEB 11:15 Z LFPB 17:40 Z Plan…" at bounding box center [844, 178] width 1448 height 282
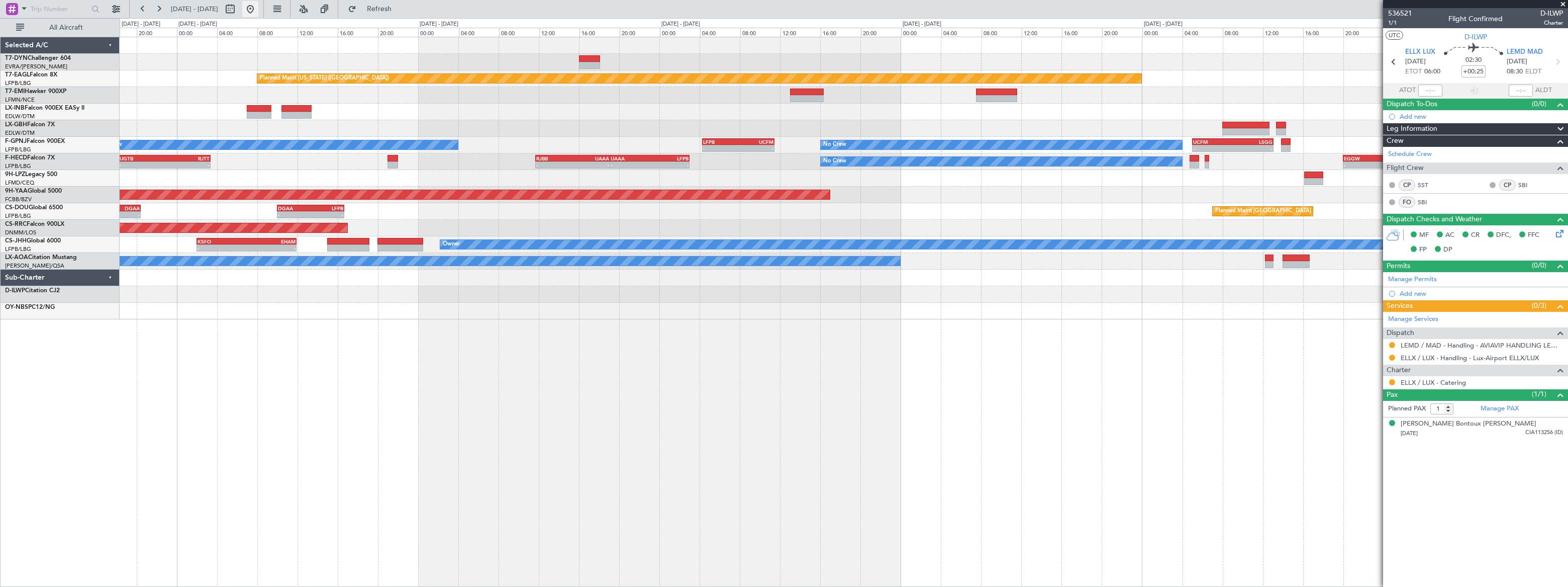
click at [258, 10] on button at bounding box center [250, 9] width 16 height 16
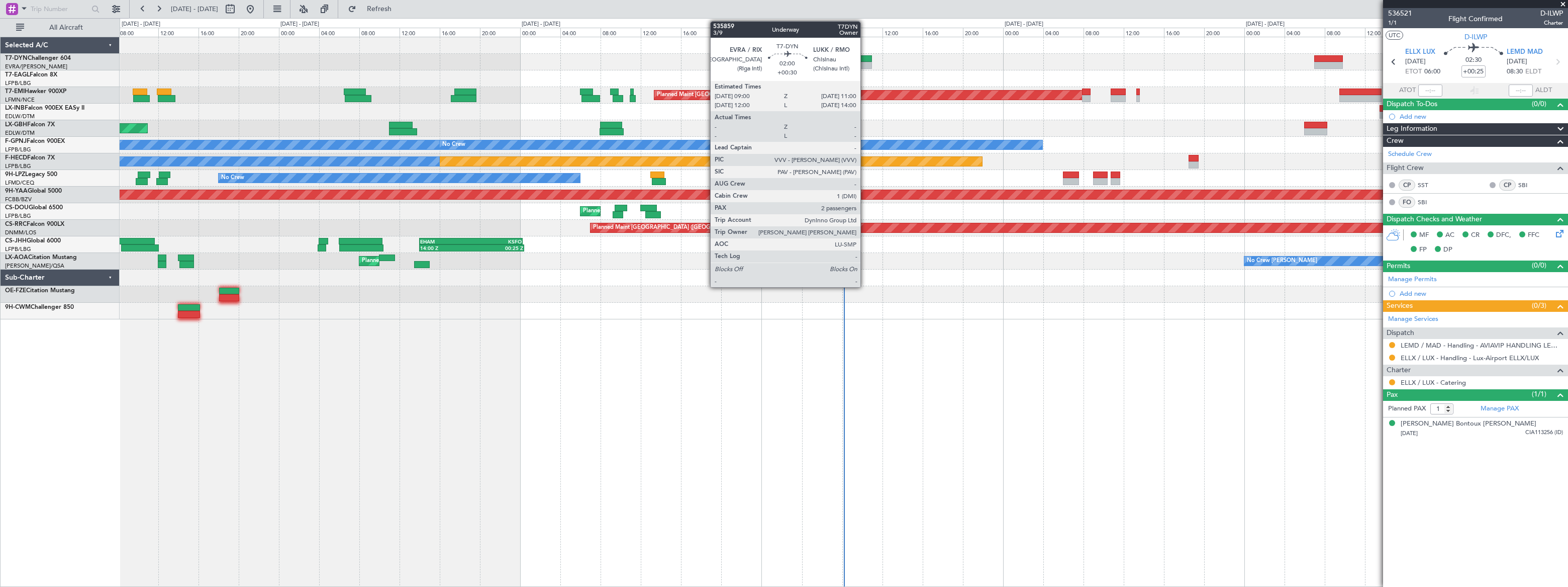
click at [865, 58] on div at bounding box center [862, 59] width 21 height 7
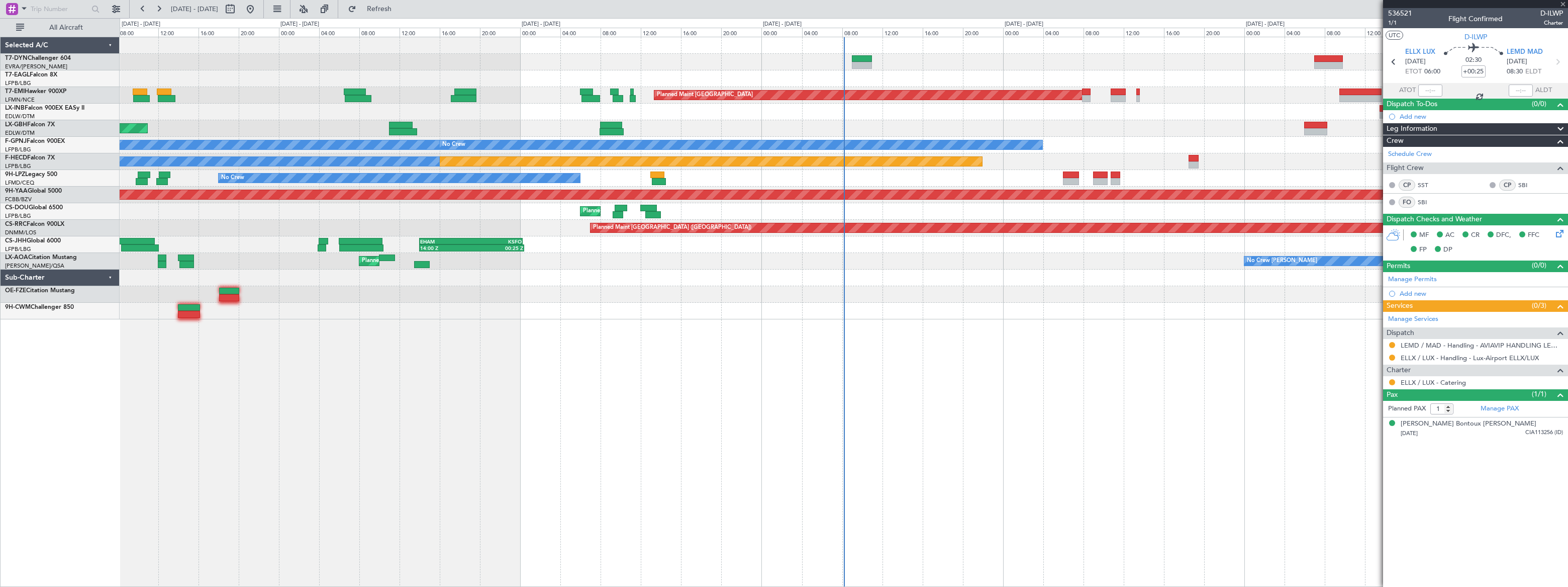
click at [865, 59] on div at bounding box center [862, 59] width 21 height 7
type input "+00:30"
type input "2"
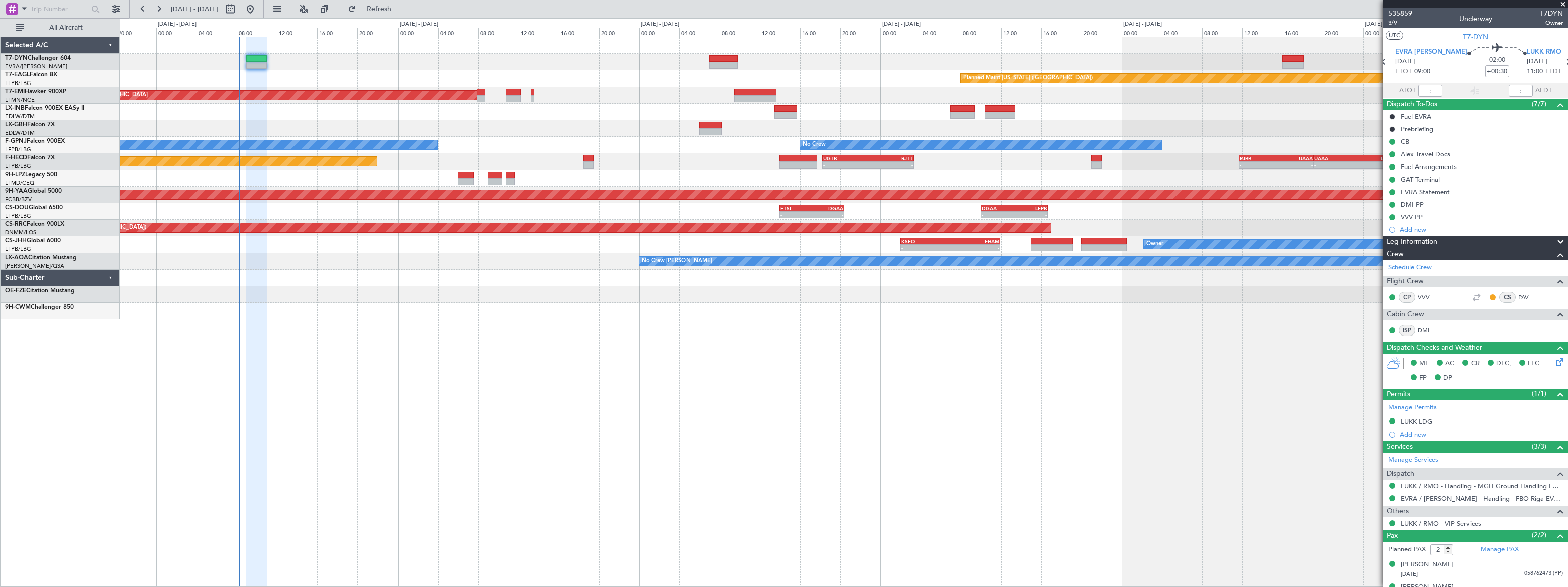
click at [196, 100] on div "Planned Maint [US_STATE] ([GEOGRAPHIC_DATA]) Planned Maint [GEOGRAPHIC_DATA] No…" at bounding box center [844, 178] width 1448 height 282
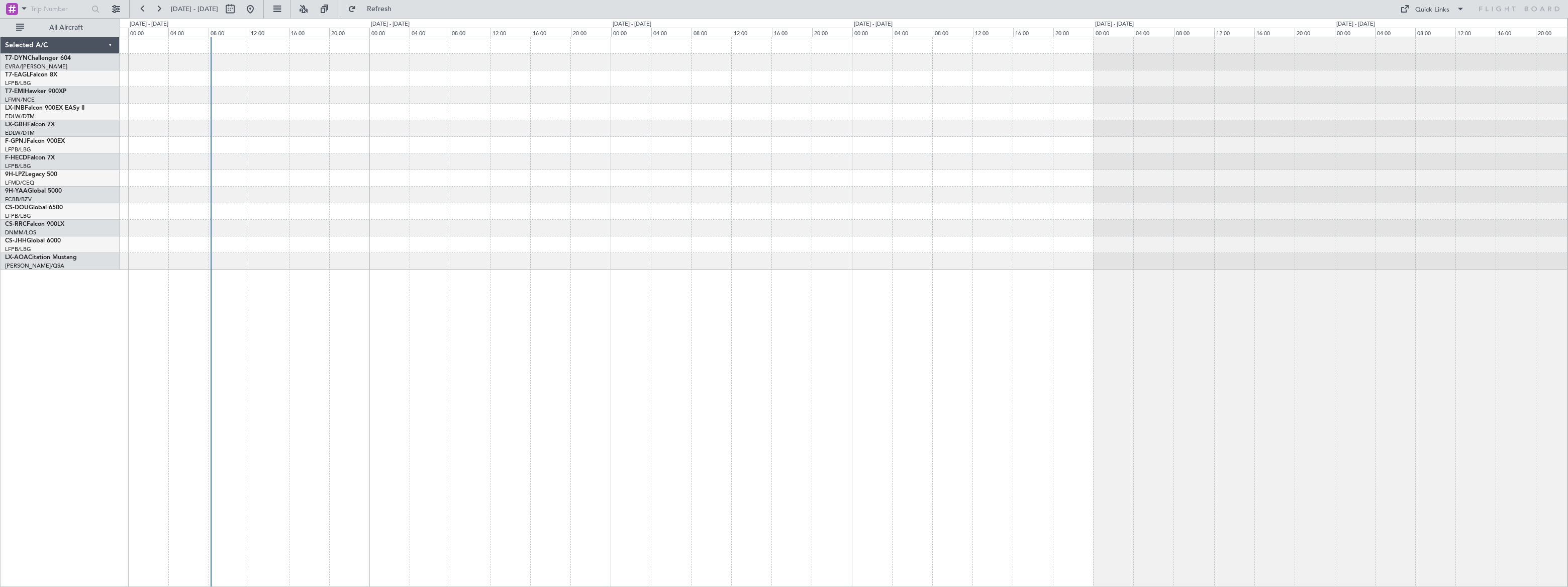
click at [304, 97] on div at bounding box center [844, 153] width 1447 height 232
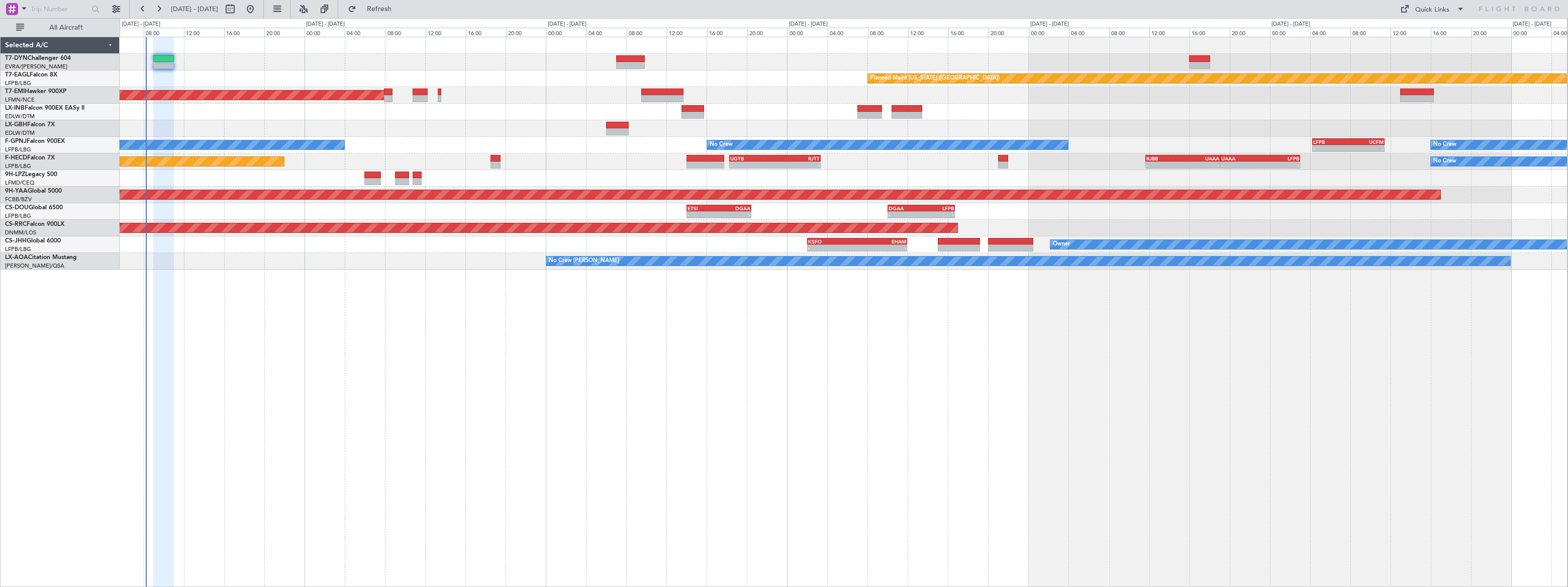
click at [324, 342] on div "Planned Maint [US_STATE] ([GEOGRAPHIC_DATA]) Planned Maint [GEOGRAPHIC_DATA] No…" at bounding box center [844, 311] width 1448 height 550
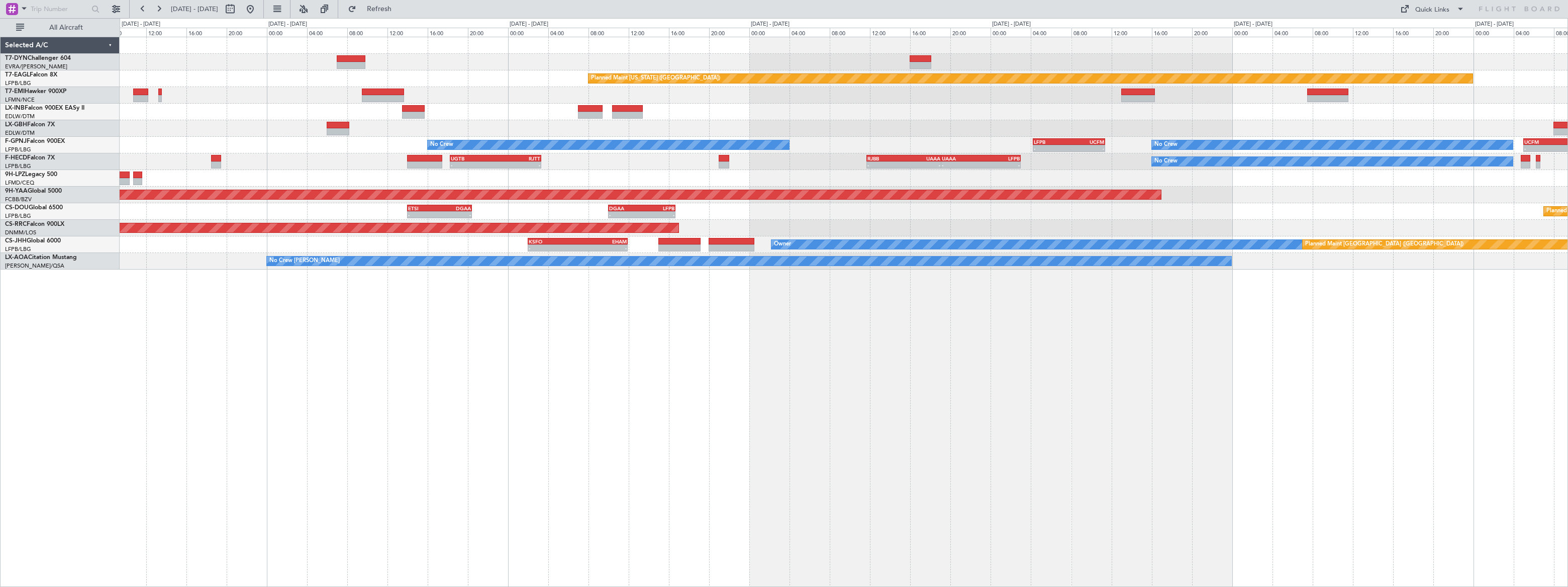
click at [576, 135] on div "Planned Maint [US_STATE] ([GEOGRAPHIC_DATA]) Planned Maint [GEOGRAPHIC_DATA] Pl…" at bounding box center [844, 153] width 1448 height 232
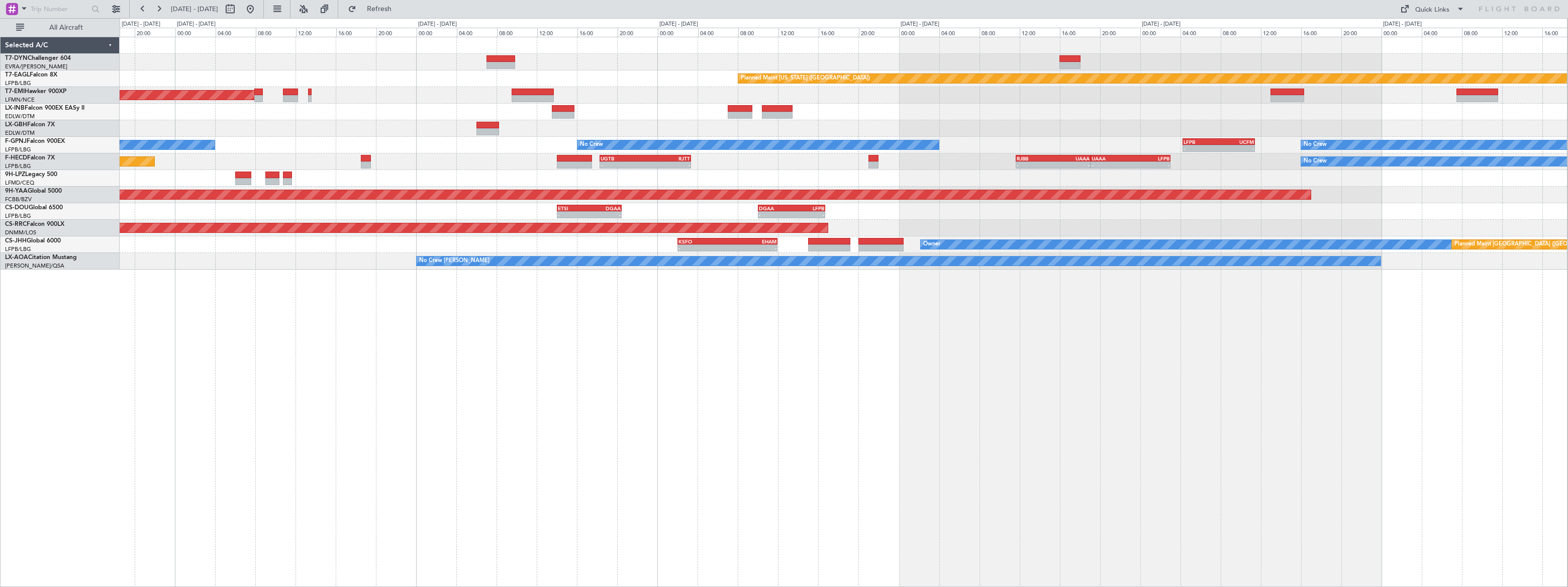
click at [775, 186] on div at bounding box center [844, 178] width 1447 height 16
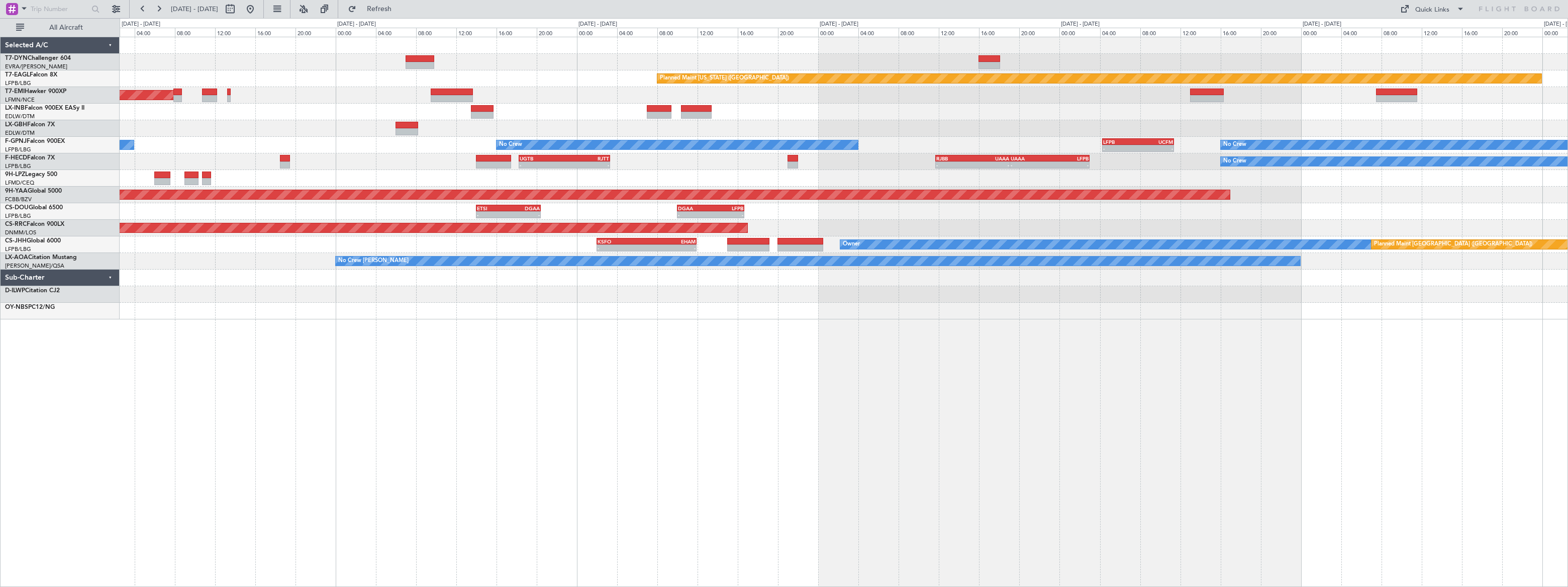
click at [543, 321] on div "Planned Maint [US_STATE] ([GEOGRAPHIC_DATA]) Planned Maint [GEOGRAPHIC_DATA] Pl…" at bounding box center [844, 311] width 1448 height 550
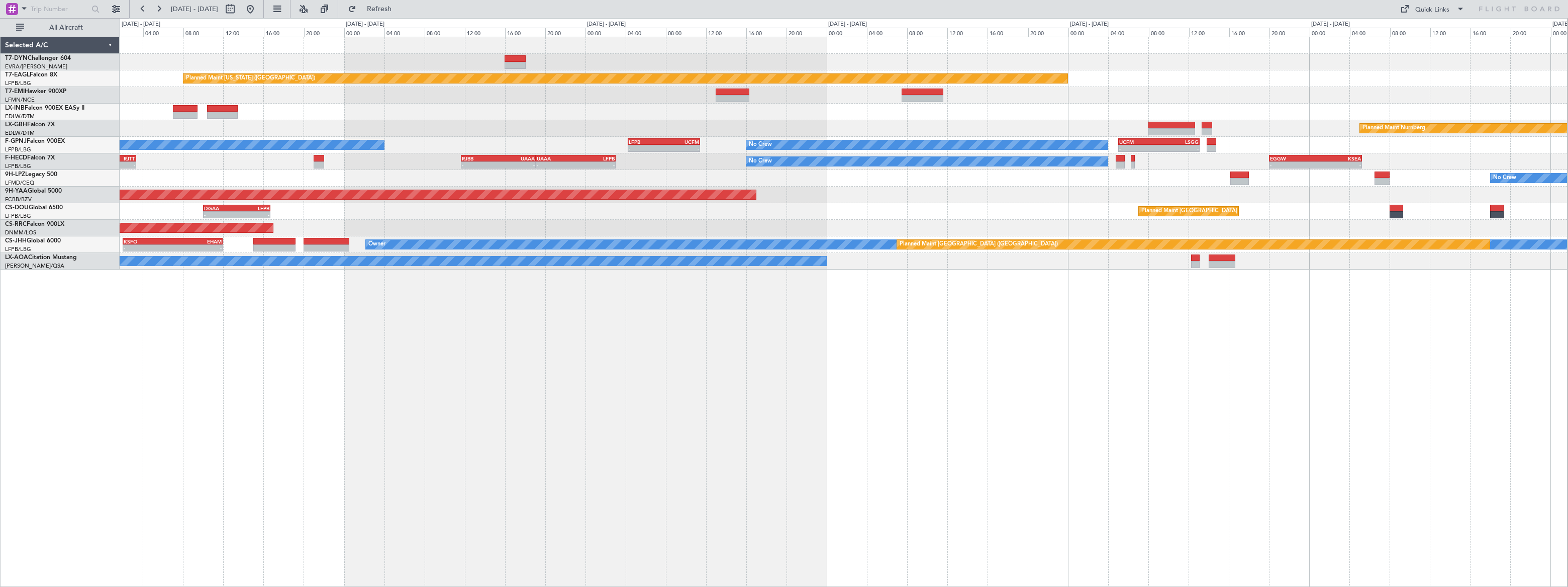
click at [818, 203] on div "Planned Maint [US_STATE] ([GEOGRAPHIC_DATA]) - - KTEB 11:15 Z LFPB 17:40 Z Plan…" at bounding box center [844, 153] width 1447 height 232
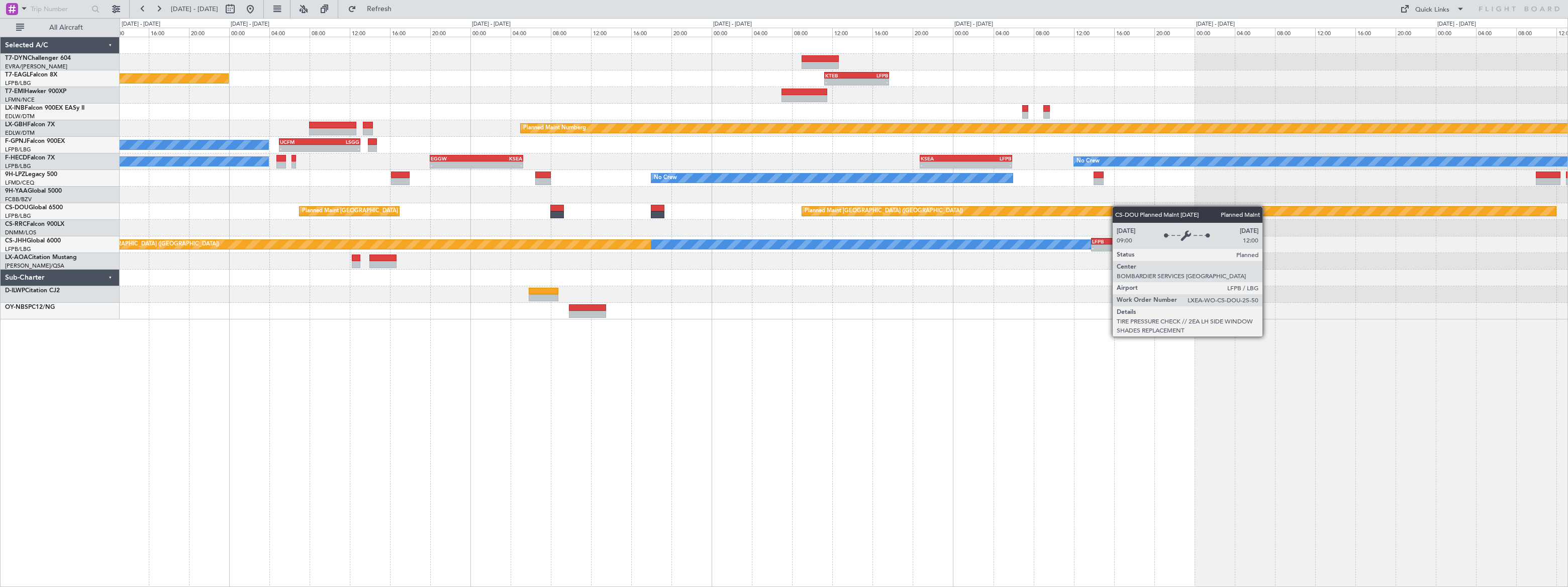
click at [1045, 209] on div "Planned Maint [US_STATE] ([GEOGRAPHIC_DATA]) - - KTEB 11:15 Z LFPB 17:40 Z Plan…" at bounding box center [844, 178] width 1448 height 282
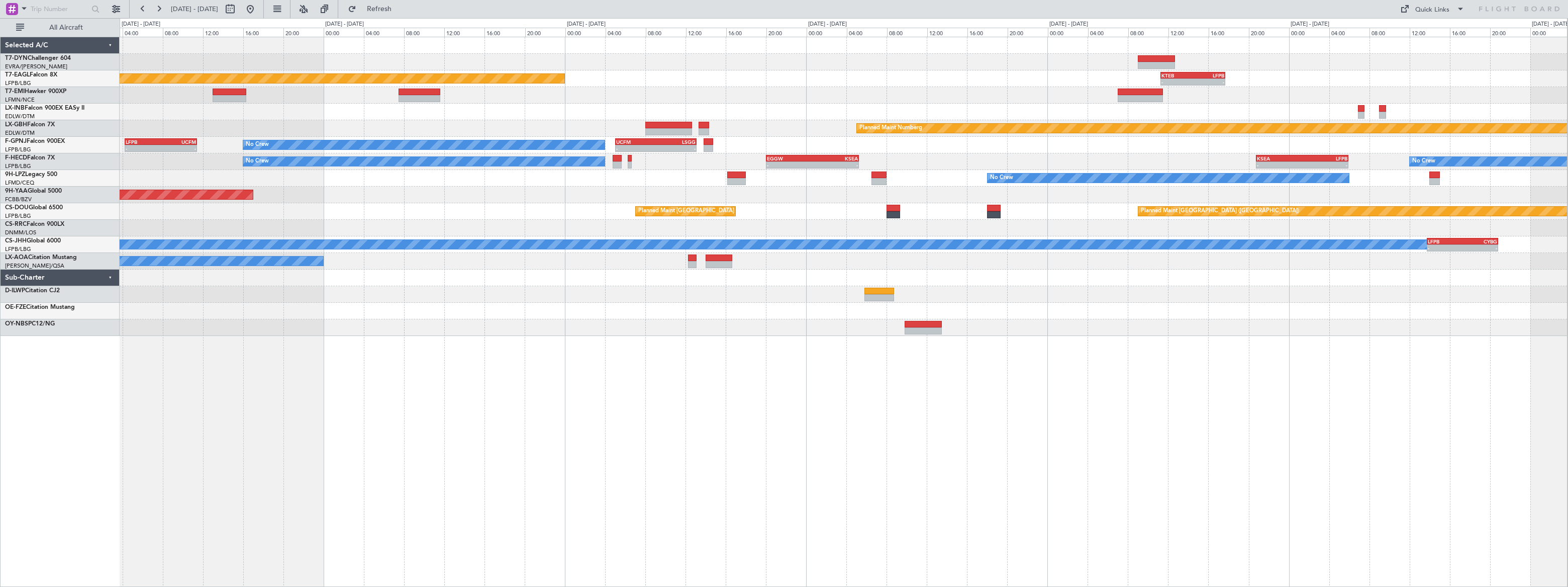
click at [875, 108] on div "Planned Maint [US_STATE] ([GEOGRAPHIC_DATA]) - - KTEB 11:15 Z LFPB 17:40 Z Plan…" at bounding box center [844, 186] width 1447 height 298
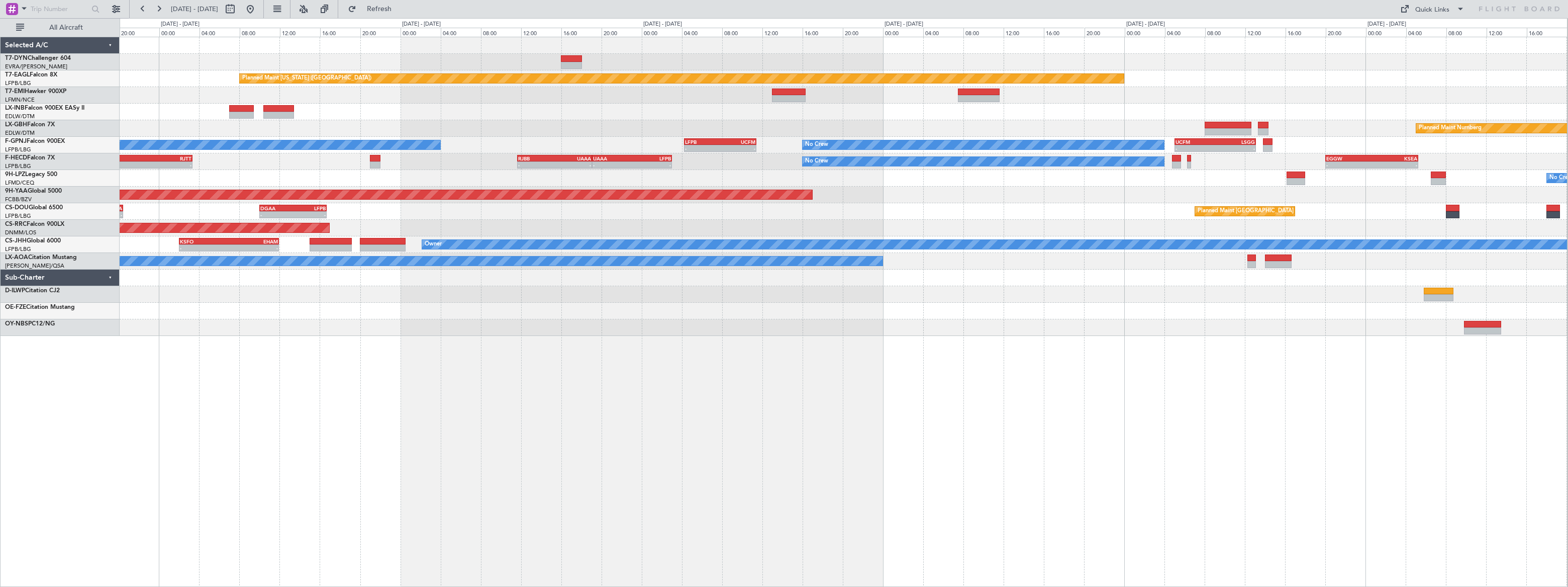
click at [976, 122] on div "Planned Maint [US_STATE] ([GEOGRAPHIC_DATA]) - - KTEB 11:15 Z LFPB 17:40 Z Plan…" at bounding box center [844, 186] width 1447 height 298
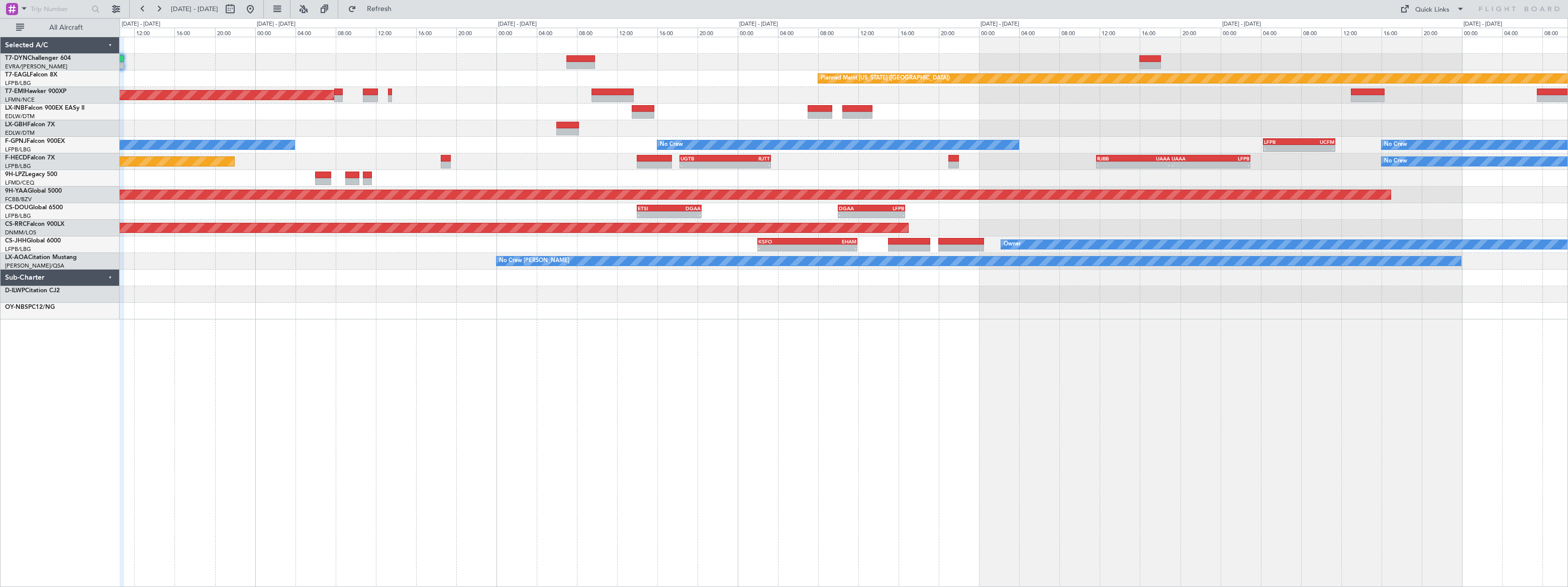
click at [987, 94] on div "Planned Maint [US_STATE] ([GEOGRAPHIC_DATA]) Planned Maint [GEOGRAPHIC_DATA] No…" at bounding box center [844, 178] width 1448 height 282
click at [1063, 83] on div "Planned Maint [US_STATE] ([GEOGRAPHIC_DATA]) Planned Maint [GEOGRAPHIC_DATA] No…" at bounding box center [844, 178] width 1447 height 282
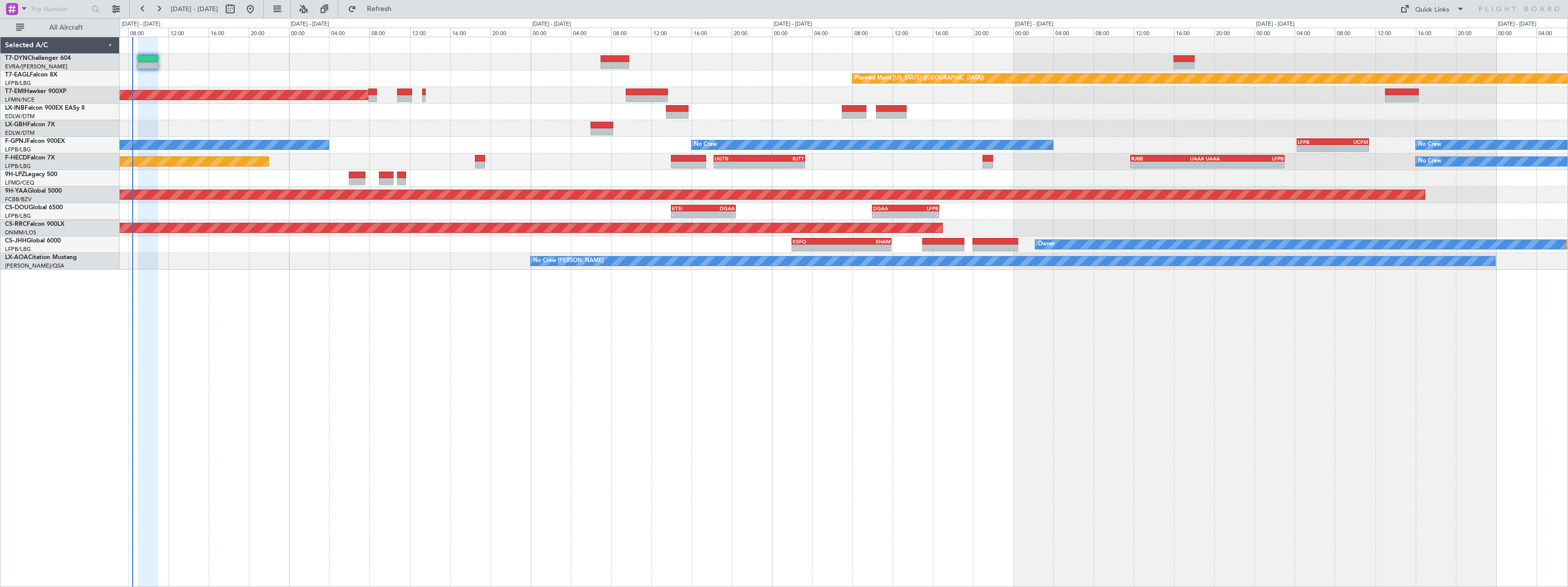
click at [494, 295] on div "Planned Maint [US_STATE] ([GEOGRAPHIC_DATA]) Planned Maint [GEOGRAPHIC_DATA] No…" at bounding box center [844, 311] width 1448 height 550
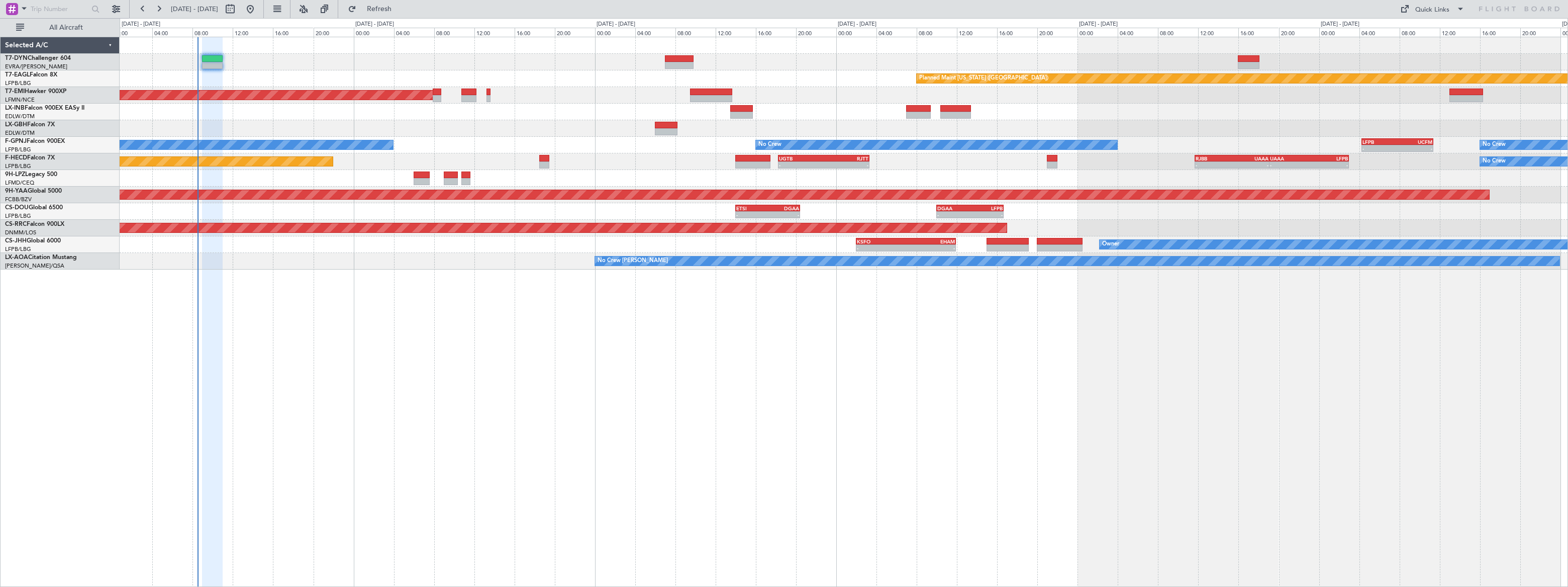
click at [560, 366] on div "Planned Maint [US_STATE] ([GEOGRAPHIC_DATA]) Planned Maint [GEOGRAPHIC_DATA] No…" at bounding box center [844, 311] width 1448 height 550
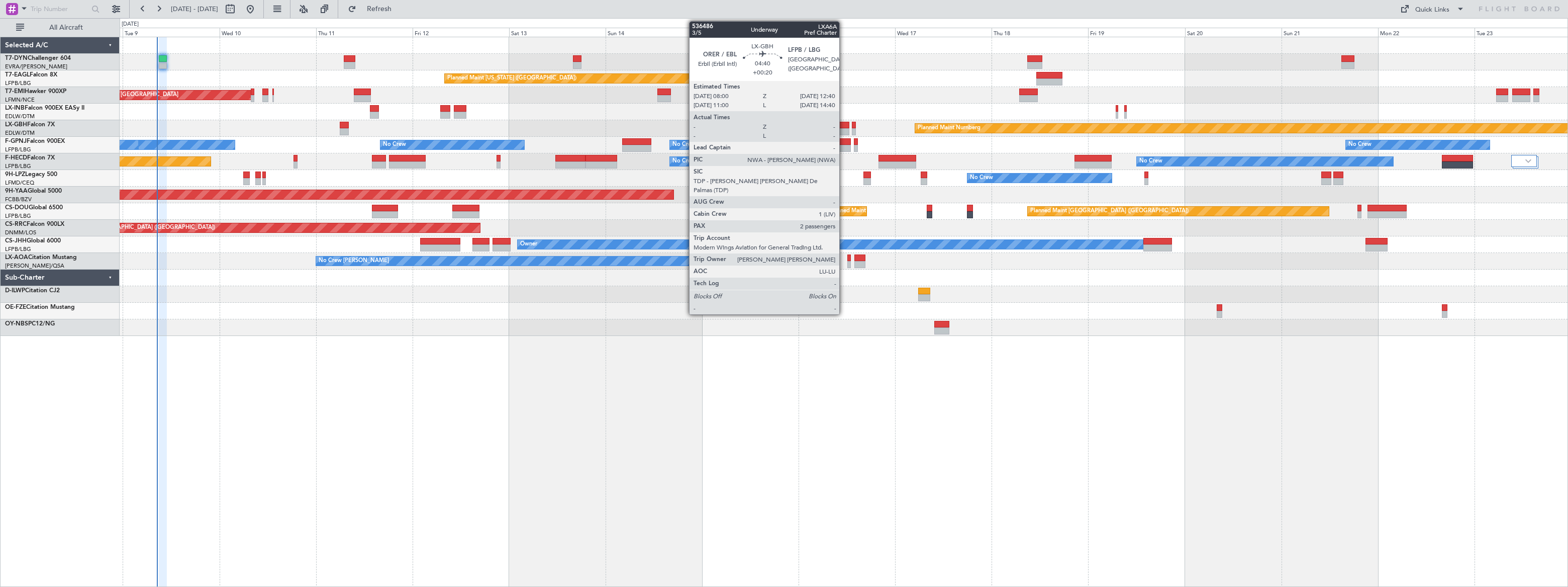
click at [844, 125] on div at bounding box center [839, 125] width 19 height 7
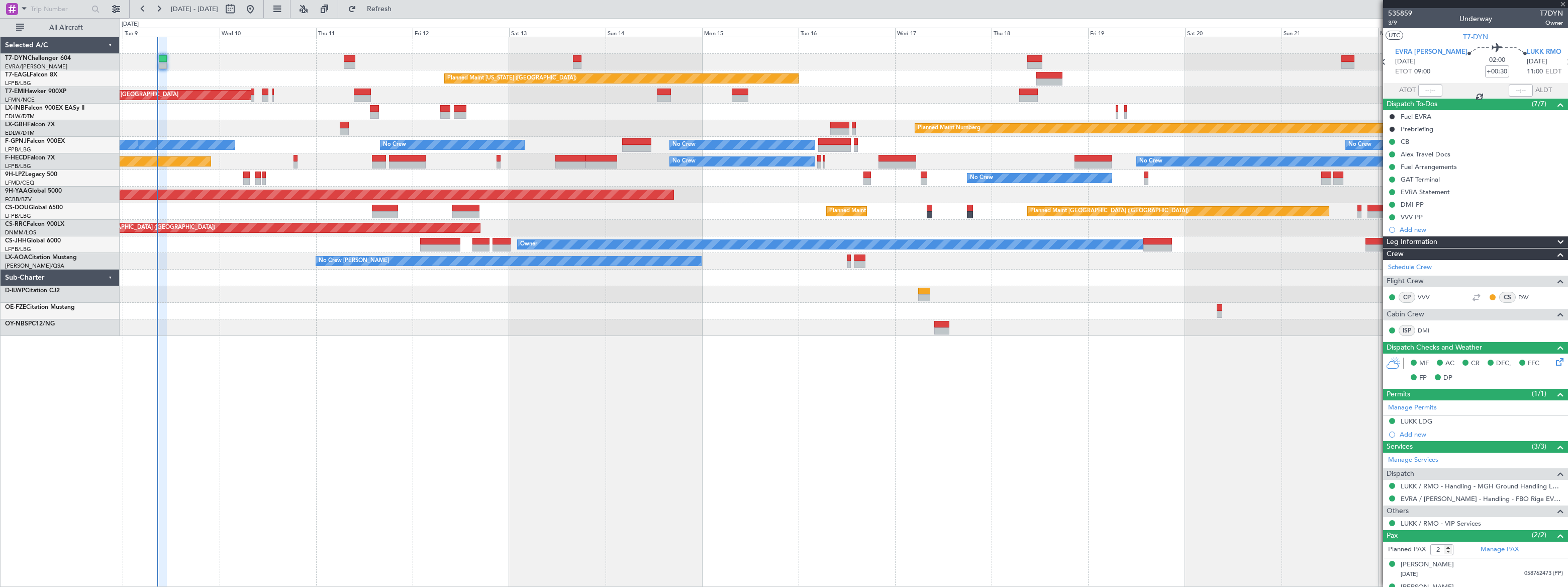
type input "+00:20"
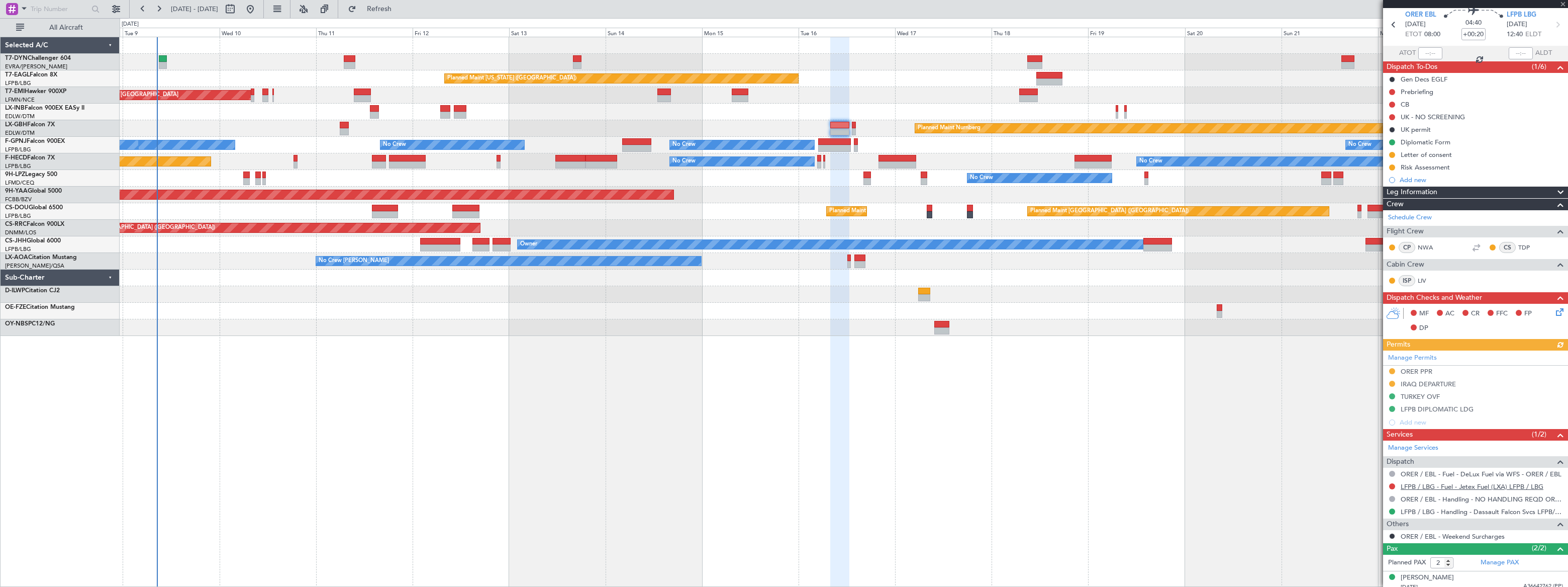
scroll to position [65, 0]
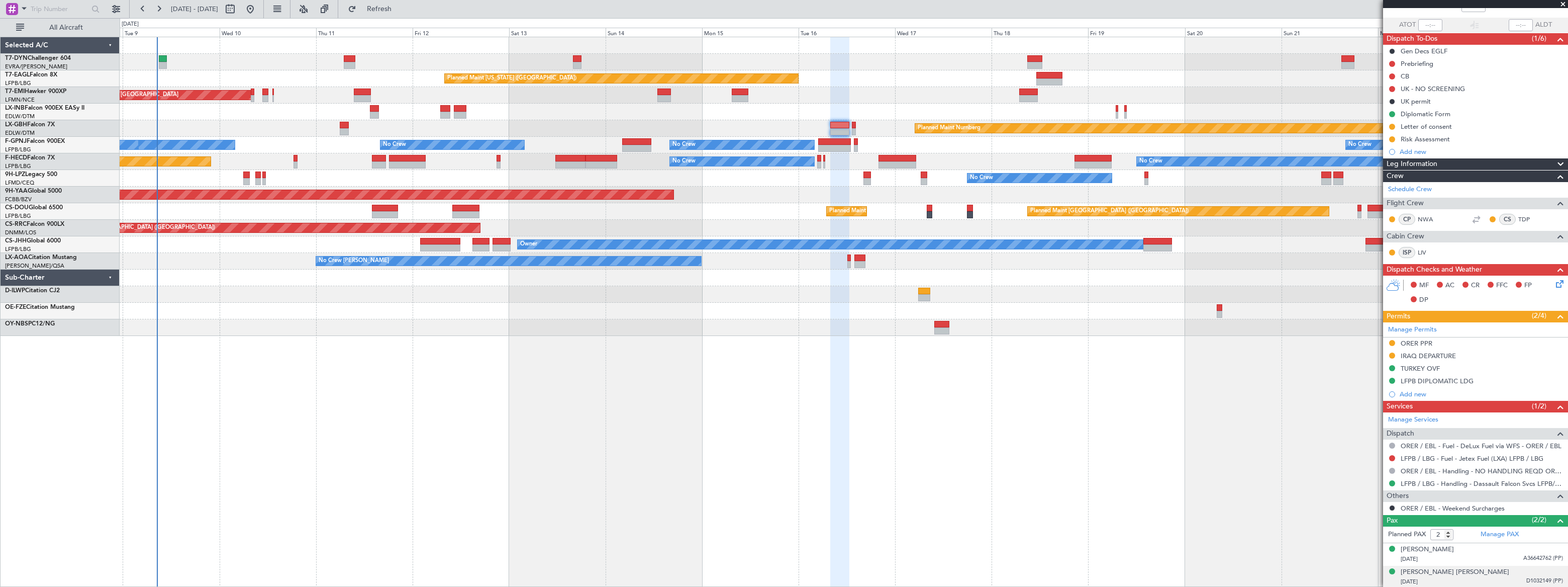
click at [1526, 580] on span "D1032149 (PP)" at bounding box center [1544, 581] width 37 height 9
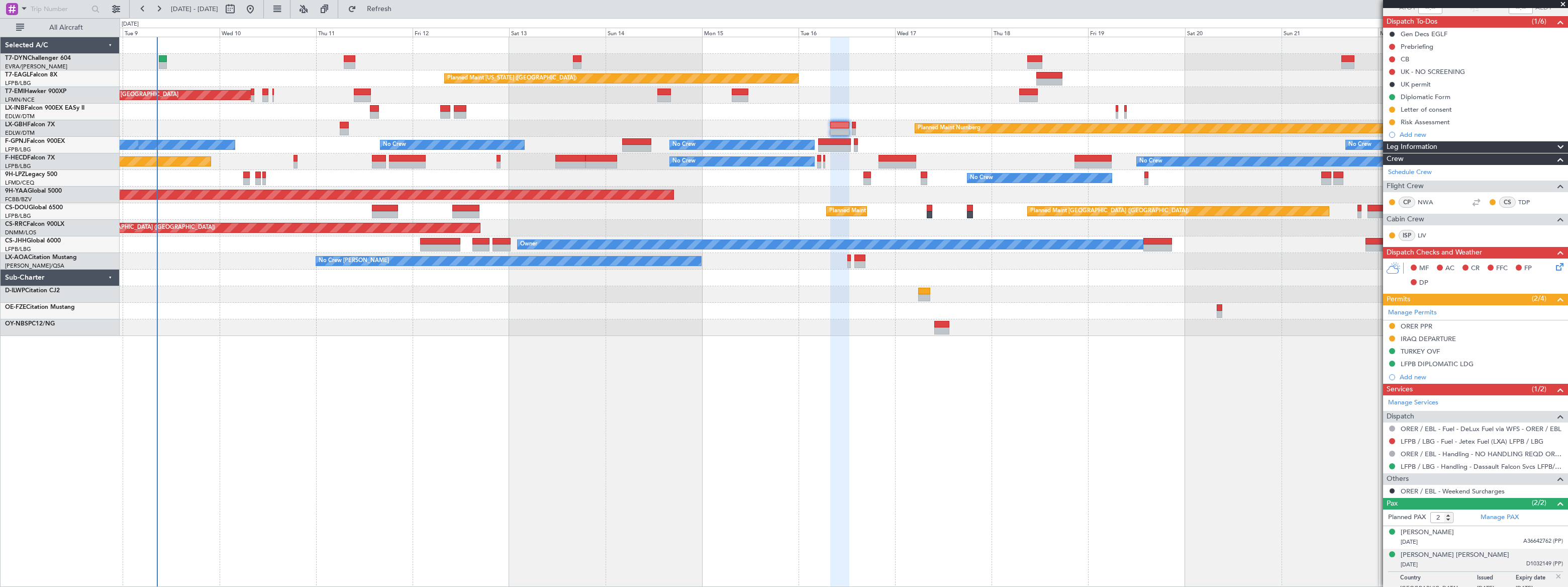
scroll to position [90, 0]
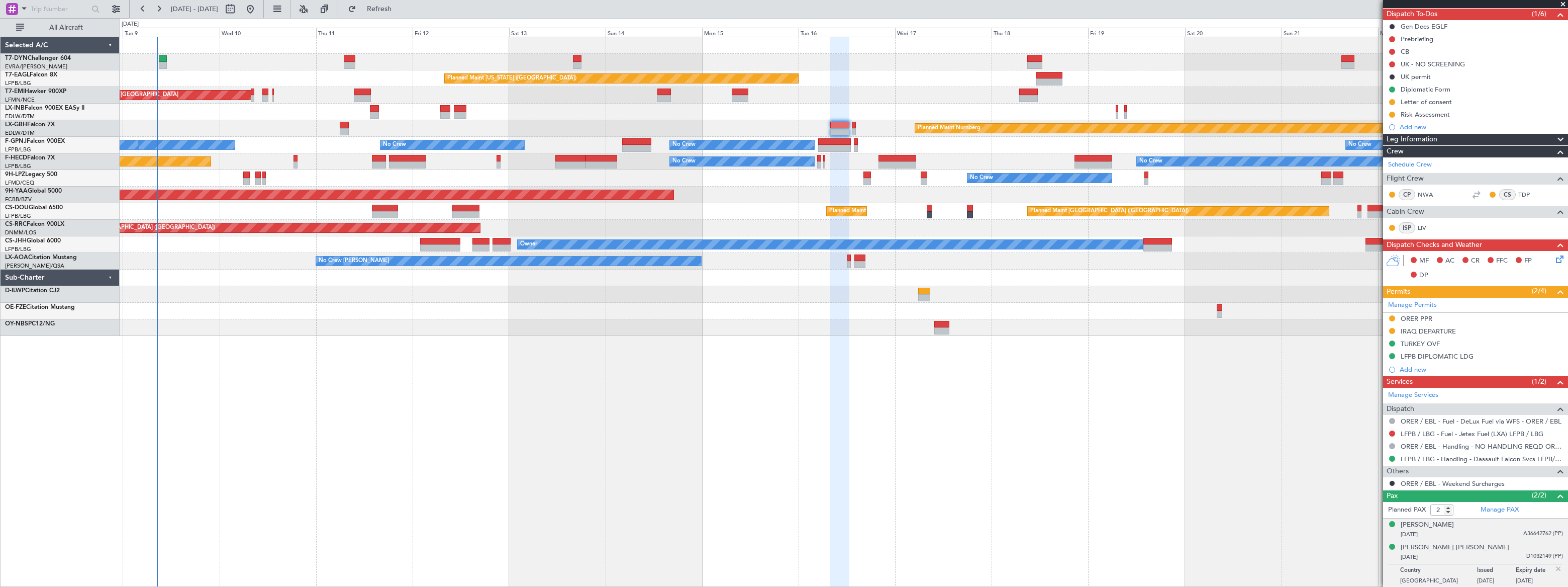
click at [1493, 525] on div "[PERSON_NAME] [DATE] A36642762 (PP)" at bounding box center [1482, 530] width 163 height 19
click at [1472, 572] on div "[PERSON_NAME] [PERSON_NAME]" at bounding box center [1455, 572] width 108 height 10
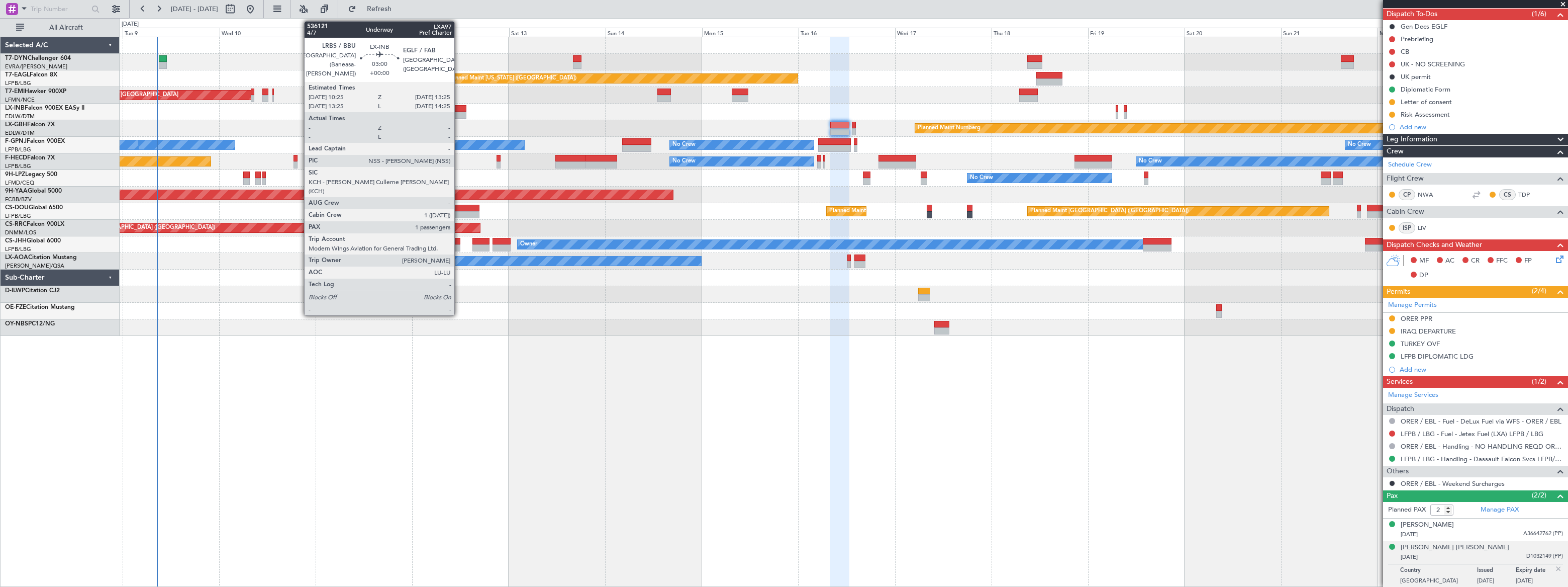
click at [459, 110] on div at bounding box center [460, 109] width 13 height 7
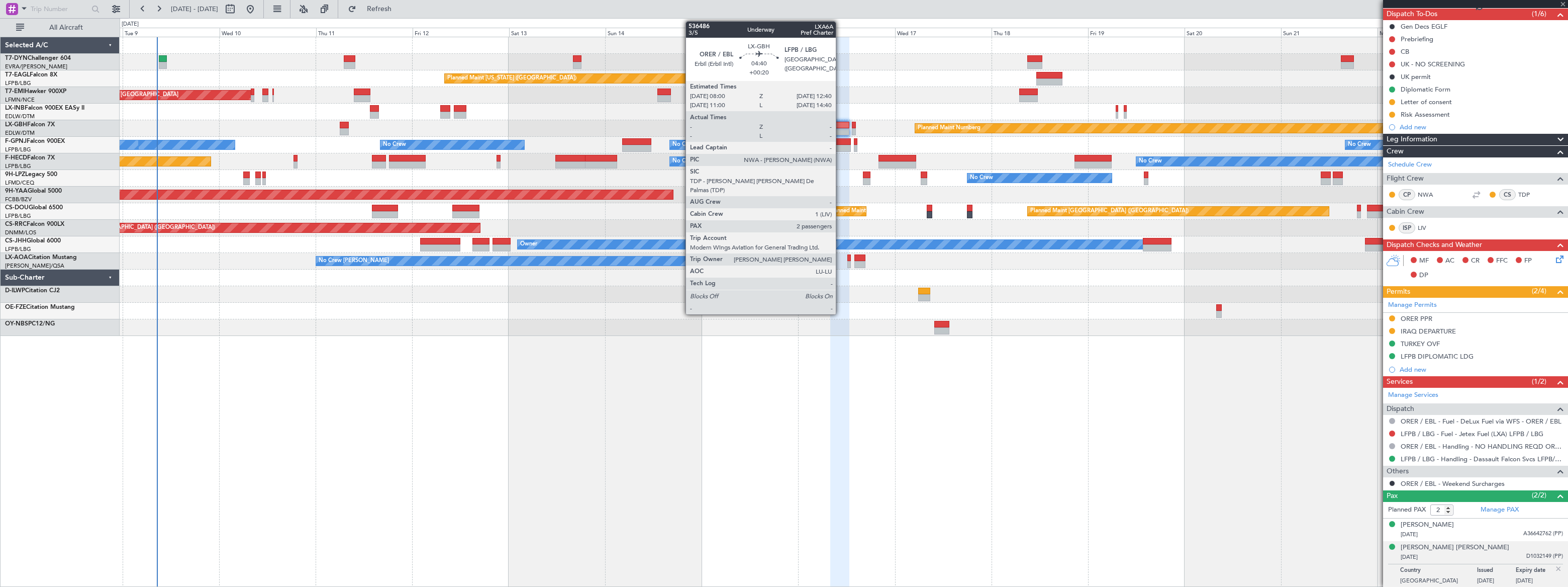
click at [839, 124] on div at bounding box center [839, 125] width 19 height 7
type input "1"
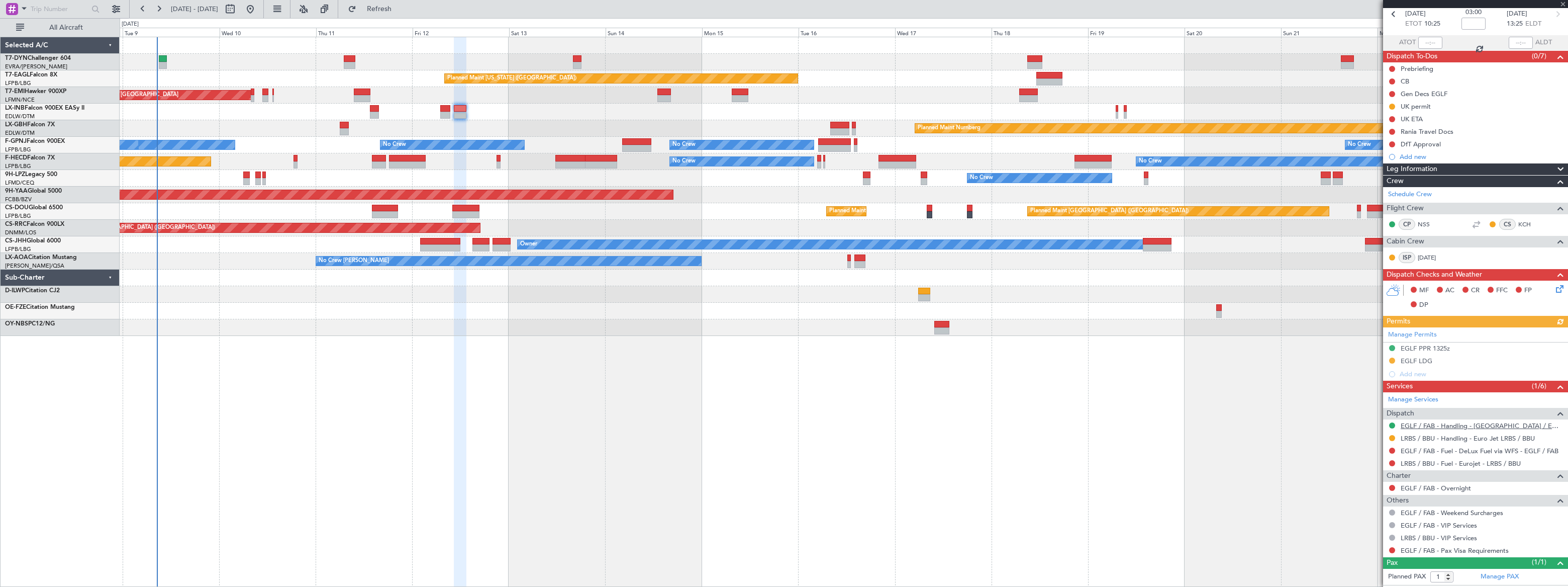
scroll to position [67, 0]
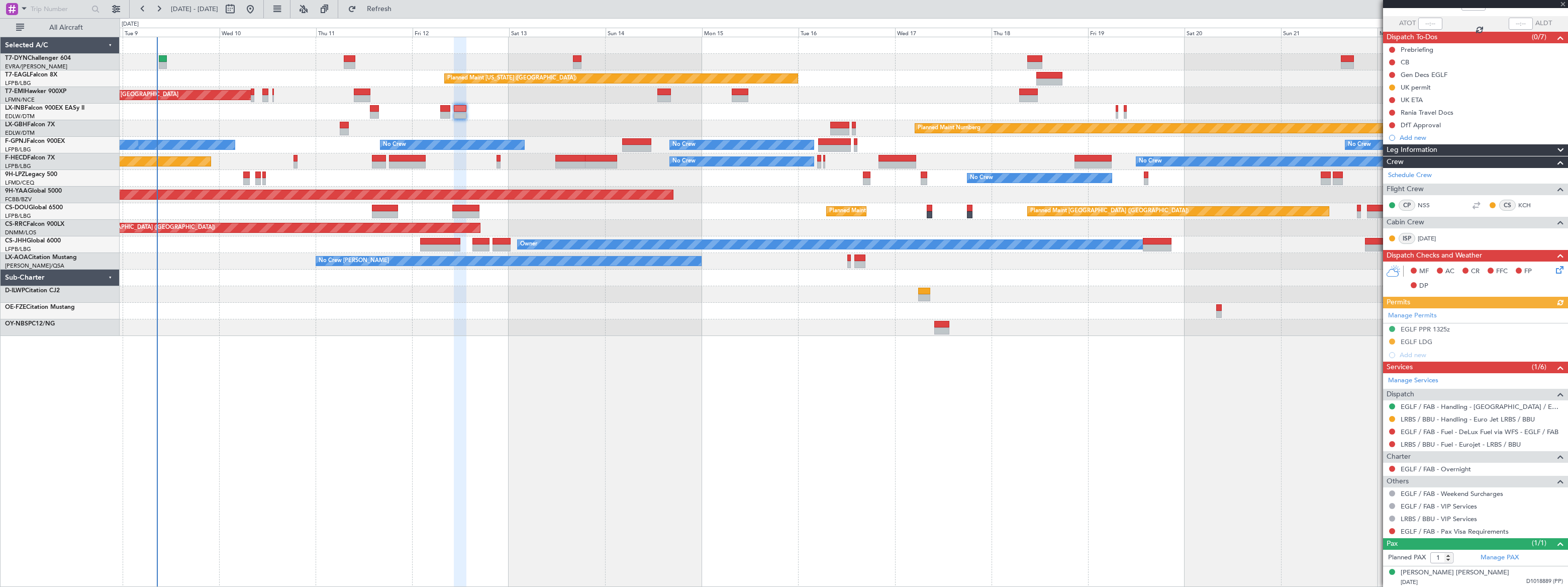
type input "+00:20"
type input "2"
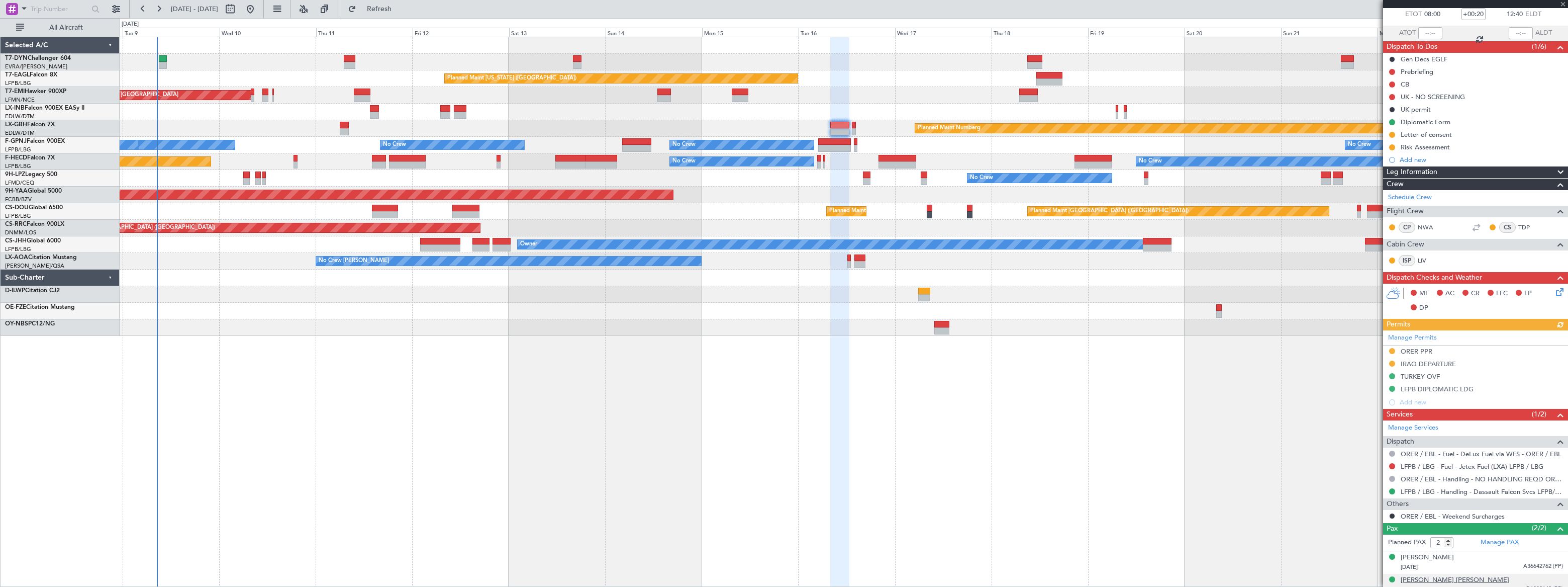
scroll to position [90, 0]
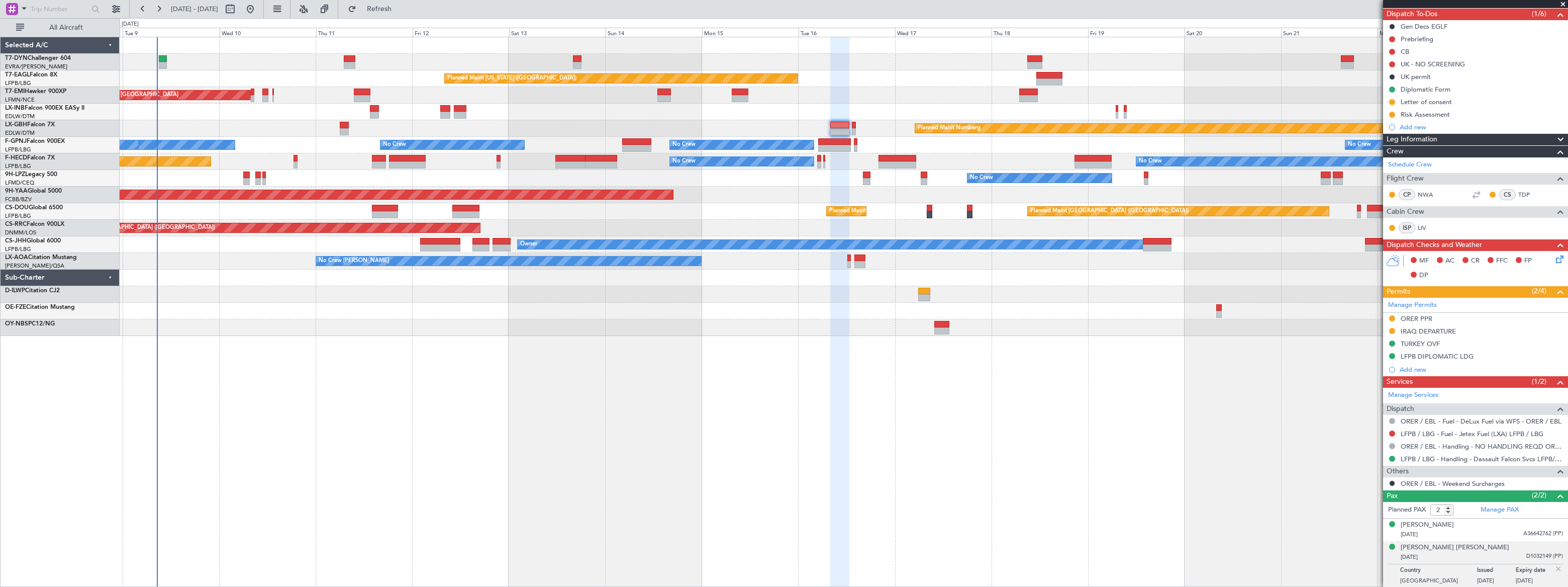
click at [1532, 553] on span "D1032149 (PP)" at bounding box center [1544, 557] width 37 height 9
click at [1489, 546] on div "[PERSON_NAME] [PERSON_NAME]" at bounding box center [1455, 547] width 108 height 10
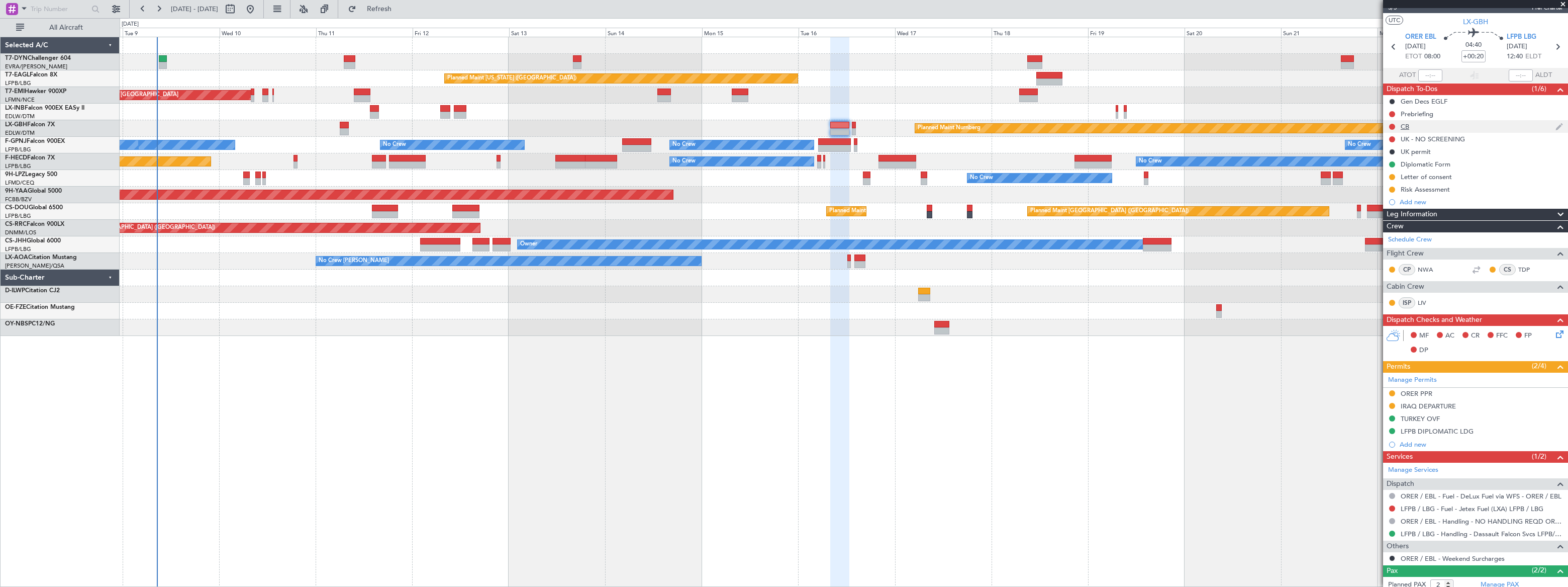
scroll to position [0, 0]
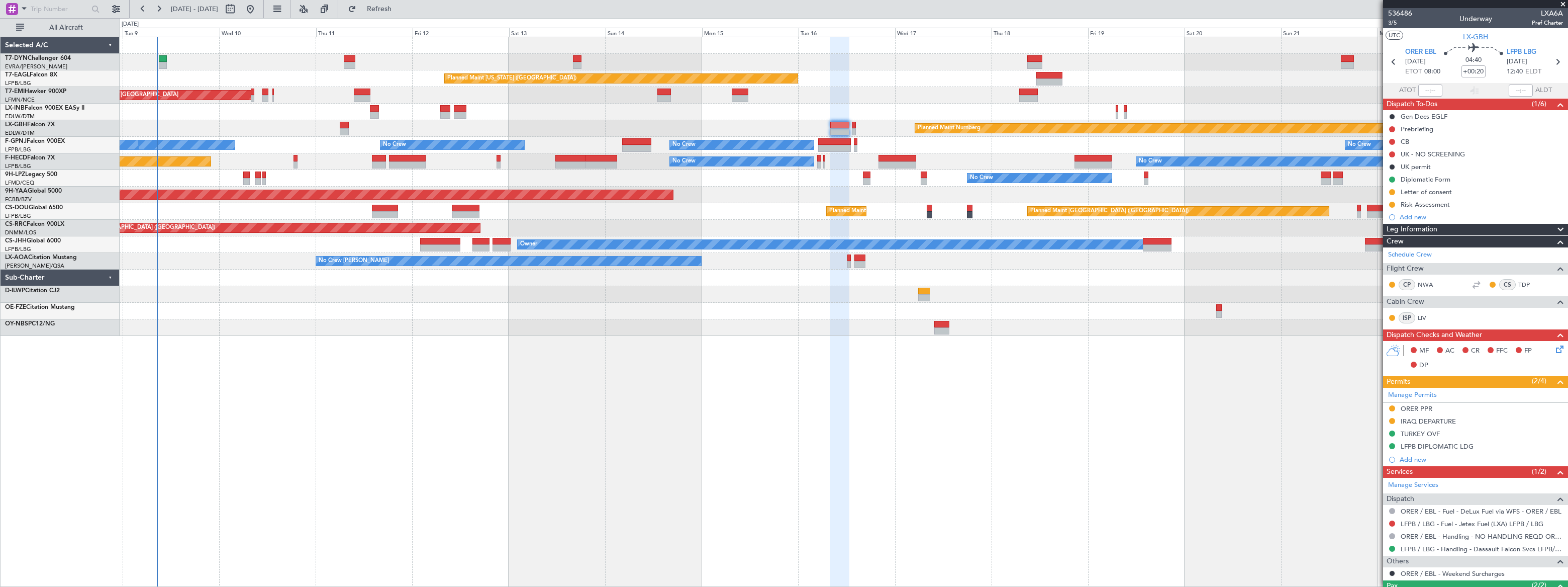
click at [1477, 37] on span "LX-GBH" at bounding box center [1475, 37] width 25 height 10
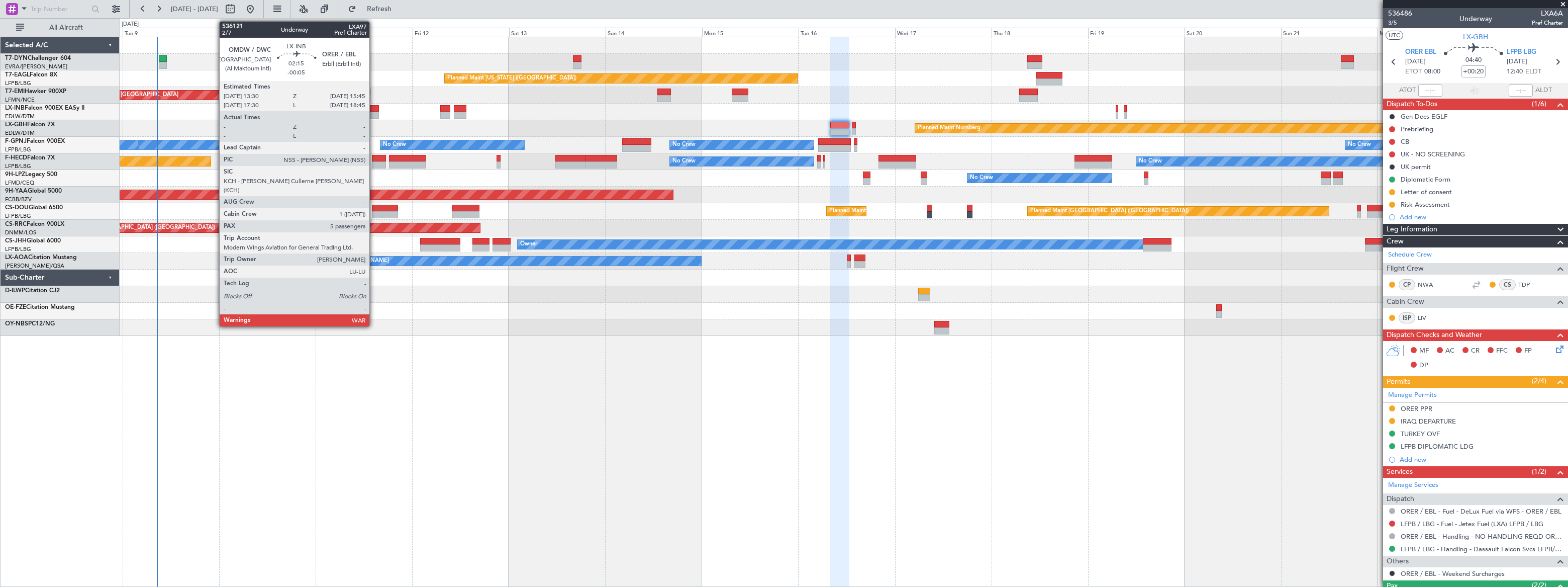
click at [374, 110] on div at bounding box center [375, 109] width 10 height 7
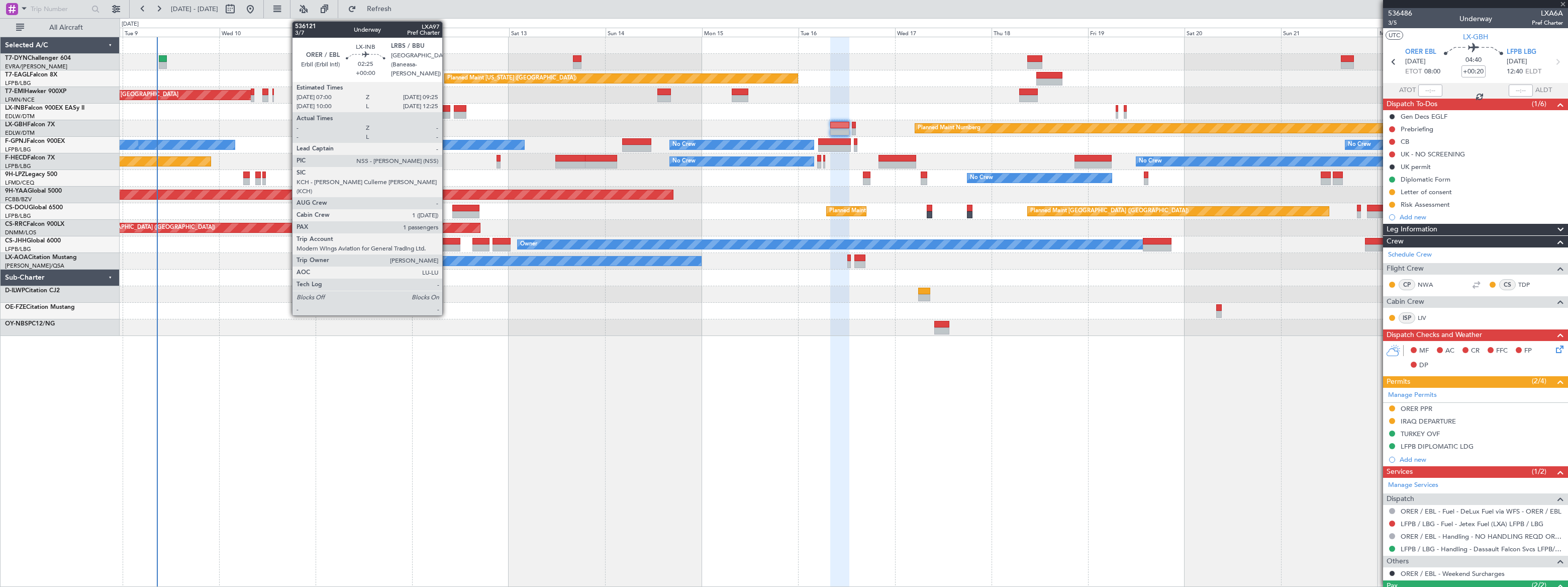
click at [446, 108] on div at bounding box center [445, 109] width 10 height 7
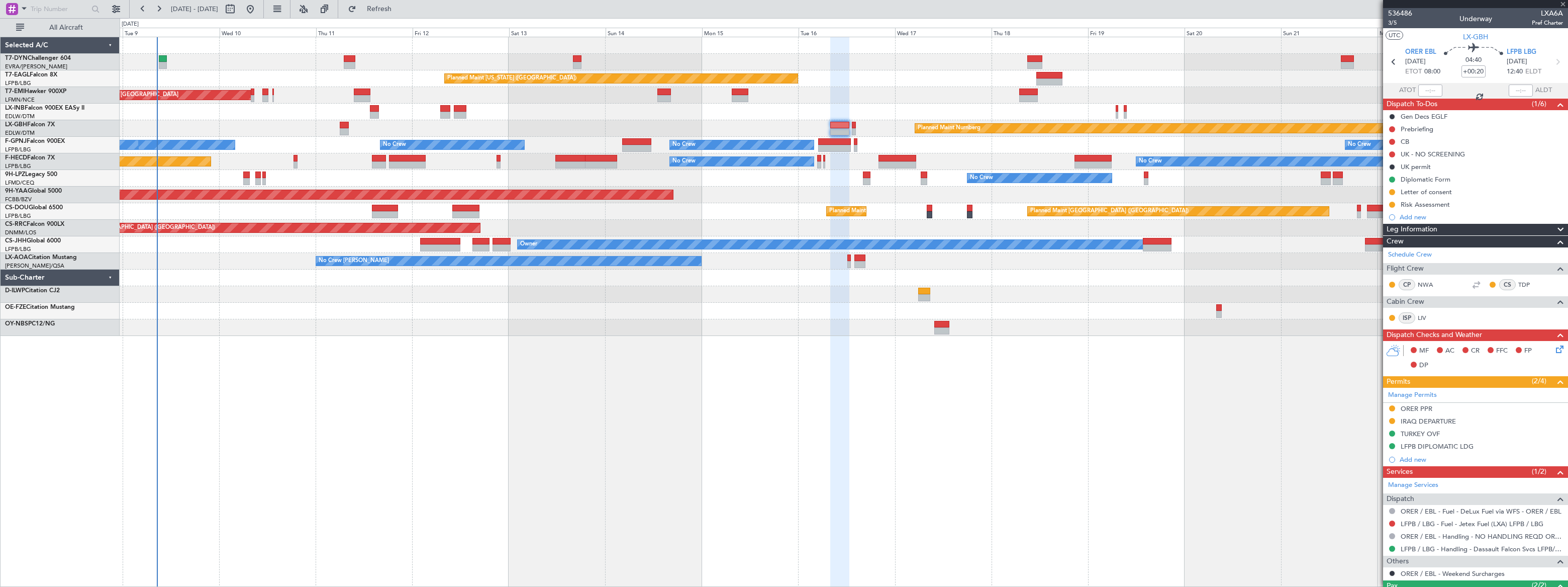
type input "1"
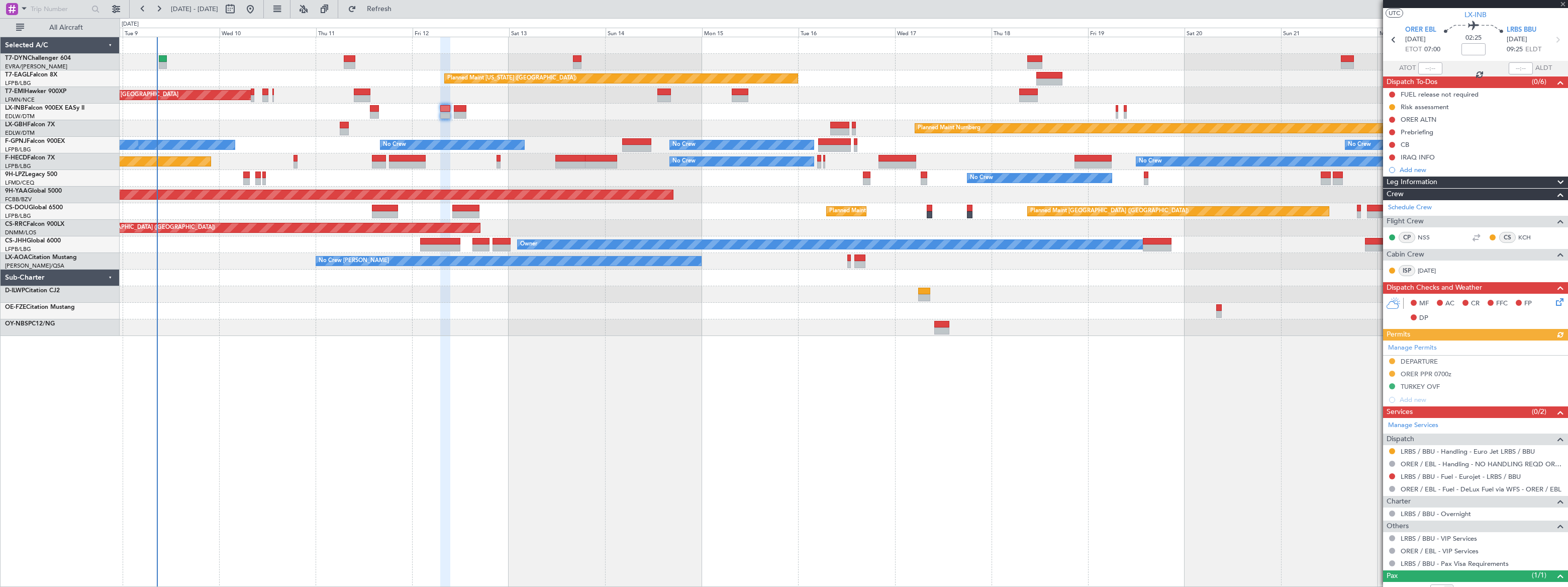
scroll to position [55, 0]
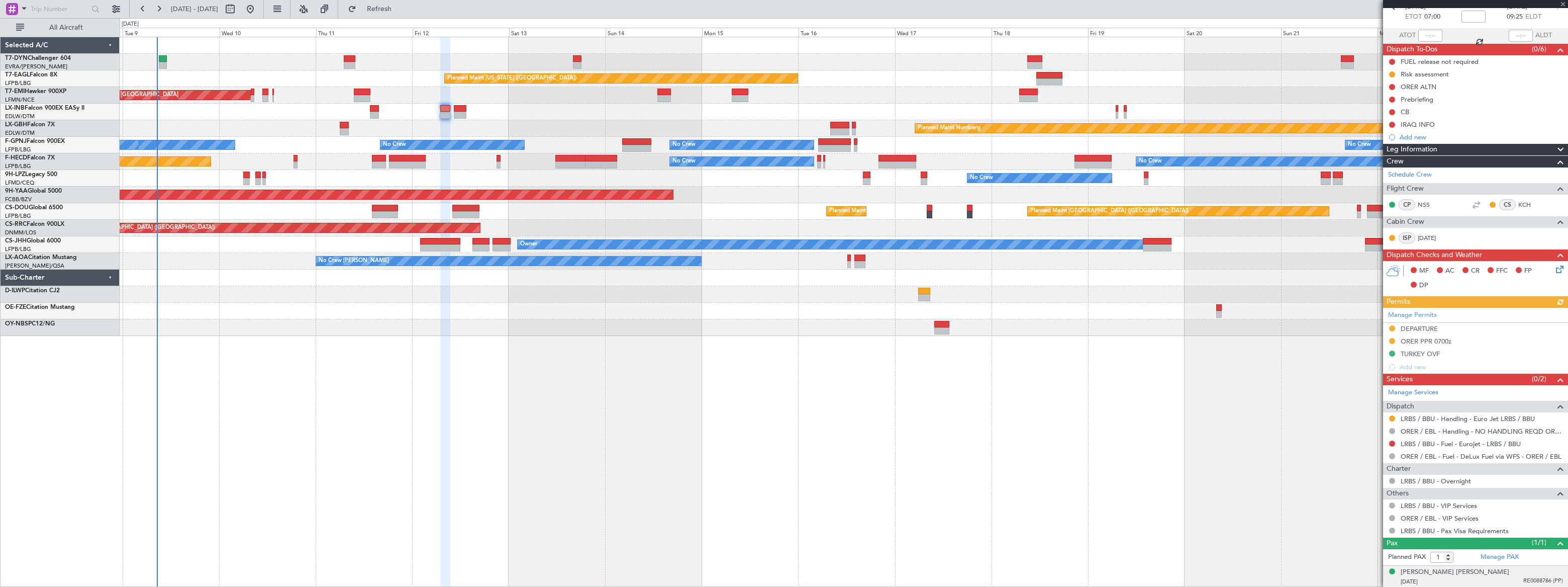
click at [1486, 581] on div "[DATE] RE0088786 (PP)" at bounding box center [1482, 582] width 163 height 10
click at [238, 9] on button at bounding box center [230, 9] width 16 height 16
select select "9"
select select "2025"
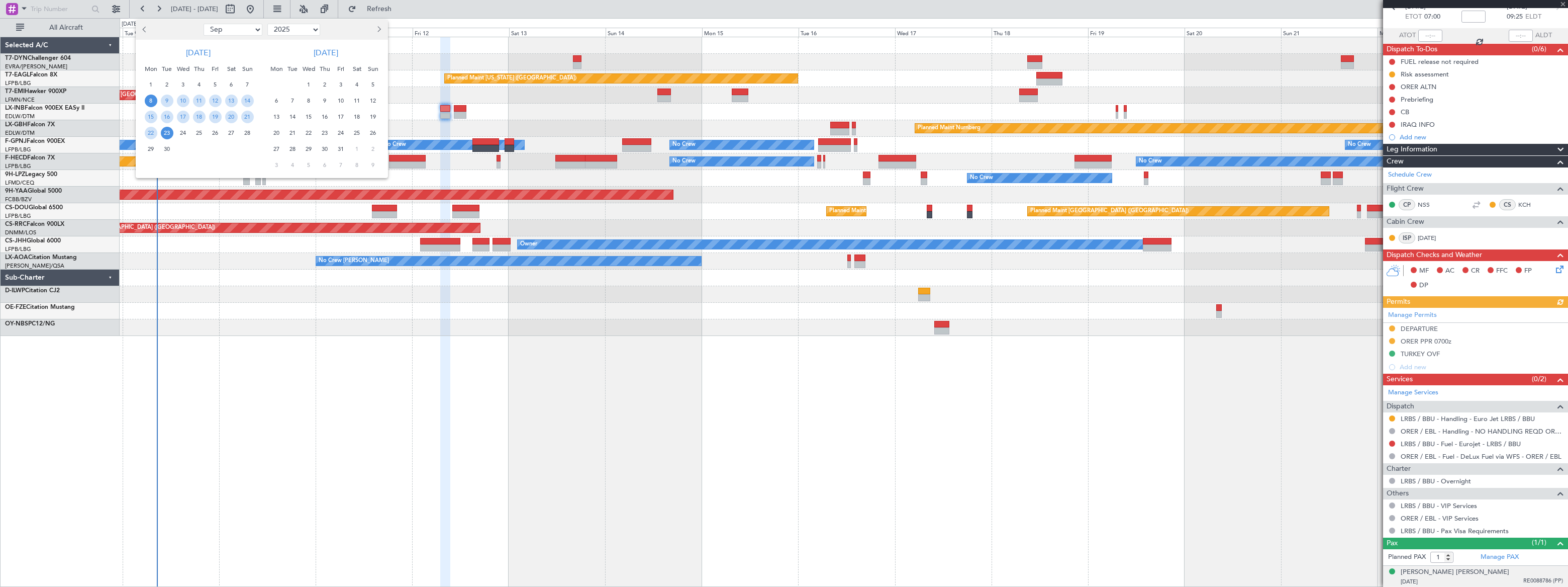
click at [232, 30] on select "Jan Feb Mar Apr May Jun [DATE] Aug Sep Oct Nov Dec" at bounding box center [233, 30] width 59 height 12
select select "6"
click at [203, 24] on select "Jan Feb Mar Apr May Jun [DATE] Aug Sep Oct Nov Dec" at bounding box center [233, 30] width 59 height 12
click at [167, 100] on span "3" at bounding box center [167, 100] width 13 height 13
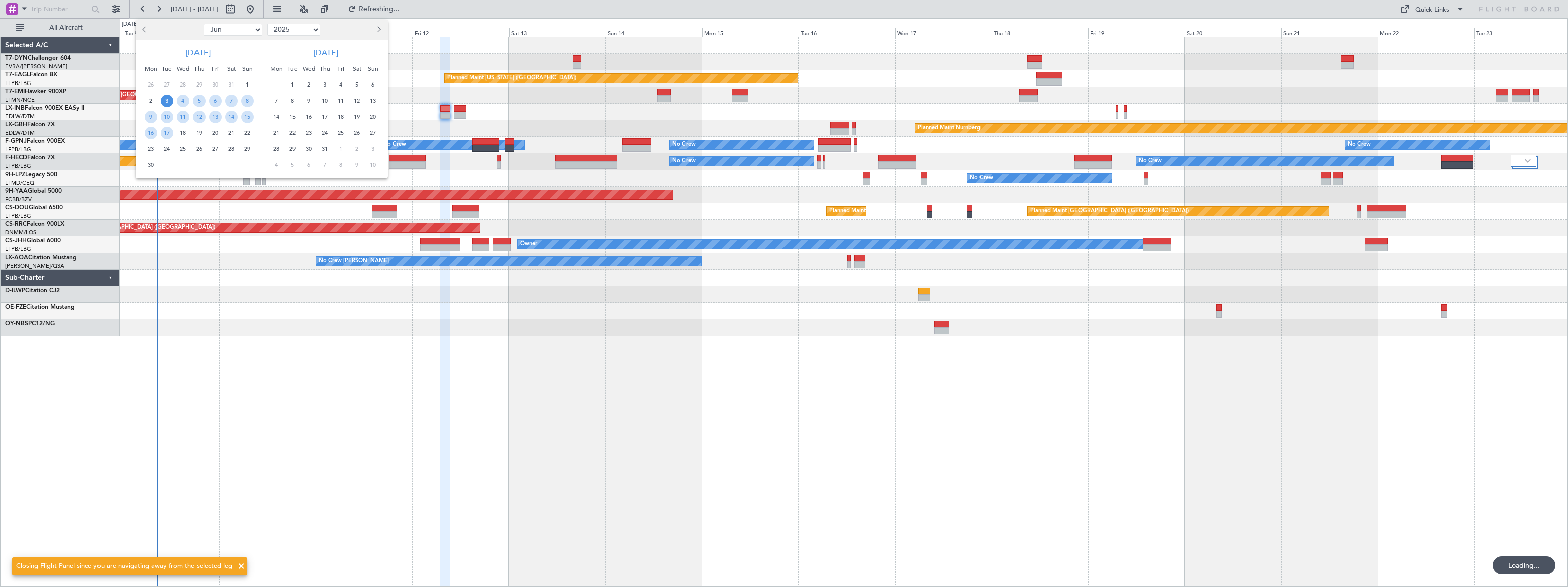
scroll to position [0, 0]
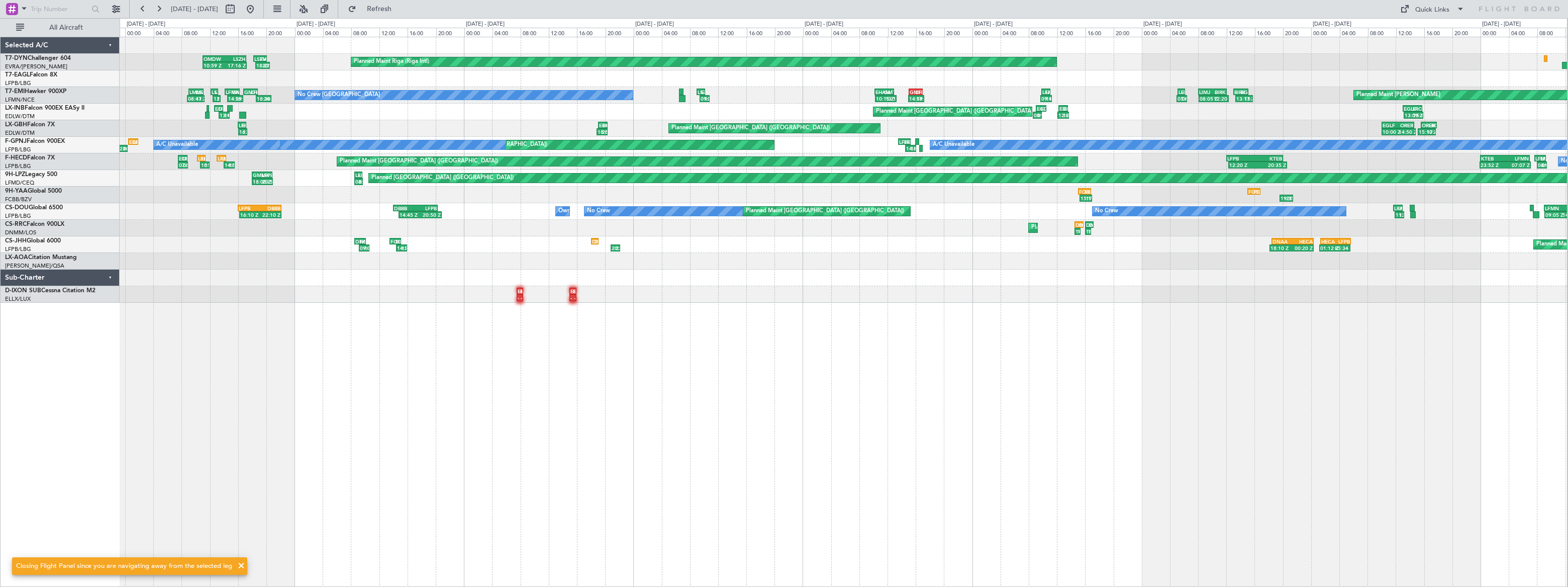
click at [618, 385] on div "Planned Maint Riga (Riga Intl) LSZH 18:10 Z EVRA 20:05 Z OMDW 11:00 Z LSZH 17:1…" at bounding box center [844, 311] width 1448 height 550
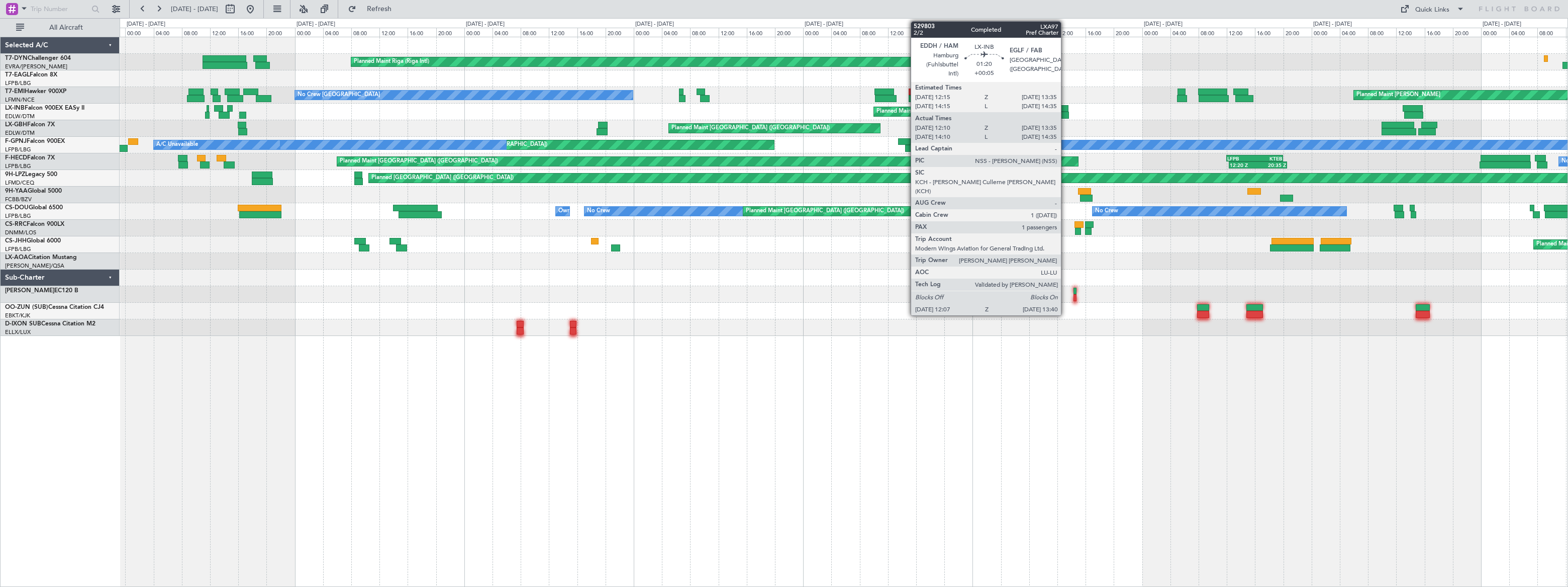
click at [1065, 108] on div at bounding box center [1063, 109] width 10 height 7
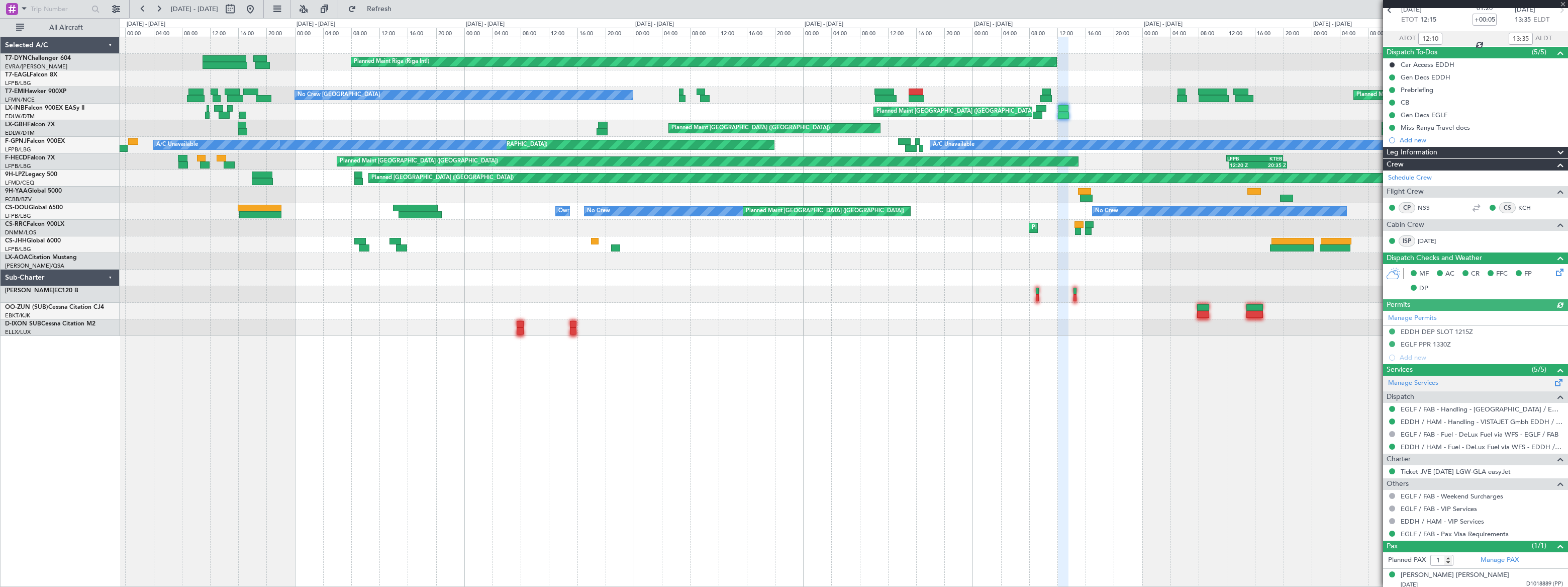
scroll to position [55, 0]
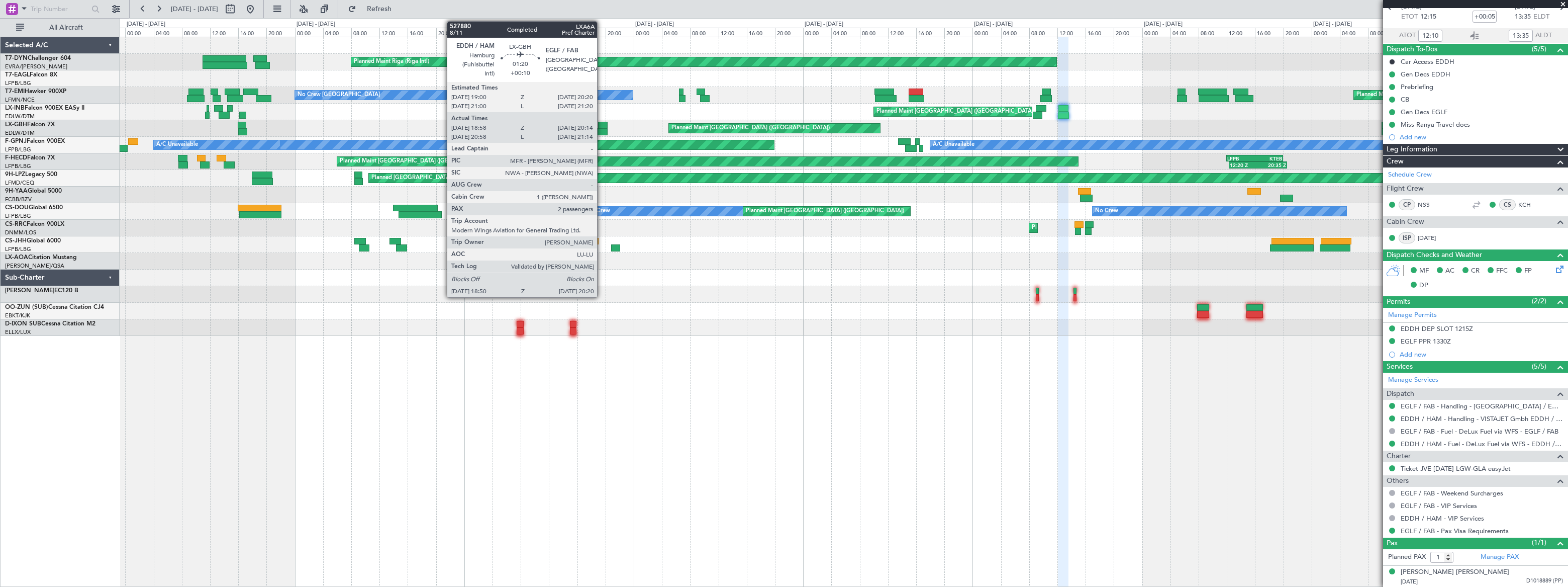
click at [601, 123] on div at bounding box center [603, 125] width 10 height 7
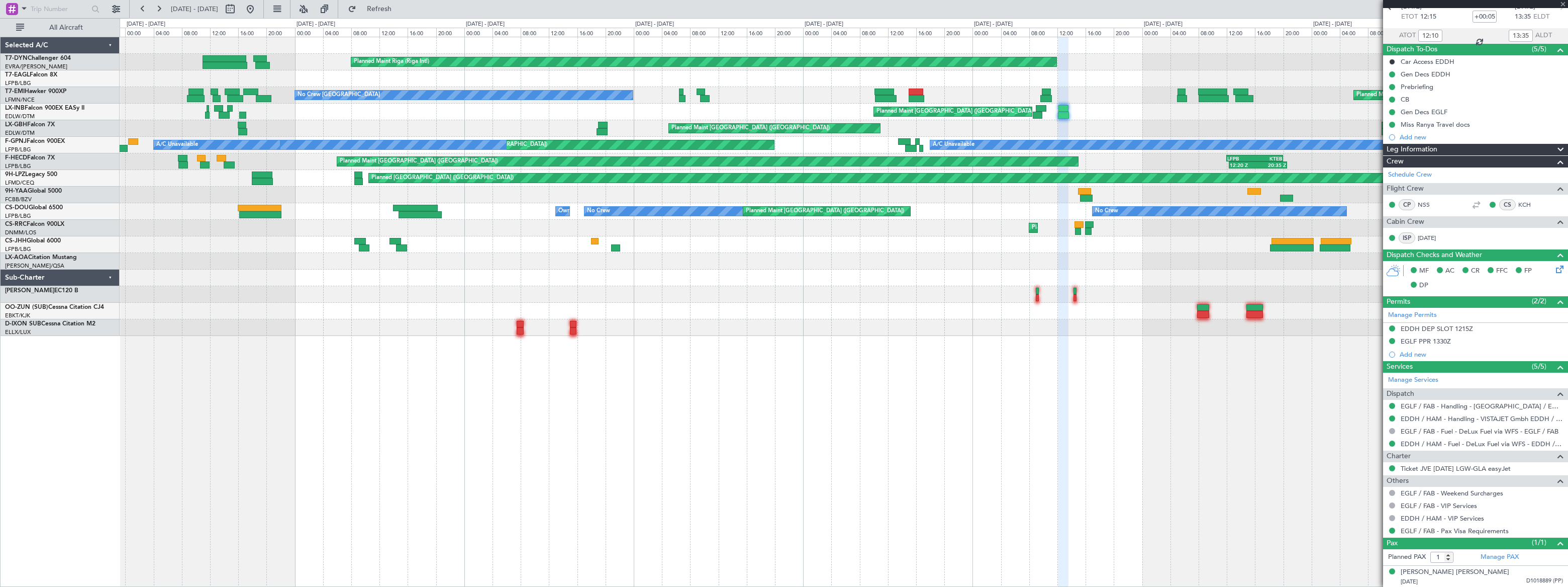
type input "+00:10"
type input "18:58"
type input "20:14"
type input "2"
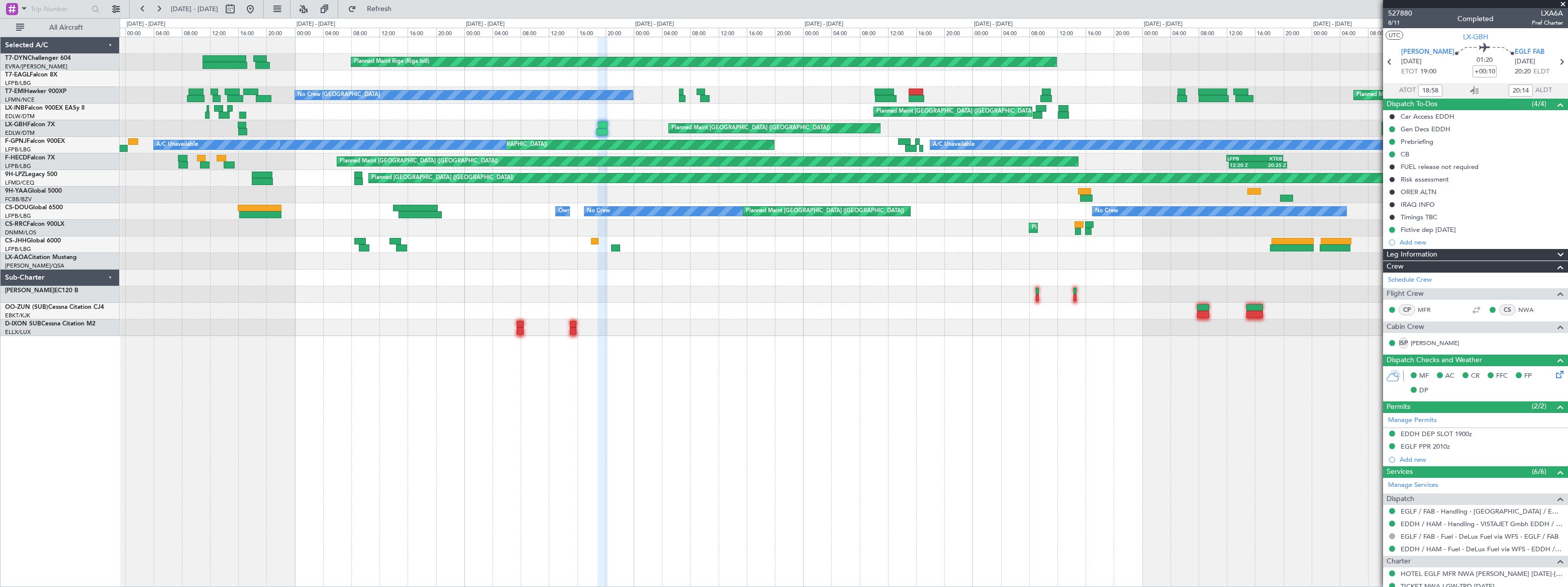
scroll to position [140, 0]
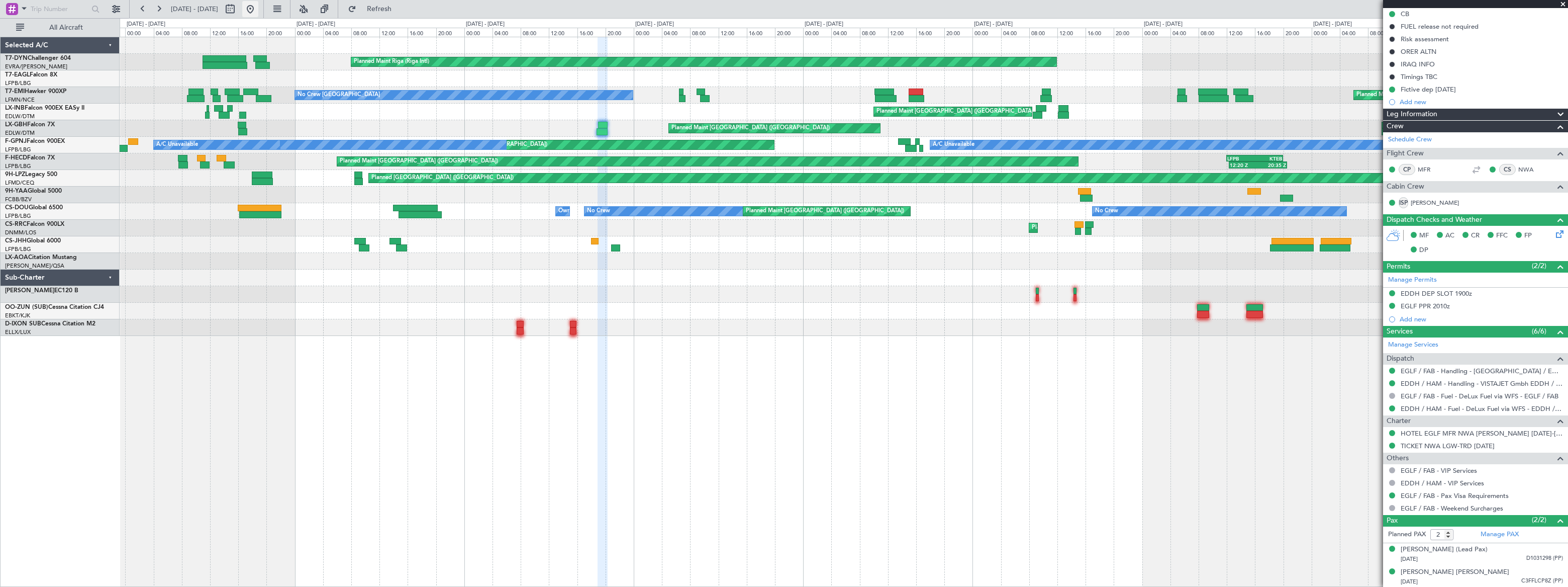
click at [258, 5] on button at bounding box center [250, 9] width 16 height 16
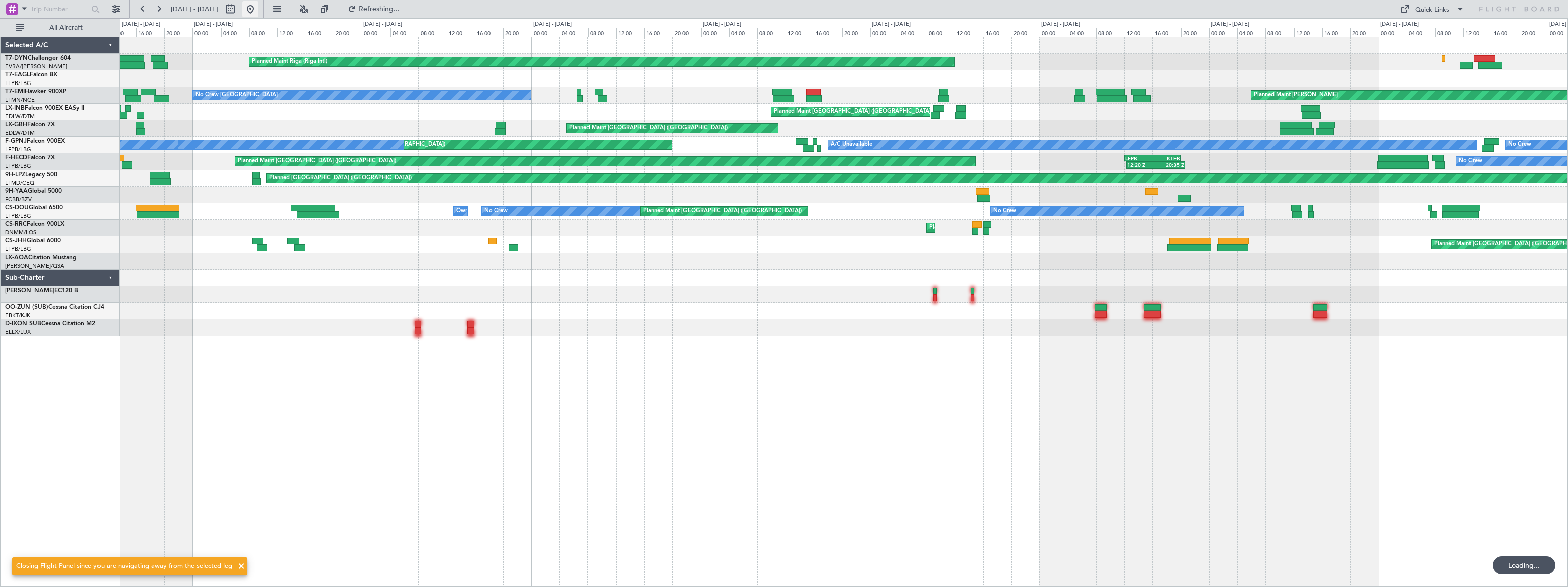
scroll to position [0, 0]
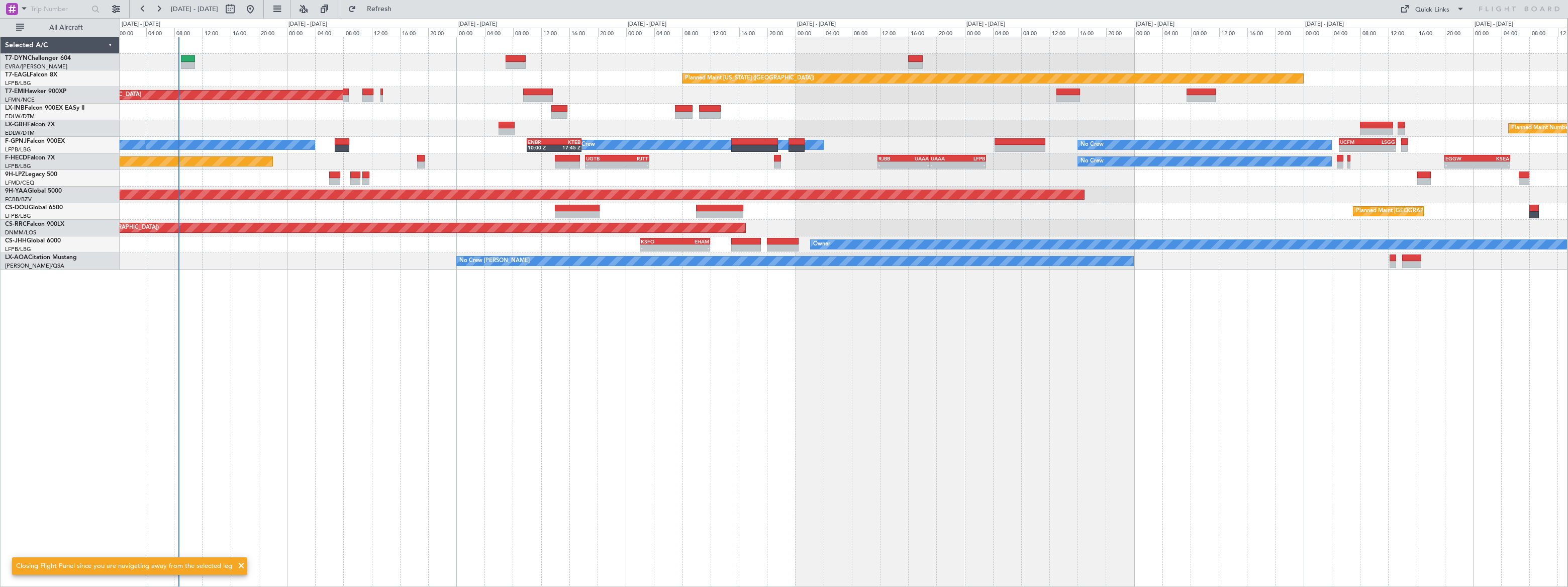
click at [209, 175] on div "No Crew No Crew" at bounding box center [844, 178] width 1447 height 16
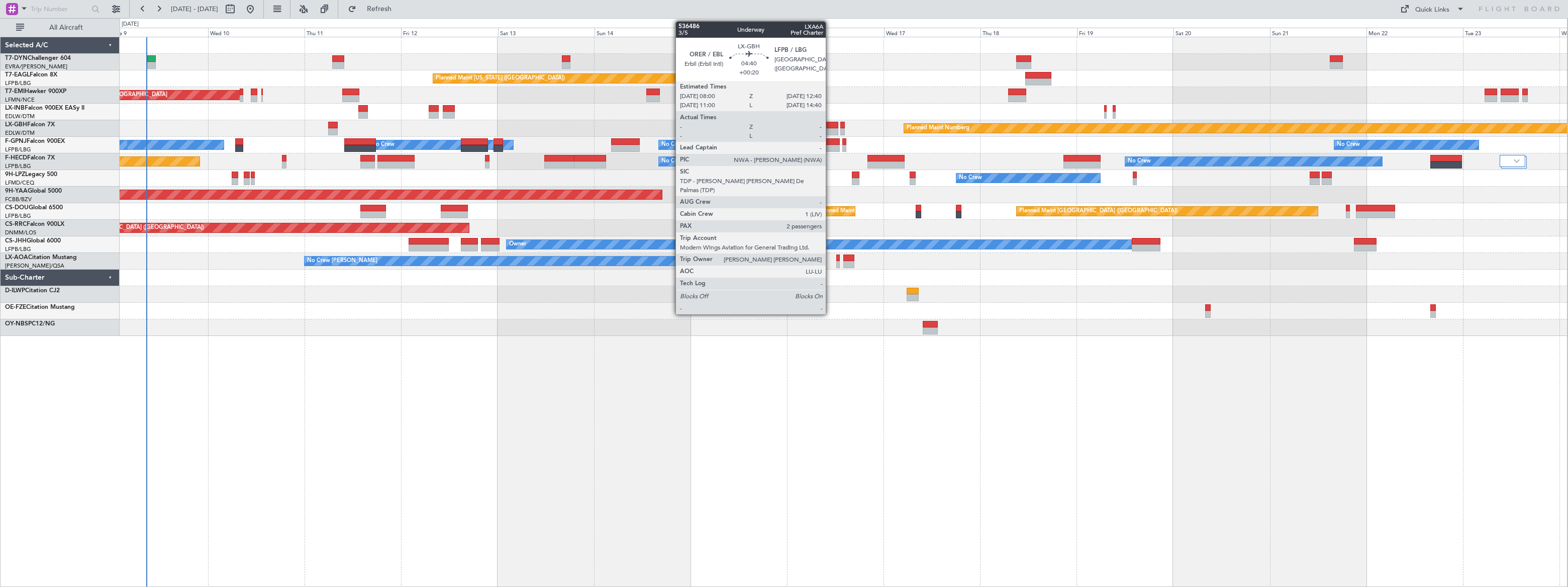
click at [830, 125] on div at bounding box center [828, 125] width 19 height 7
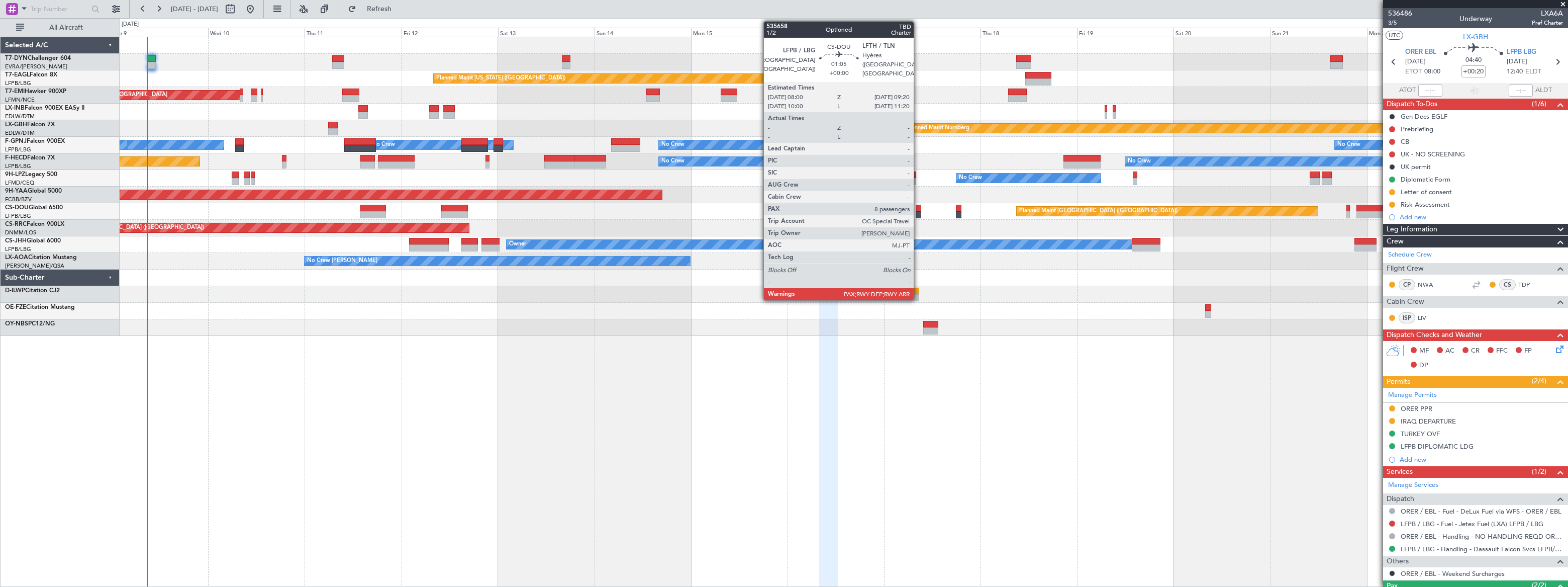
click at [918, 209] on div at bounding box center [918, 208] width 5 height 7
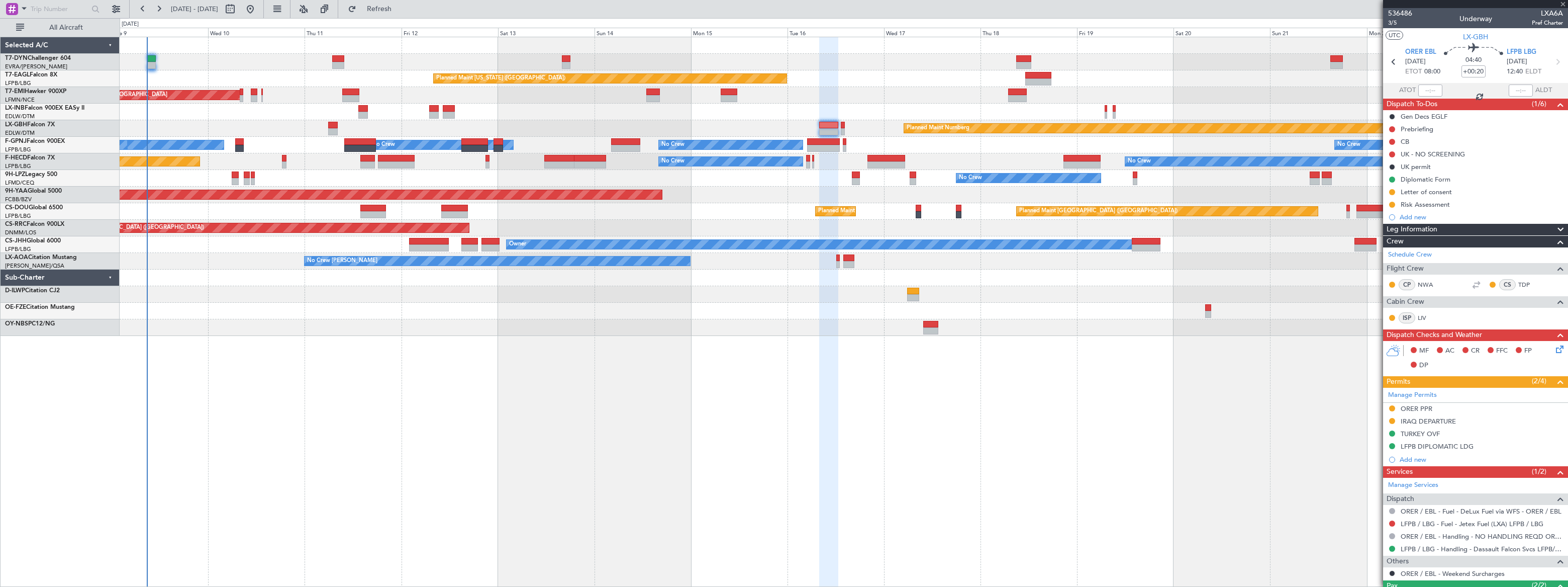
type input "8"
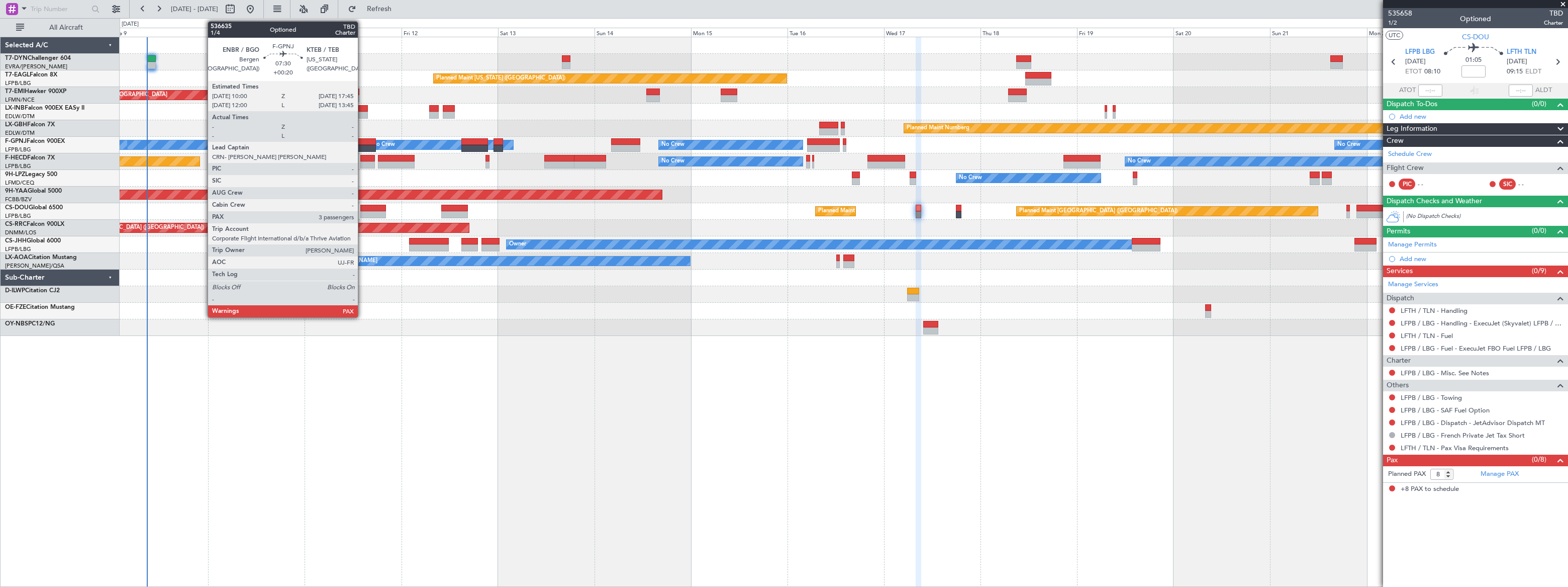
click at [362, 142] on div at bounding box center [360, 142] width 32 height 7
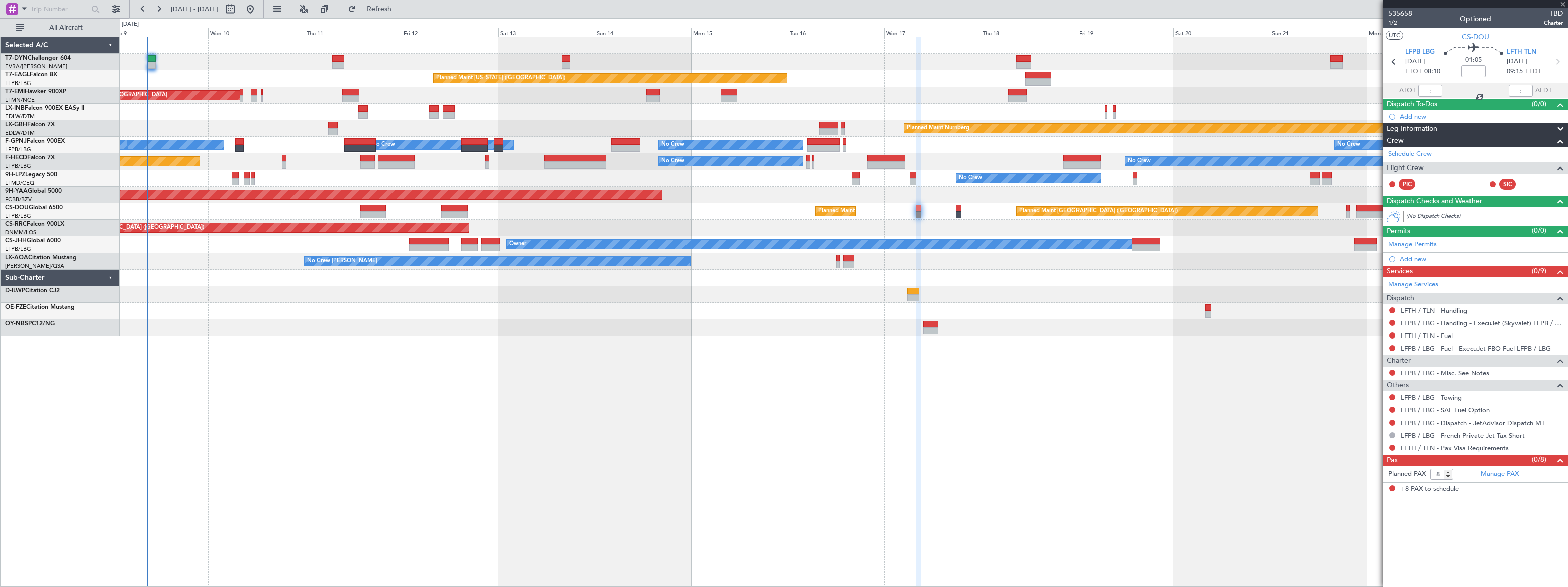
type input "+00:20"
type input "3"
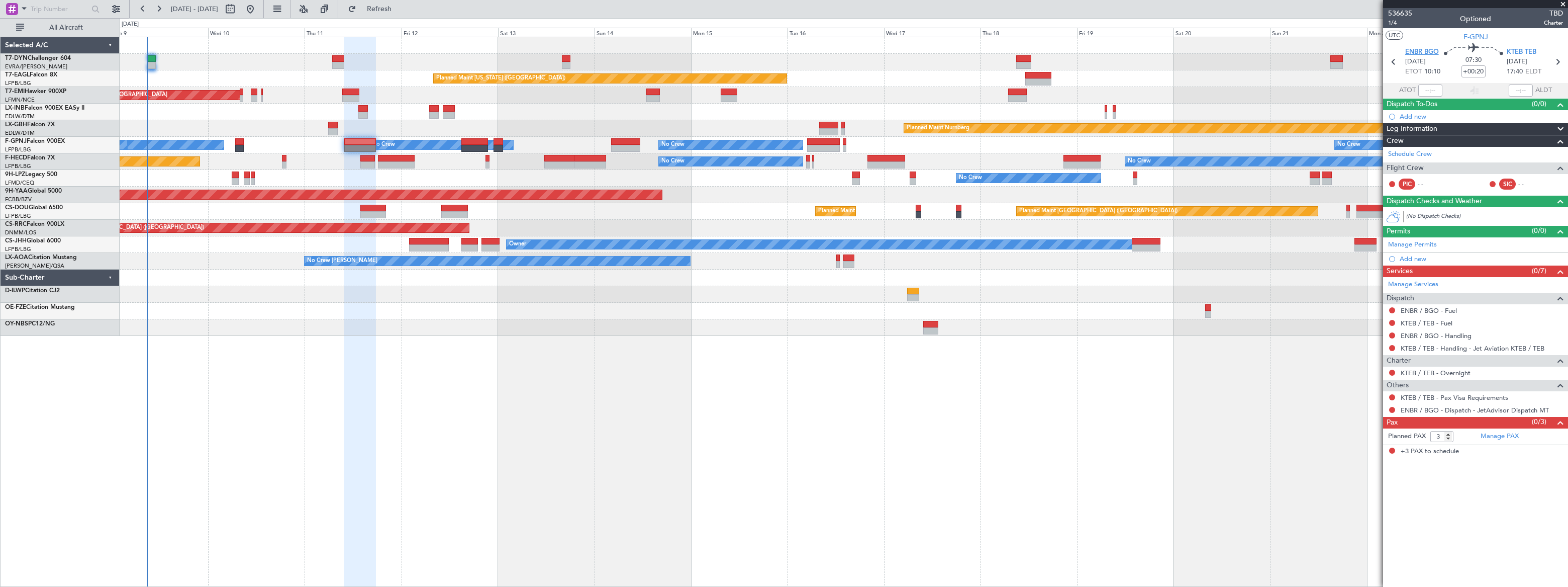
click at [1427, 51] on span "ENBR BGO" at bounding box center [1421, 52] width 33 height 10
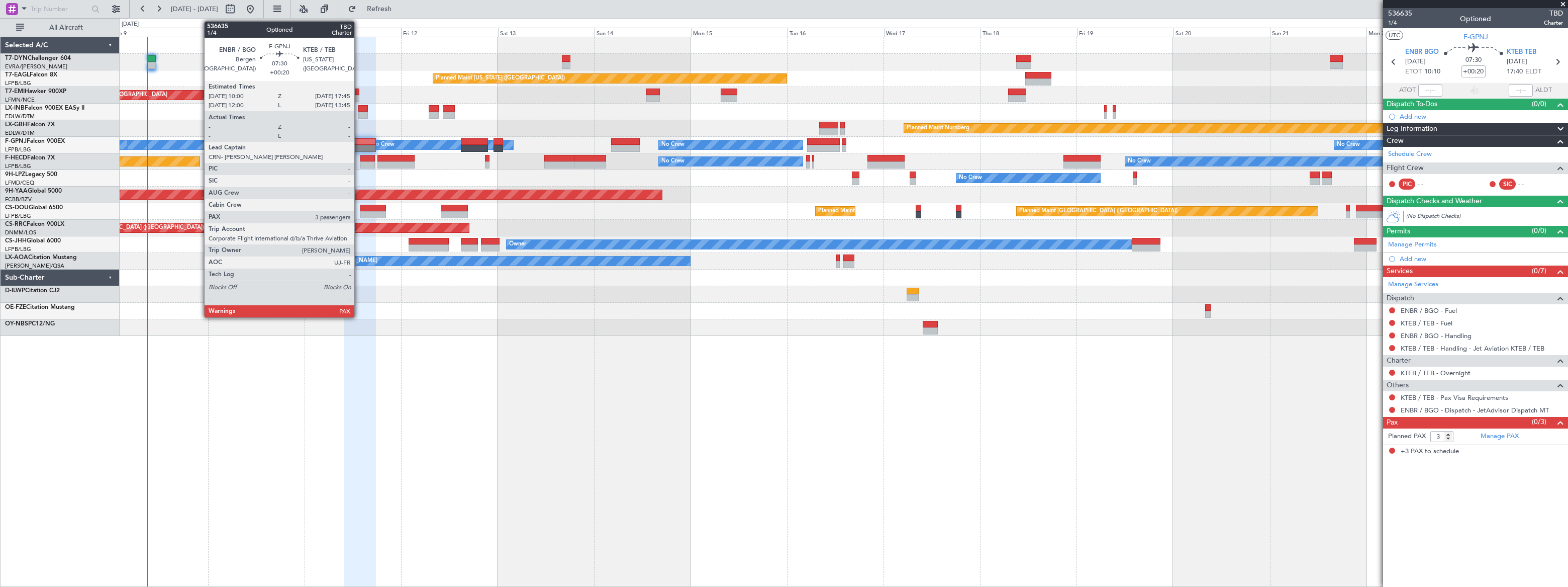
click at [359, 141] on div at bounding box center [360, 142] width 32 height 7
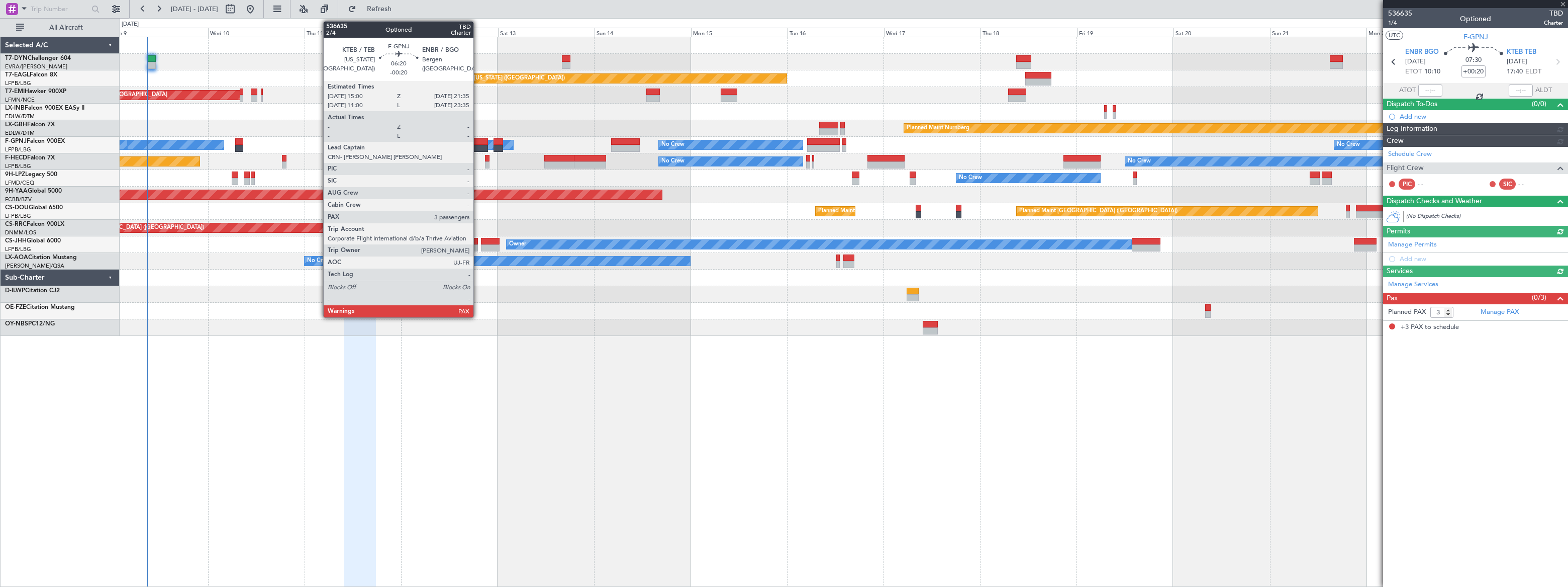
click at [478, 140] on div at bounding box center [474, 142] width 27 height 7
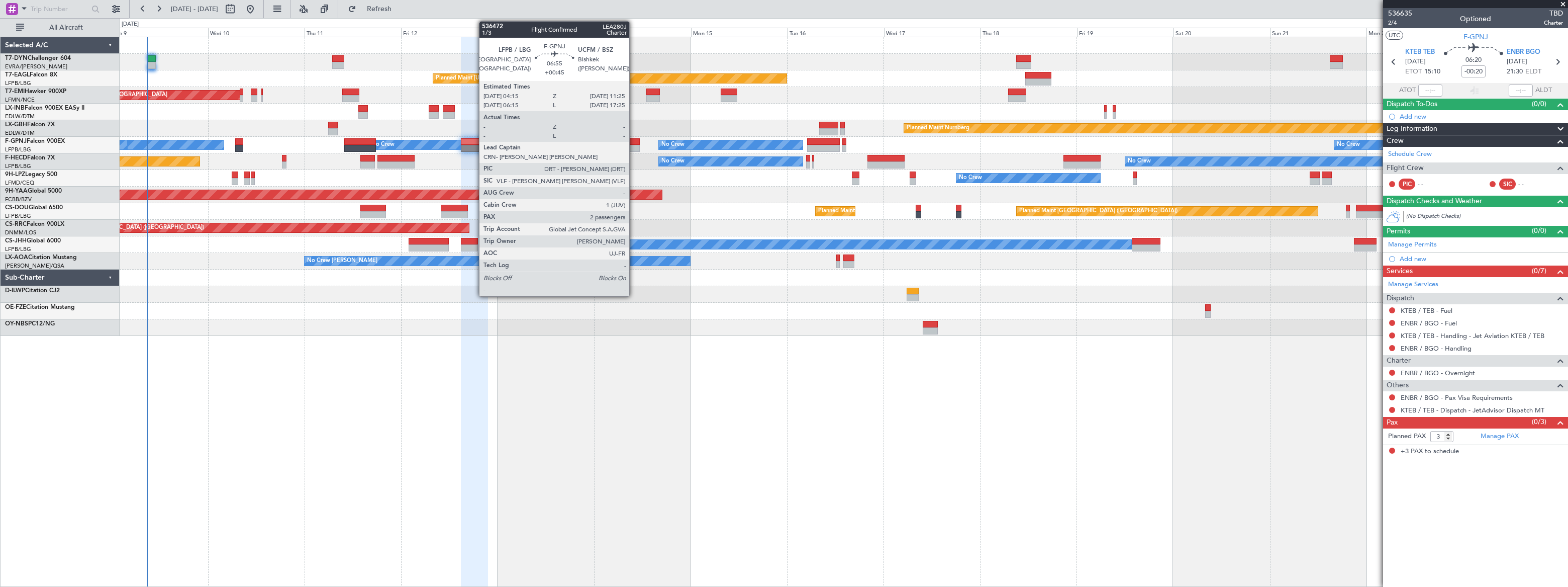
click at [634, 141] on div at bounding box center [626, 142] width 29 height 7
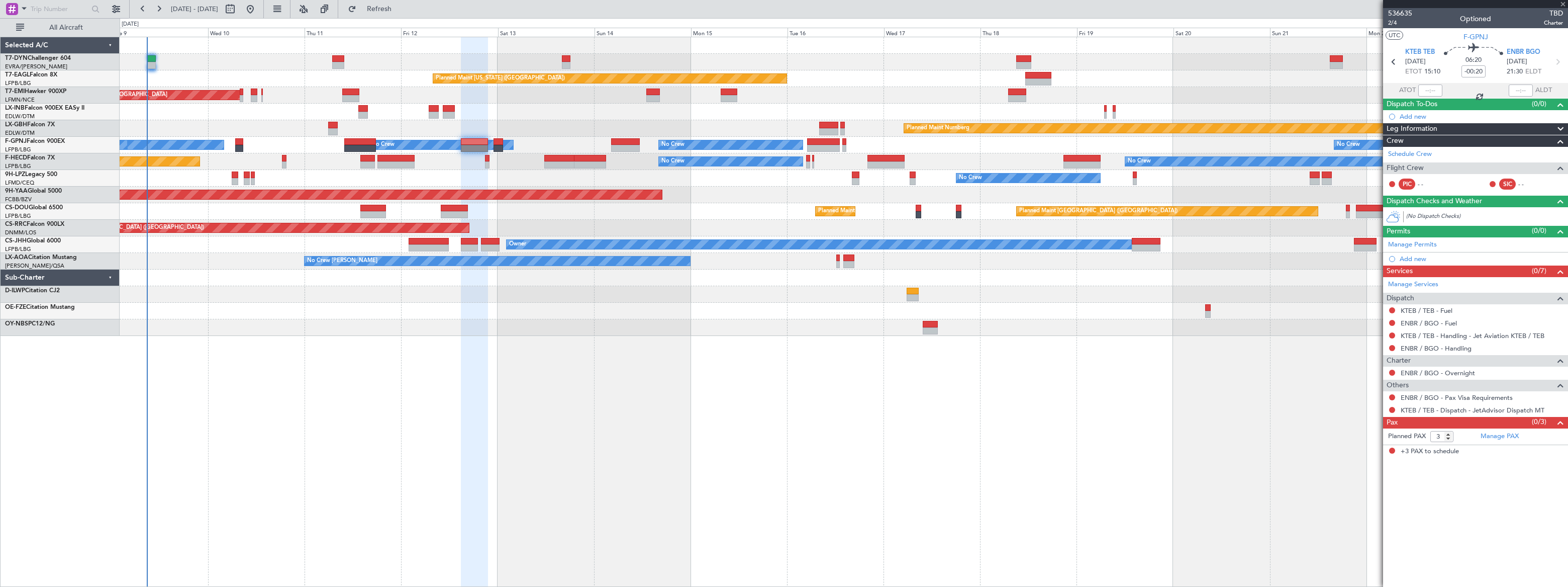
type input "+00:45"
type input "2"
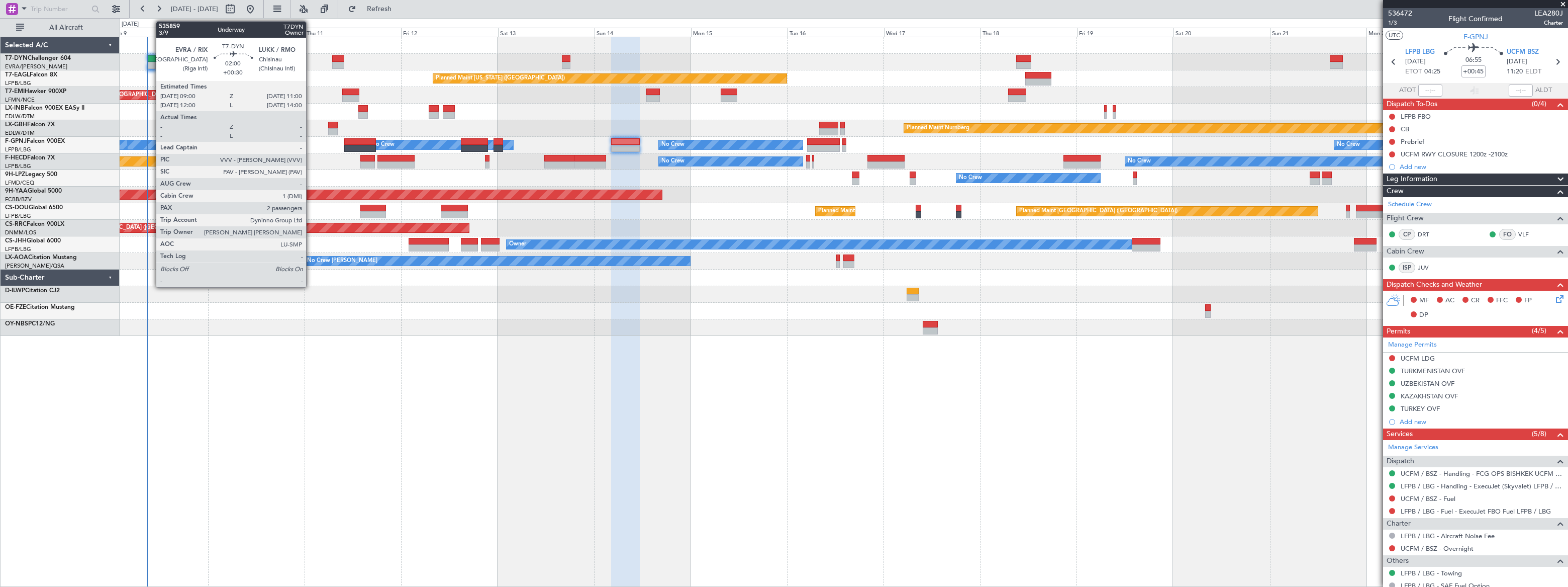
click at [151, 62] on div at bounding box center [152, 66] width 9 height 7
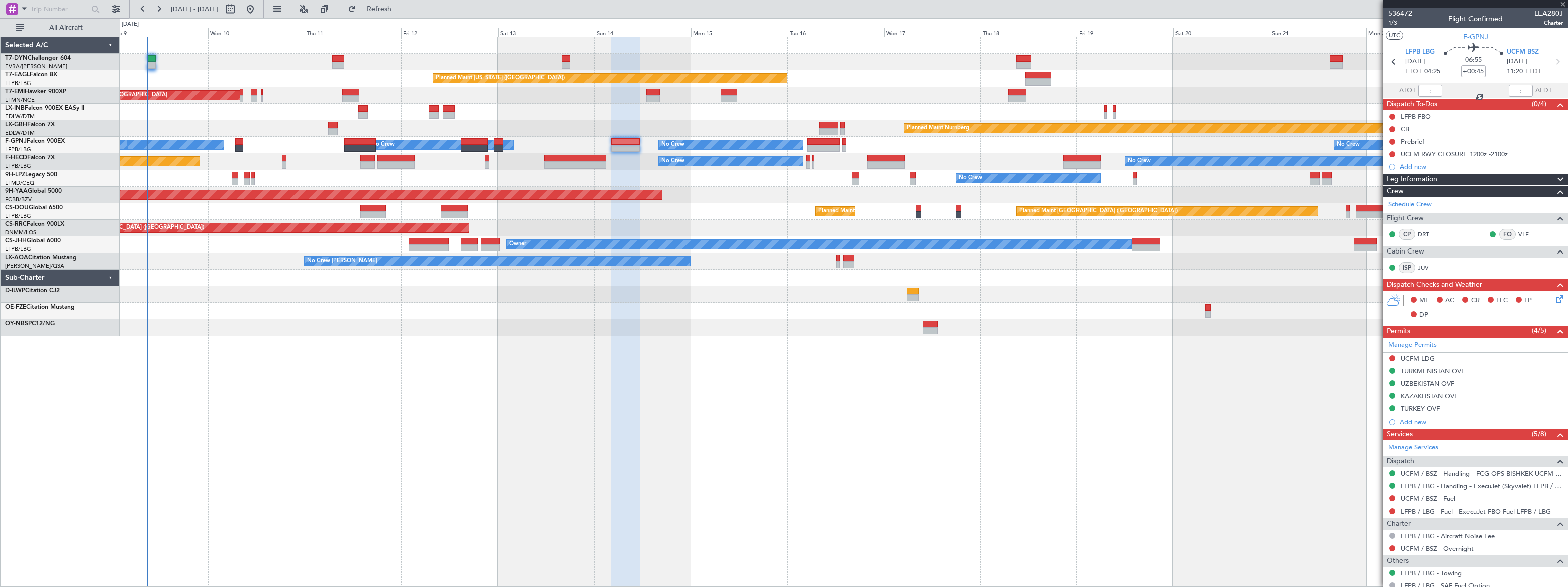
type input "+00:30"
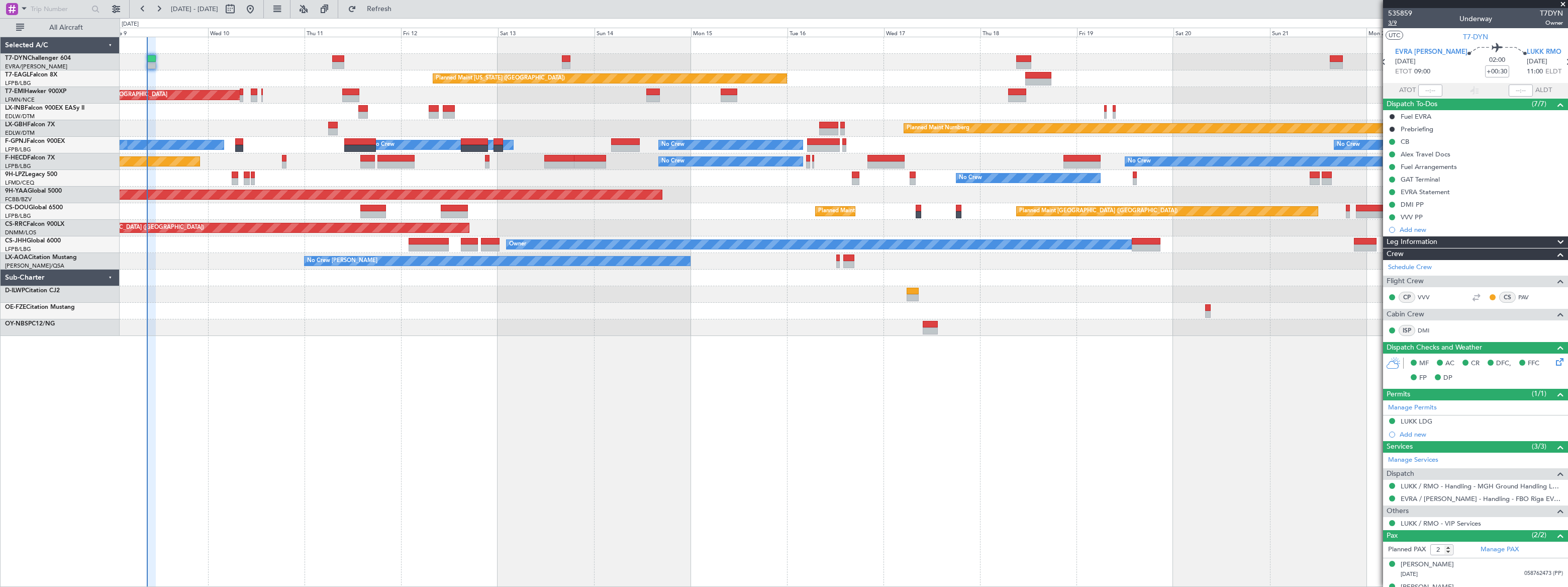
click at [1394, 24] on span "3/9" at bounding box center [1400, 23] width 24 height 9
click at [1391, 22] on span "3/9" at bounding box center [1400, 23] width 24 height 9
click at [401, 7] on span "Refresh" at bounding box center [379, 9] width 42 height 7
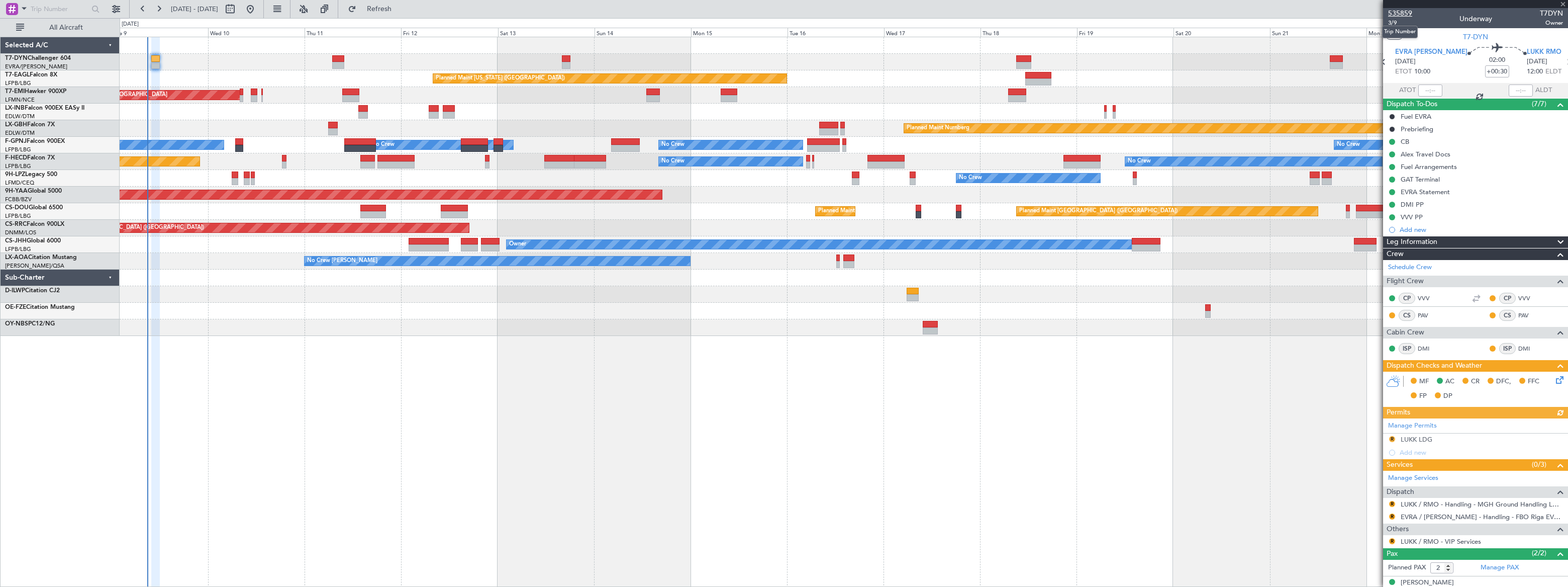
click at [1399, 12] on span "535859" at bounding box center [1400, 13] width 24 height 10
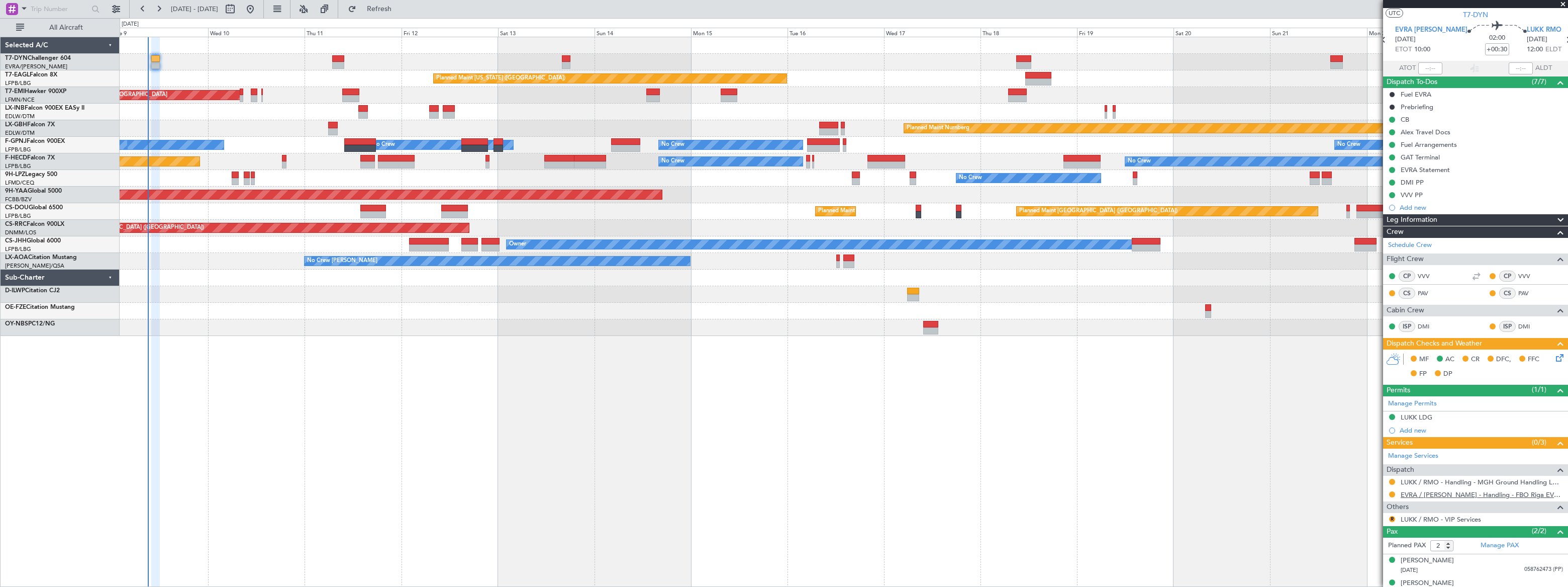
scroll to position [33, 0]
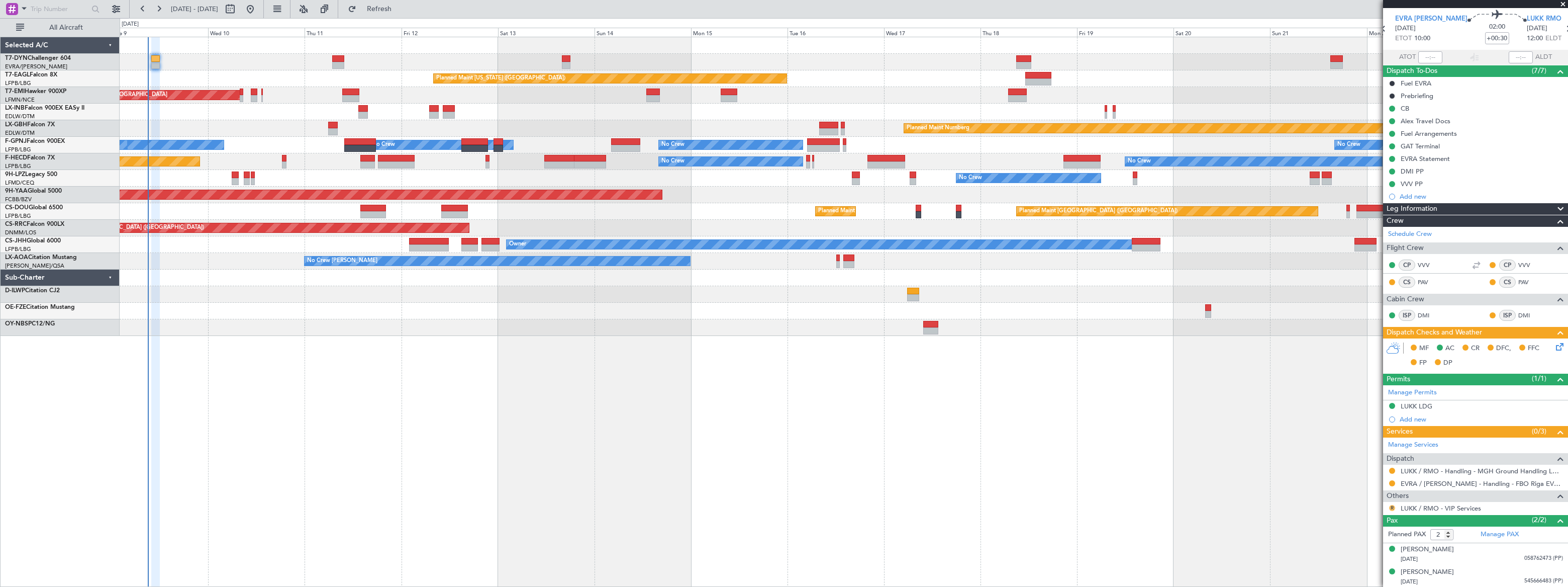
click at [1393, 506] on button "R" at bounding box center [1392, 508] width 6 height 6
click at [1362, 492] on span "Confirmed" at bounding box center [1363, 492] width 31 height 10
click at [1447, 507] on link "LUKK / RMO - VIP Services" at bounding box center [1441, 508] width 80 height 9
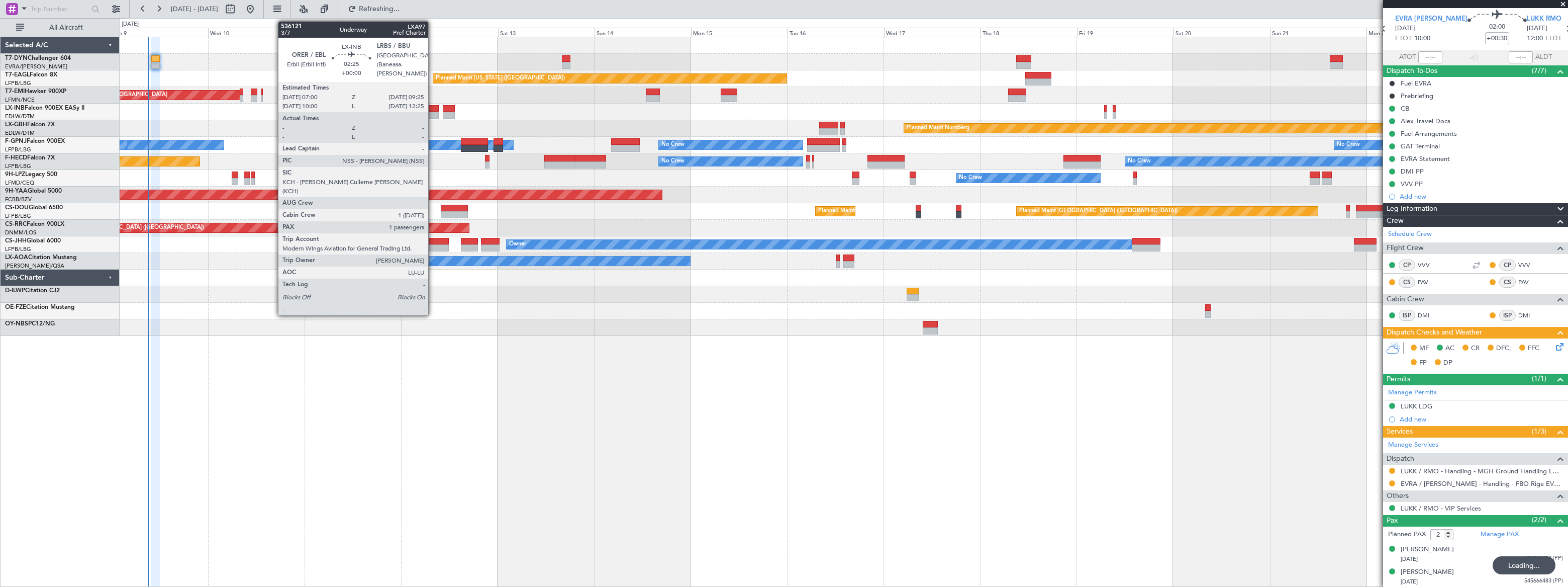
click at [433, 111] on div at bounding box center [433, 115] width 10 height 7
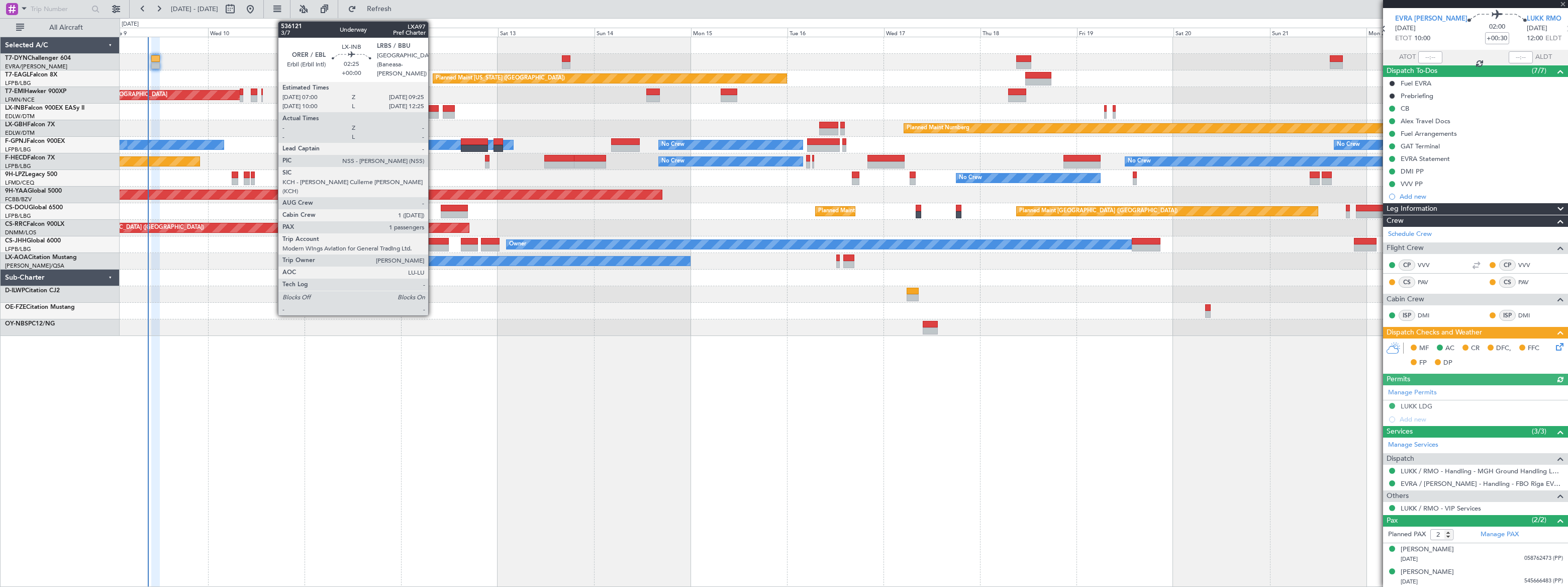
type input "1"
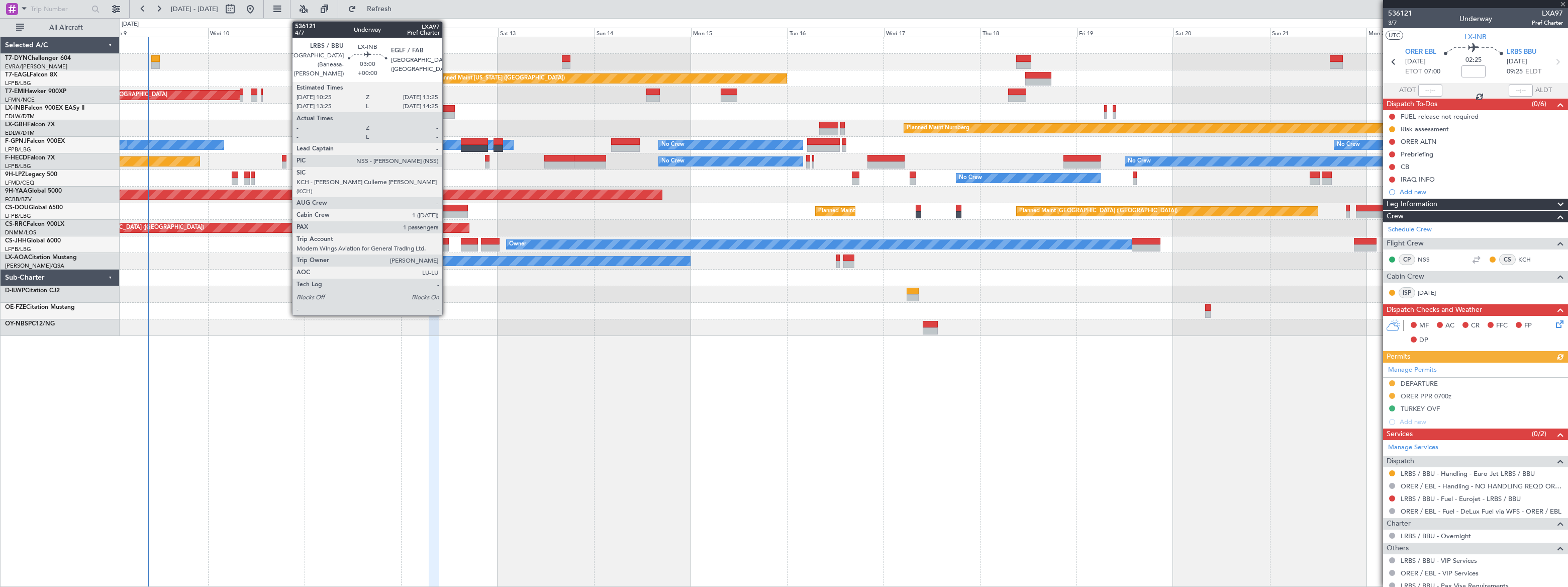
click at [447, 108] on div at bounding box center [449, 109] width 13 height 7
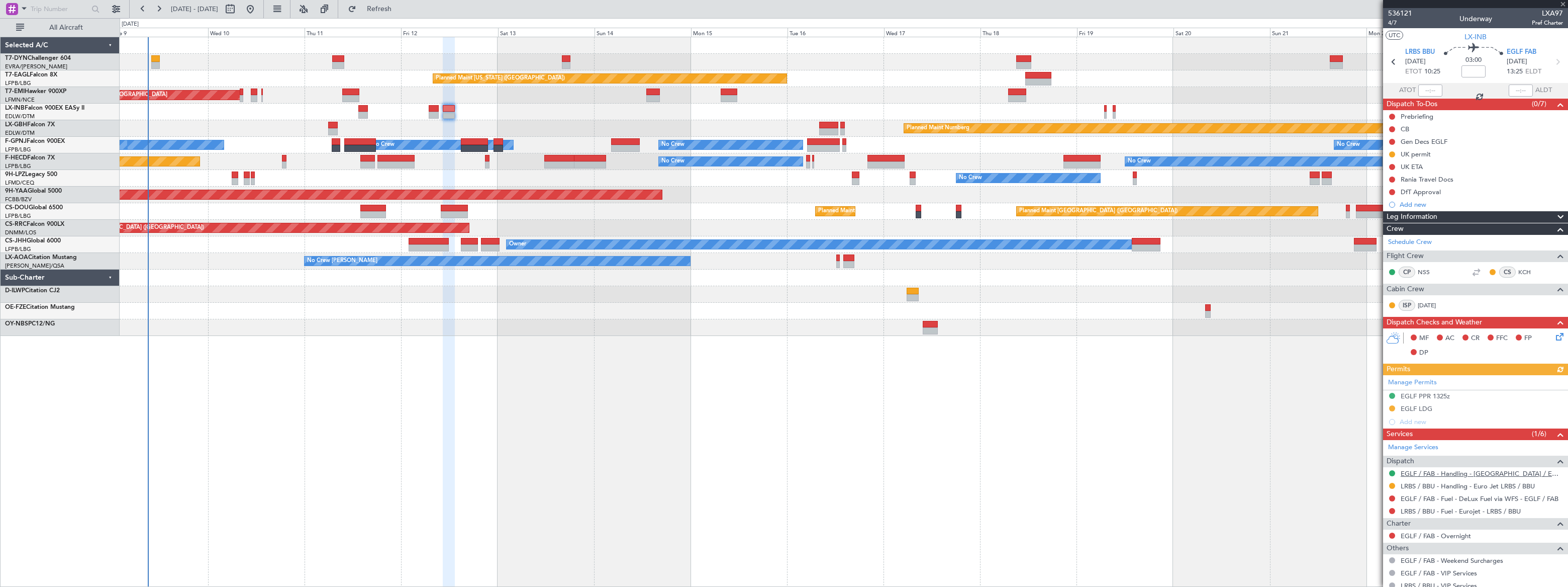
scroll to position [67, 0]
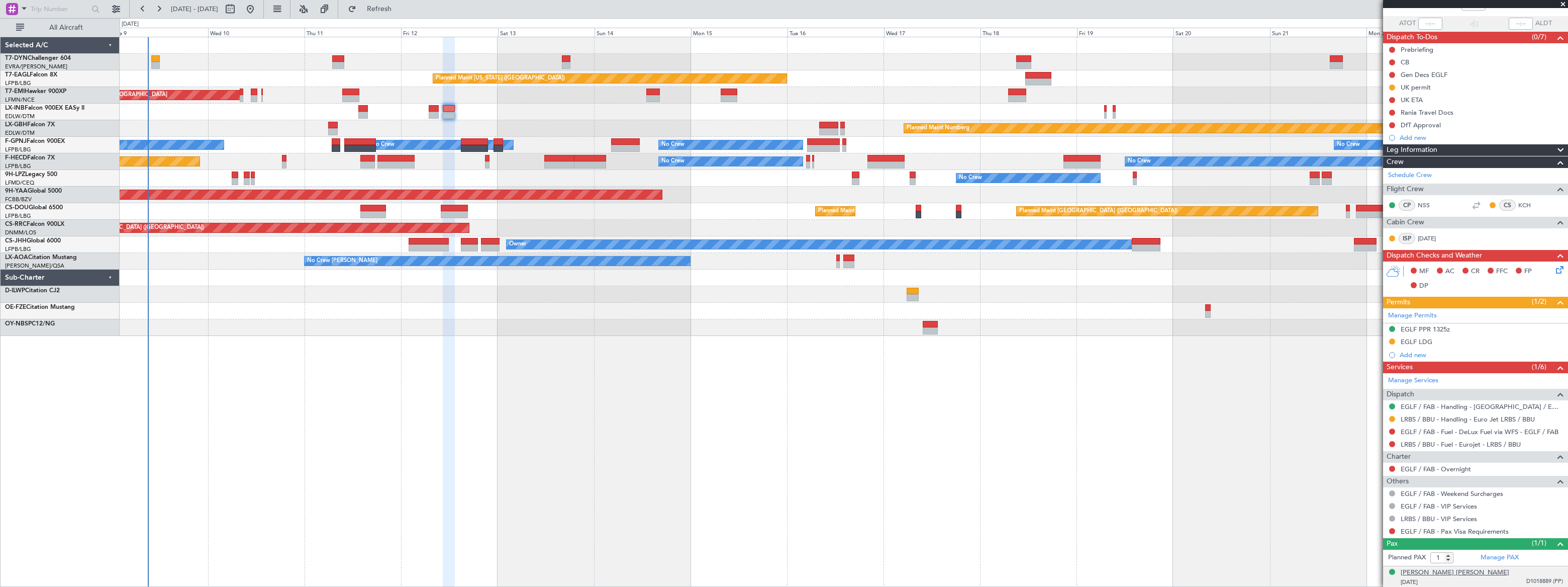
click at [1473, 573] on div "[PERSON_NAME] [PERSON_NAME]" at bounding box center [1455, 572] width 108 height 10
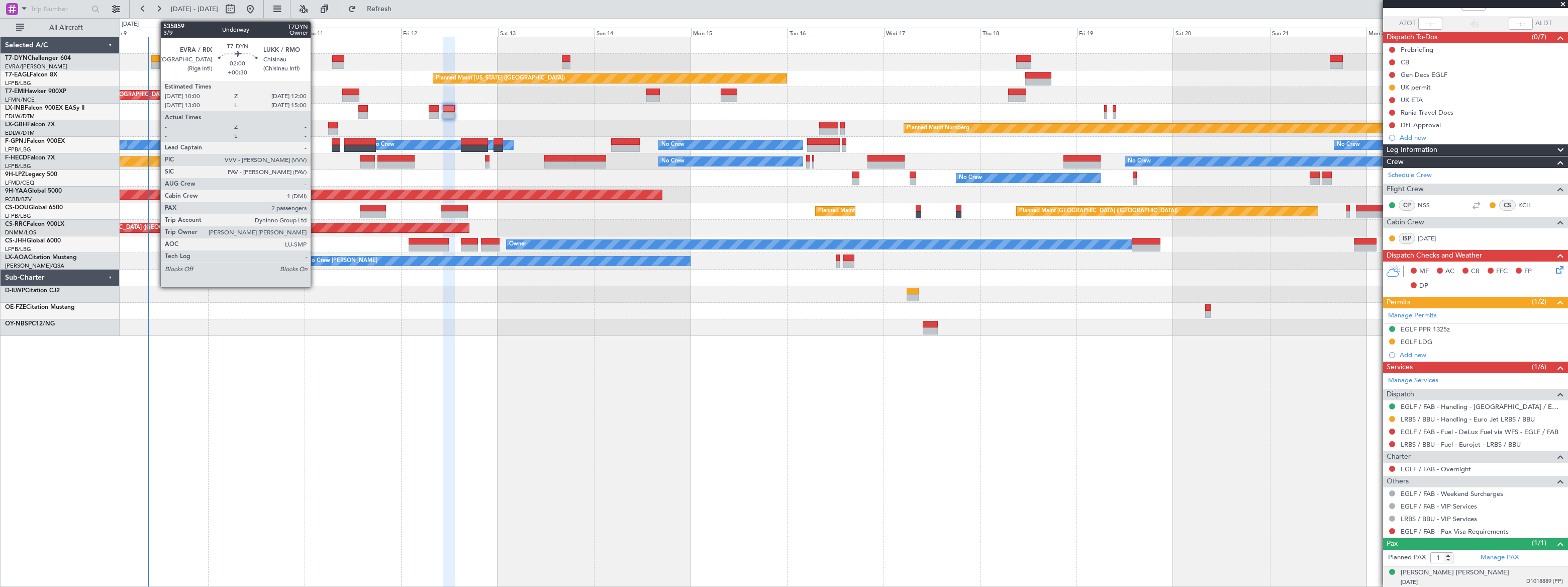
click at [155, 60] on div at bounding box center [156, 59] width 9 height 7
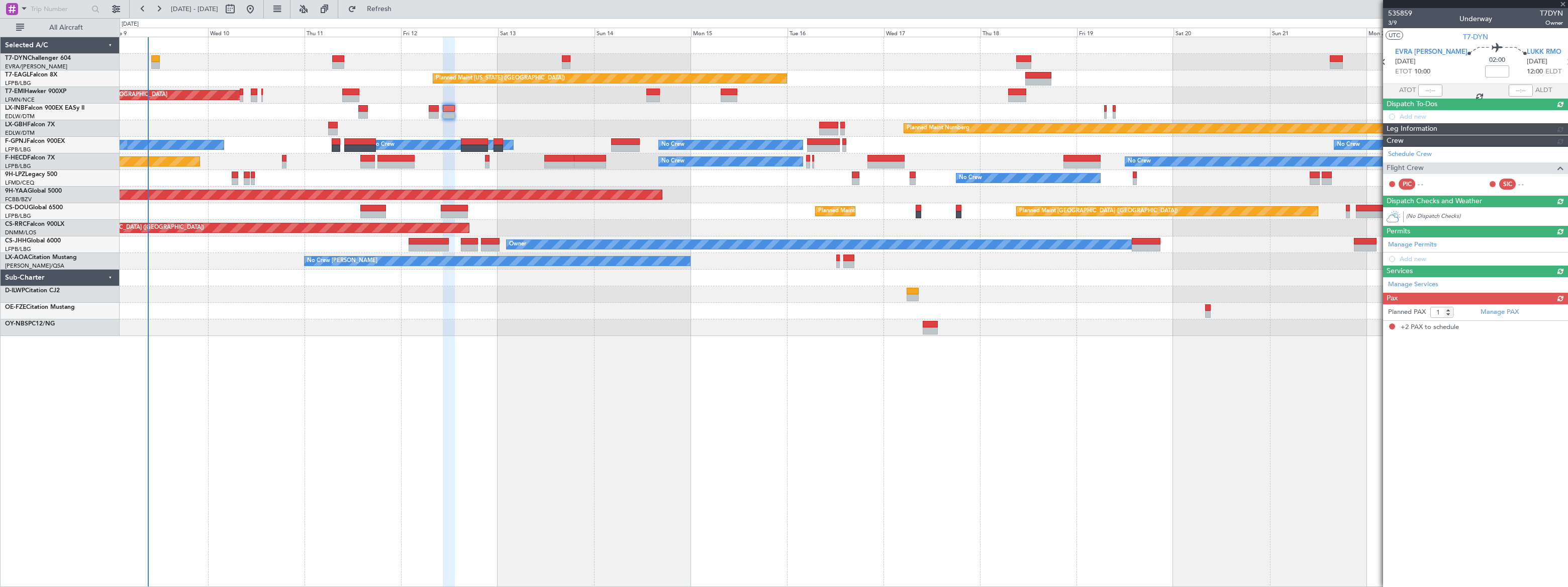
type input "+00:30"
type input "2"
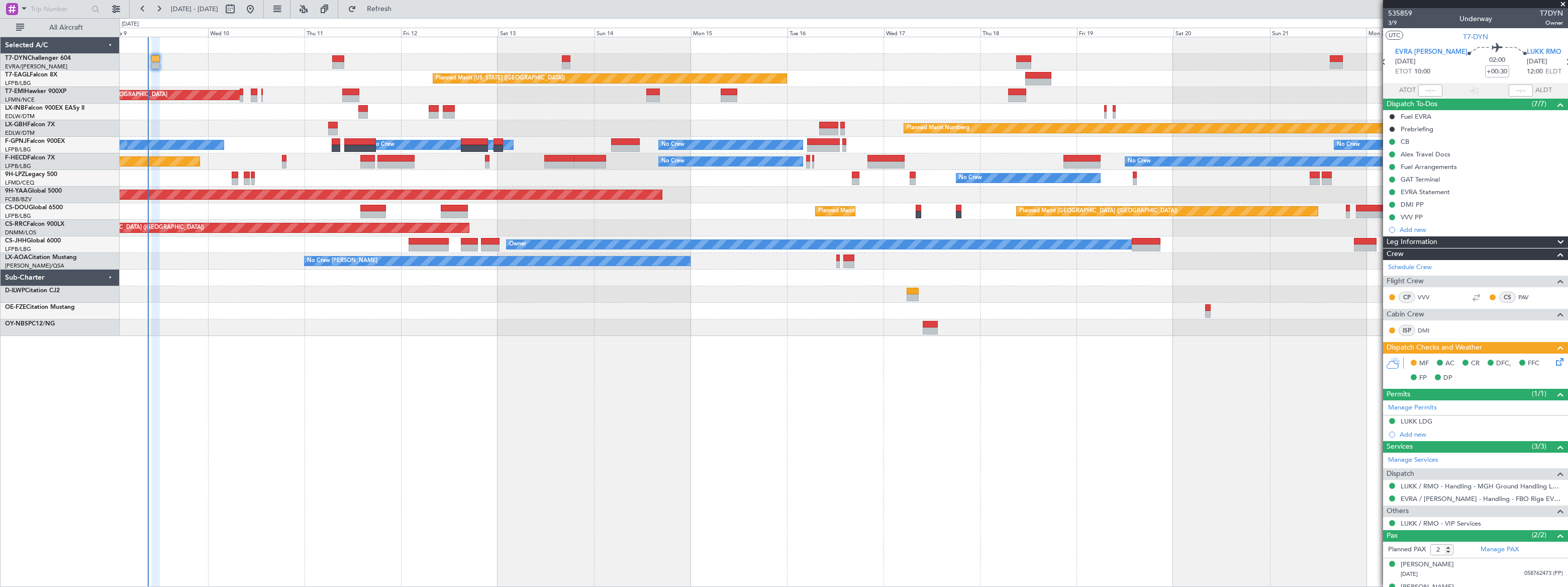
click at [1554, 362] on icon at bounding box center [1558, 360] width 8 height 8
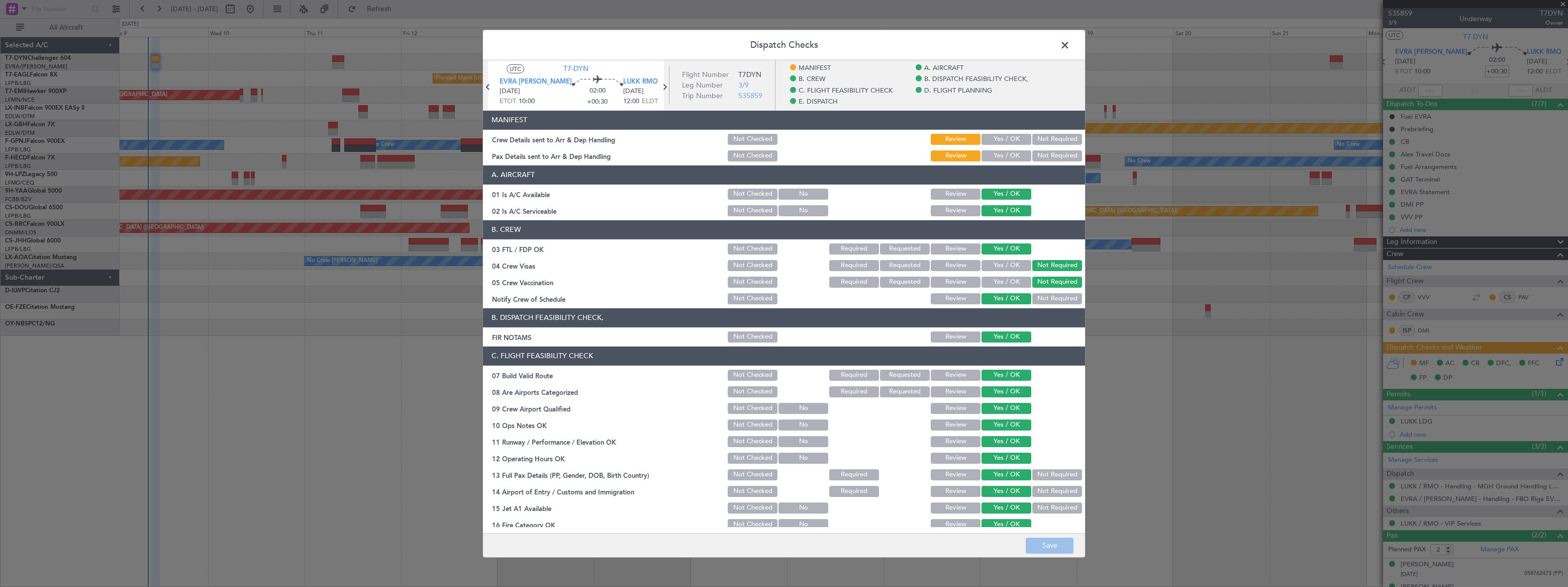
click at [999, 136] on button "Yes / OK" at bounding box center [1006, 139] width 50 height 11
click at [993, 155] on button "Yes / OK" at bounding box center [1006, 155] width 50 height 11
click at [1067, 547] on button "Save" at bounding box center [1049, 546] width 47 height 16
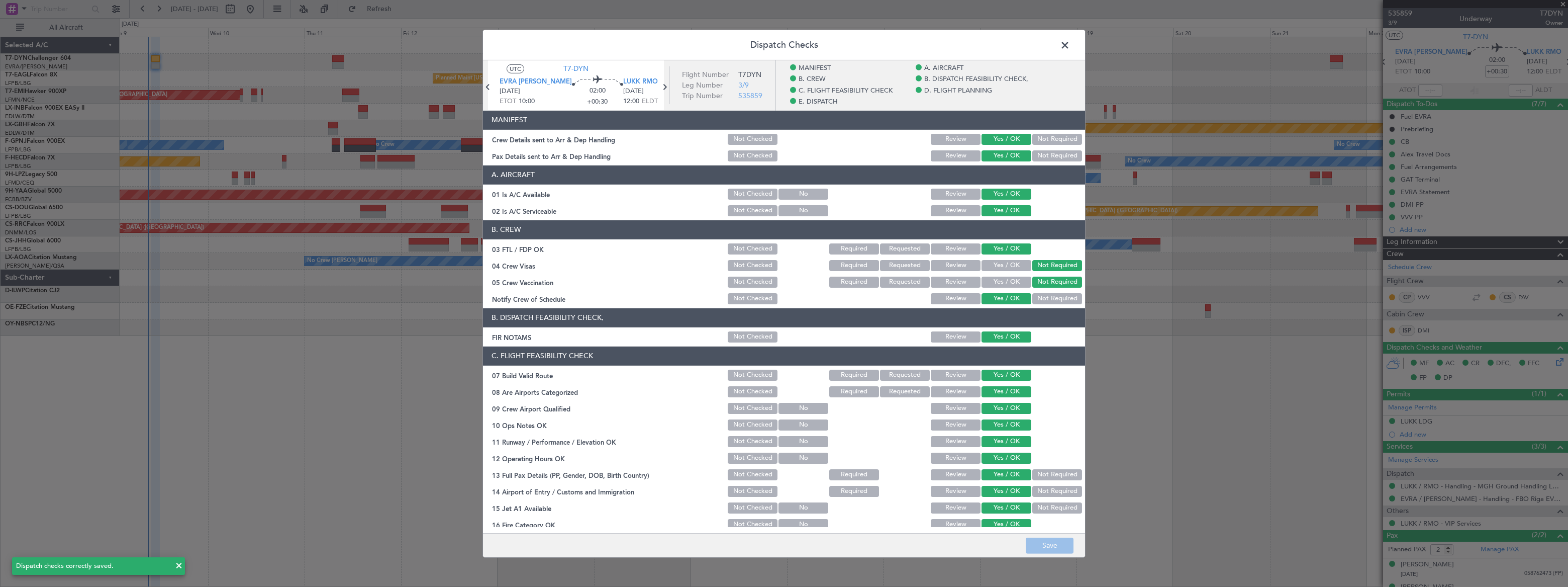
click at [1070, 49] on span at bounding box center [1070, 47] width 0 height 20
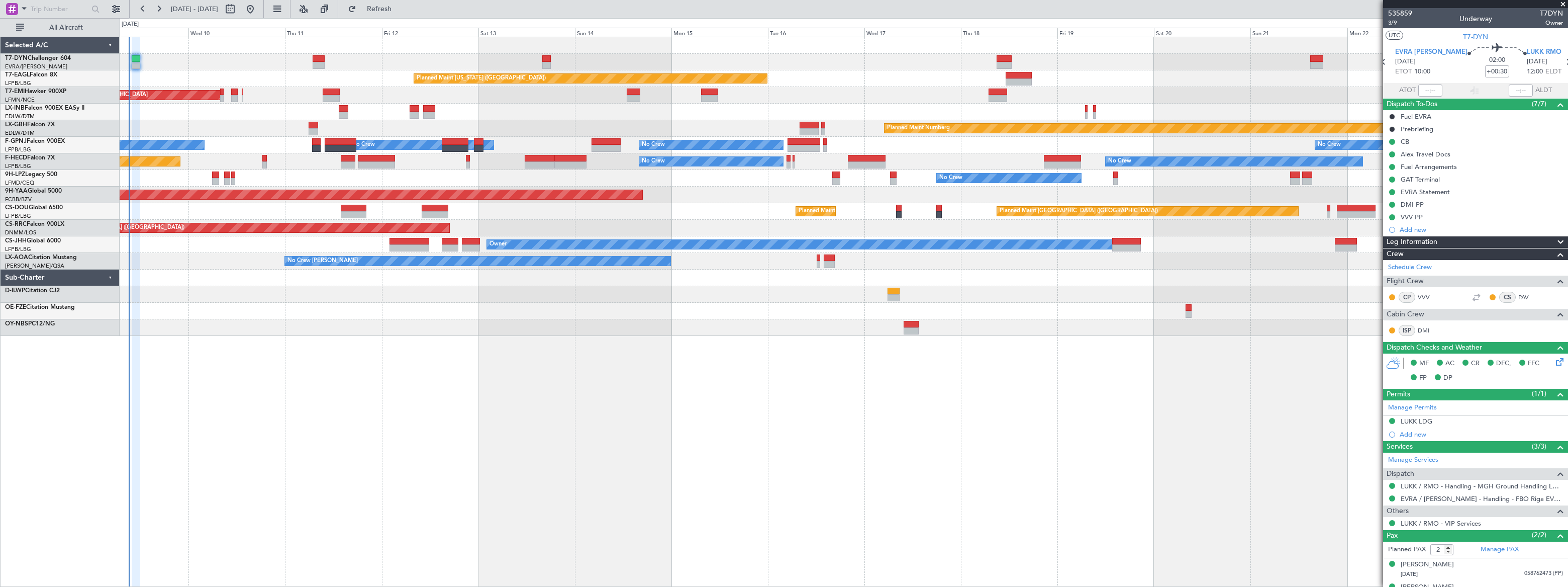
click at [206, 129] on div "Planned Maint Nurnberg Planned Maint Dubai (Dubai Intl)" at bounding box center [844, 128] width 1448 height 16
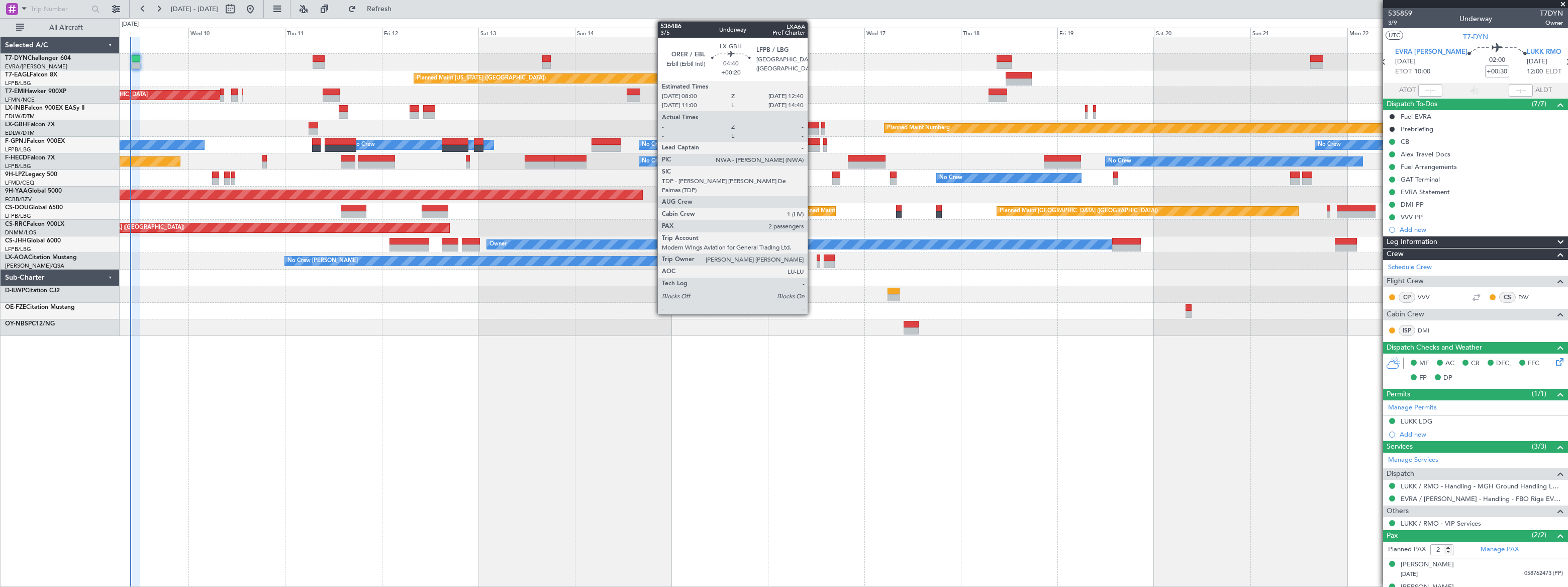
click at [812, 126] on div at bounding box center [809, 125] width 19 height 7
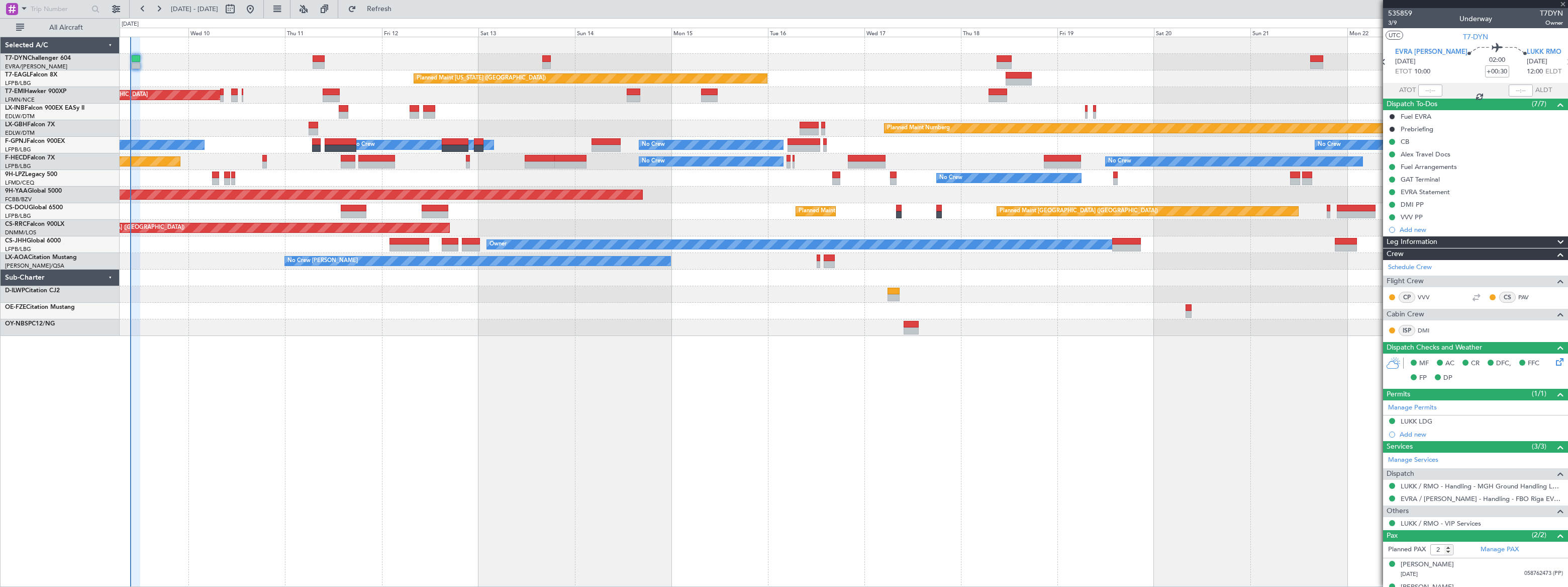
type input "+00:20"
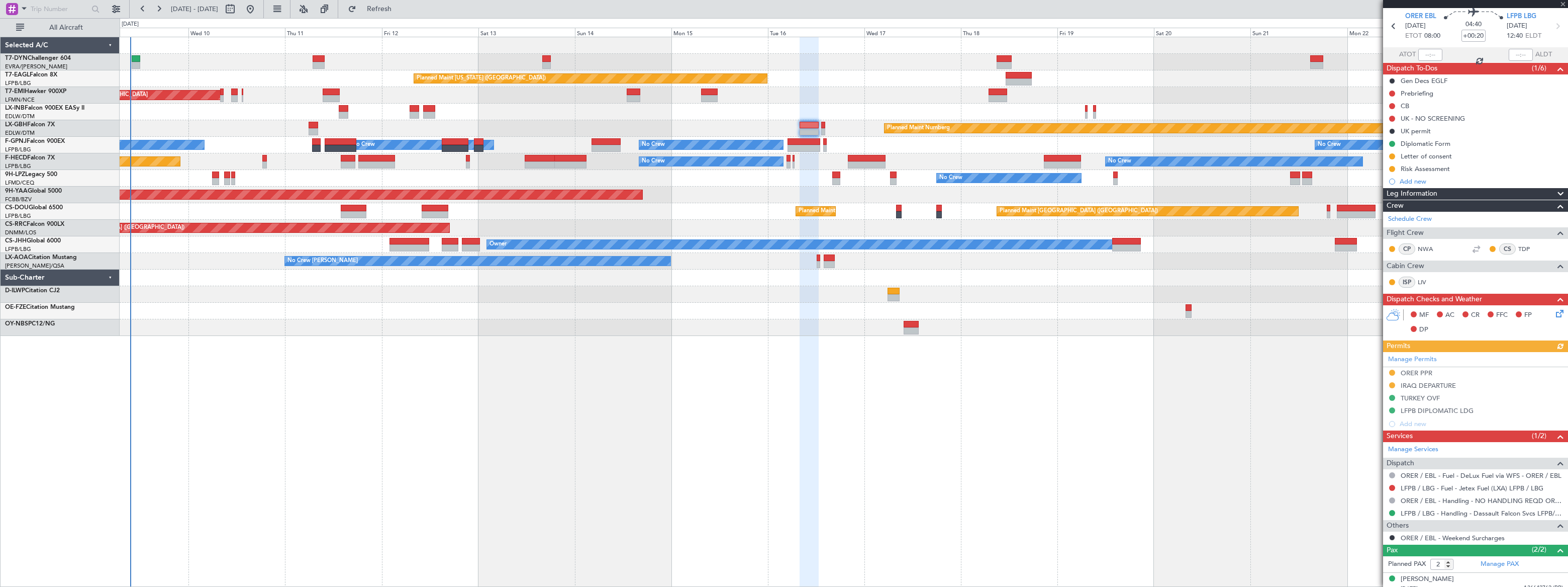
scroll to position [65, 0]
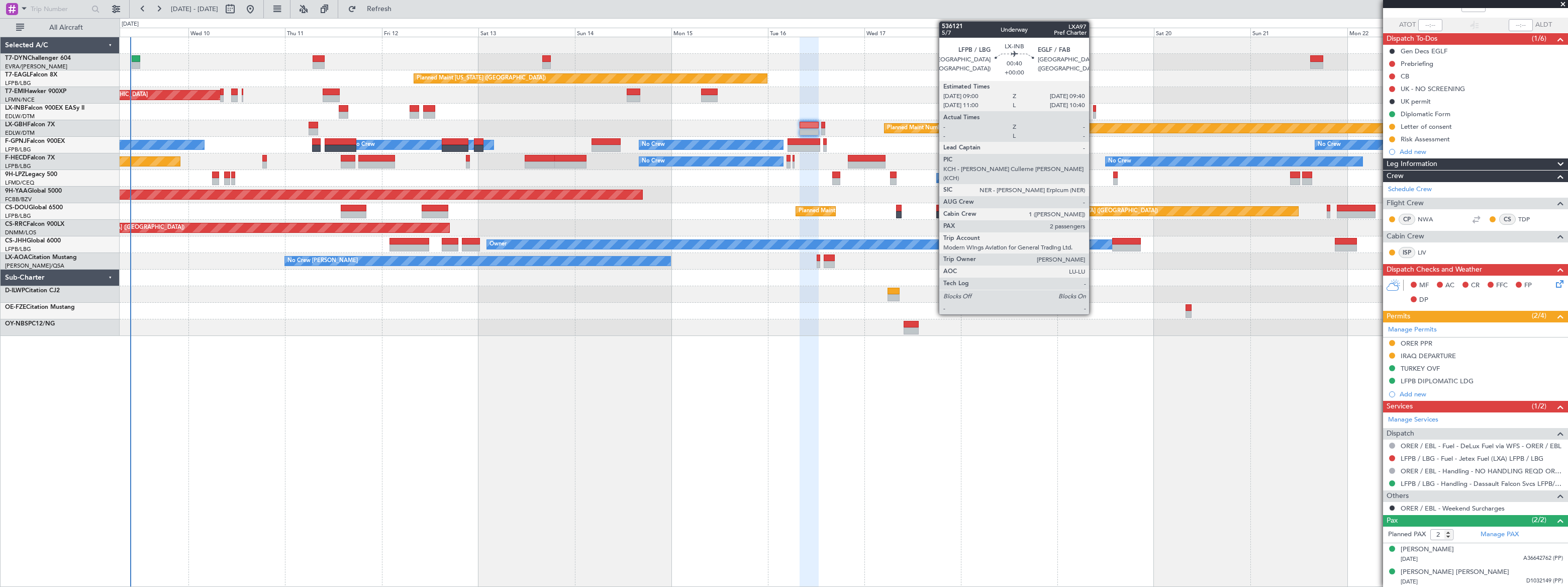
click at [1094, 114] on div at bounding box center [1094, 115] width 3 height 7
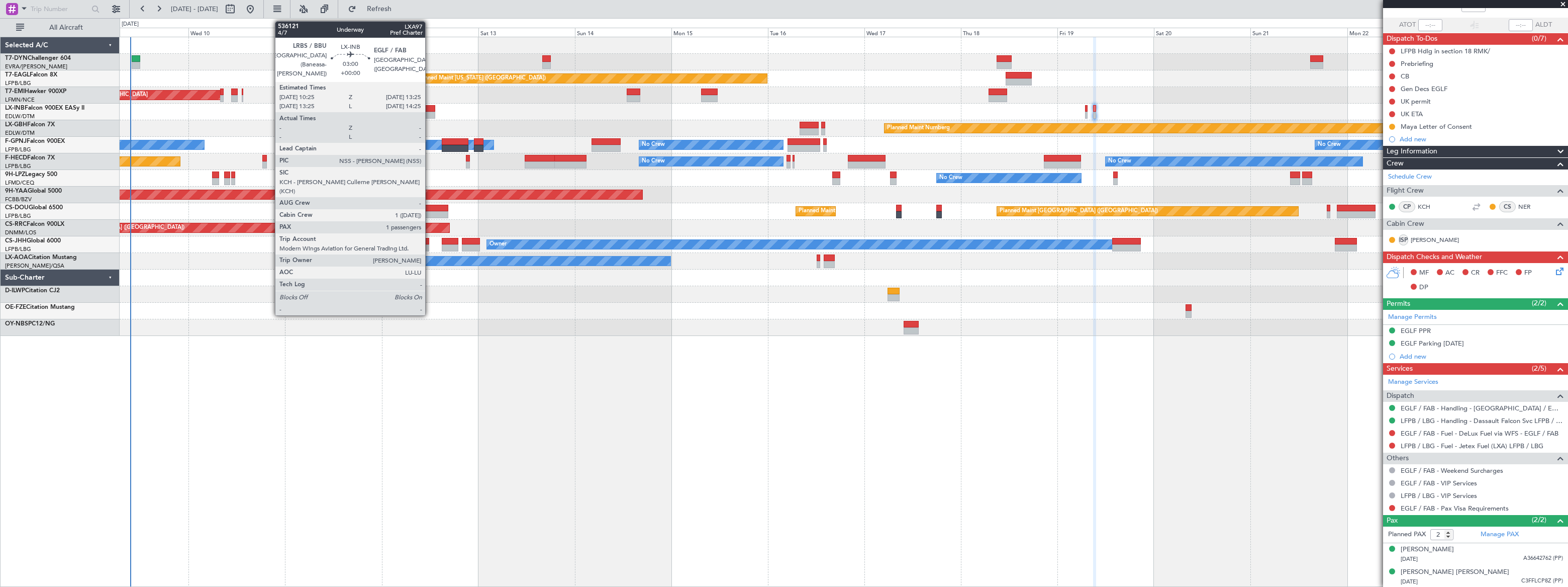
click at [430, 111] on div at bounding box center [429, 115] width 13 height 7
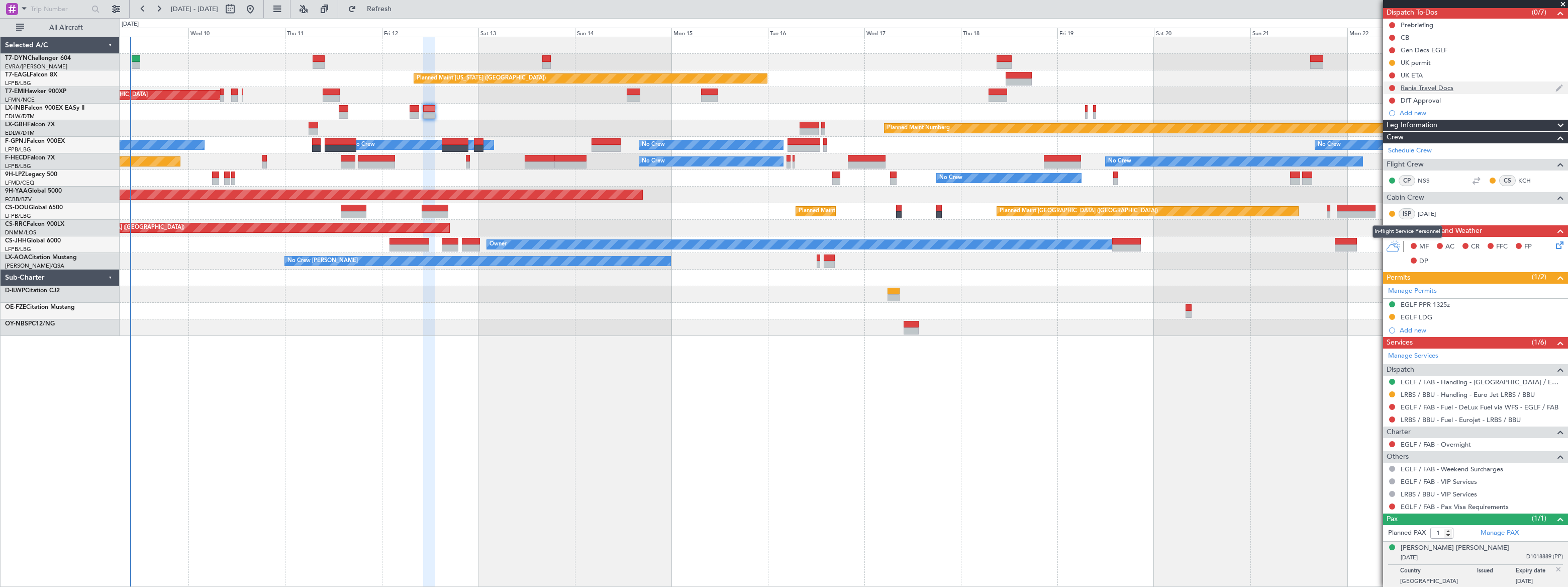
scroll to position [0, 0]
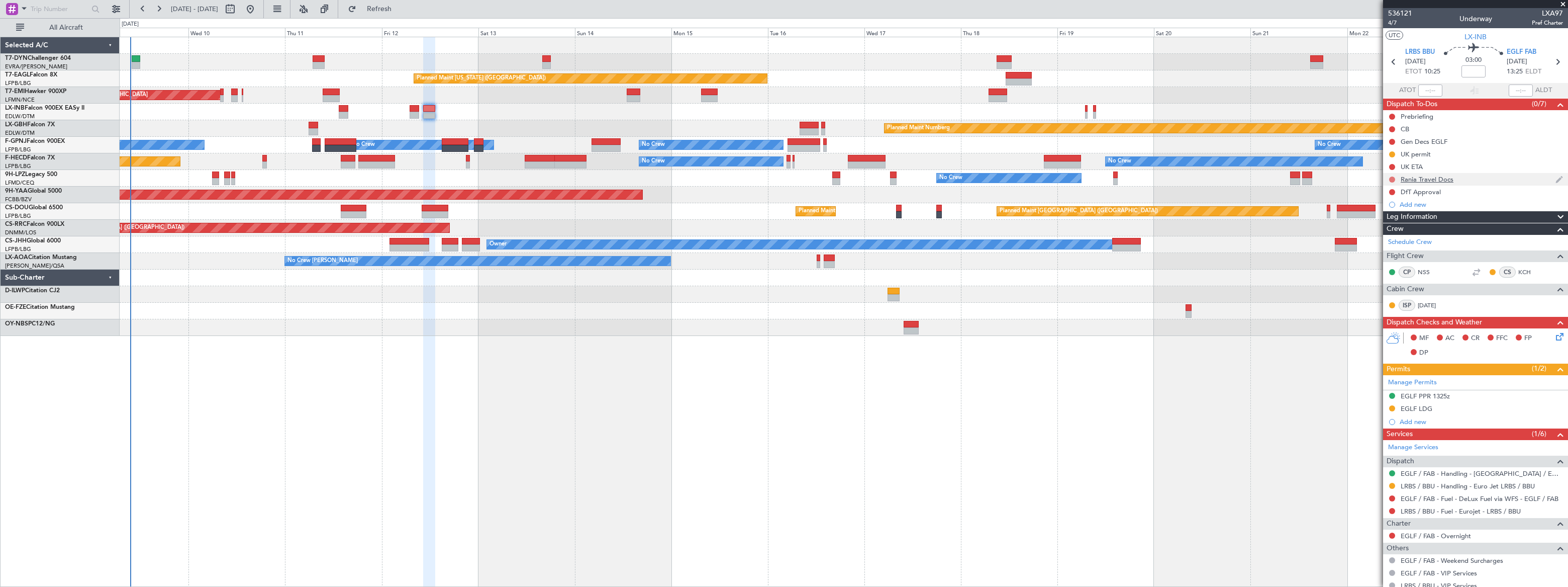
click at [1393, 177] on button at bounding box center [1392, 180] width 6 height 6
click at [1399, 226] on span "Completed" at bounding box center [1396, 223] width 33 height 10
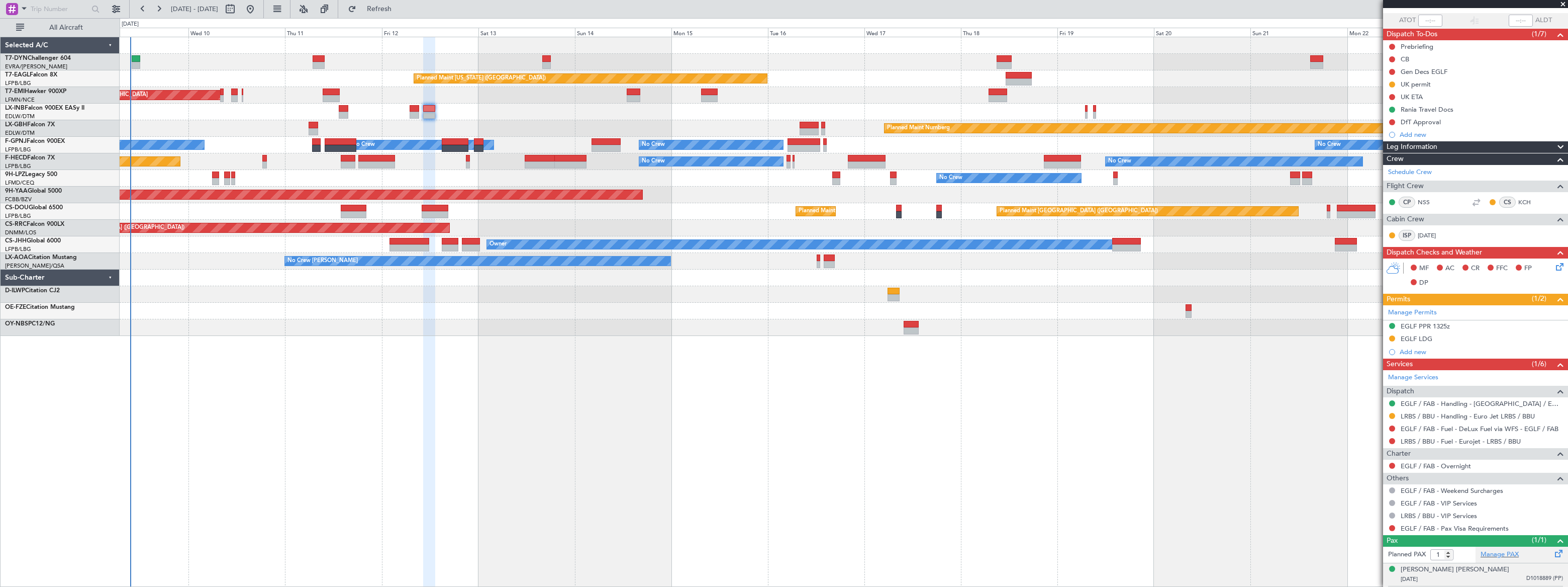
scroll to position [91, 0]
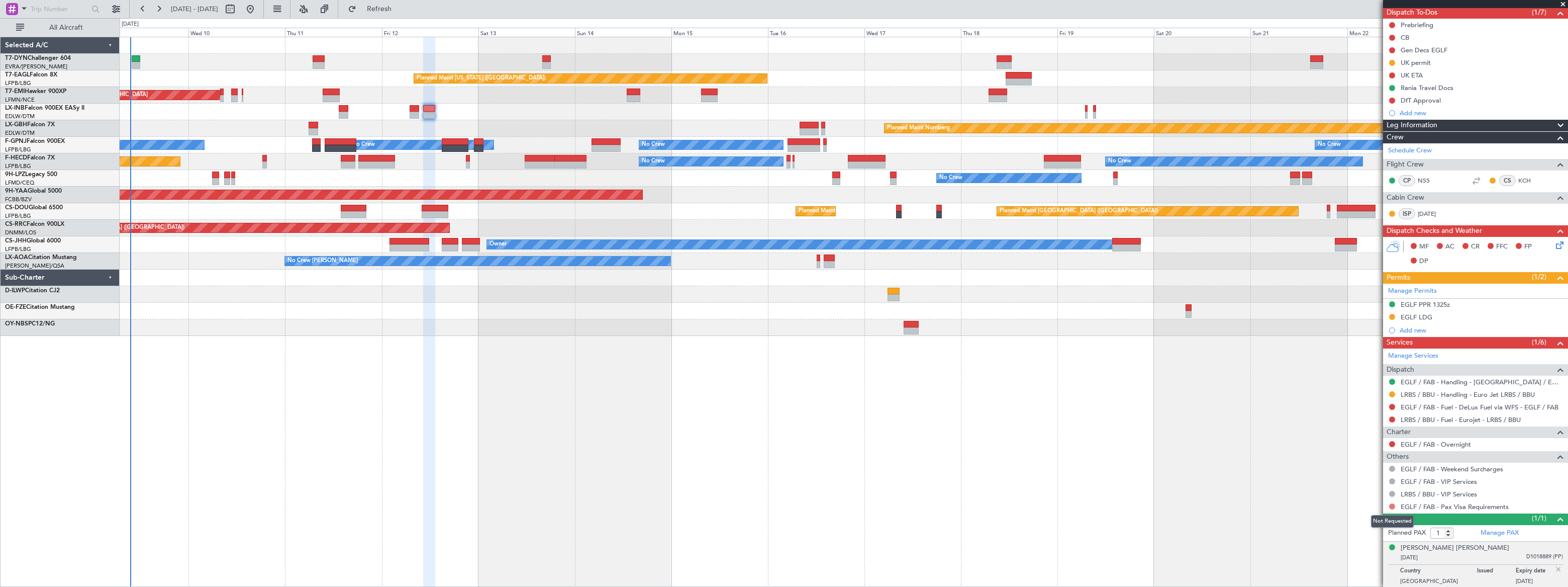
click at [1392, 503] on button at bounding box center [1392, 506] width 6 height 6
click at [1363, 489] on span "Confirmed" at bounding box center [1363, 490] width 31 height 10
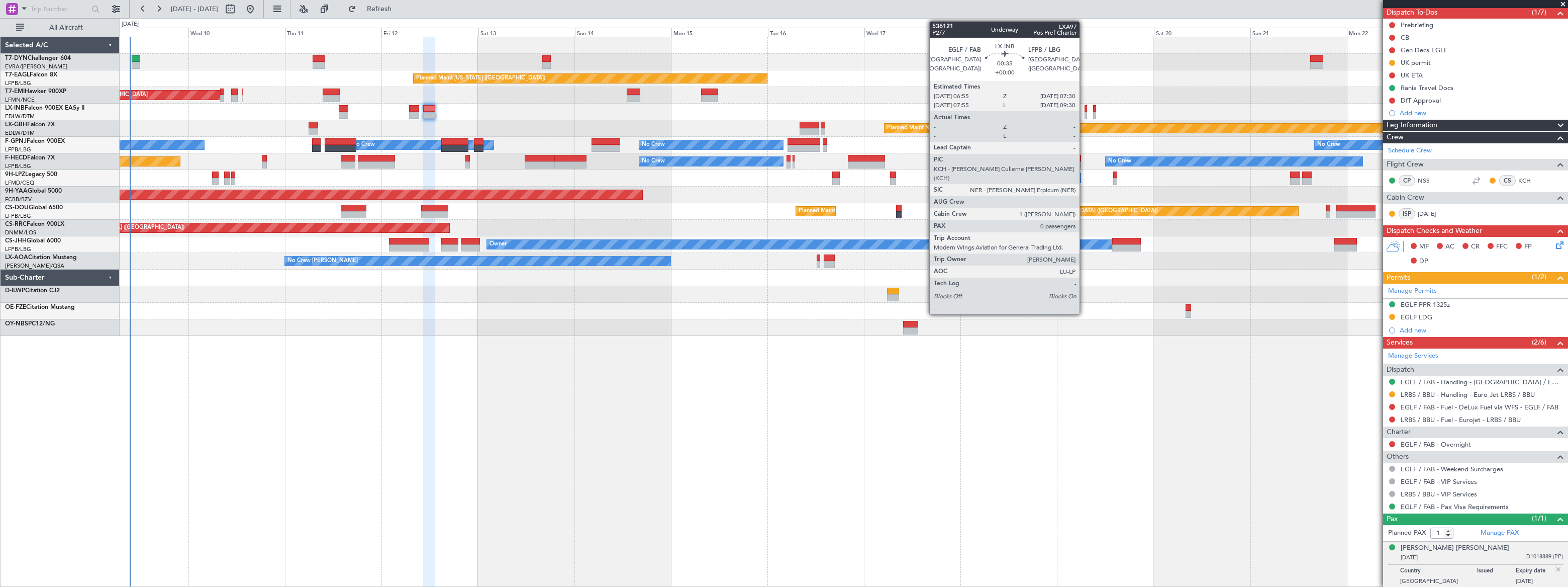
click at [1085, 111] on div at bounding box center [1086, 115] width 2 height 7
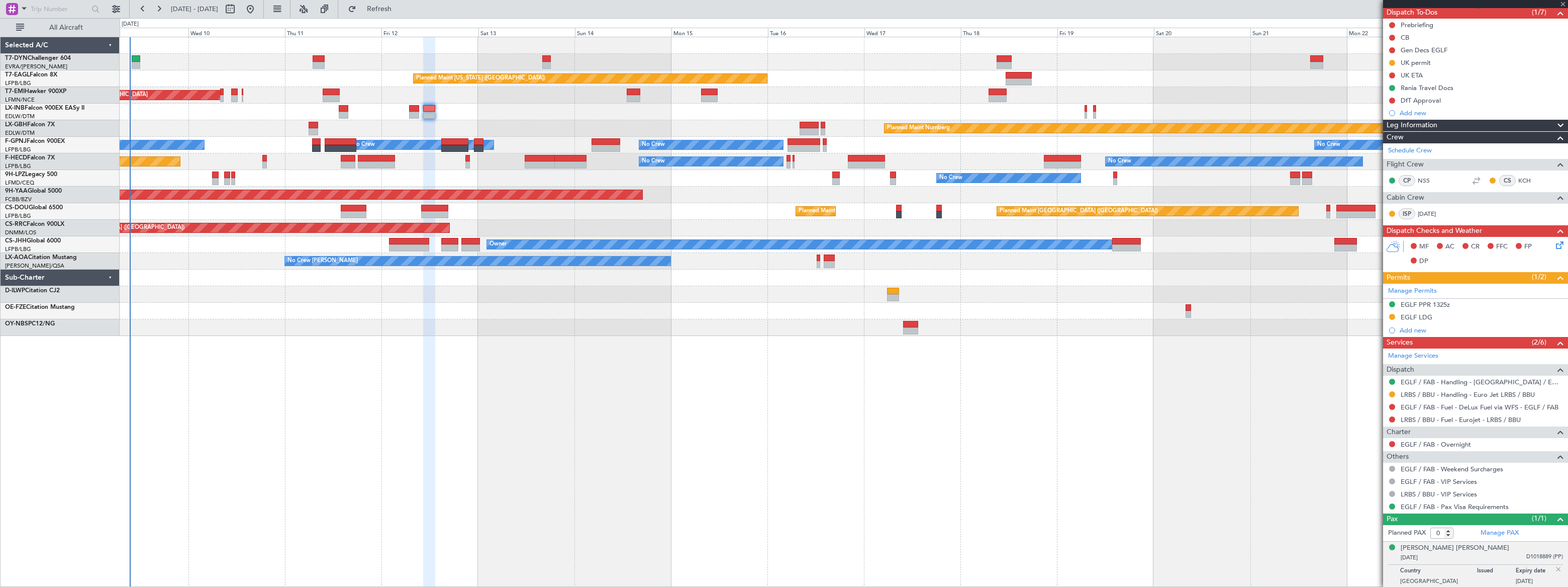
scroll to position [0, 0]
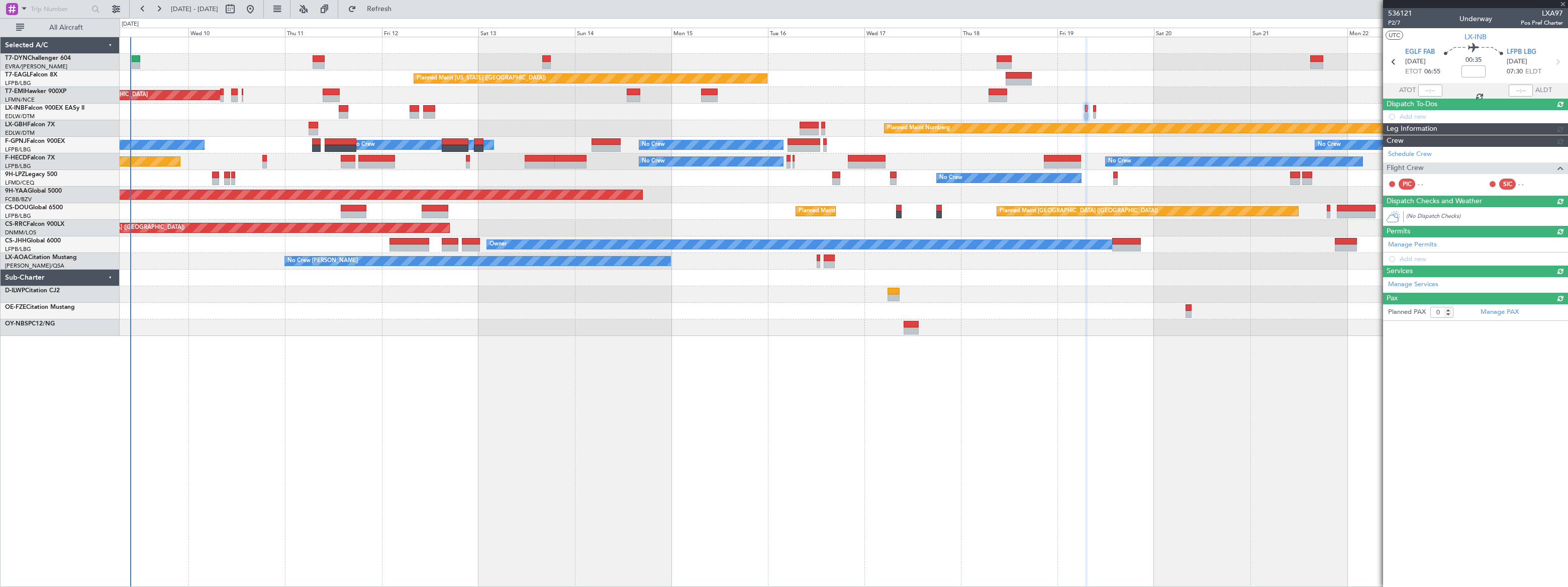
click at [1084, 111] on div at bounding box center [844, 111] width 1448 height 16
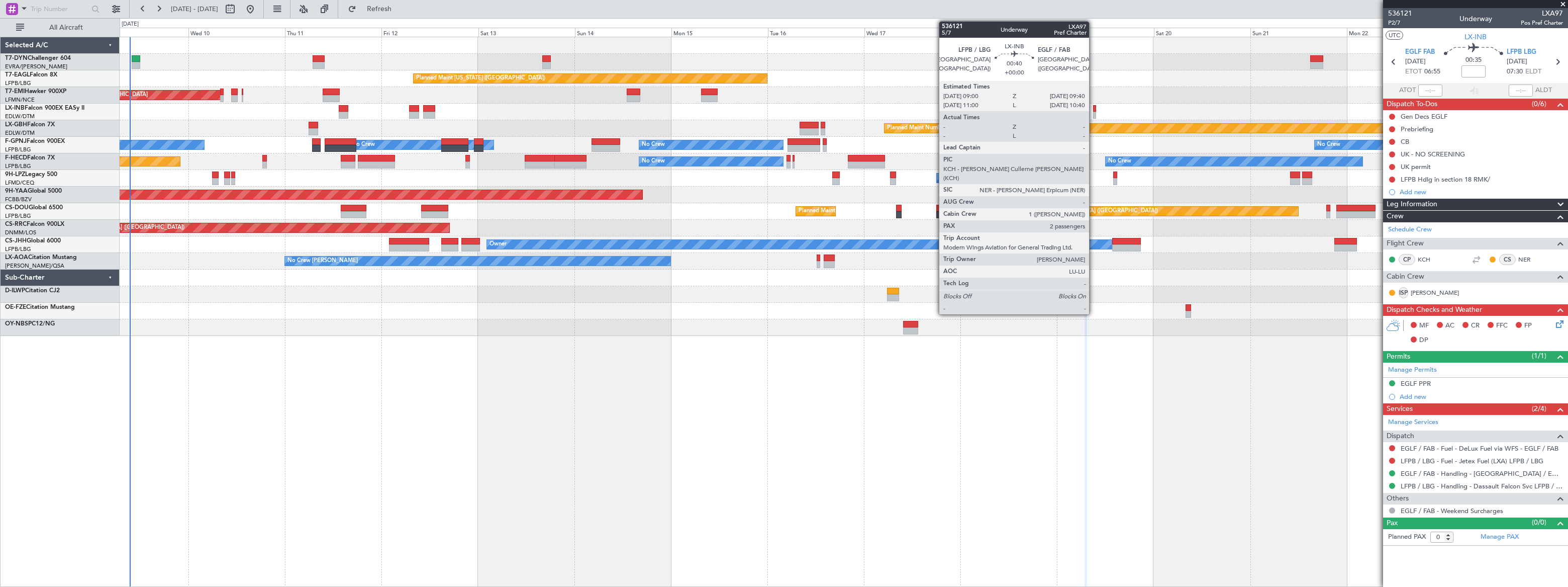
click at [1094, 114] on div at bounding box center [1094, 115] width 3 height 7
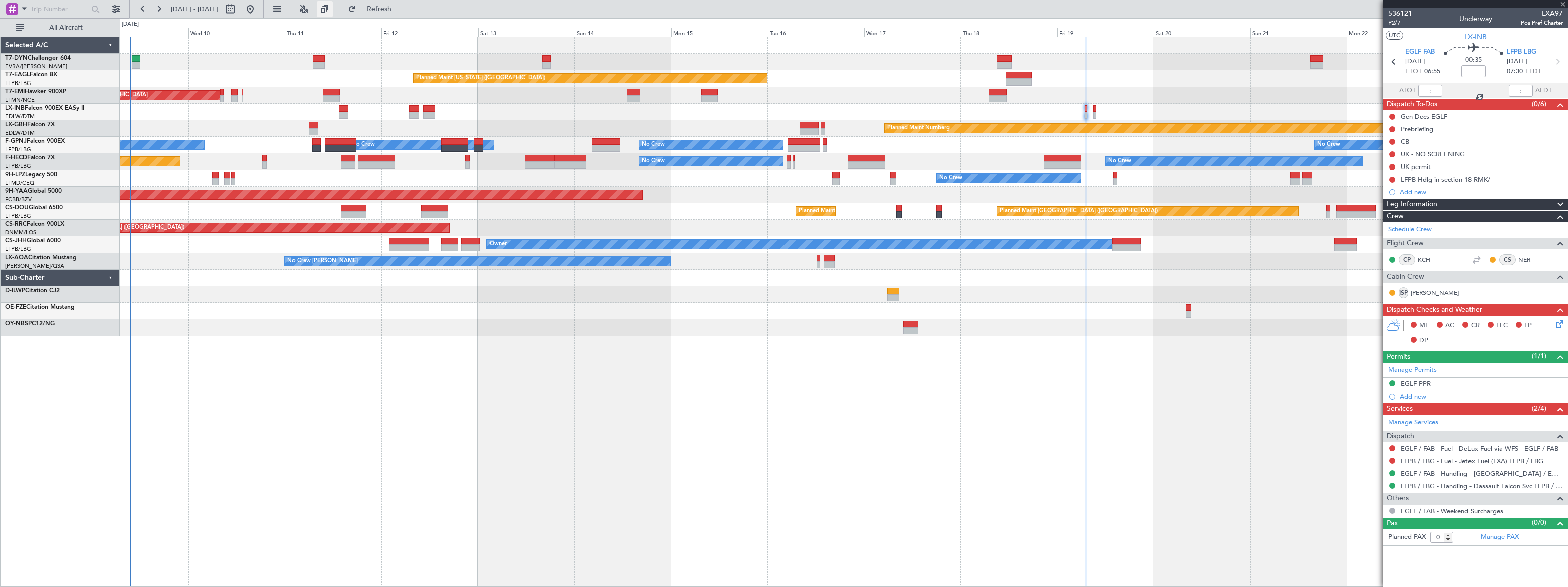
type input "2"
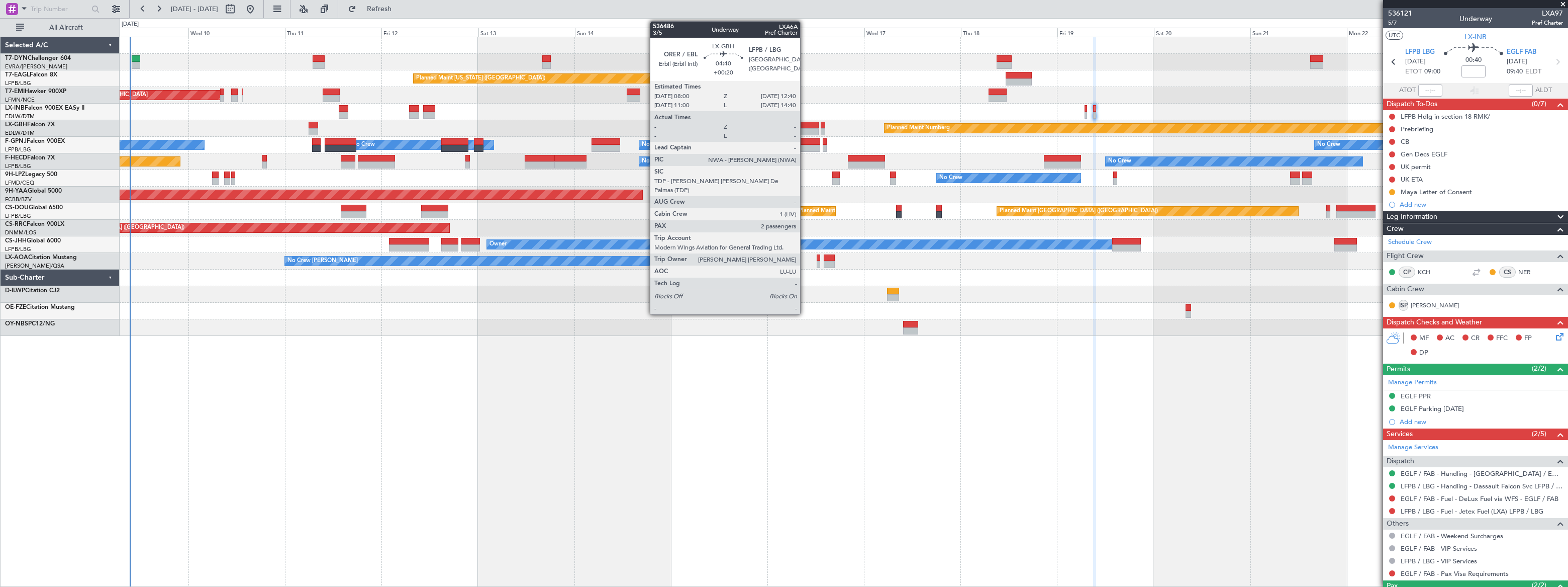
click at [806, 128] on div at bounding box center [809, 132] width 19 height 7
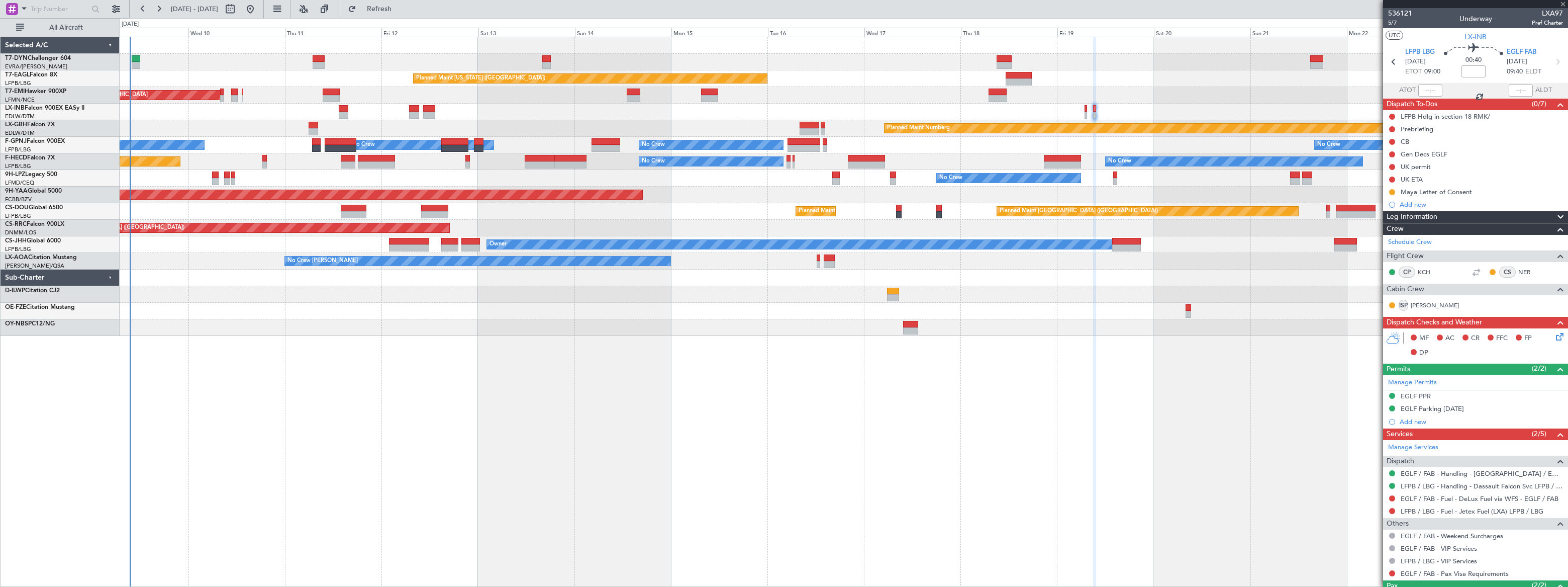
type input "+00:20"
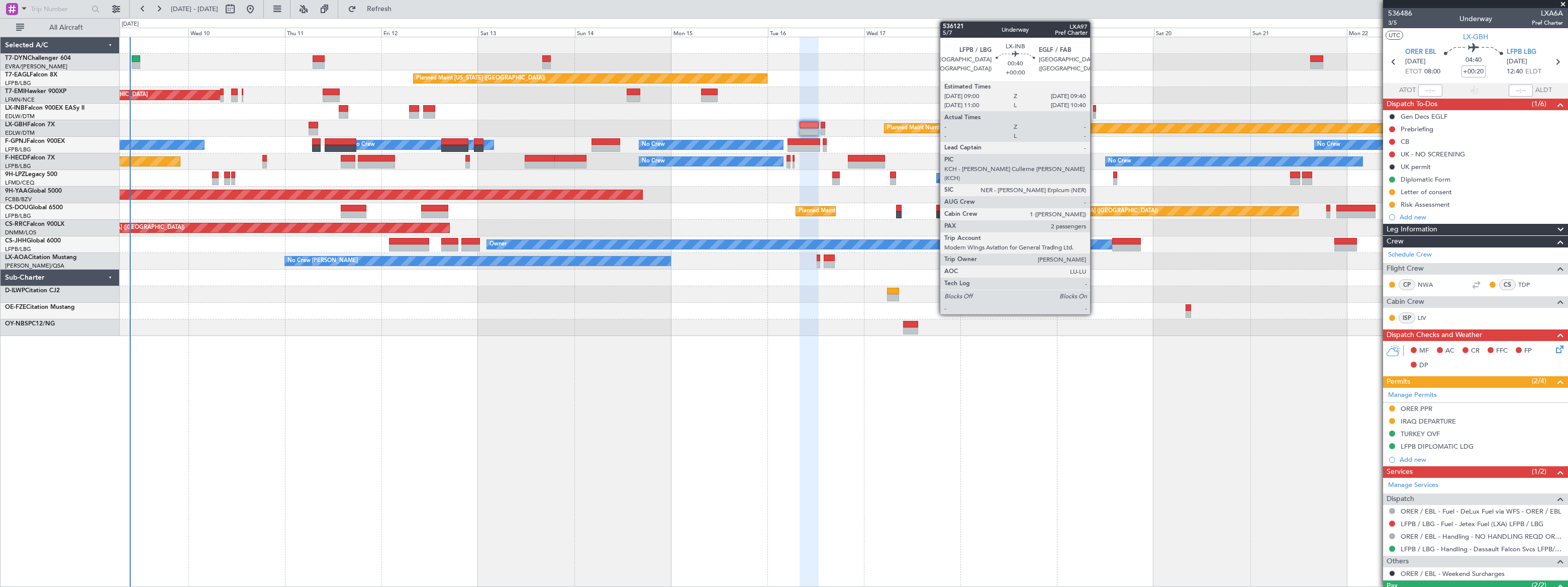
click at [1094, 112] on div at bounding box center [1094, 115] width 3 height 7
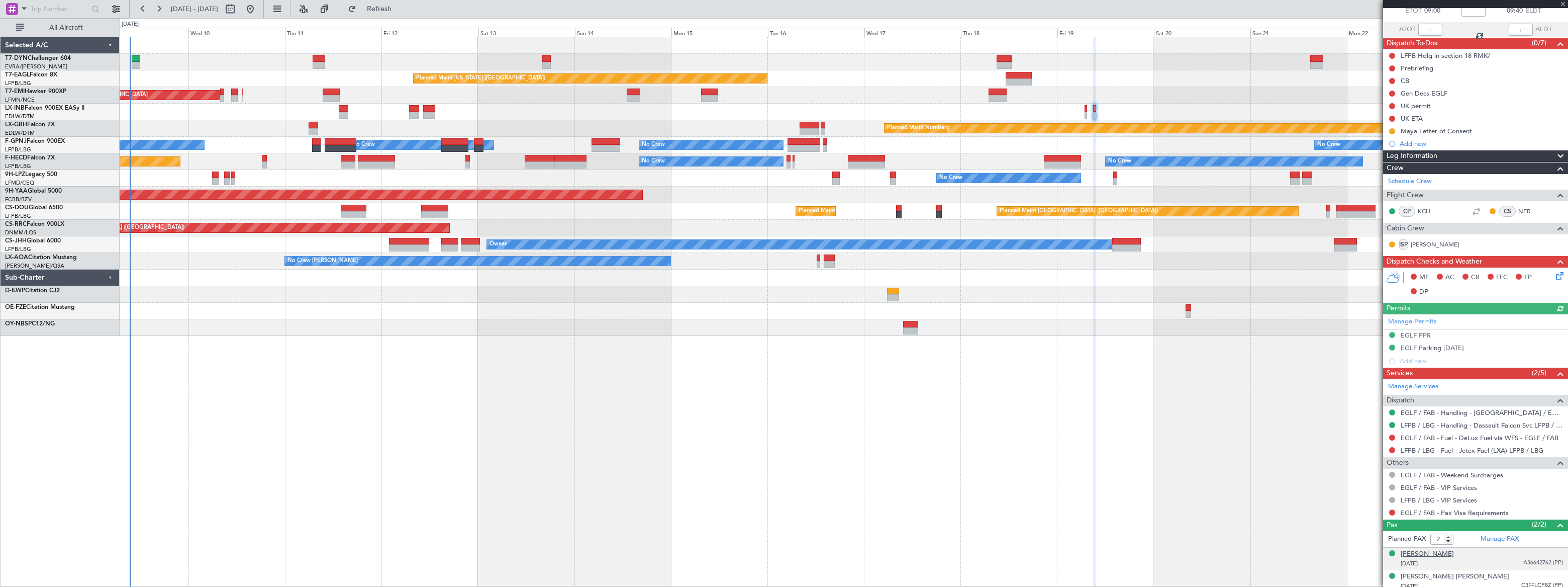
scroll to position [65, 0]
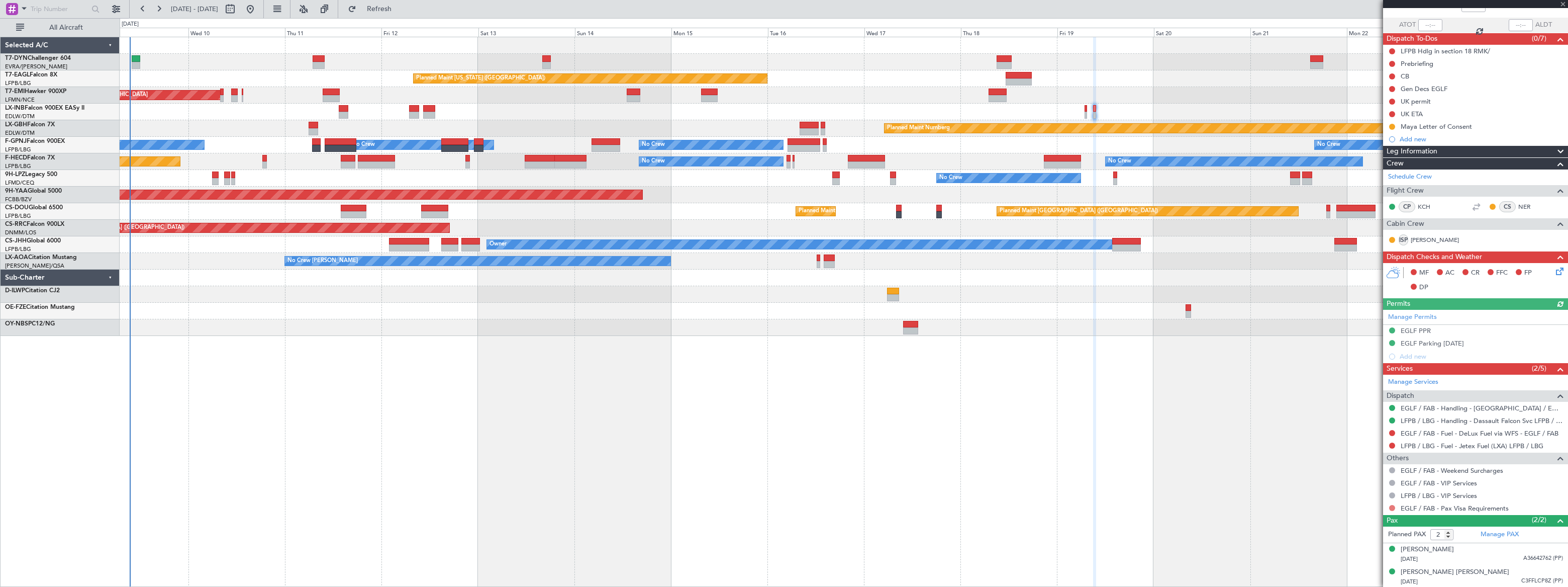
click at [1389, 507] on button at bounding box center [1392, 508] width 6 height 6
click at [1346, 431] on li "Requested" at bounding box center [1391, 432] width 116 height 15
click at [1460, 511] on mat-tooltip-component "EGLF / FAB - Pax Visa Requirements" at bounding box center [1455, 525] width 110 height 27
click at [1466, 505] on link "EGLF / FAB - Pax Visa Requirements" at bounding box center [1455, 508] width 108 height 9
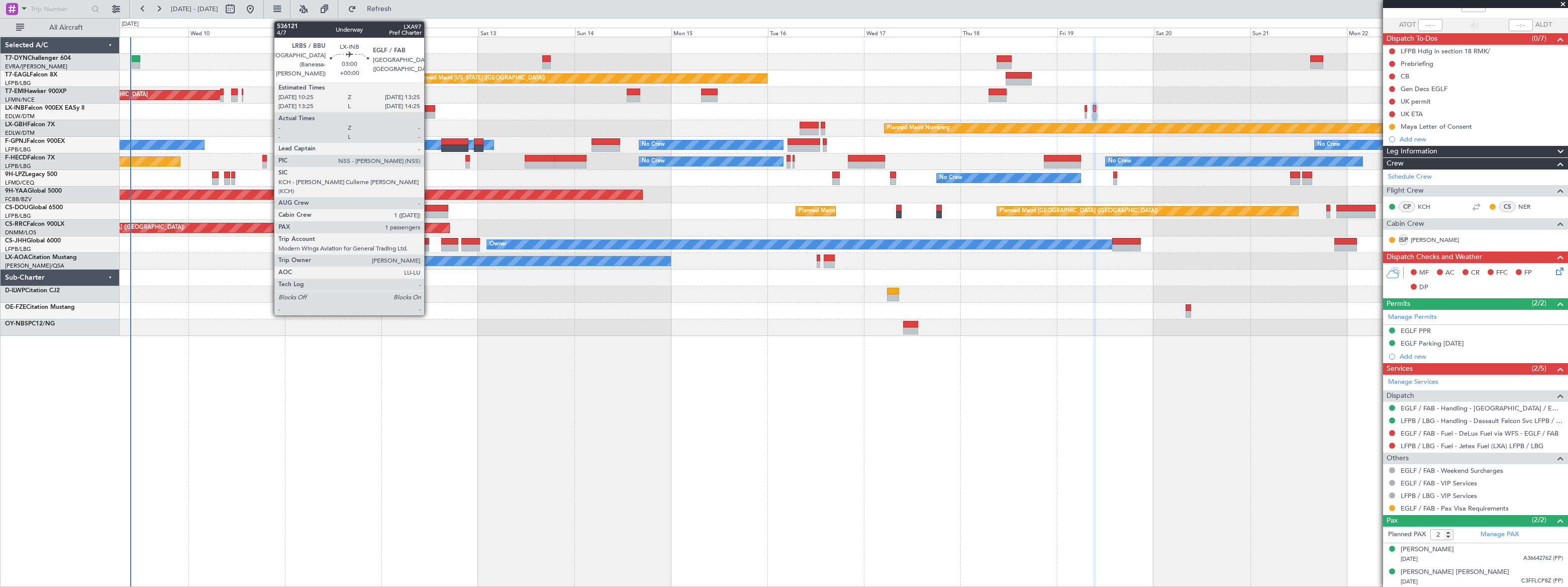
click at [429, 110] on div at bounding box center [429, 109] width 13 height 7
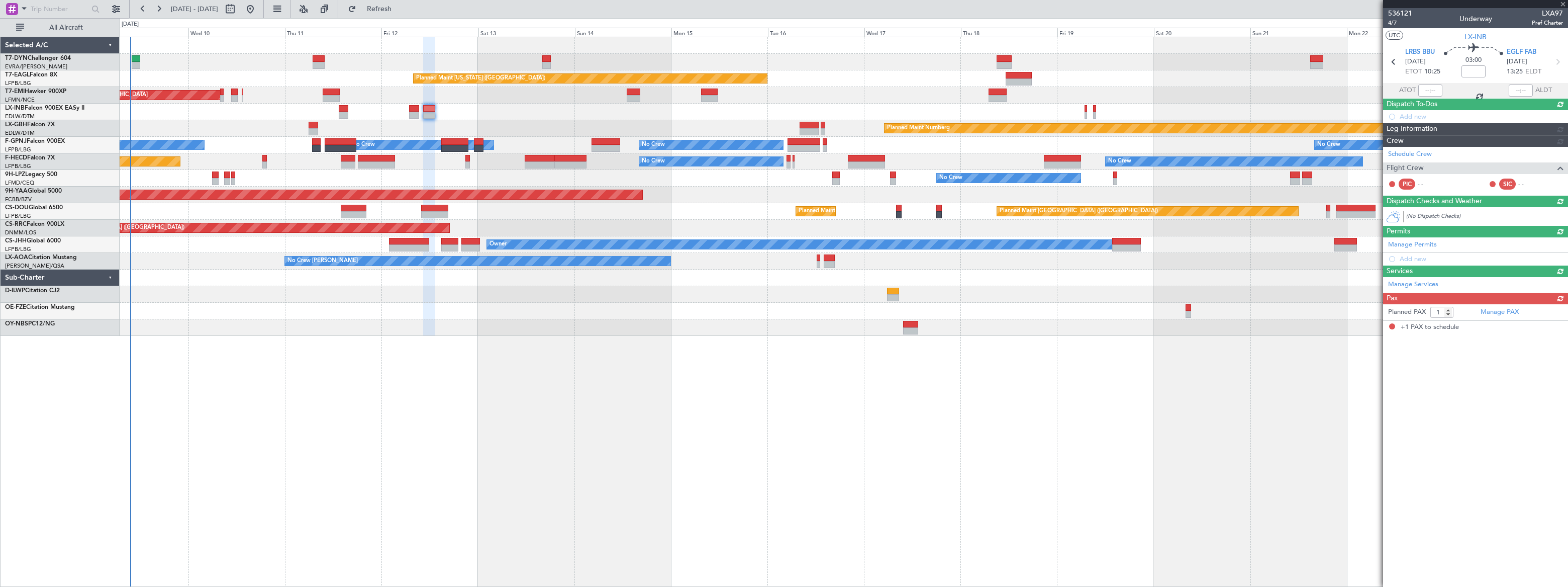
scroll to position [0, 0]
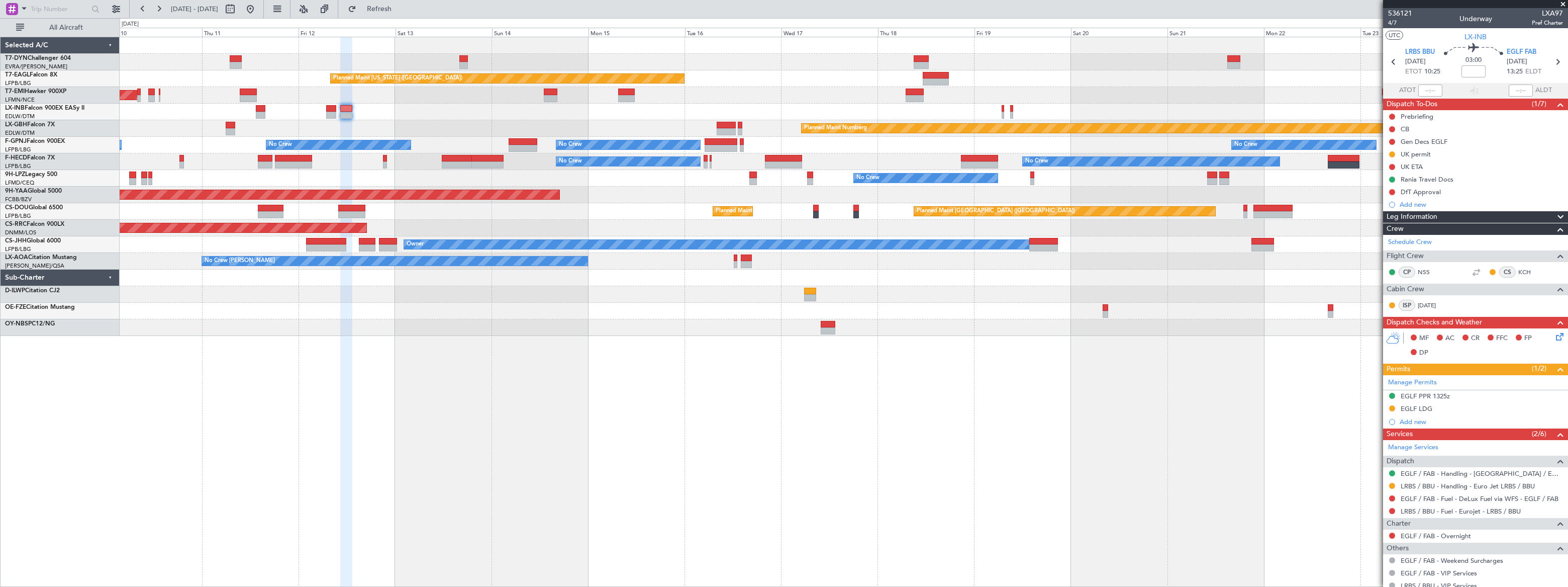
click at [754, 382] on div "Planned Maint New York (Teterboro) Planned Maint Zurich Planned Maint Nurnberg …" at bounding box center [844, 311] width 1448 height 550
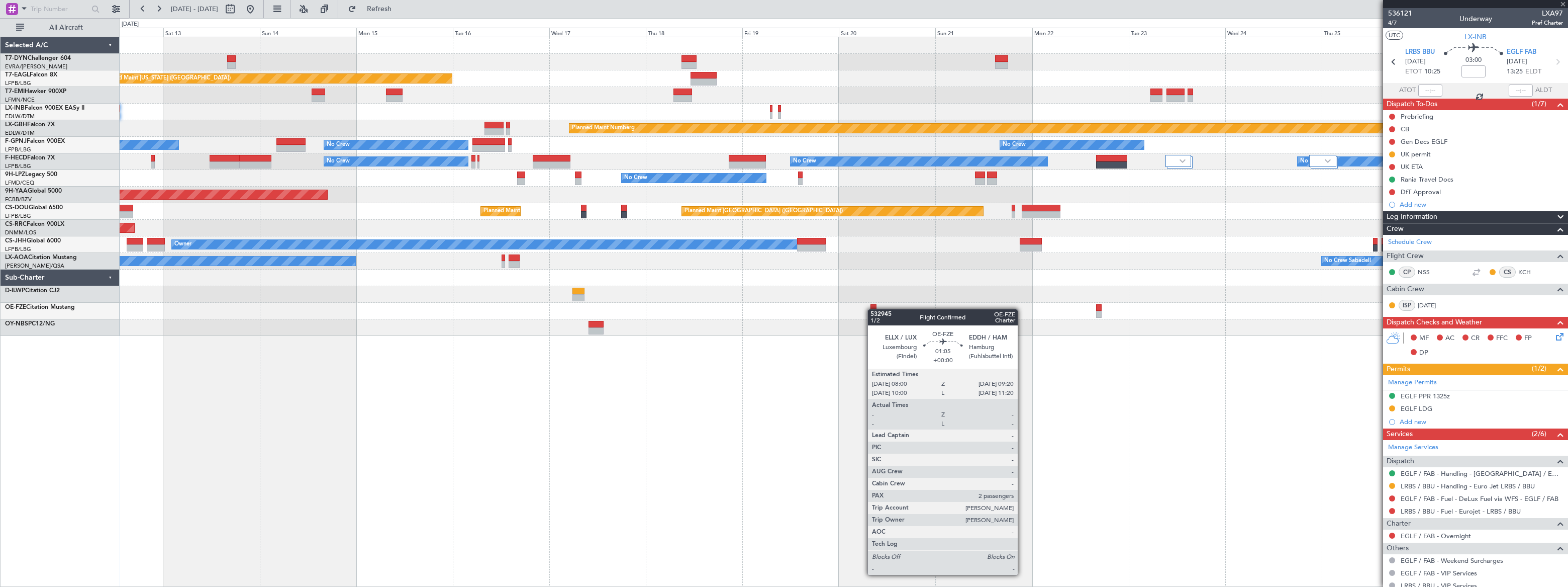
type input "2"
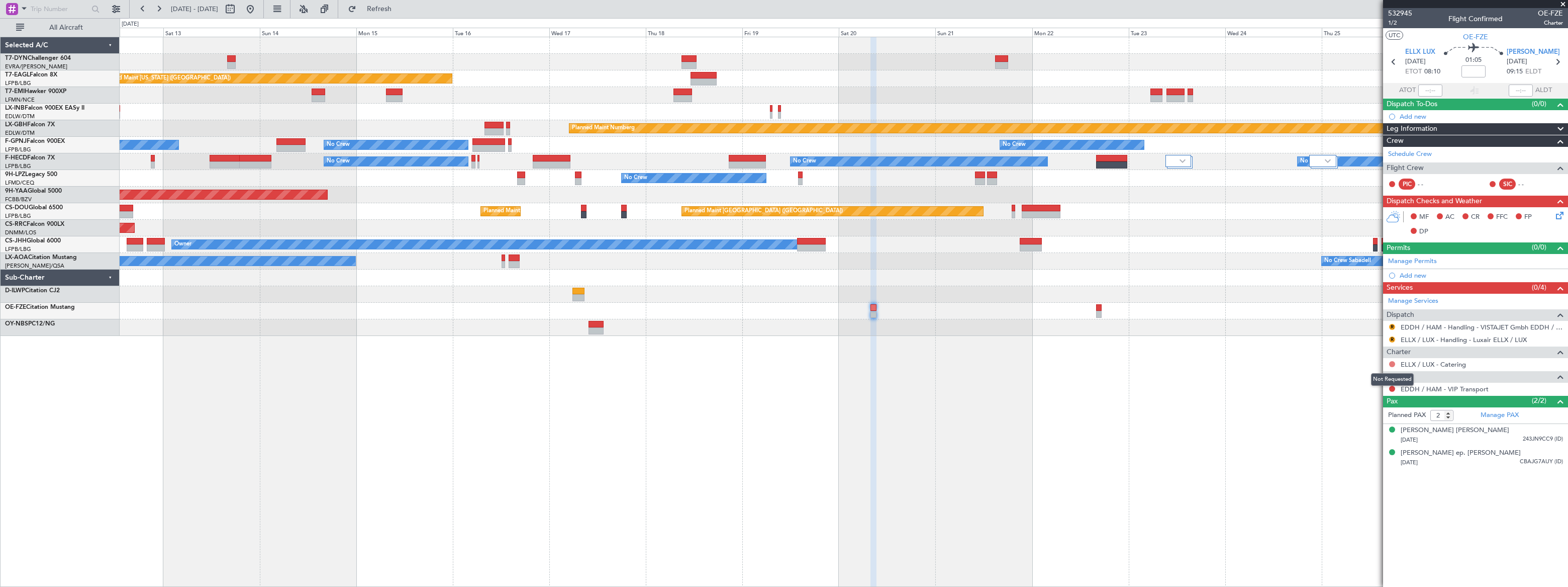
click at [1391, 362] on button at bounding box center [1392, 364] width 6 height 6
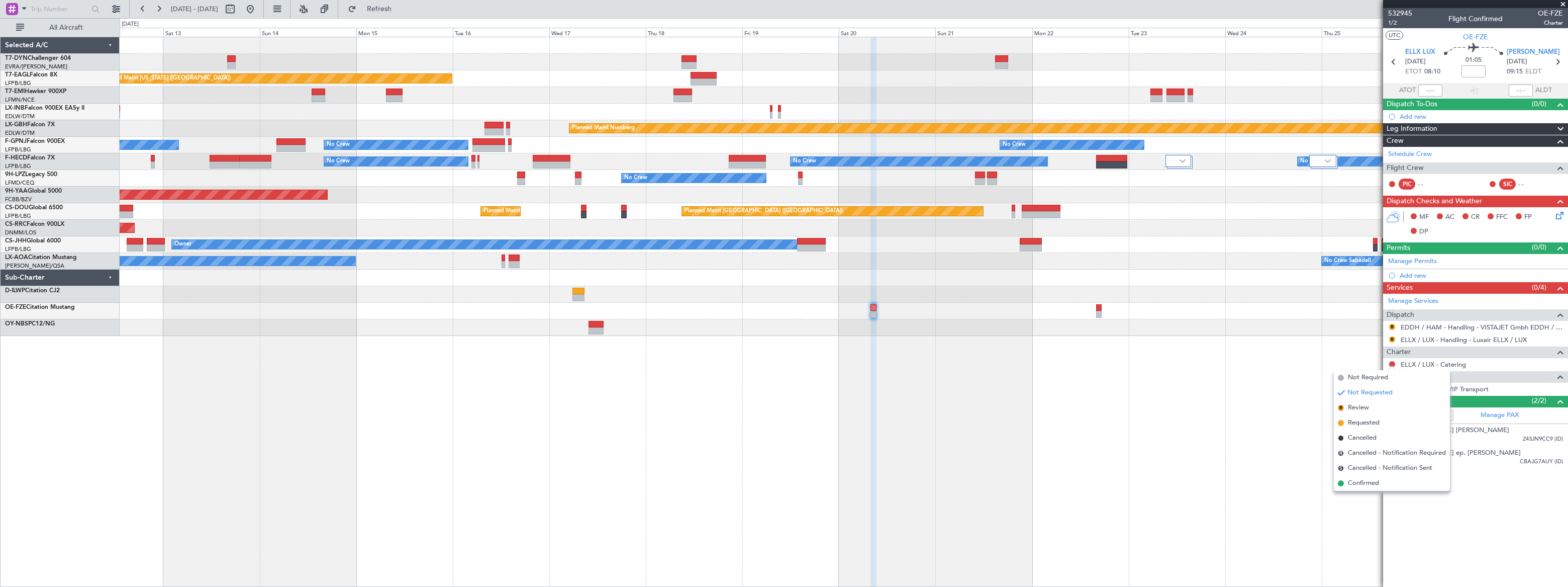
drag, startPoint x: 1357, startPoint y: 424, endPoint x: 1221, endPoint y: 359, distance: 150.7
click at [1356, 424] on span "Requested" at bounding box center [1363, 423] width 32 height 10
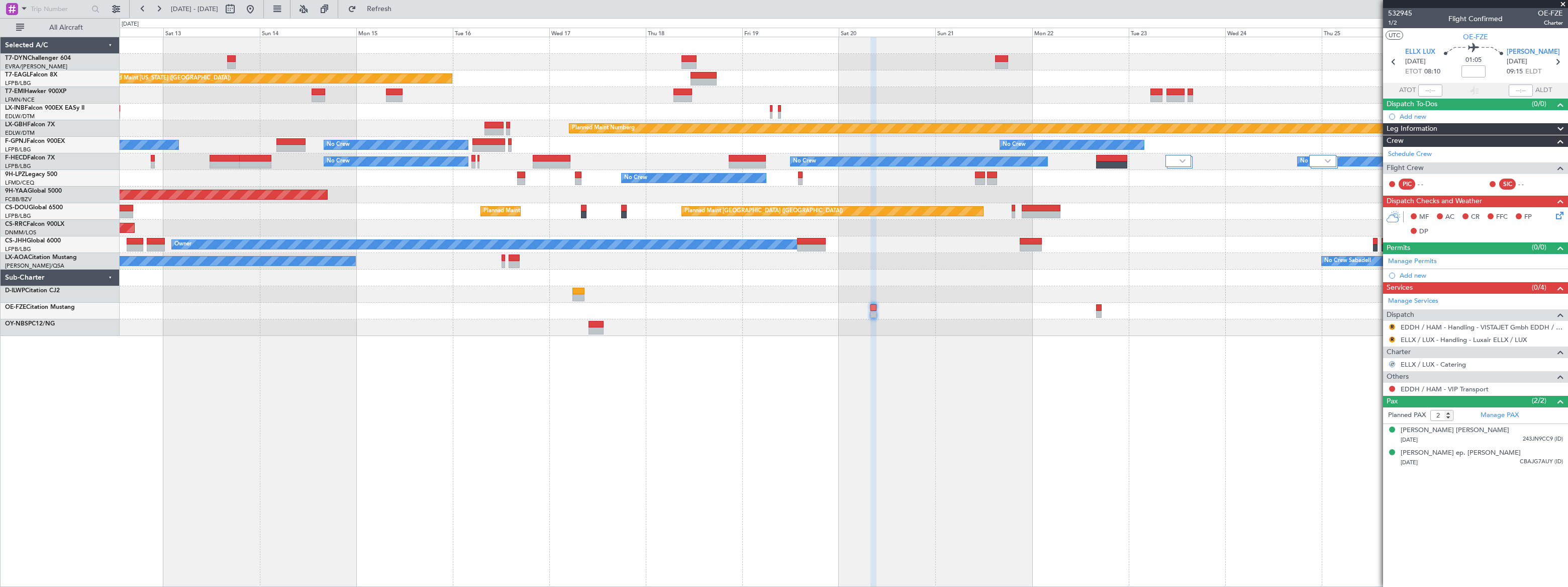
click at [1098, 313] on div at bounding box center [1099, 314] width 5 height 7
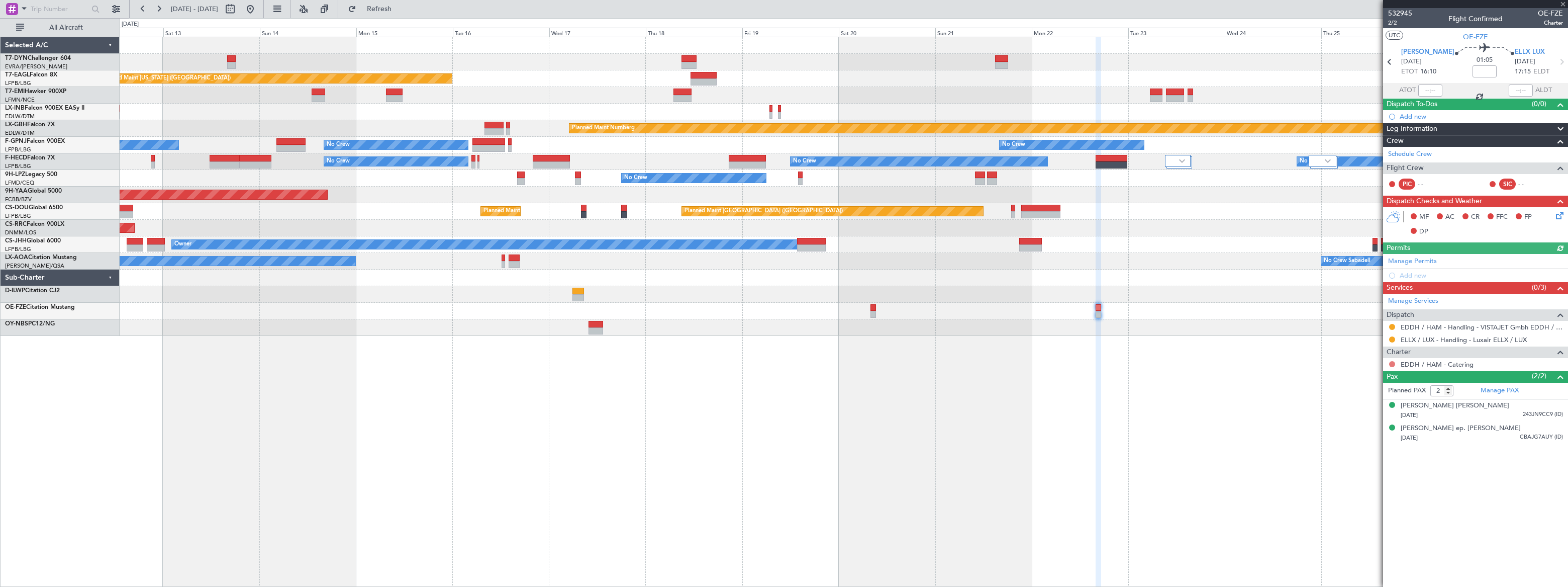
click at [1391, 362] on button at bounding box center [1392, 364] width 6 height 6
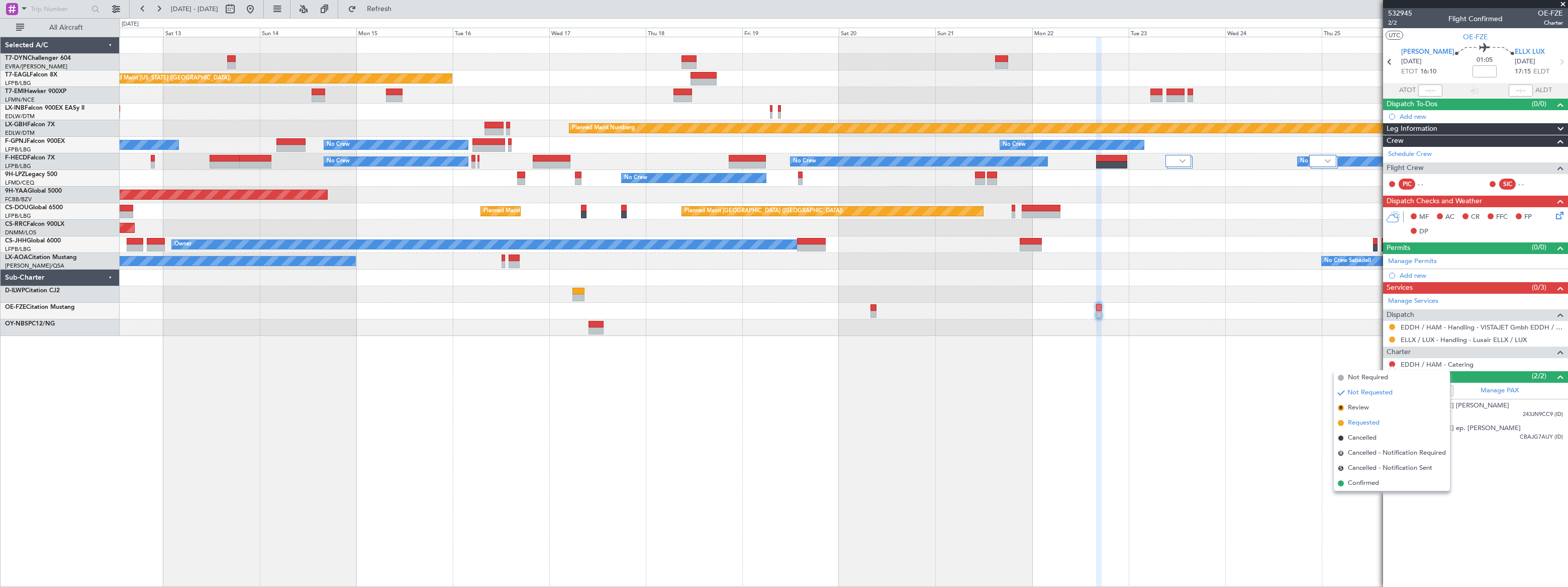
click at [1346, 423] on li "Requested" at bounding box center [1391, 423] width 116 height 15
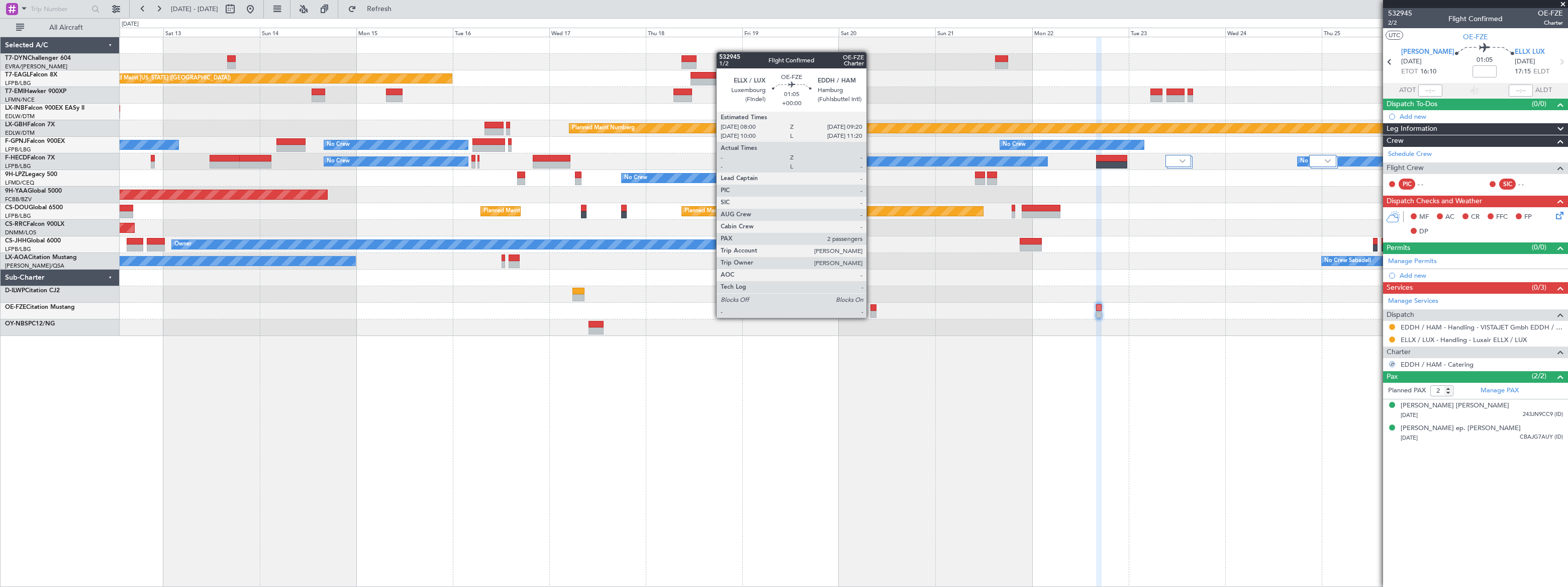
click at [872, 313] on div at bounding box center [873, 314] width 5 height 7
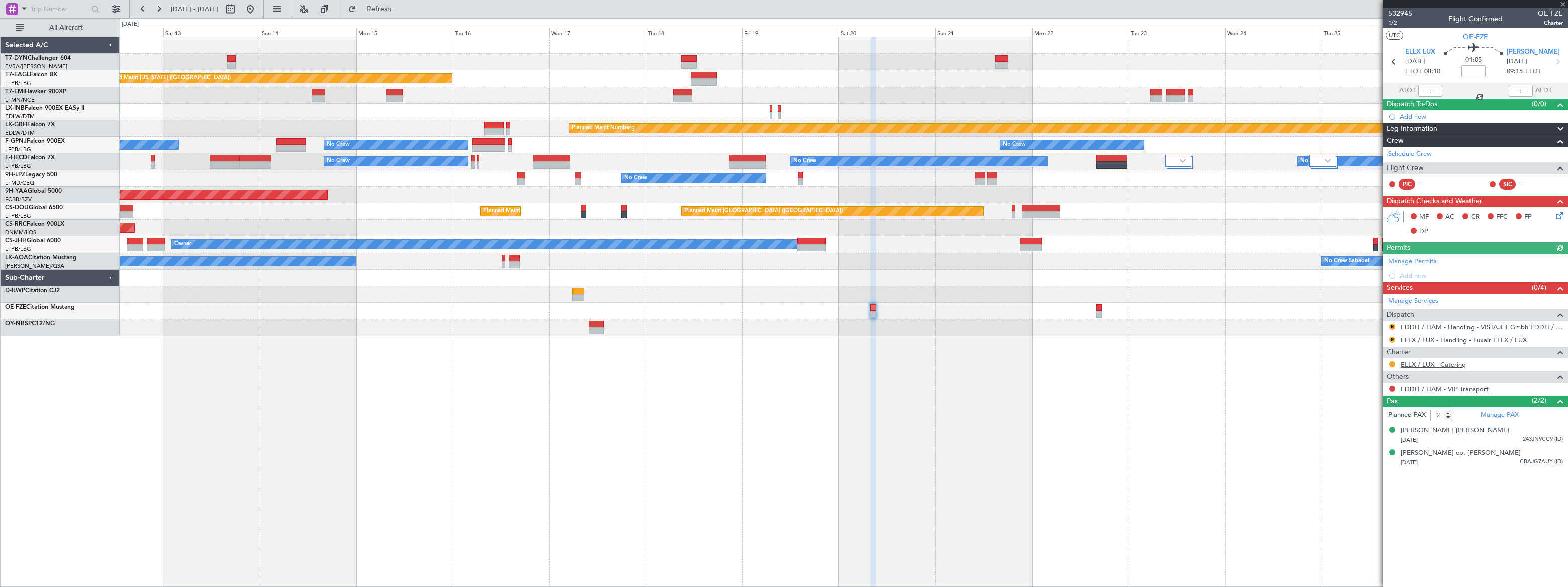
click at [1453, 362] on link "ELLX / LUX - Catering" at bounding box center [1433, 364] width 65 height 9
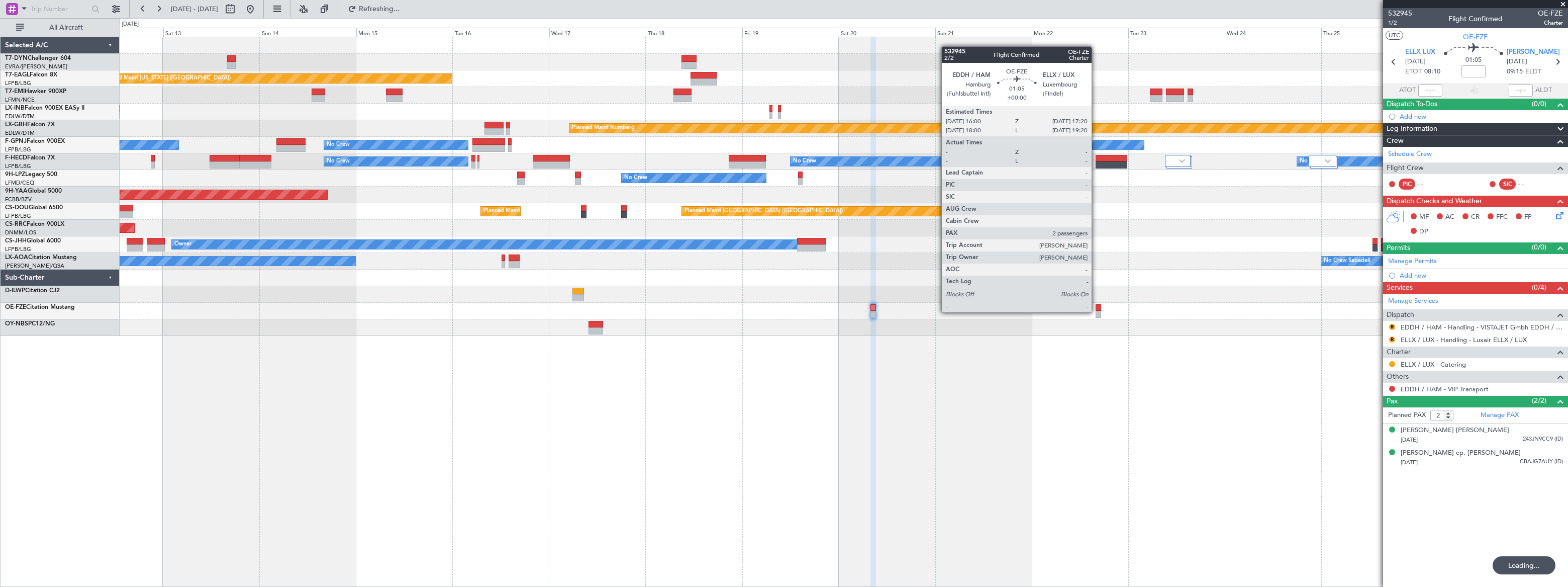
click at [1096, 311] on div at bounding box center [1098, 314] width 5 height 7
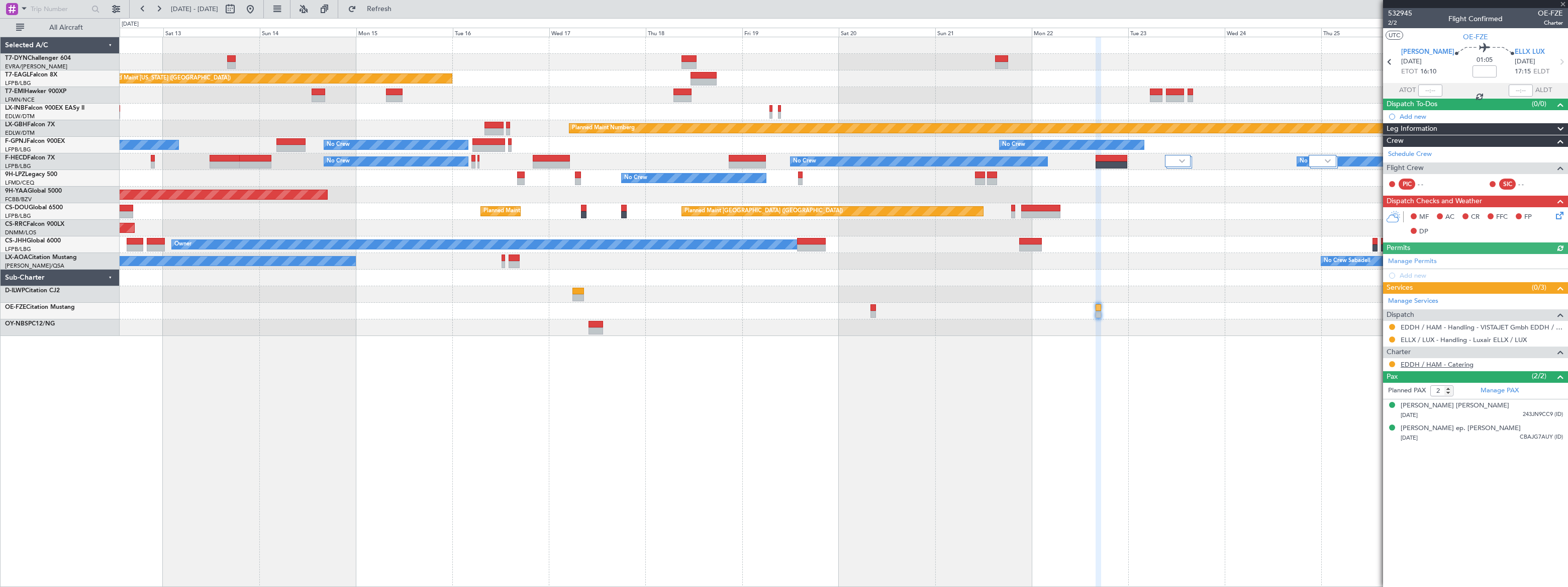
click at [1447, 363] on link "EDDH / HAM - Catering" at bounding box center [1437, 364] width 73 height 9
